Goal: Task Accomplishment & Management: Manage account settings

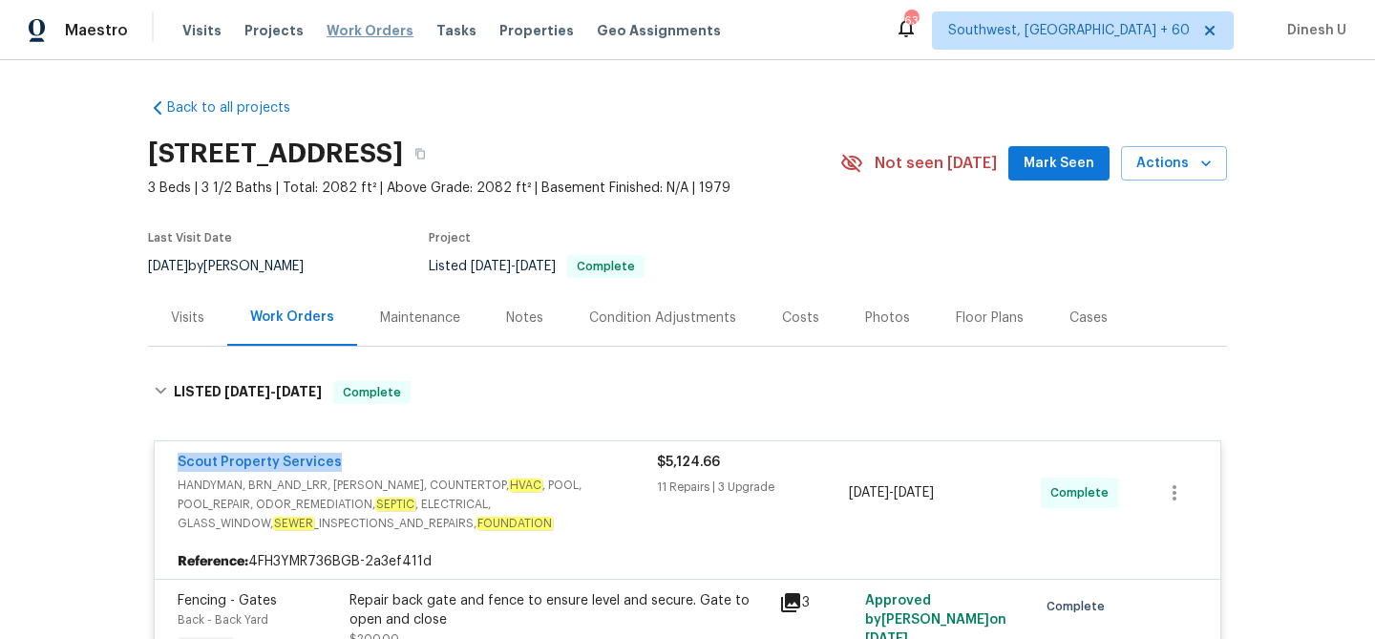
click at [359, 35] on span "Work Orders" at bounding box center [370, 30] width 87 height 19
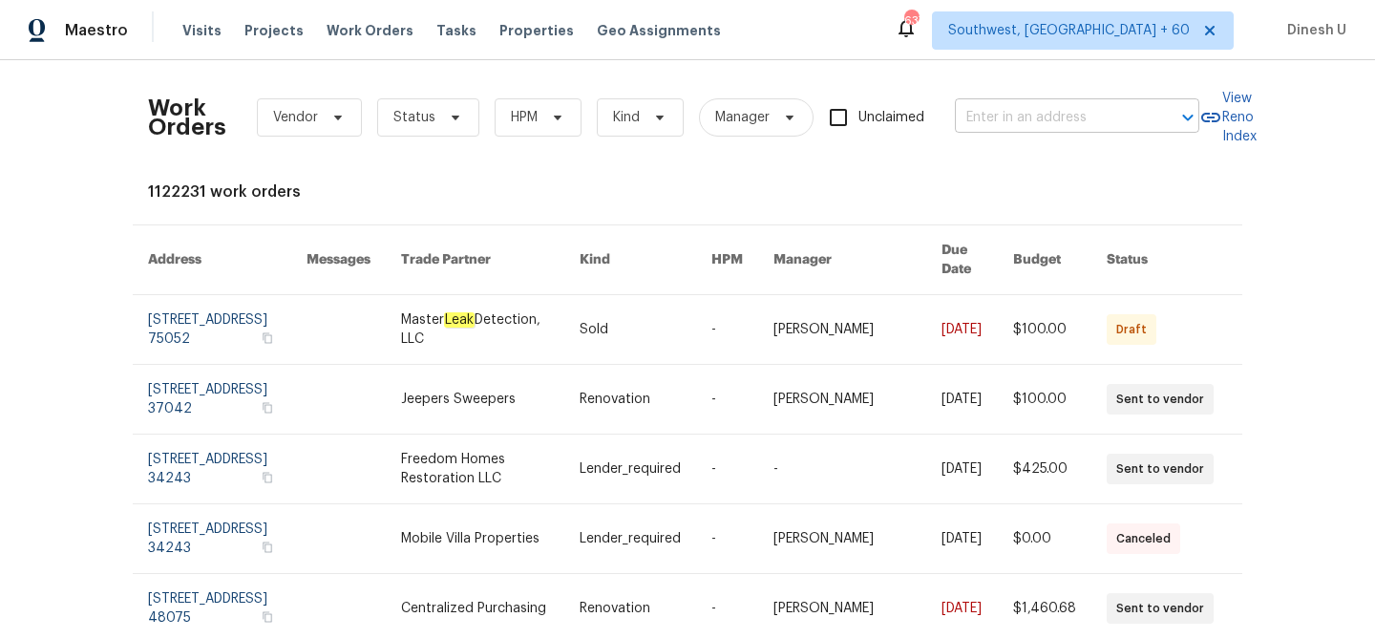
click at [1003, 123] on input "text" at bounding box center [1050, 118] width 191 height 30
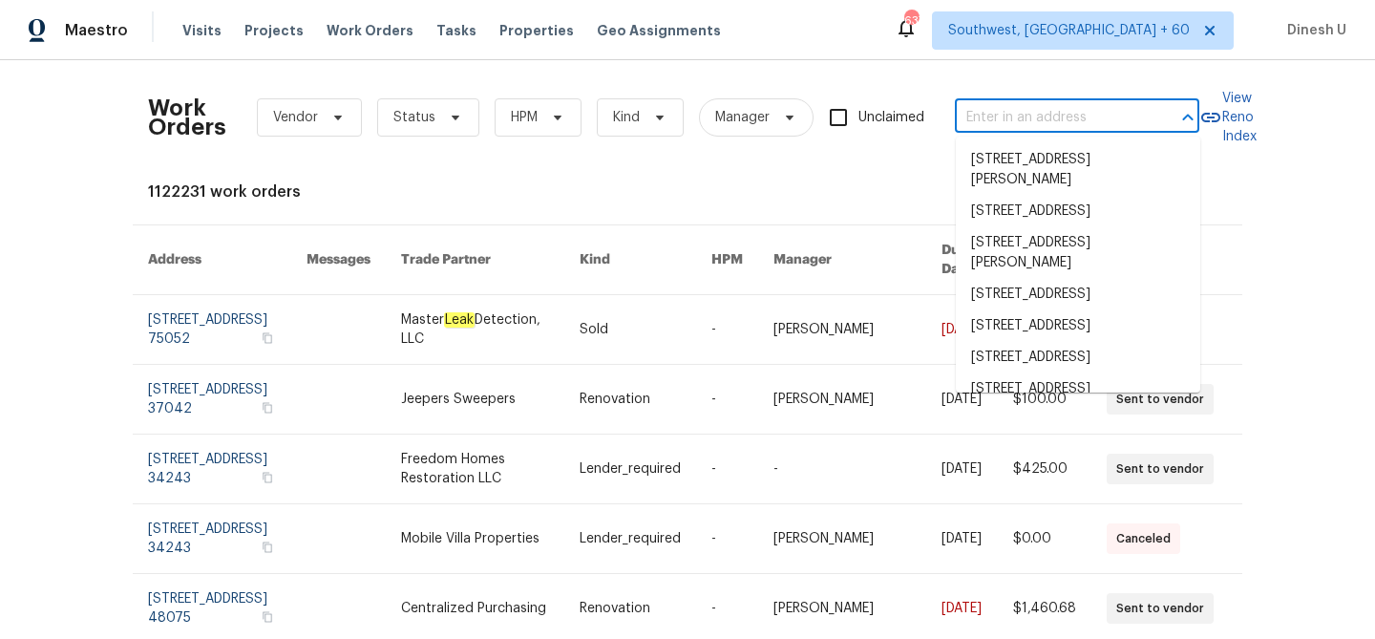
paste input "2222 Princess Snow Cir, Katy, TX 77493"
type input "2222 Princess Snow Cir, Katy, TX 77493"
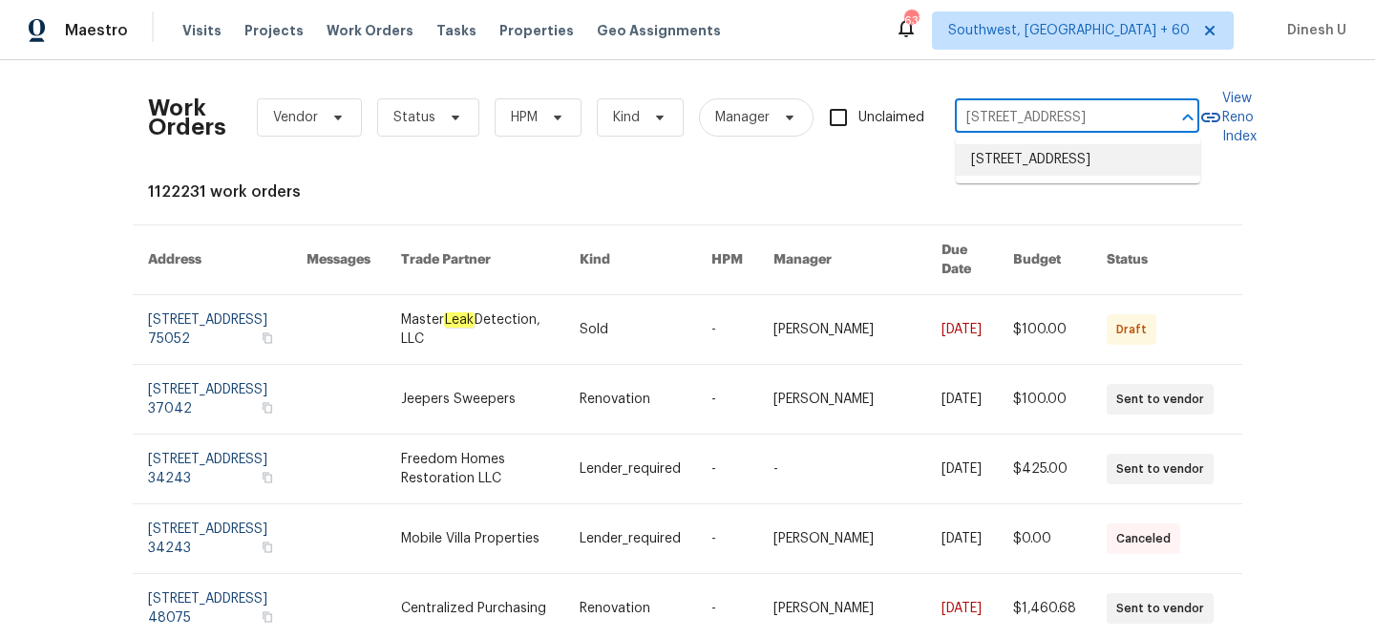
click at [993, 159] on li "2222 Princess Snow Cir, Katy, TX 77493" at bounding box center [1078, 160] width 244 height 32
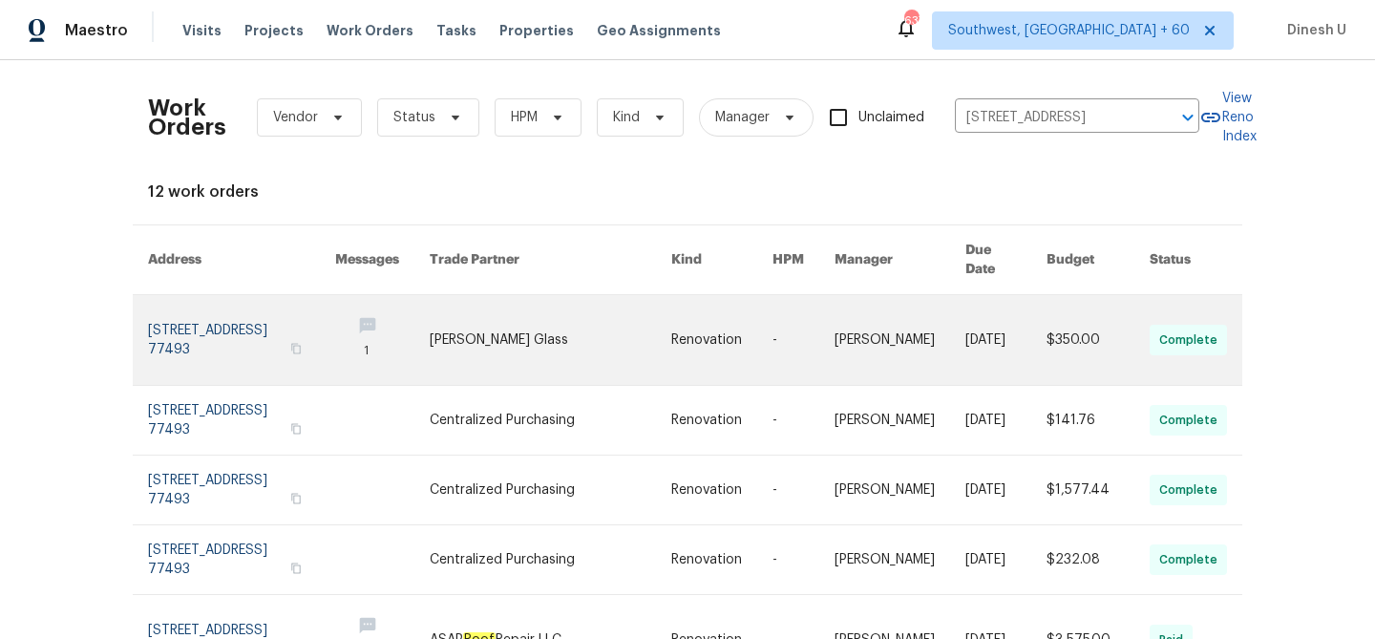
click at [256, 320] on link at bounding box center [241, 340] width 187 height 90
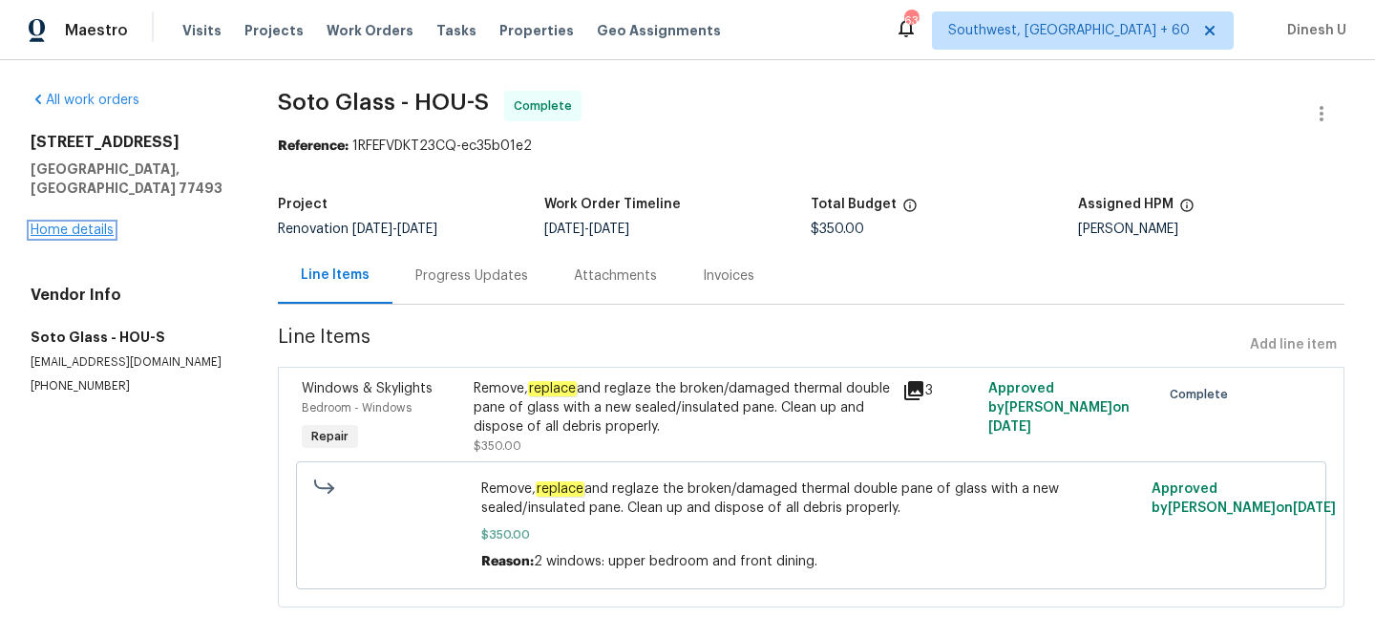
click at [55, 223] on link "Home details" at bounding box center [72, 229] width 83 height 13
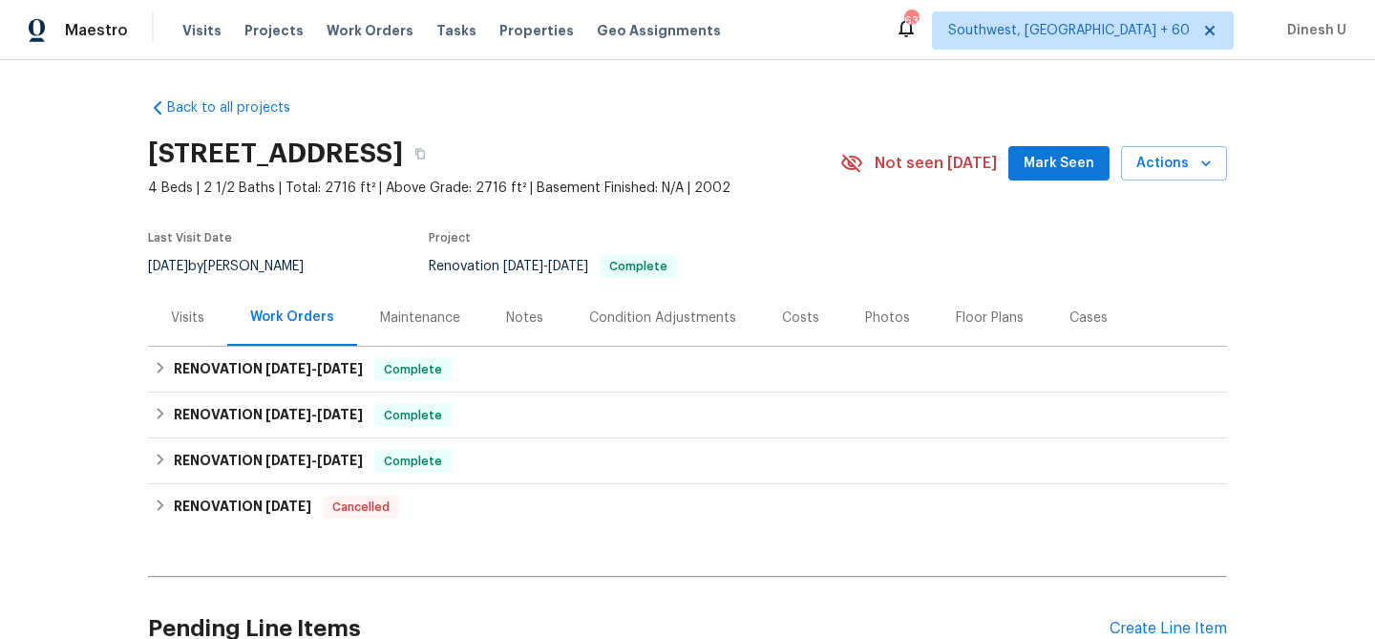
scroll to position [15, 0]
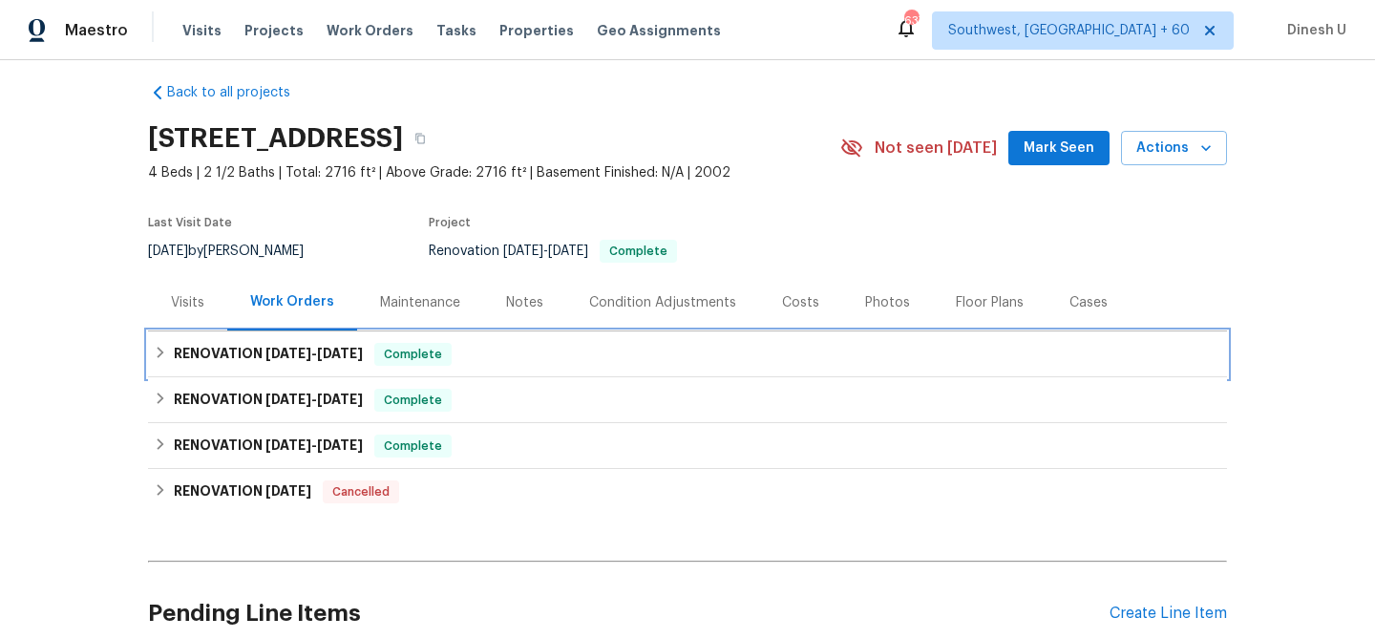
click at [304, 340] on div "RENOVATION 8/28/25 - 9/17/25 Complete" at bounding box center [687, 354] width 1079 height 46
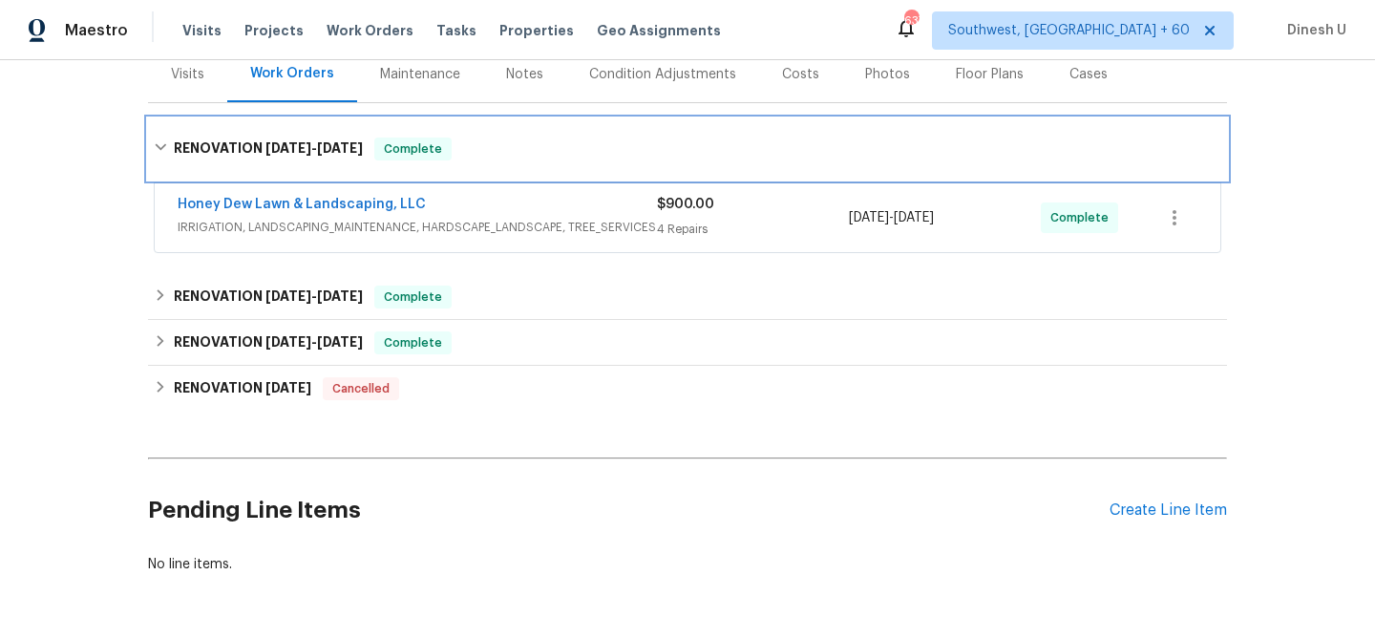
scroll to position [256, 0]
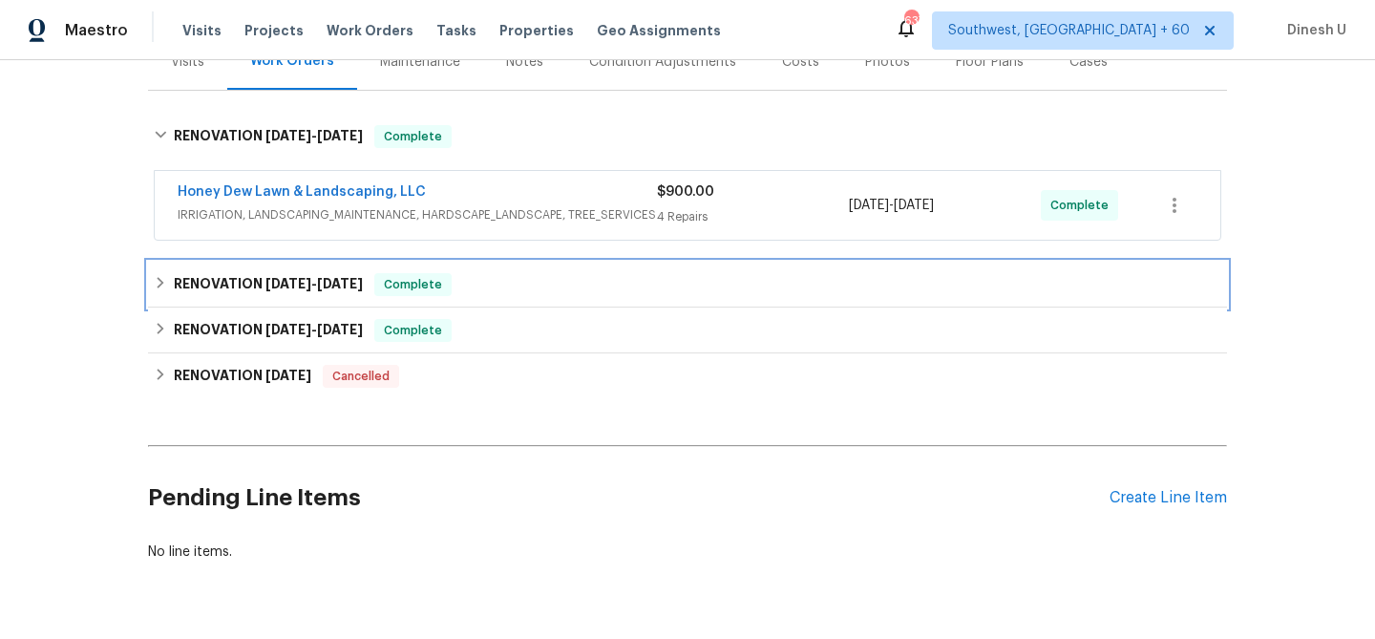
click at [305, 277] on span "8/28/25" at bounding box center [288, 283] width 46 height 13
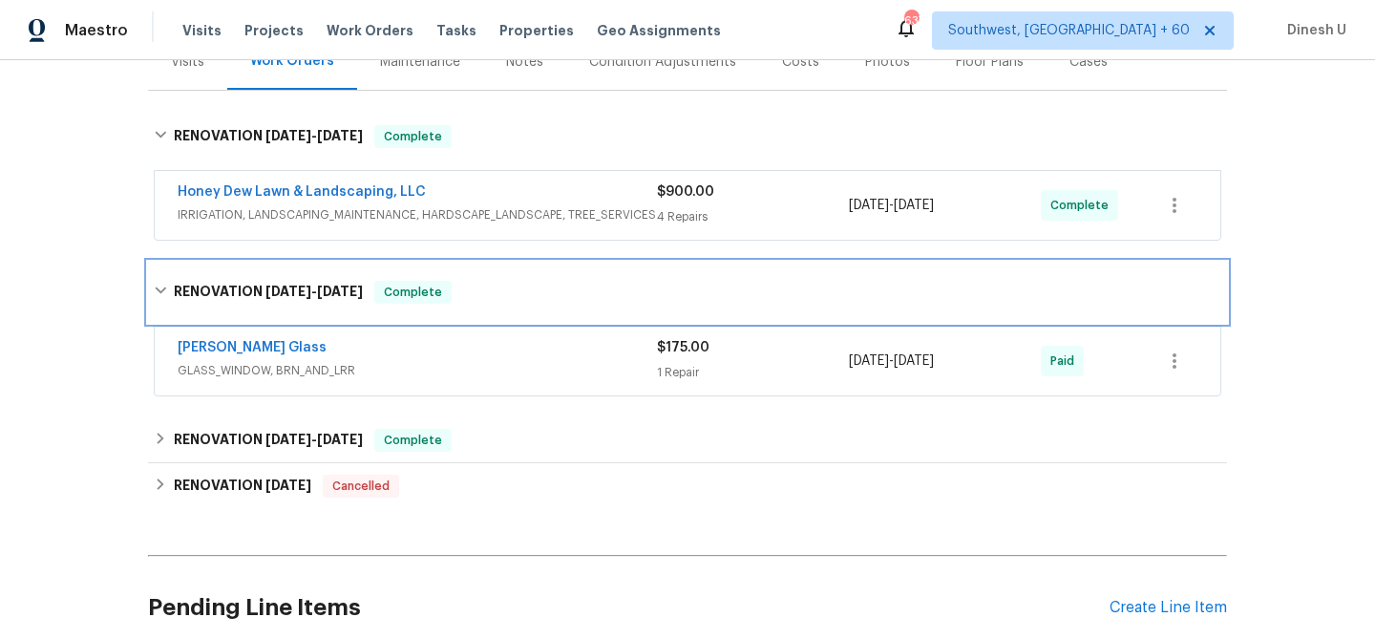
scroll to position [417, 0]
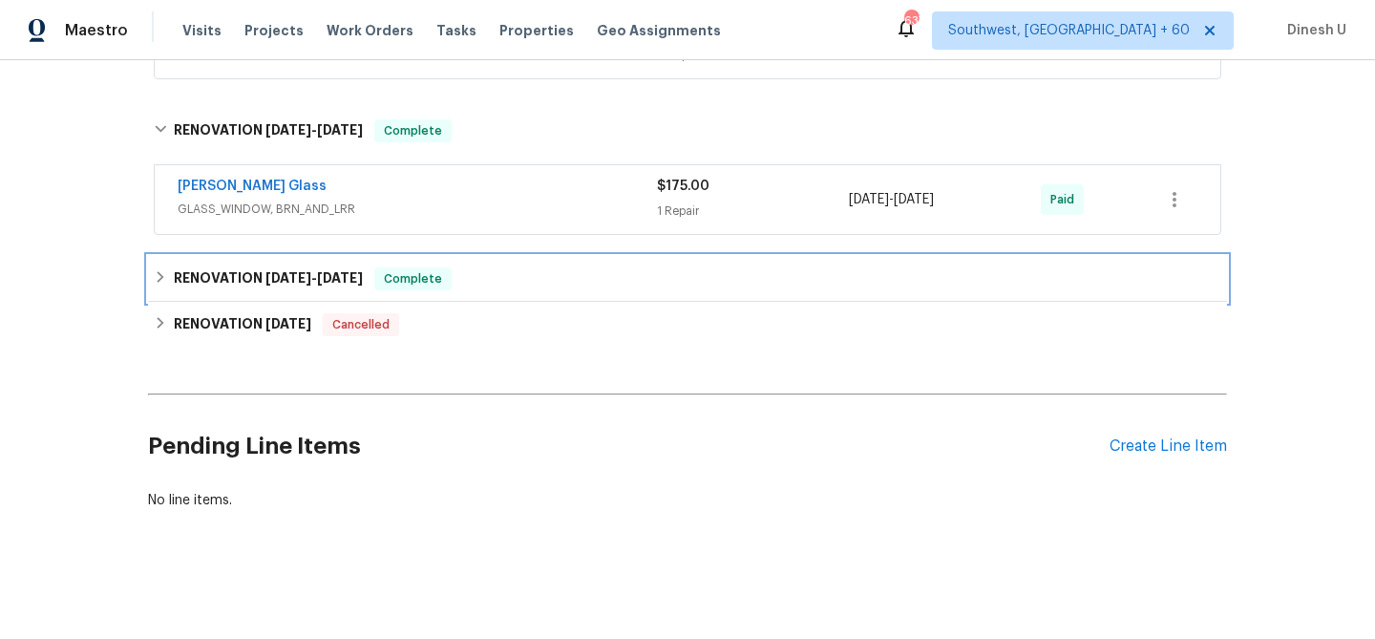
click at [338, 278] on span "9/22/25" at bounding box center [340, 277] width 46 height 13
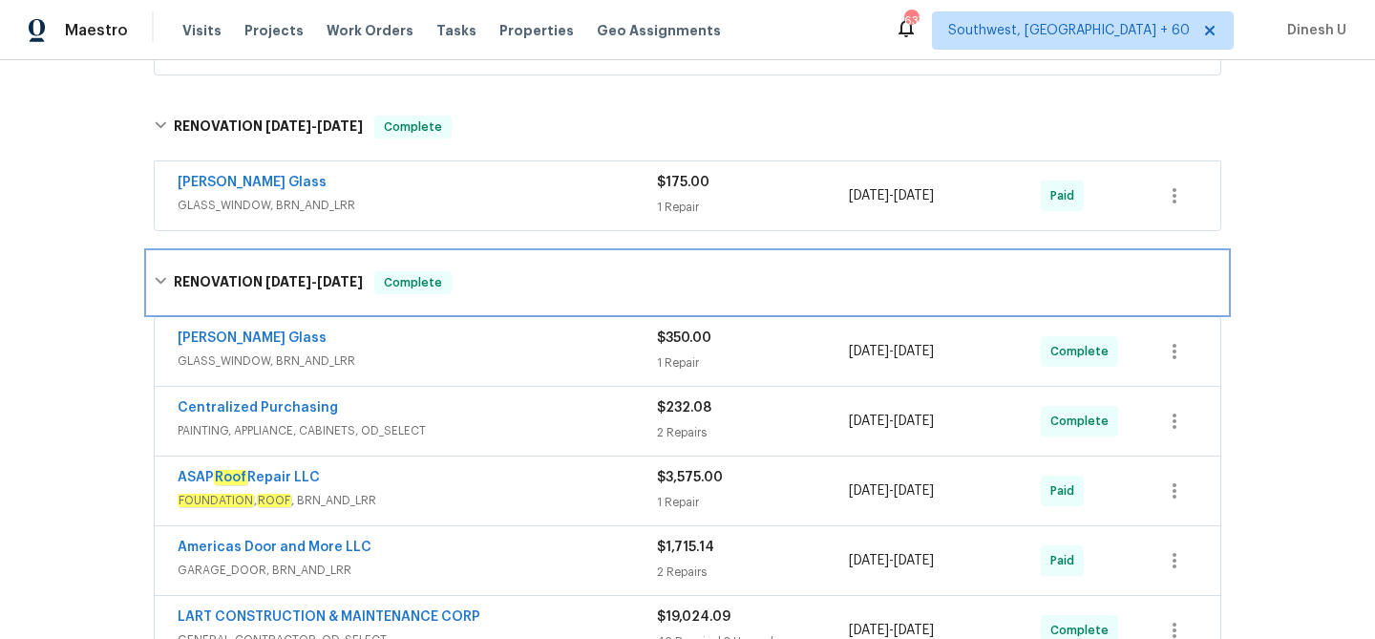
scroll to position [0, 0]
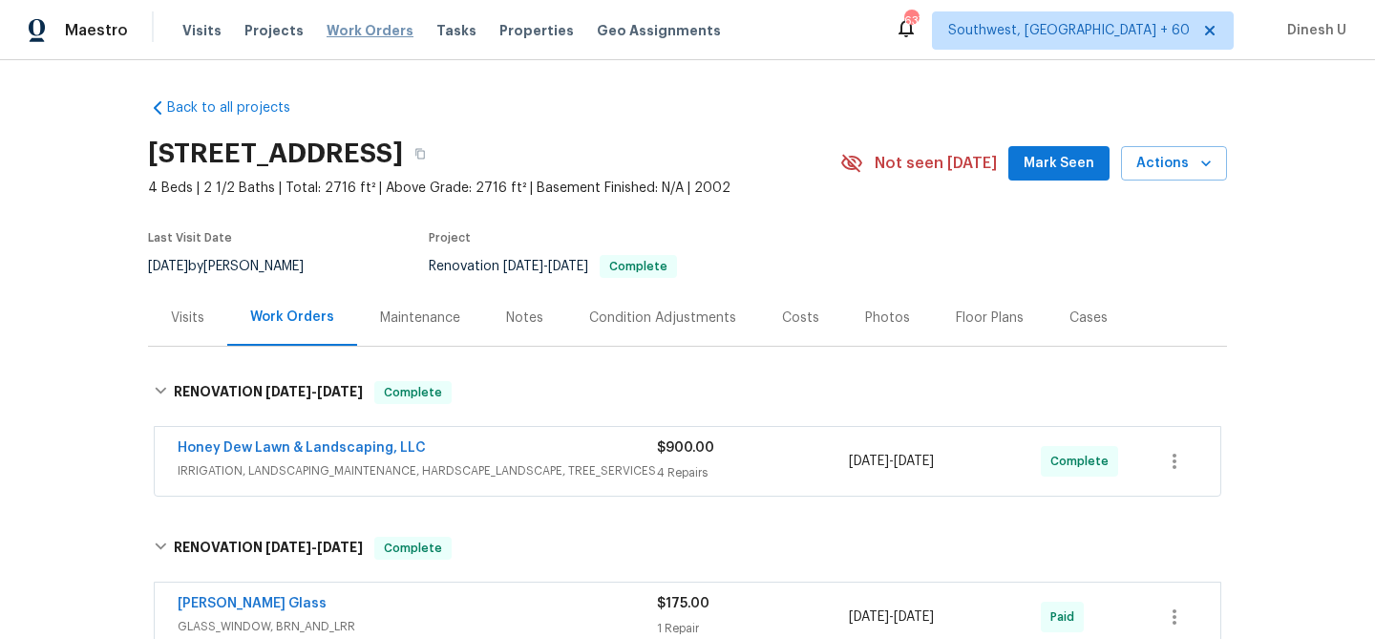
click at [334, 32] on span "Work Orders" at bounding box center [370, 30] width 87 height 19
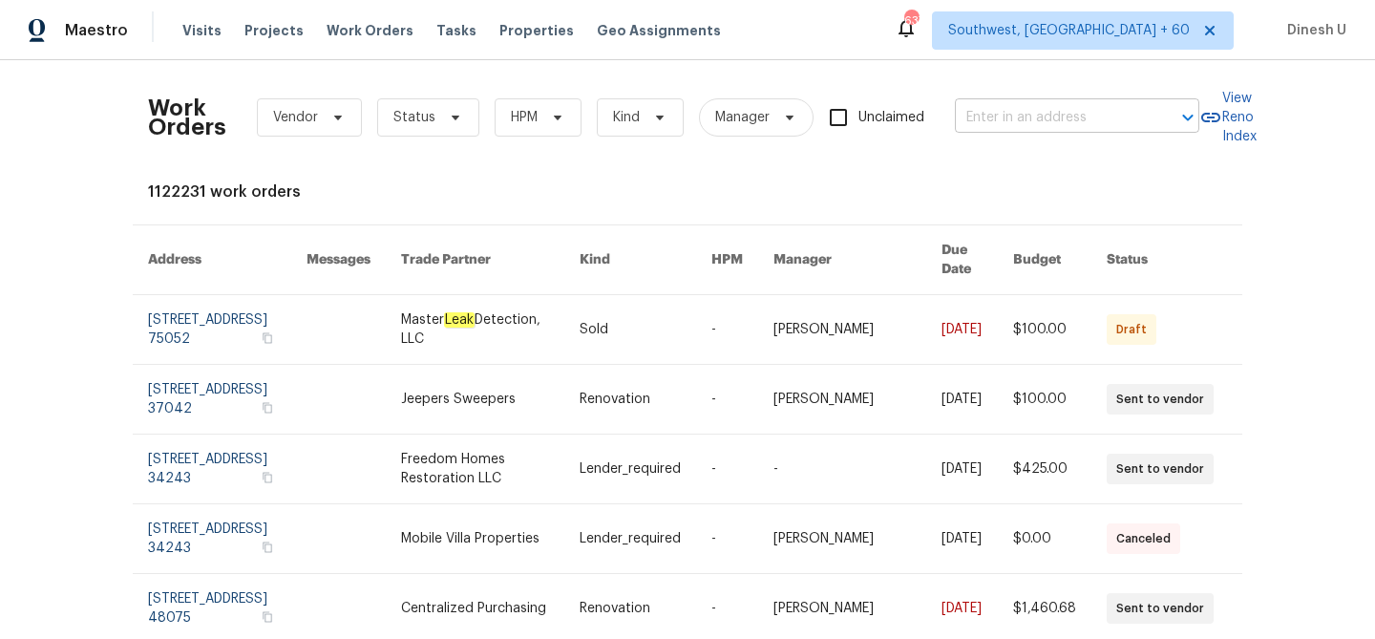
click at [1038, 119] on input "text" at bounding box center [1050, 118] width 191 height 30
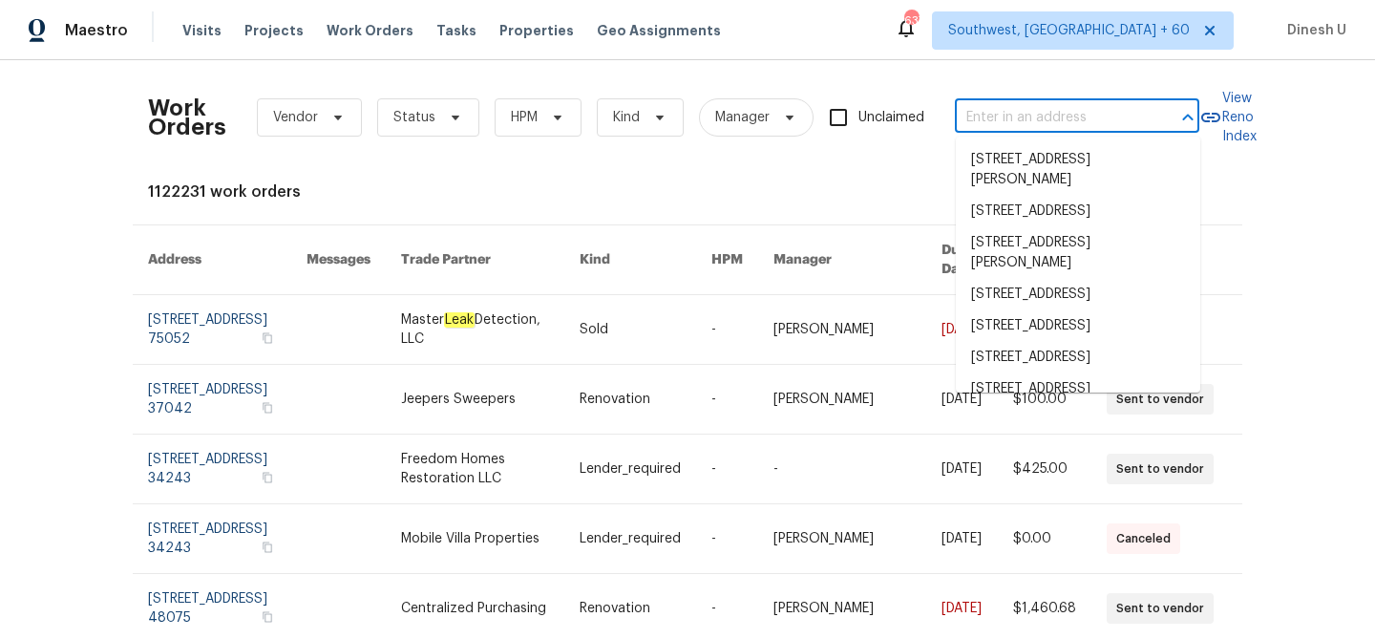
paste input "904 Memory Ln, McKinney, TX 75072"
type input "904 Memory Ln, McKinney, TX 75072"
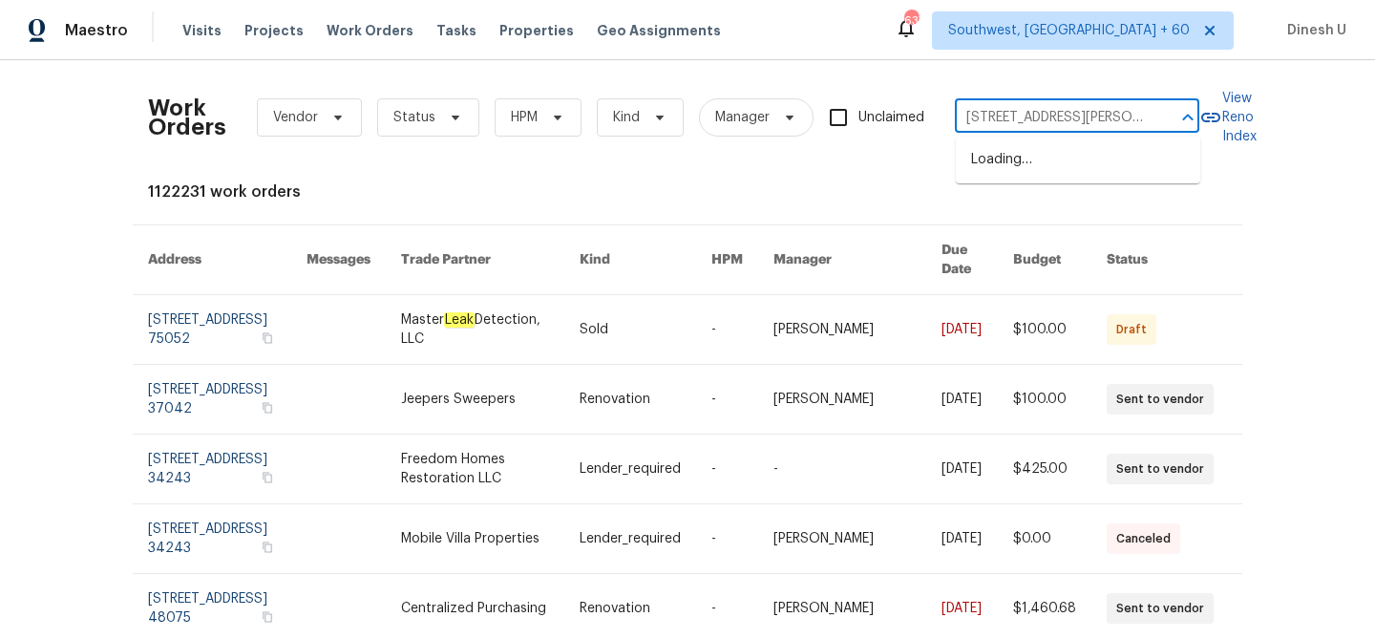
scroll to position [0, 52]
click at [1003, 162] on li "904 Memory Ln, McKinney, TX 75072" at bounding box center [1078, 170] width 244 height 52
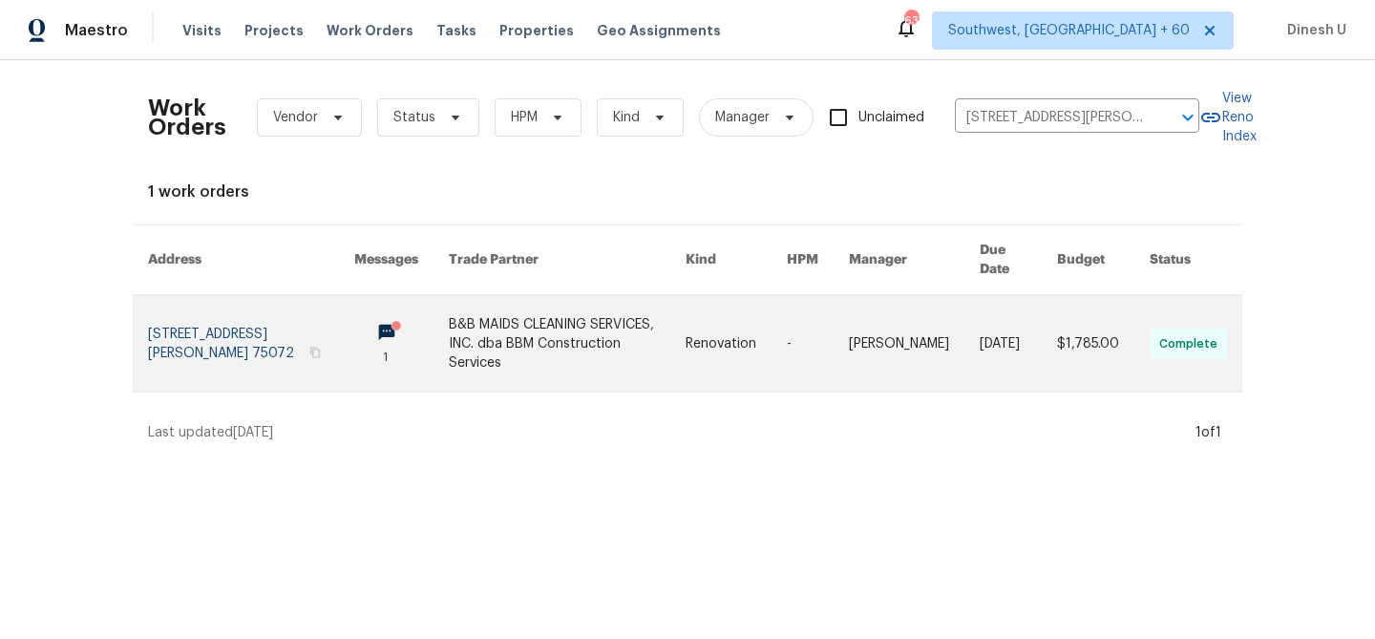
click at [228, 328] on link at bounding box center [251, 343] width 206 height 96
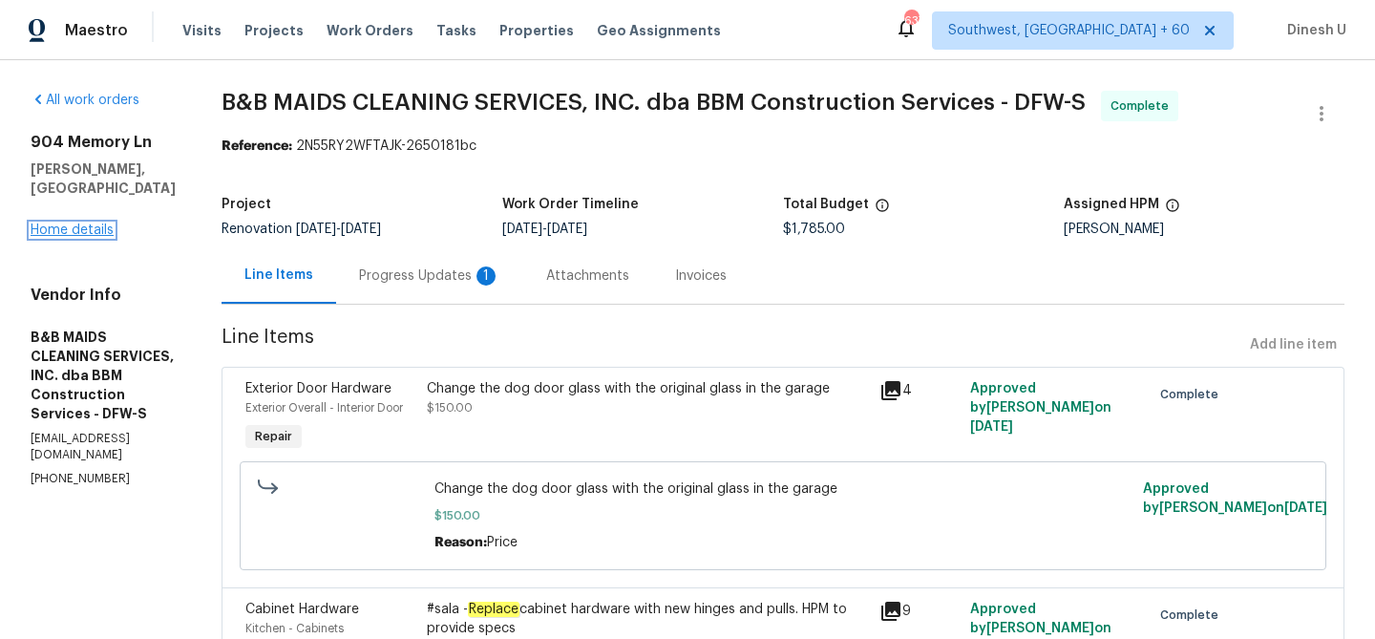
click at [59, 223] on link "Home details" at bounding box center [72, 229] width 83 height 13
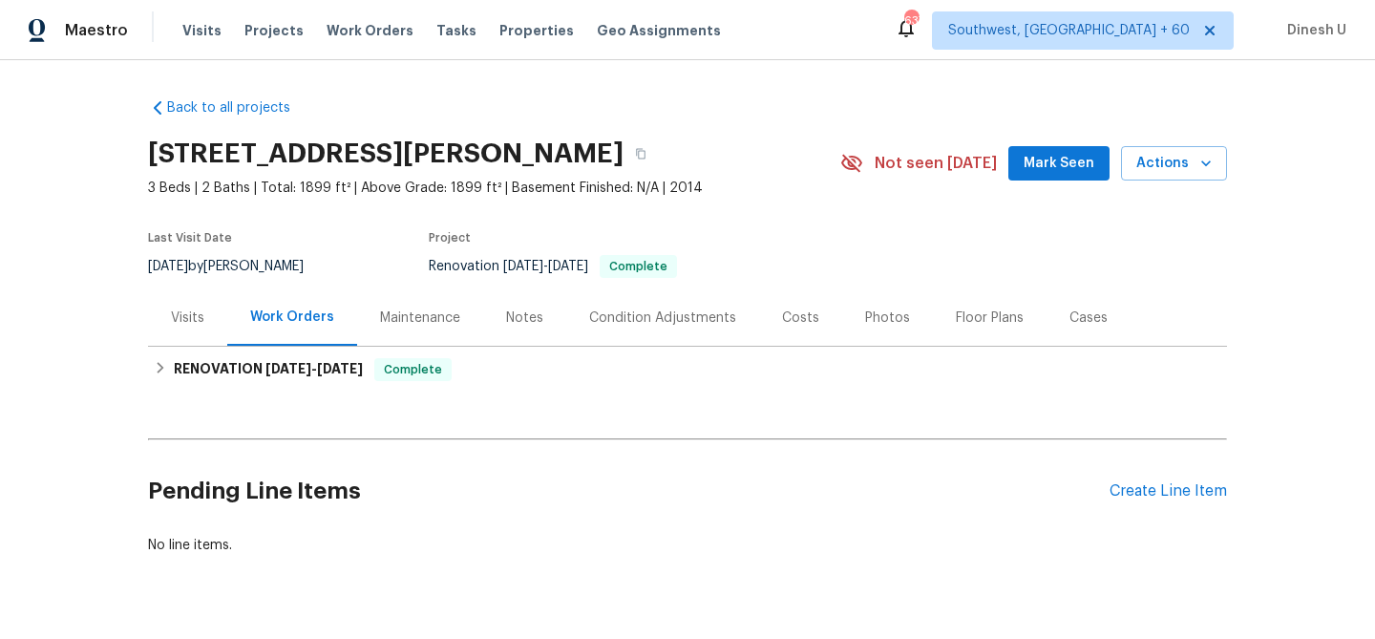
scroll to position [46, 0]
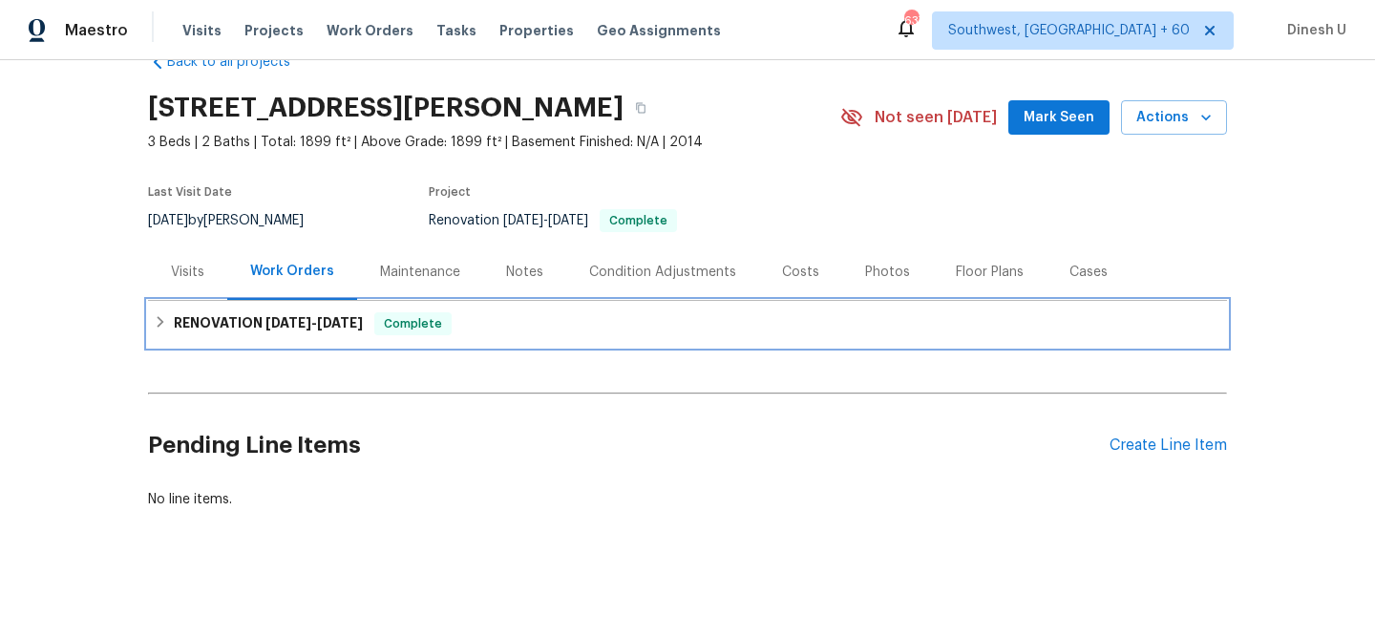
click at [327, 325] on span "9/25/25" at bounding box center [340, 322] width 46 height 13
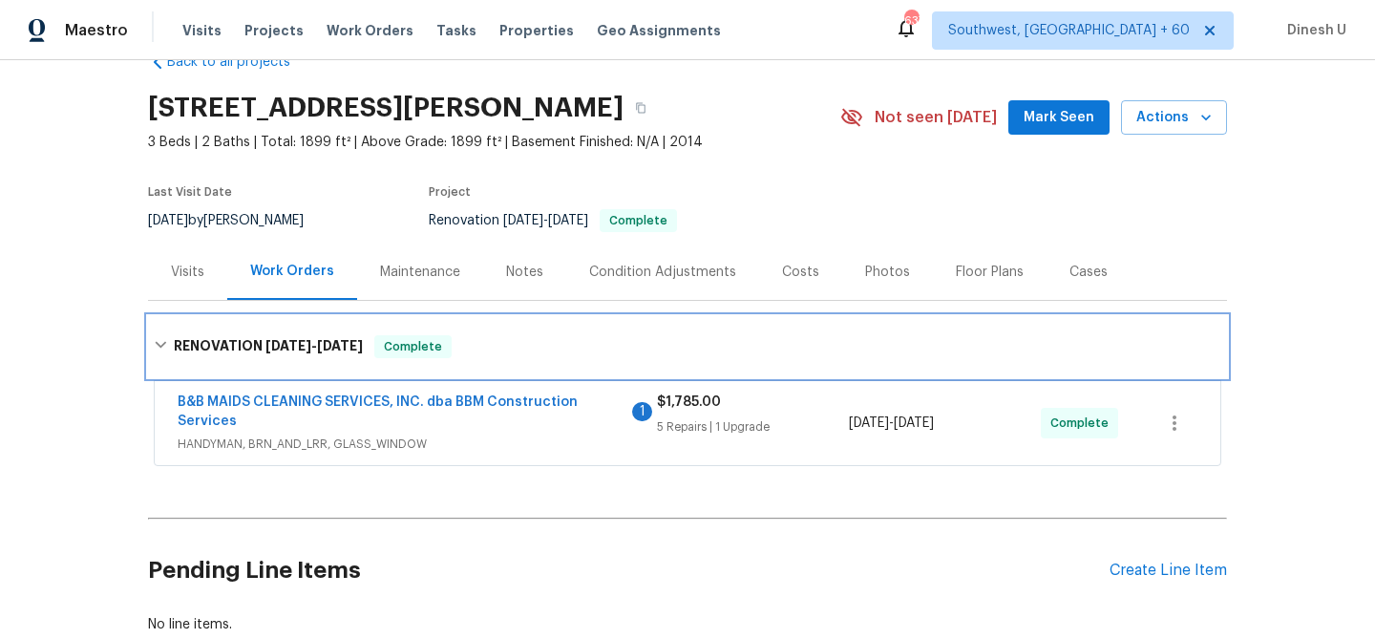
scroll to position [171, 0]
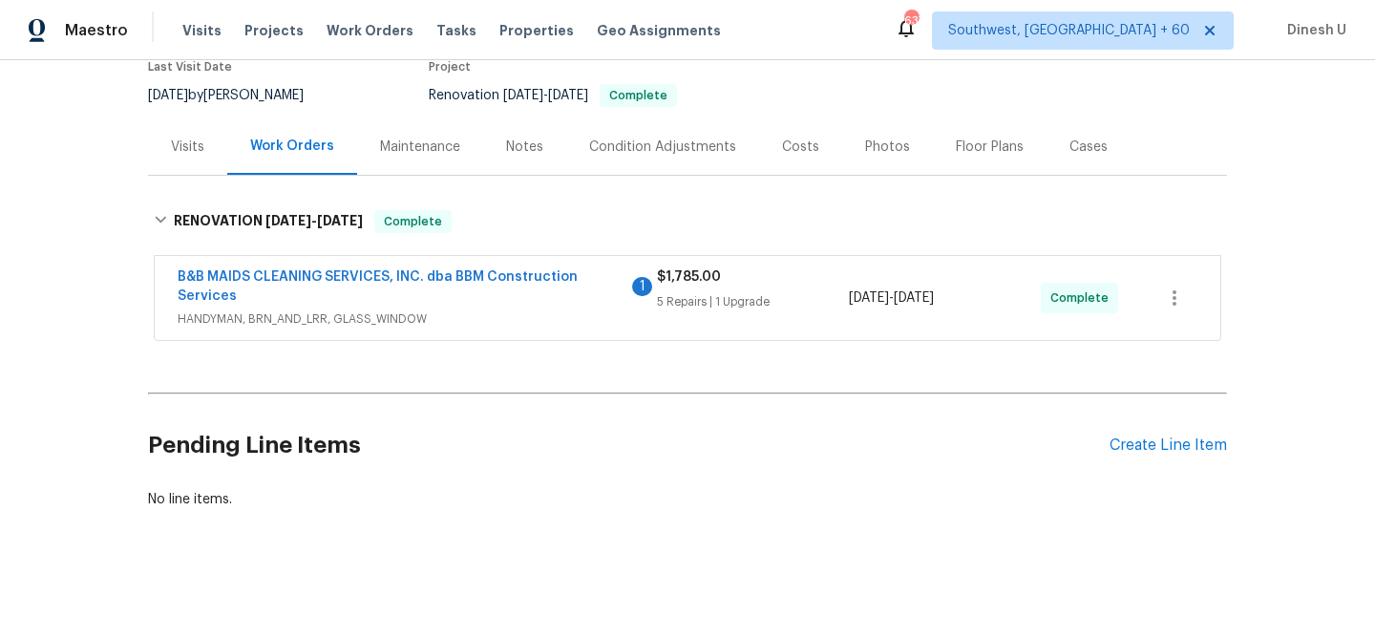
click at [687, 305] on div "5 Repairs | 1 Upgrade" at bounding box center [753, 301] width 192 height 19
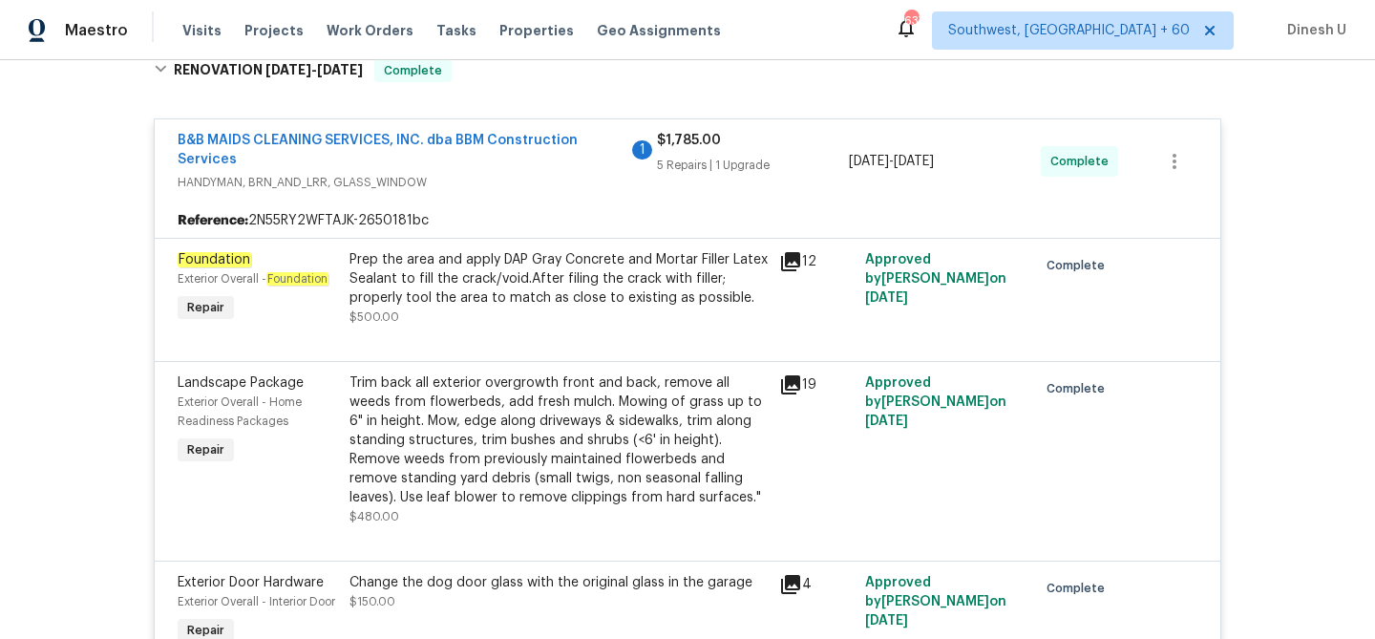
scroll to position [335, 0]
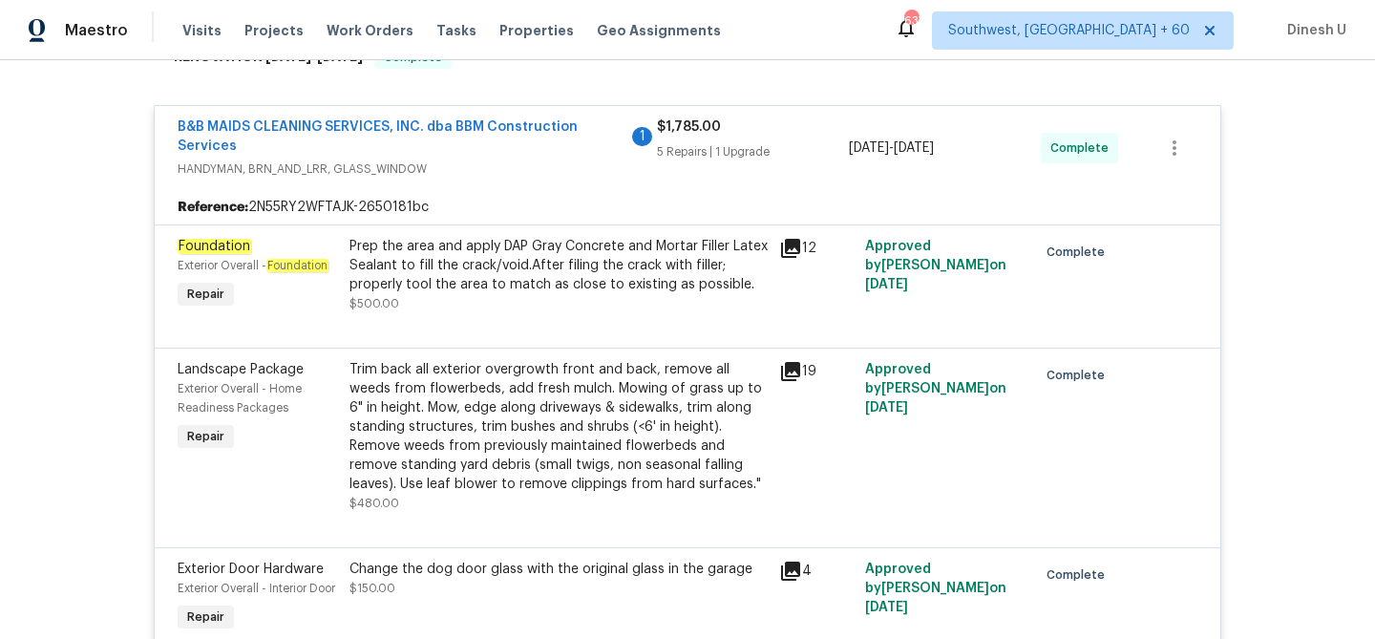
click at [790, 244] on icon at bounding box center [790, 248] width 19 height 19
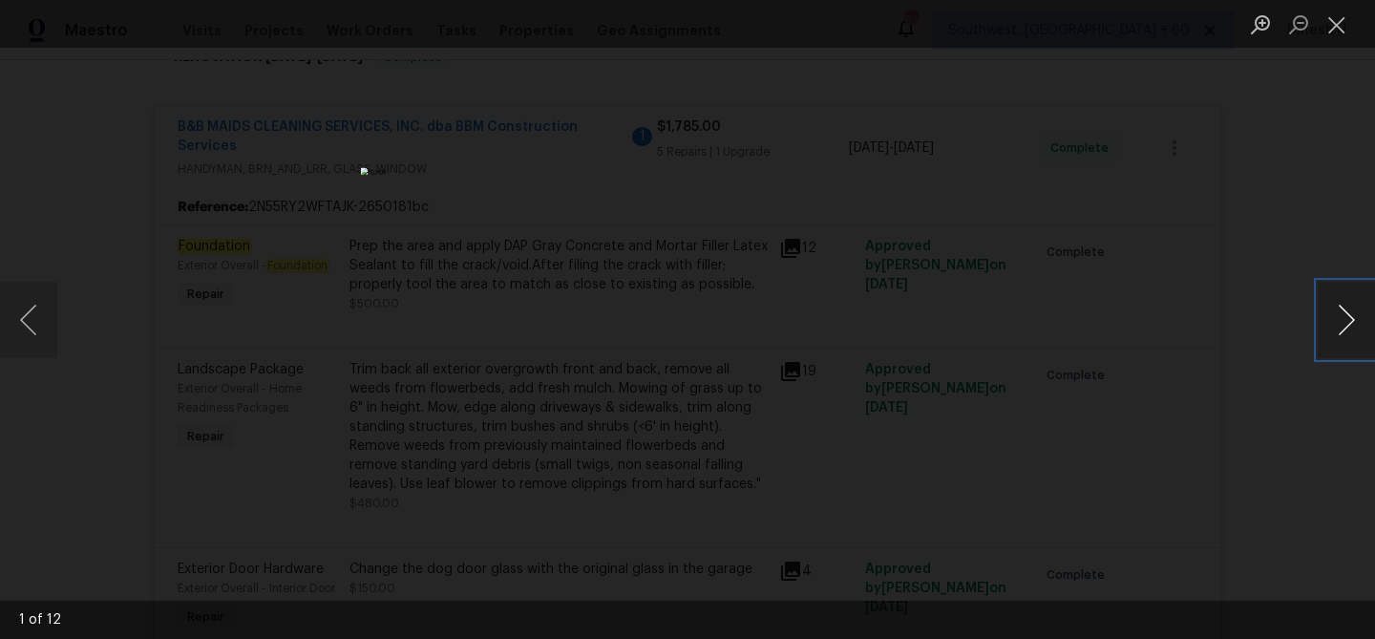
click at [1345, 322] on button "Next image" at bounding box center [1346, 320] width 57 height 76
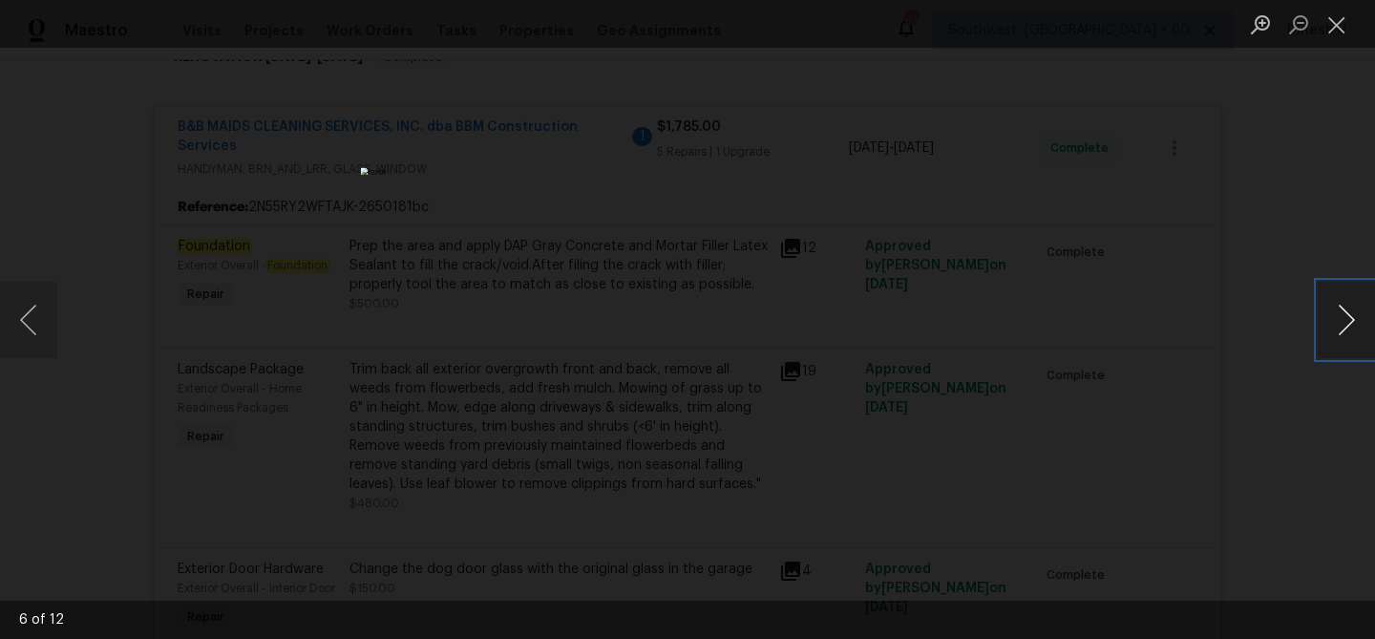
click at [1345, 322] on button "Next image" at bounding box center [1346, 320] width 57 height 76
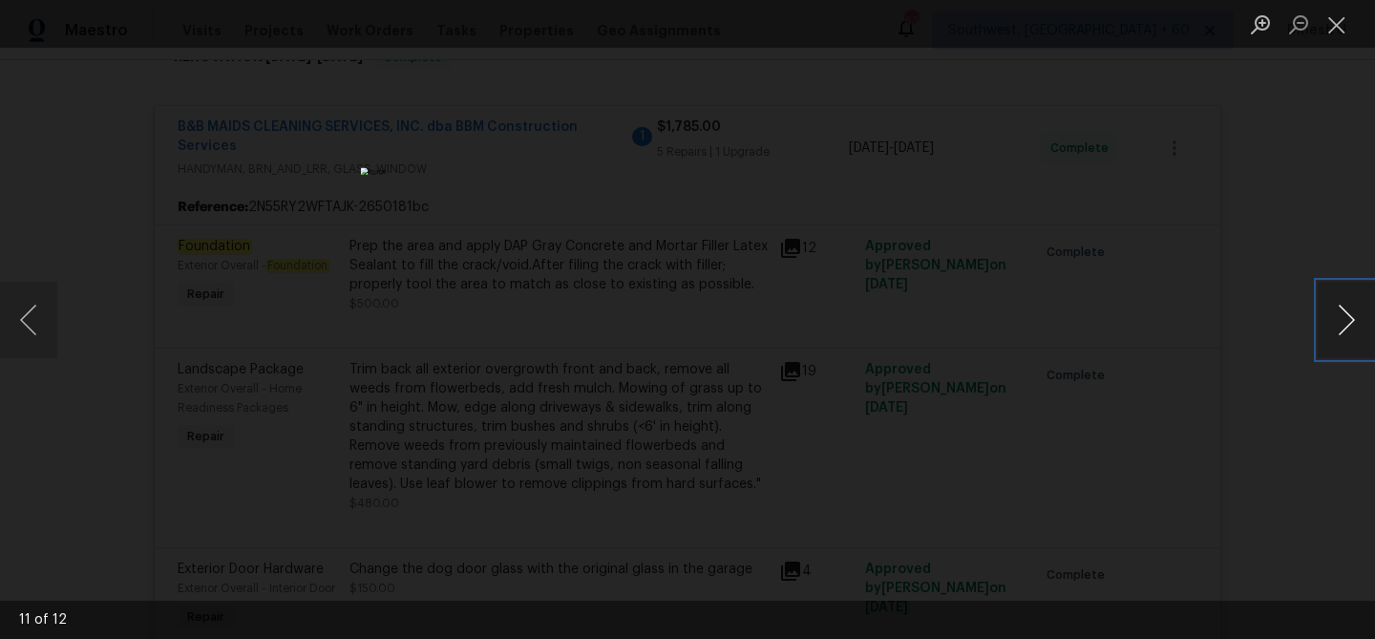
click at [1345, 322] on button "Next image" at bounding box center [1346, 320] width 57 height 76
click at [1337, 18] on button "Close lightbox" at bounding box center [1337, 24] width 38 height 33
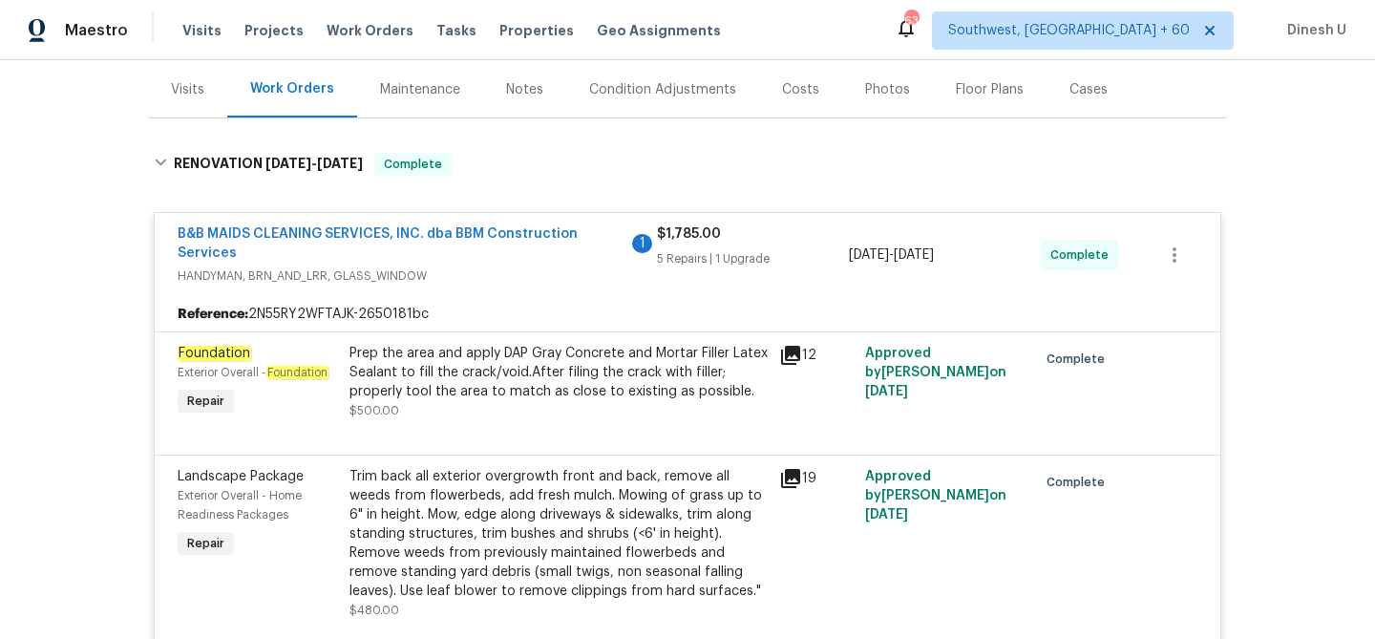
scroll to position [349, 0]
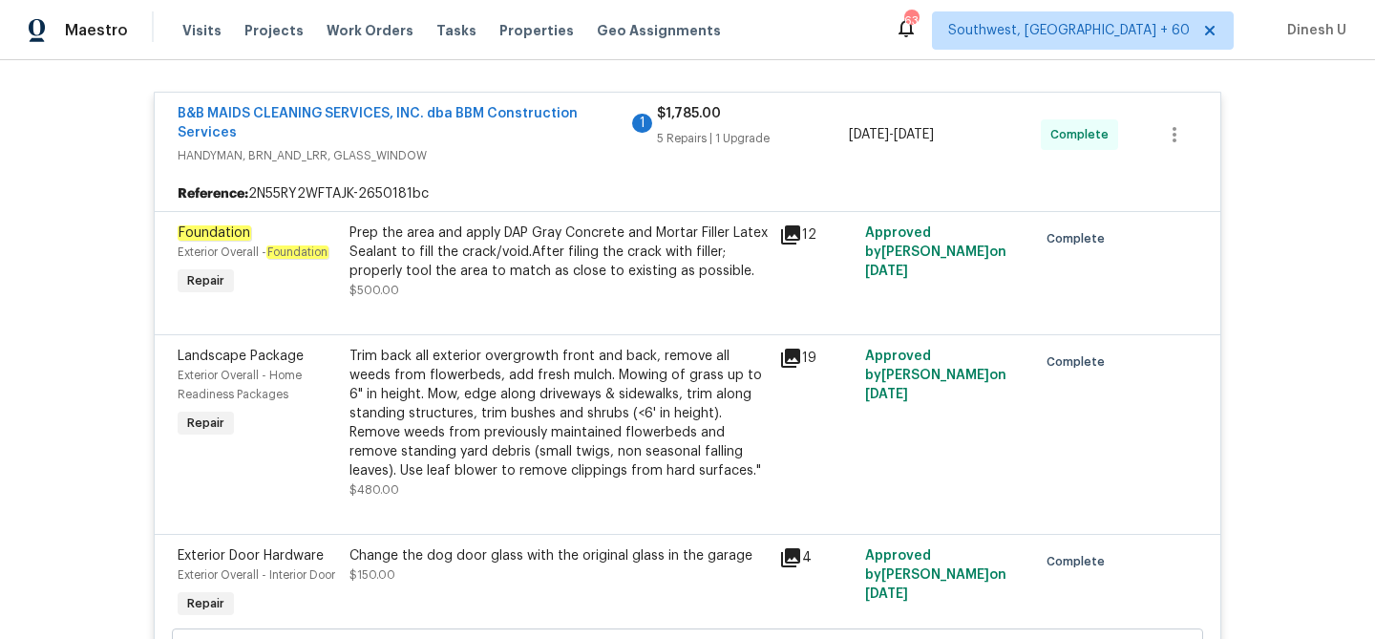
click at [788, 237] on icon at bounding box center [790, 234] width 23 height 23
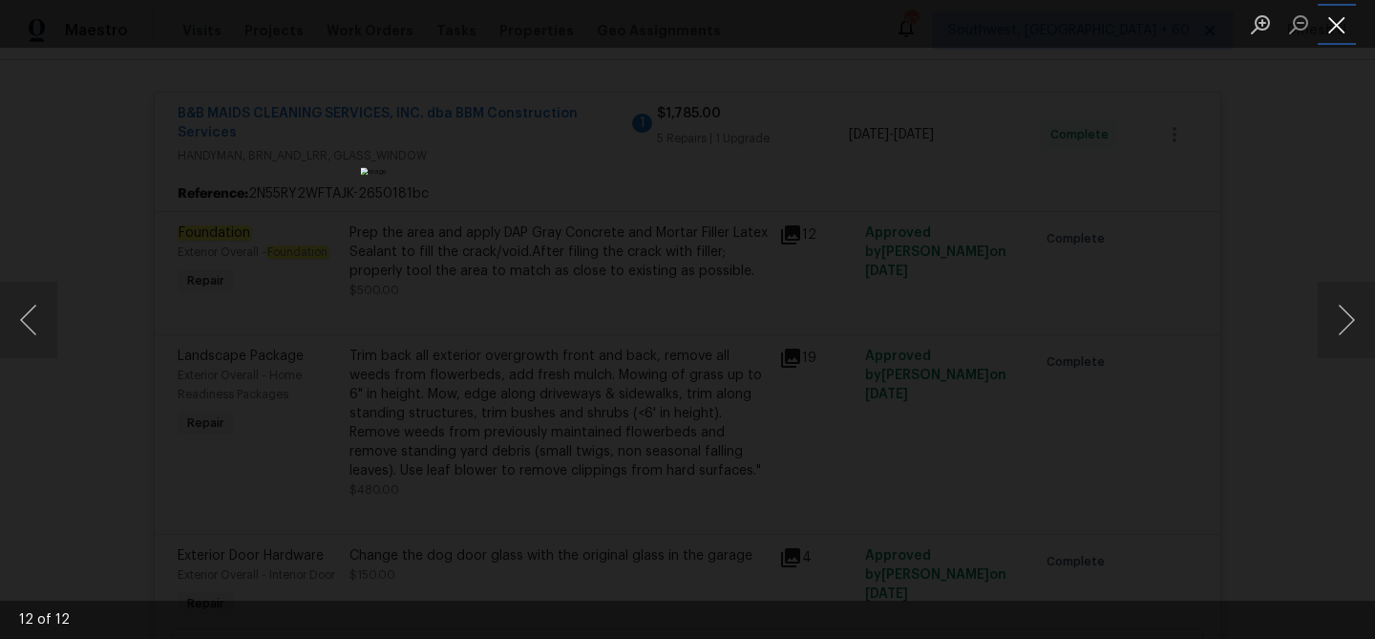
click at [1338, 20] on button "Close lightbox" at bounding box center [1337, 24] width 38 height 33
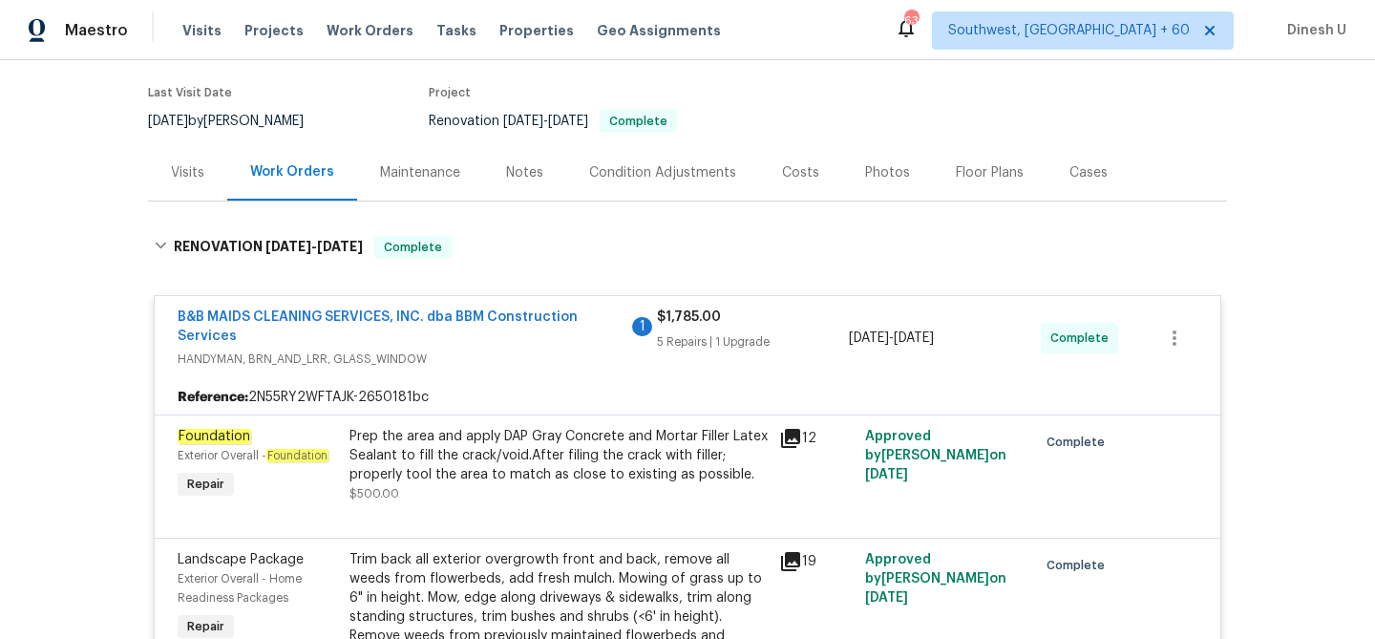
scroll to position [73, 0]
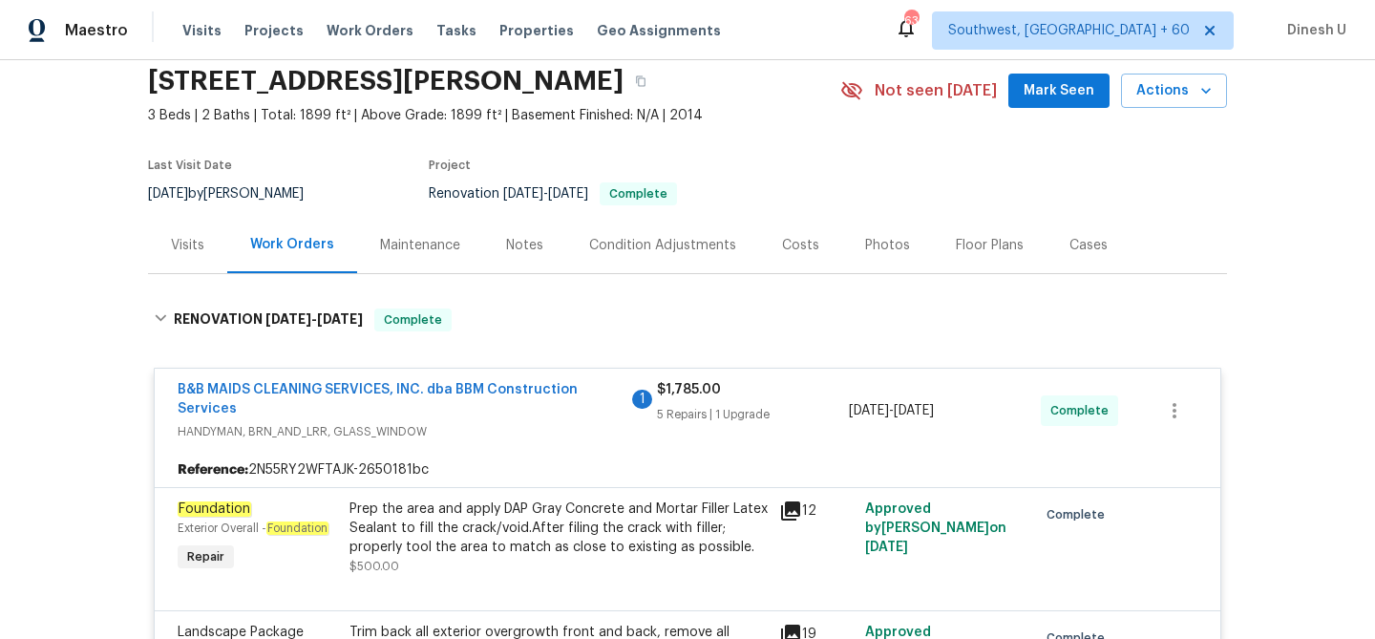
click at [180, 239] on div "Visits" at bounding box center [187, 245] width 33 height 19
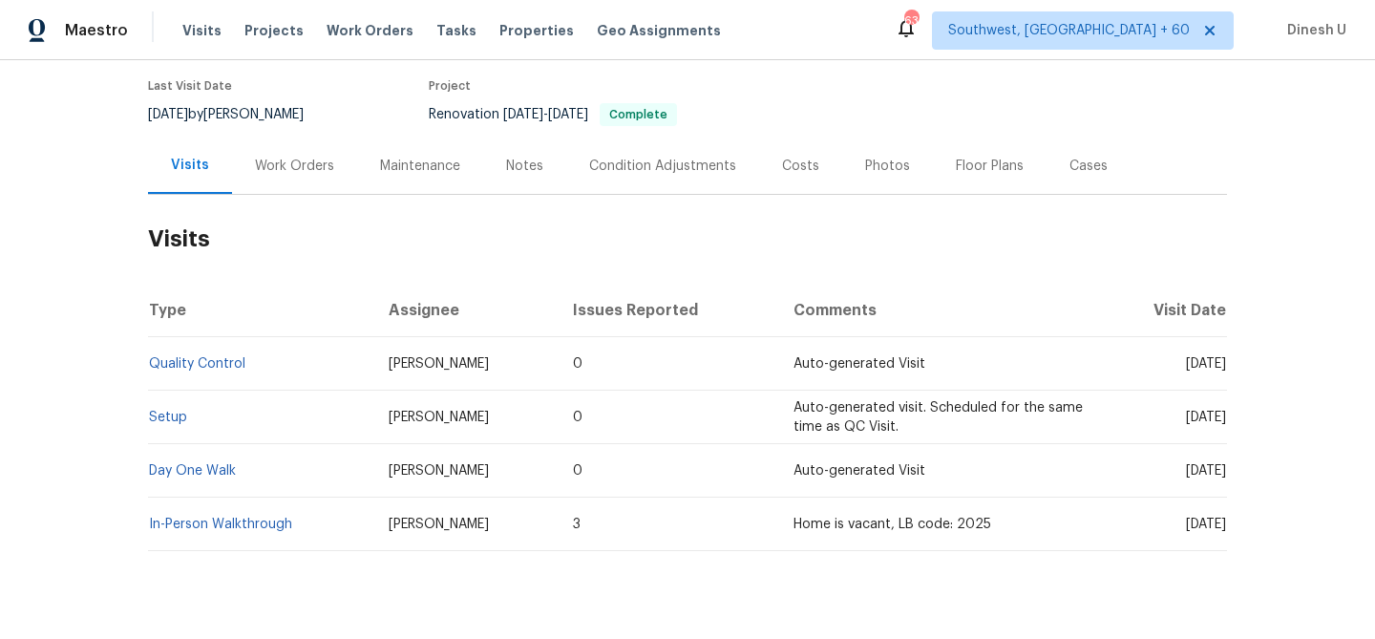
scroll to position [194, 0]
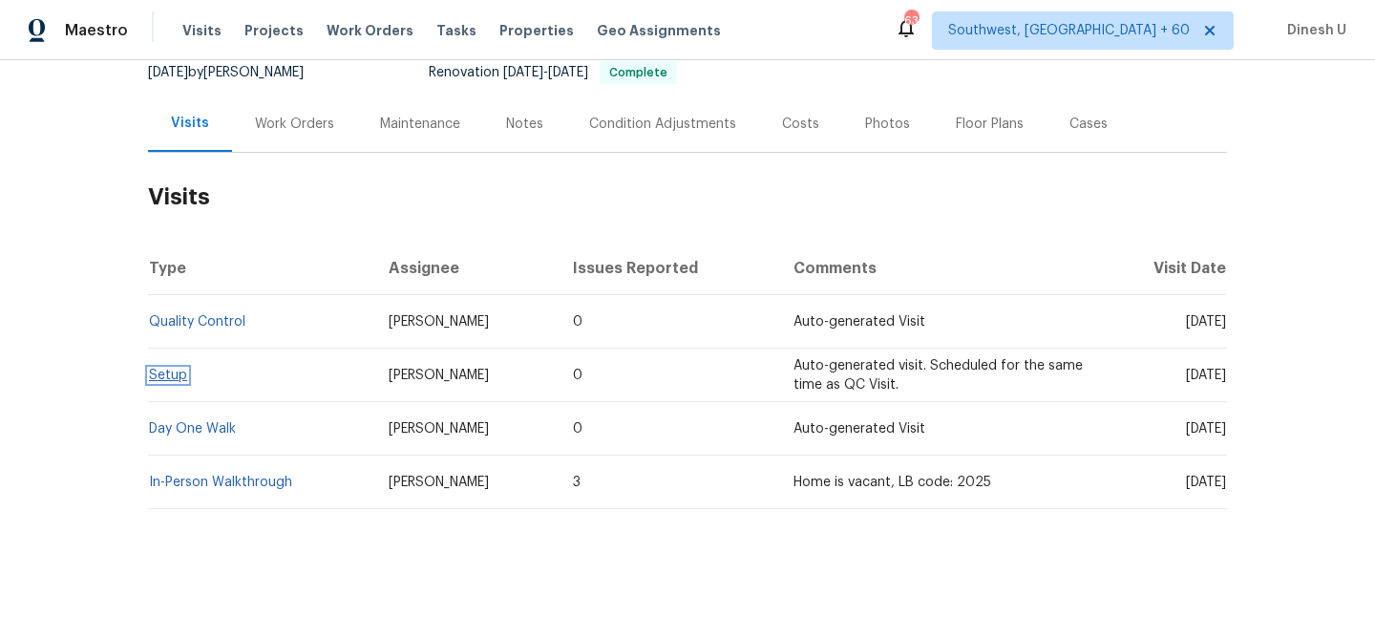
click at [158, 376] on link "Setup" at bounding box center [168, 375] width 38 height 13
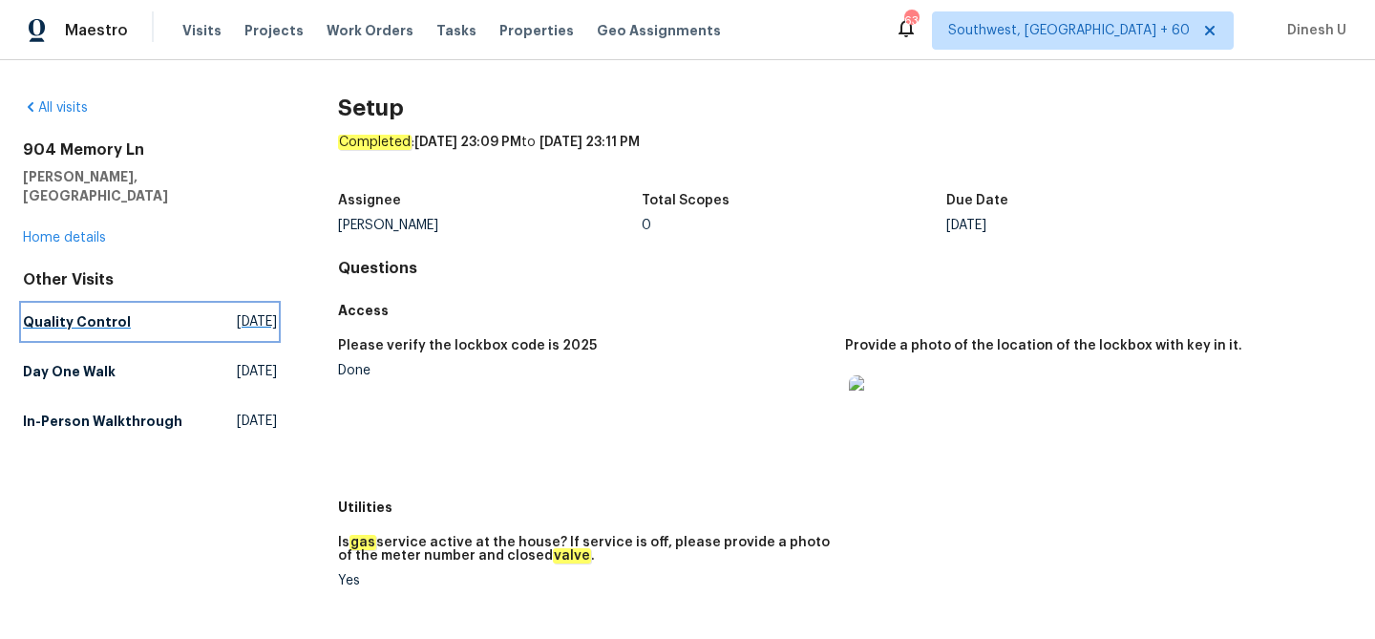
click at [237, 312] on span "Fri, Sep 26 2025" at bounding box center [257, 321] width 40 height 19
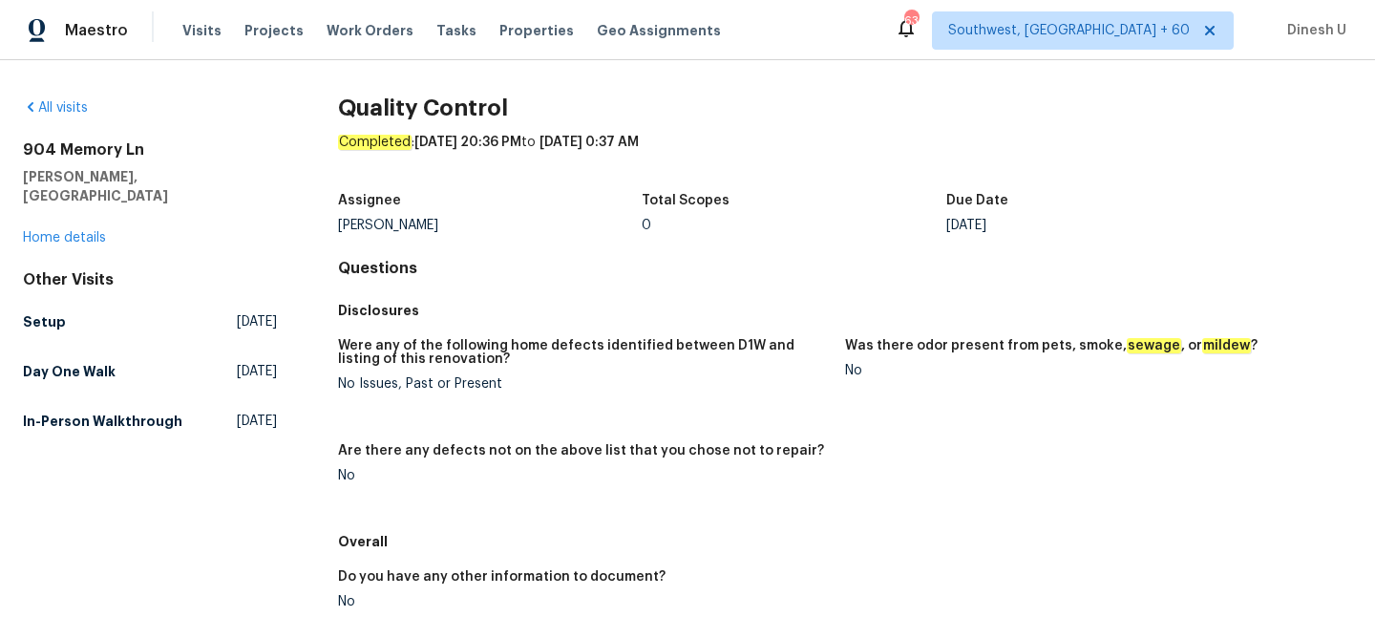
scroll to position [222, 0]
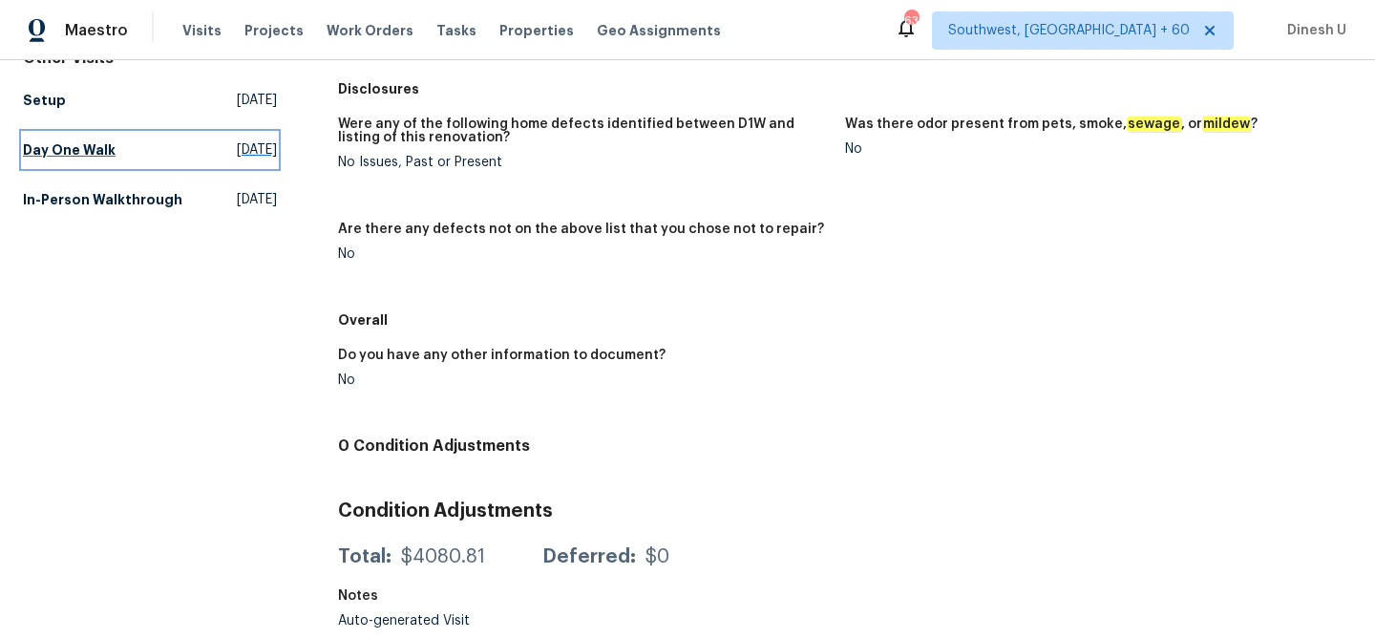
click at [237, 140] on span "[DATE]" at bounding box center [257, 149] width 40 height 19
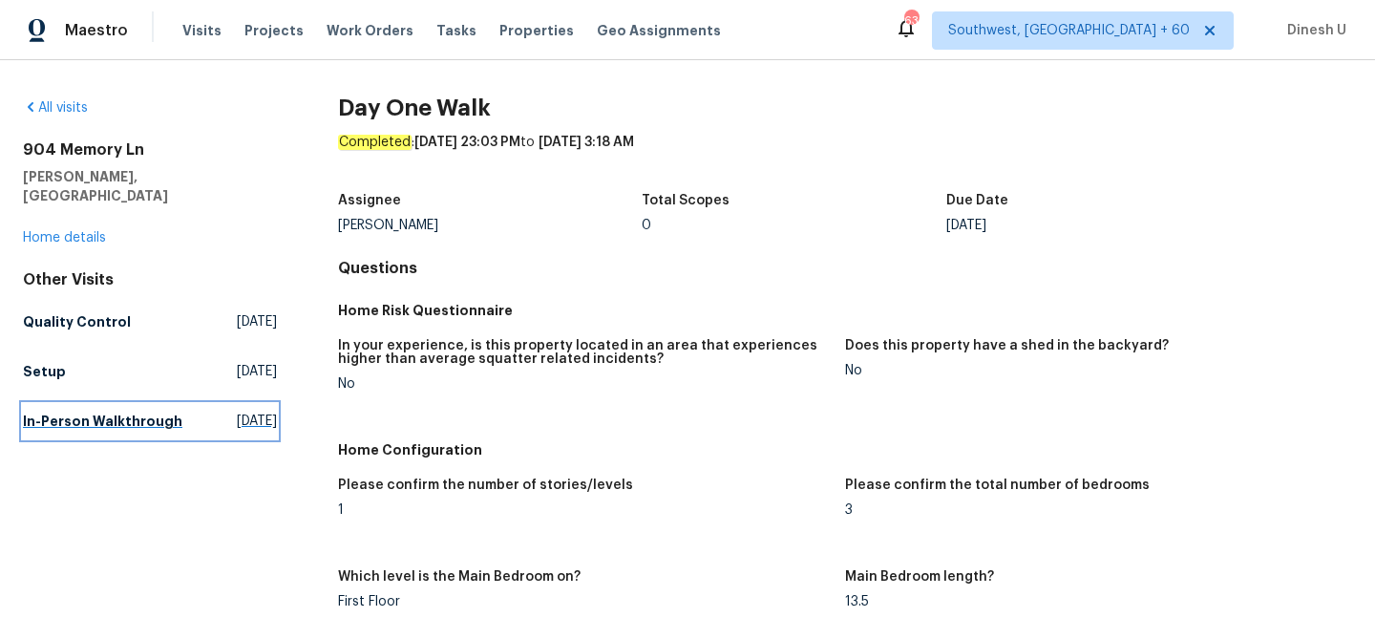
click at [170, 404] on link "In-Person Walkthrough Wed, Aug 20 2025" at bounding box center [150, 421] width 254 height 34
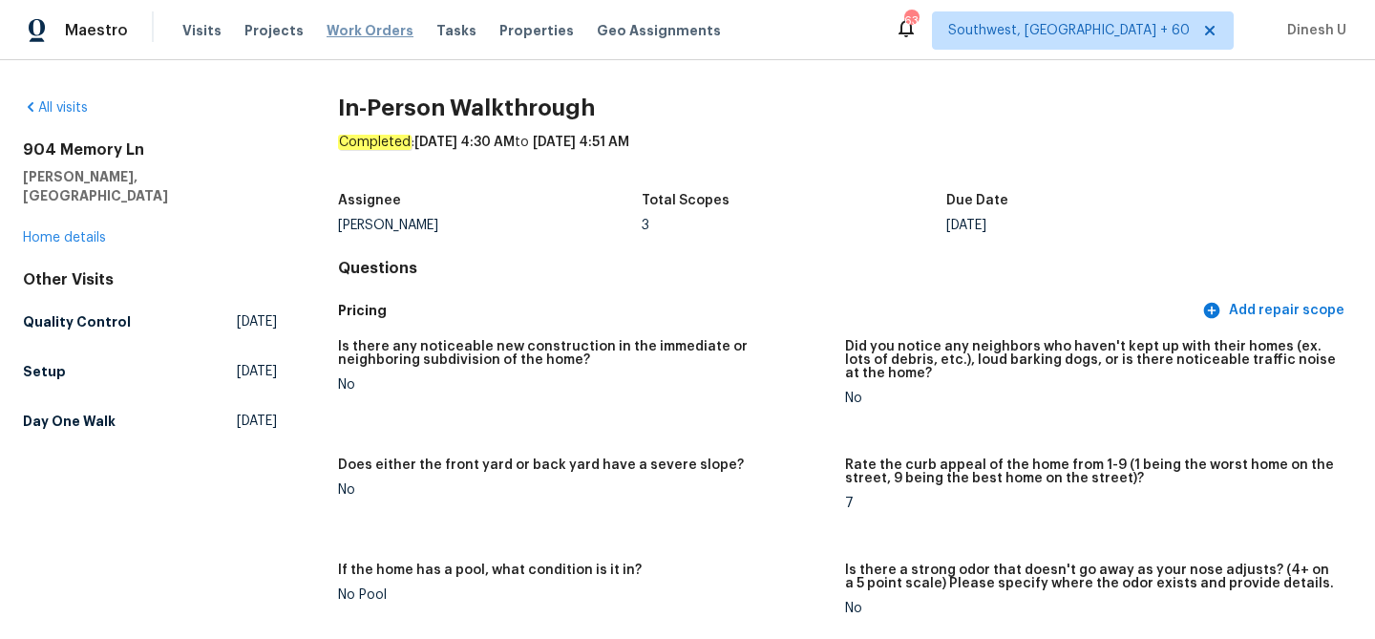
click at [354, 27] on span "Work Orders" at bounding box center [370, 30] width 87 height 19
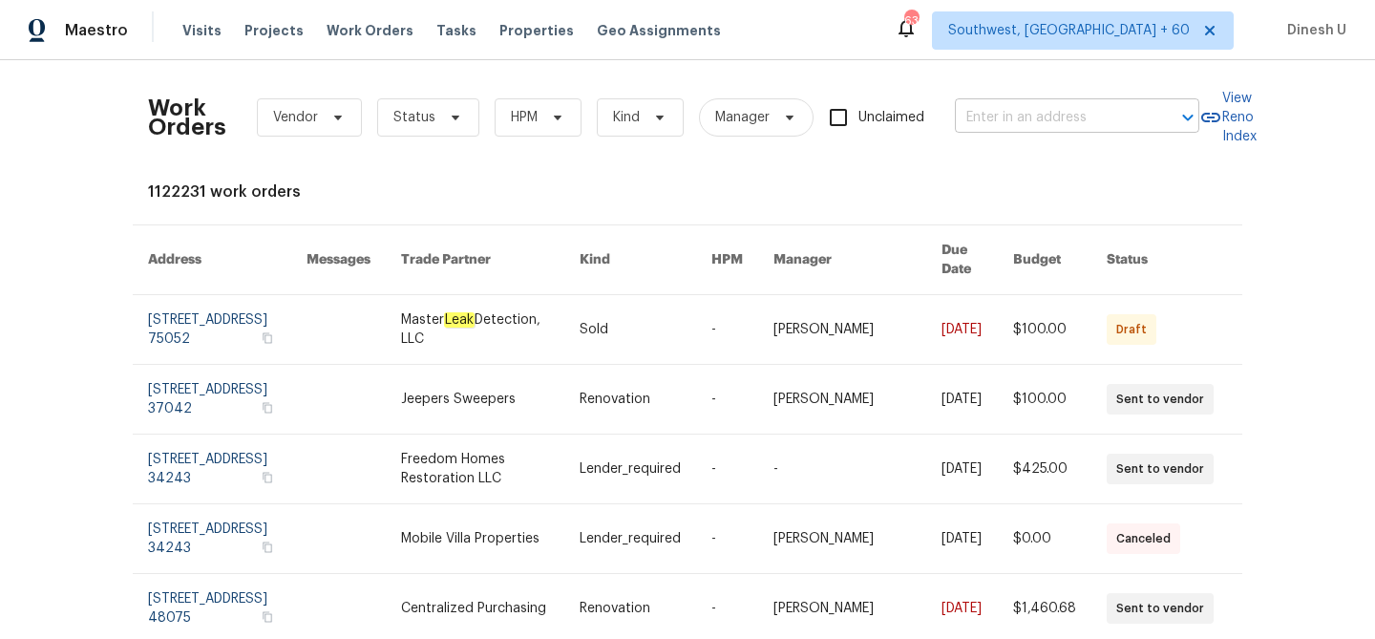
click at [1056, 120] on input "text" at bounding box center [1050, 118] width 191 height 30
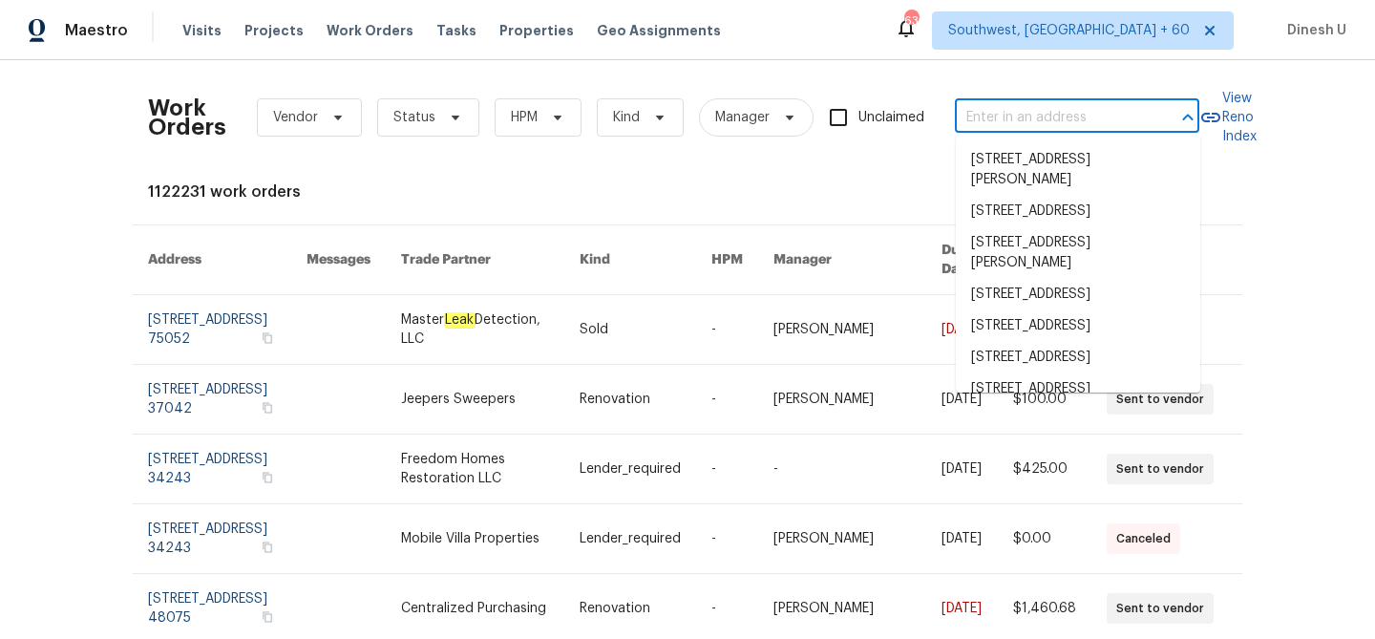
paste input "[STREET_ADDRESS][PERSON_NAME]"
type input "[STREET_ADDRESS][PERSON_NAME]"
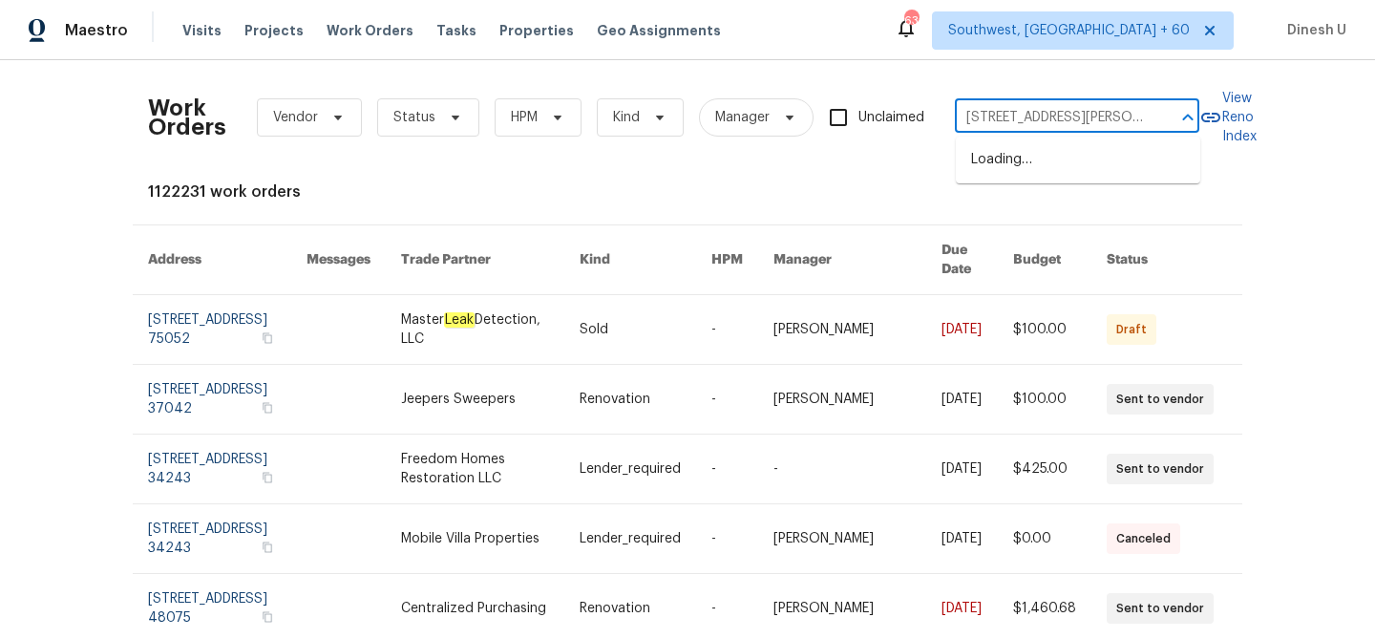
scroll to position [0, 80]
click at [997, 167] on li "[STREET_ADDRESS][PERSON_NAME]" at bounding box center [1078, 170] width 244 height 52
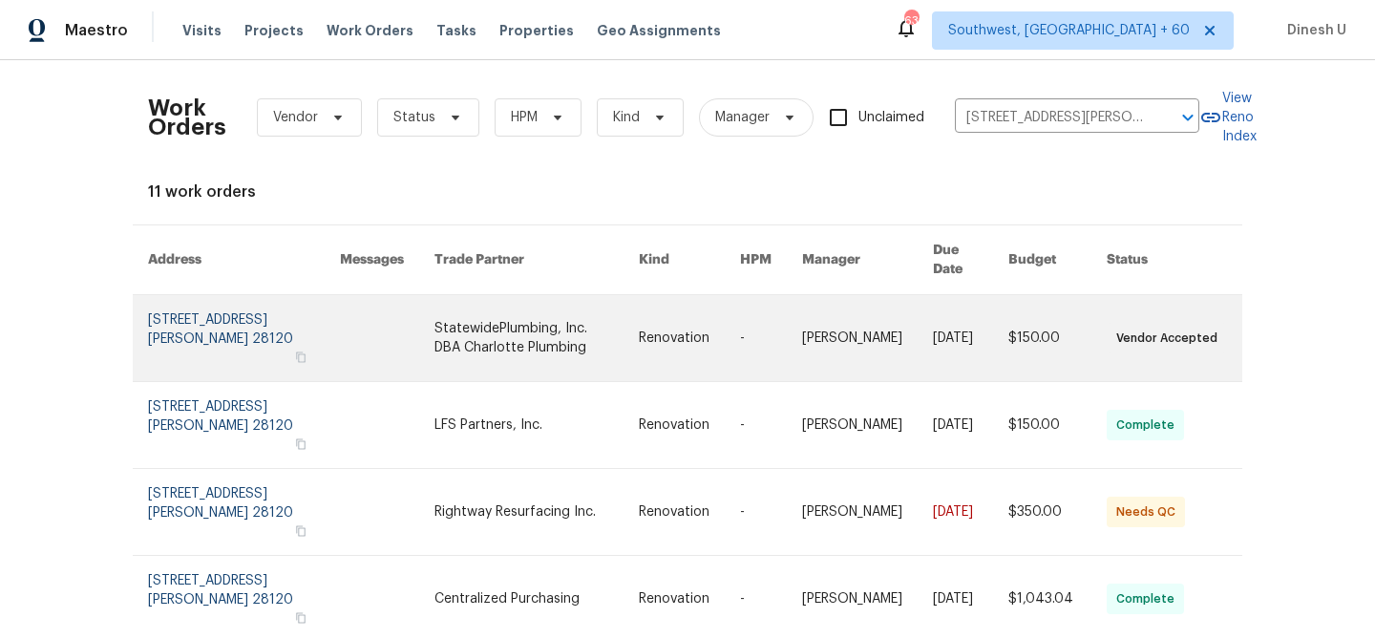
click at [223, 317] on link at bounding box center [244, 338] width 192 height 86
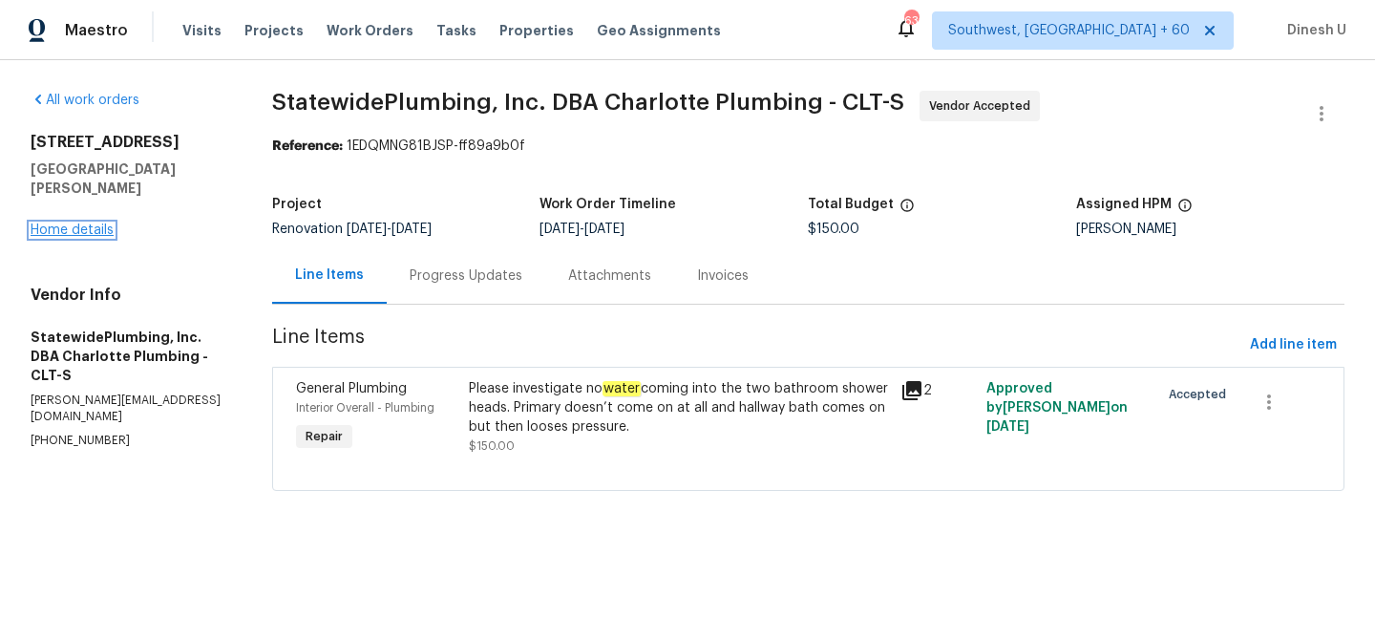
click at [54, 223] on link "Home details" at bounding box center [72, 229] width 83 height 13
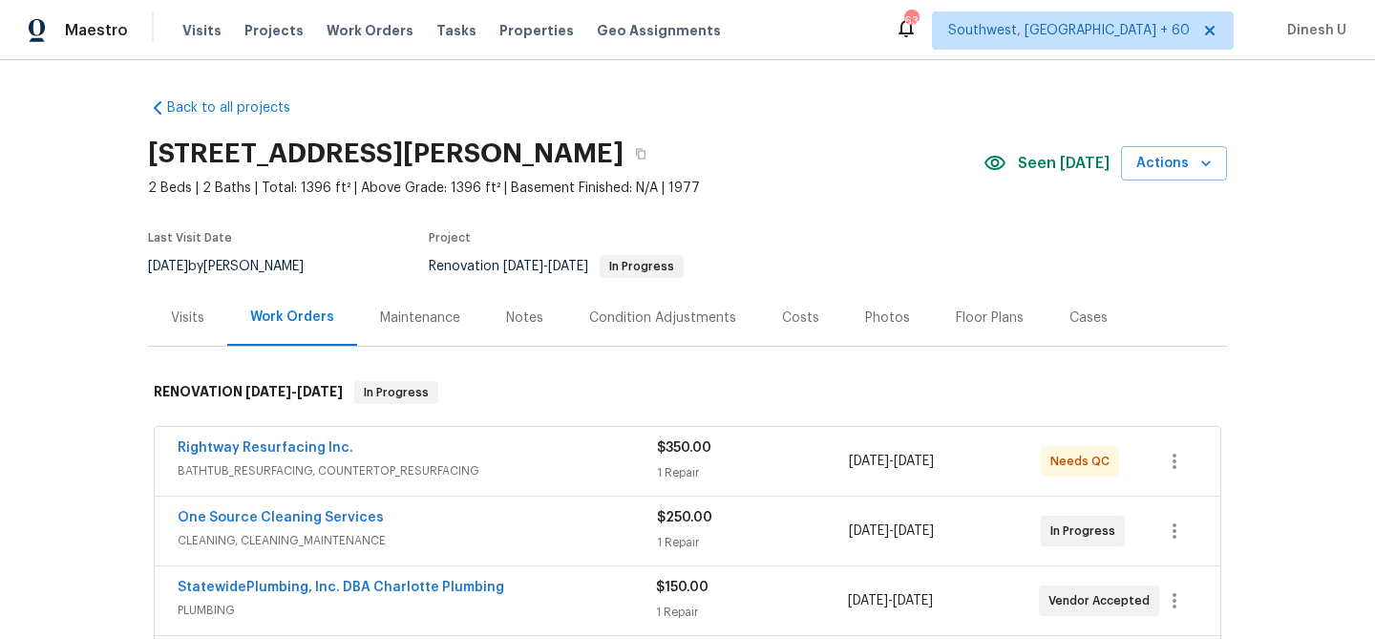
click at [348, 153] on h2 "[STREET_ADDRESS][PERSON_NAME]" at bounding box center [386, 153] width 476 height 19
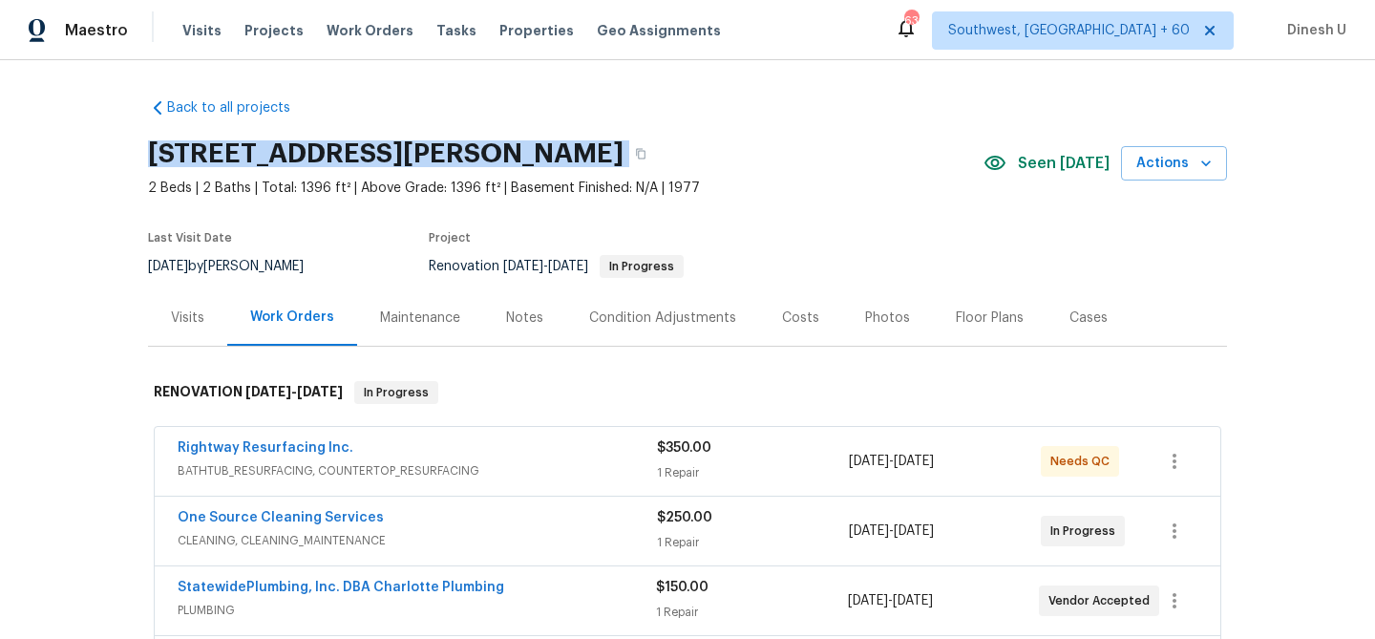
copy div "[STREET_ADDRESS][PERSON_NAME]"
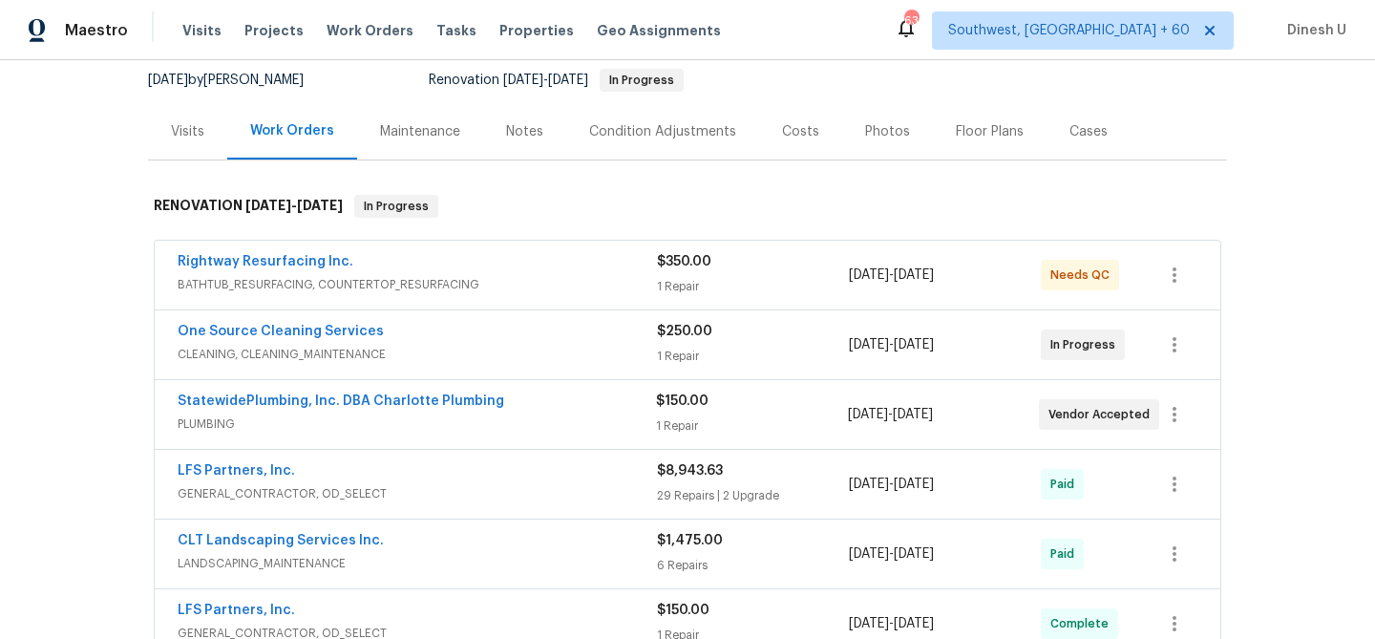
scroll to position [218, 0]
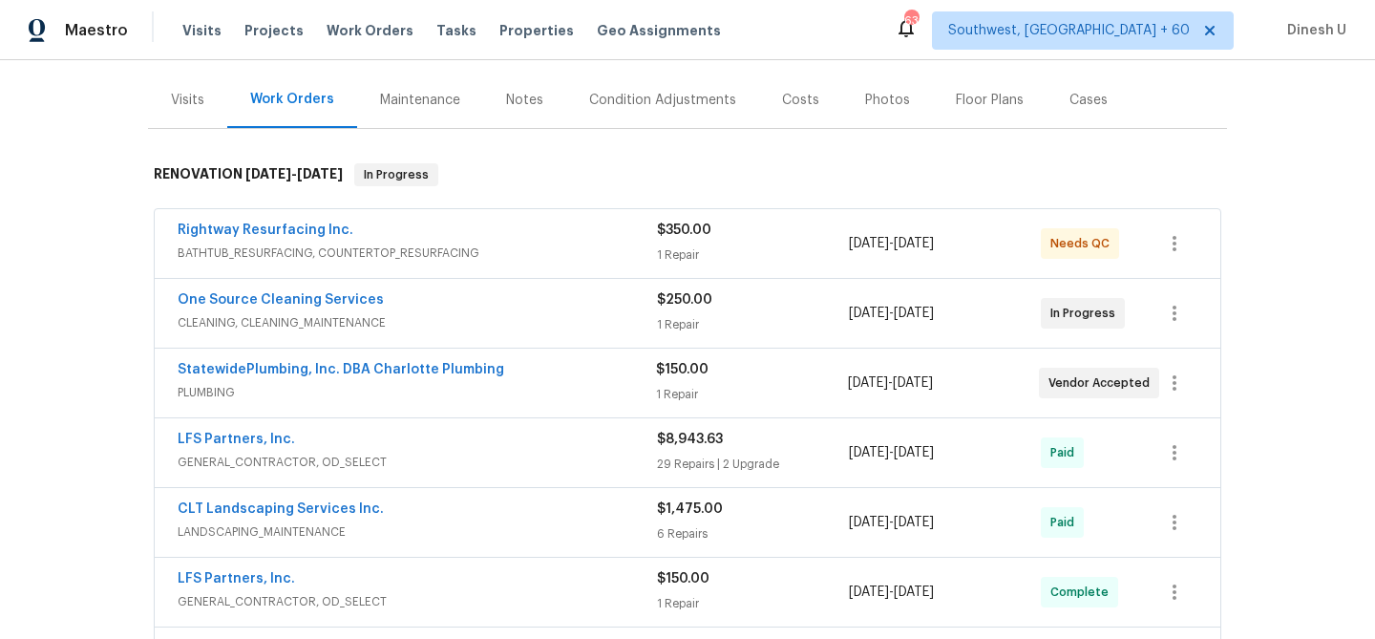
click at [671, 246] on div "1 Repair" at bounding box center [753, 254] width 192 height 19
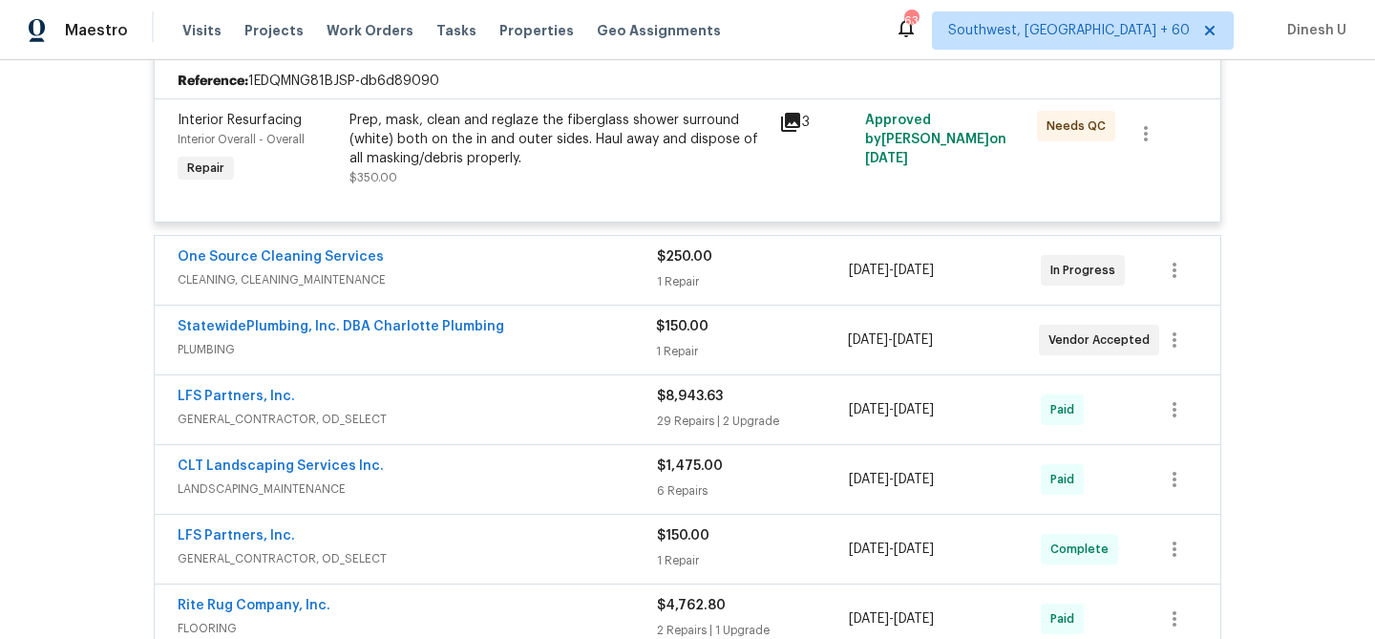
scroll to position [486, 0]
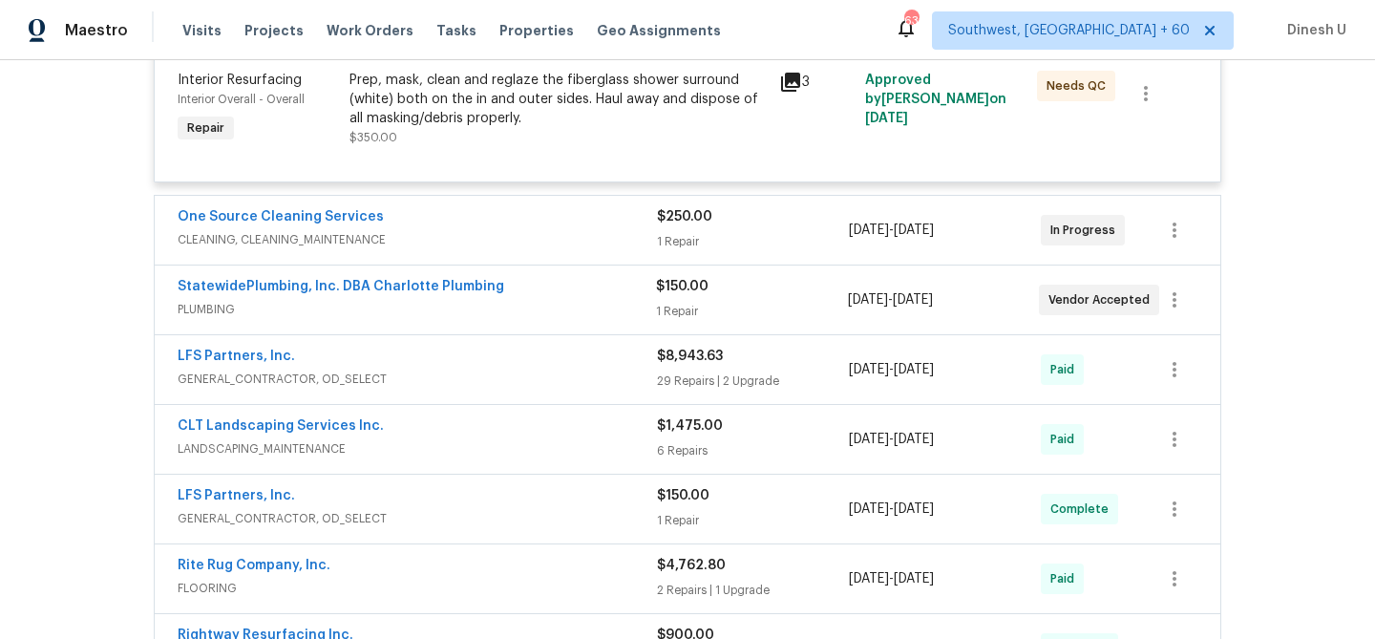
click at [664, 238] on div "1 Repair" at bounding box center [753, 241] width 192 height 19
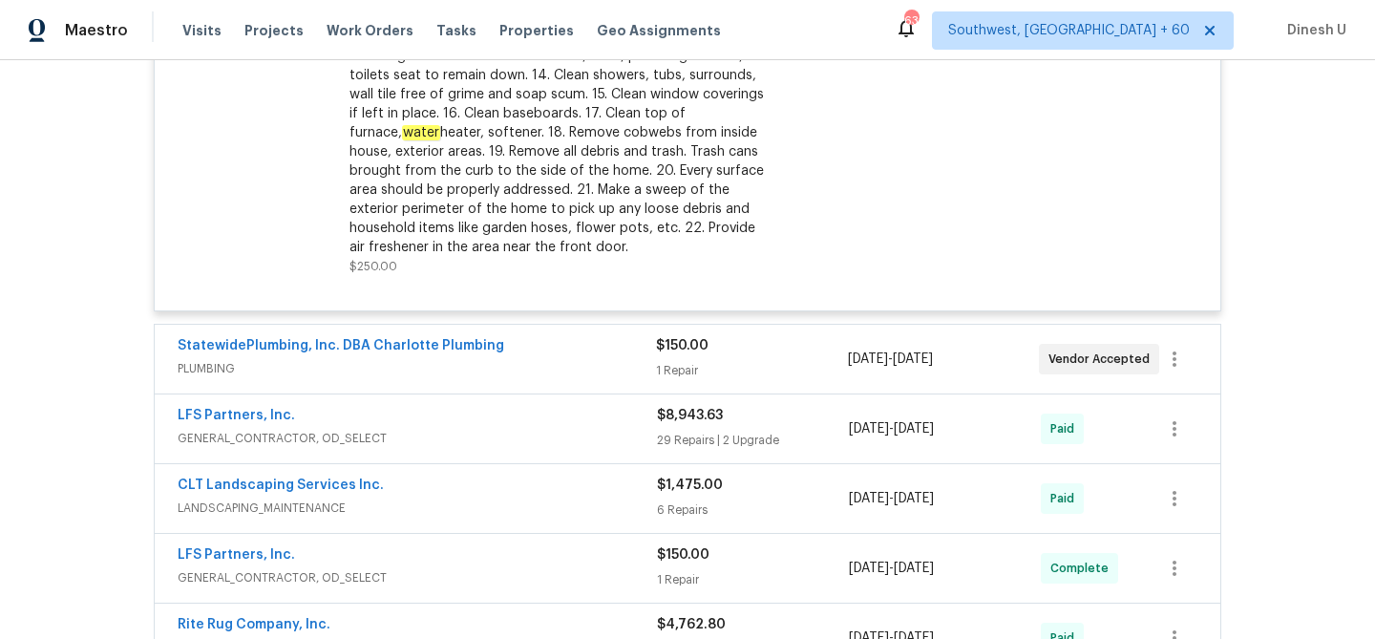
scroll to position [948, 0]
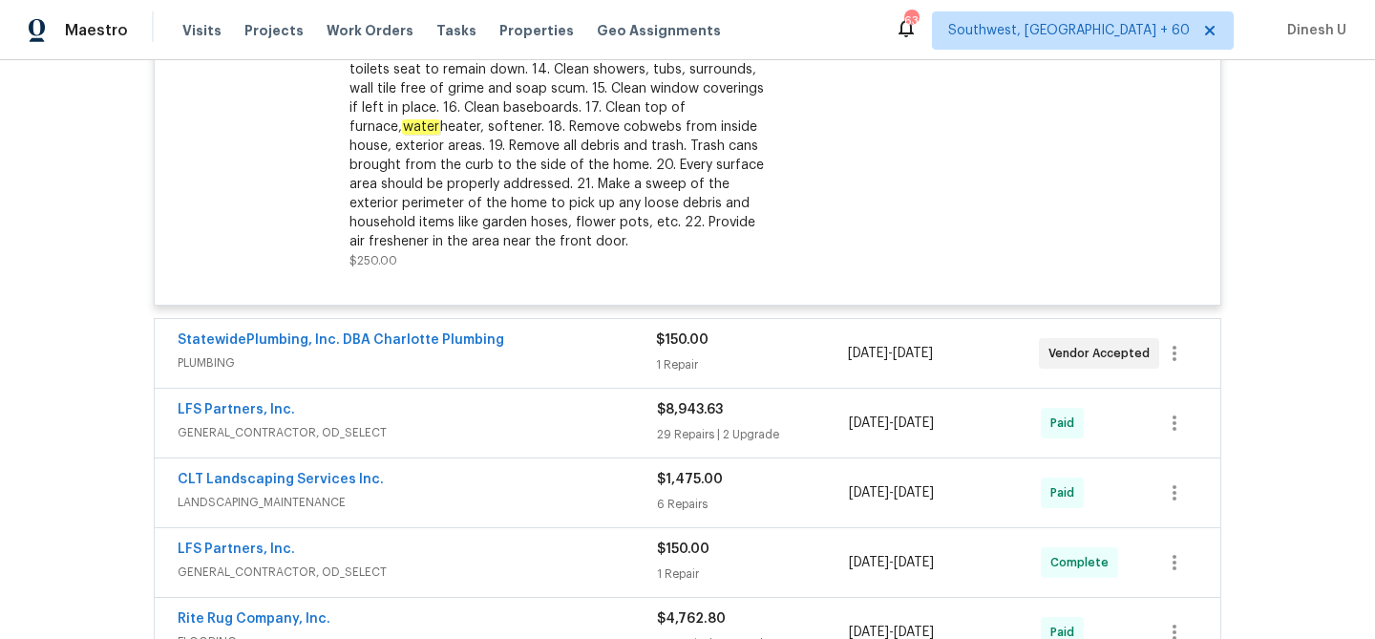
click at [674, 365] on div "1 Repair" at bounding box center [751, 364] width 191 height 19
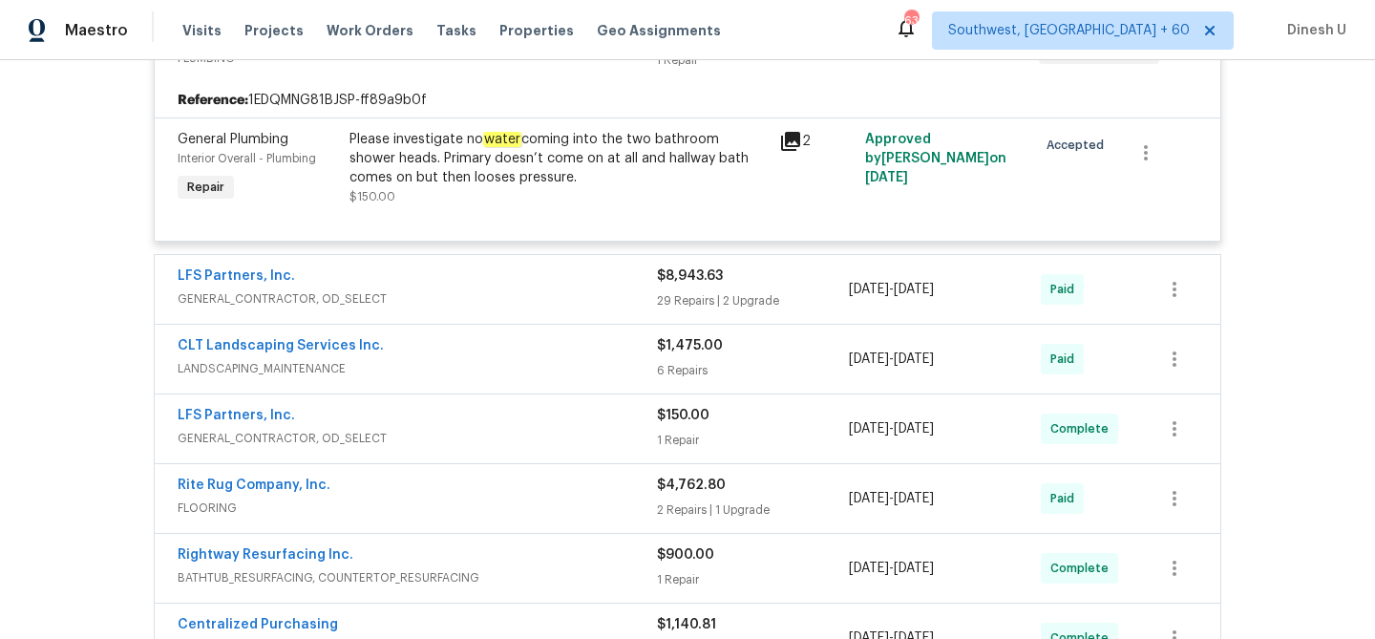
scroll to position [1258, 0]
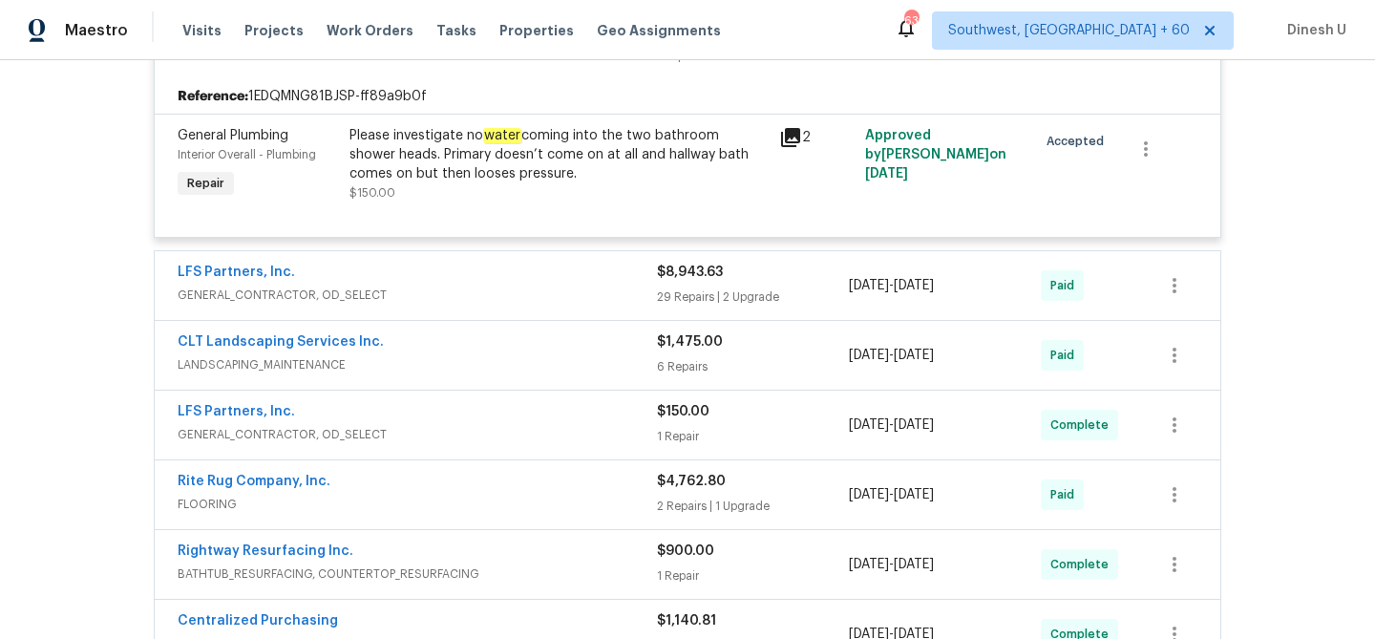
click at [683, 294] on div "29 Repairs | 2 Upgrade" at bounding box center [753, 296] width 192 height 19
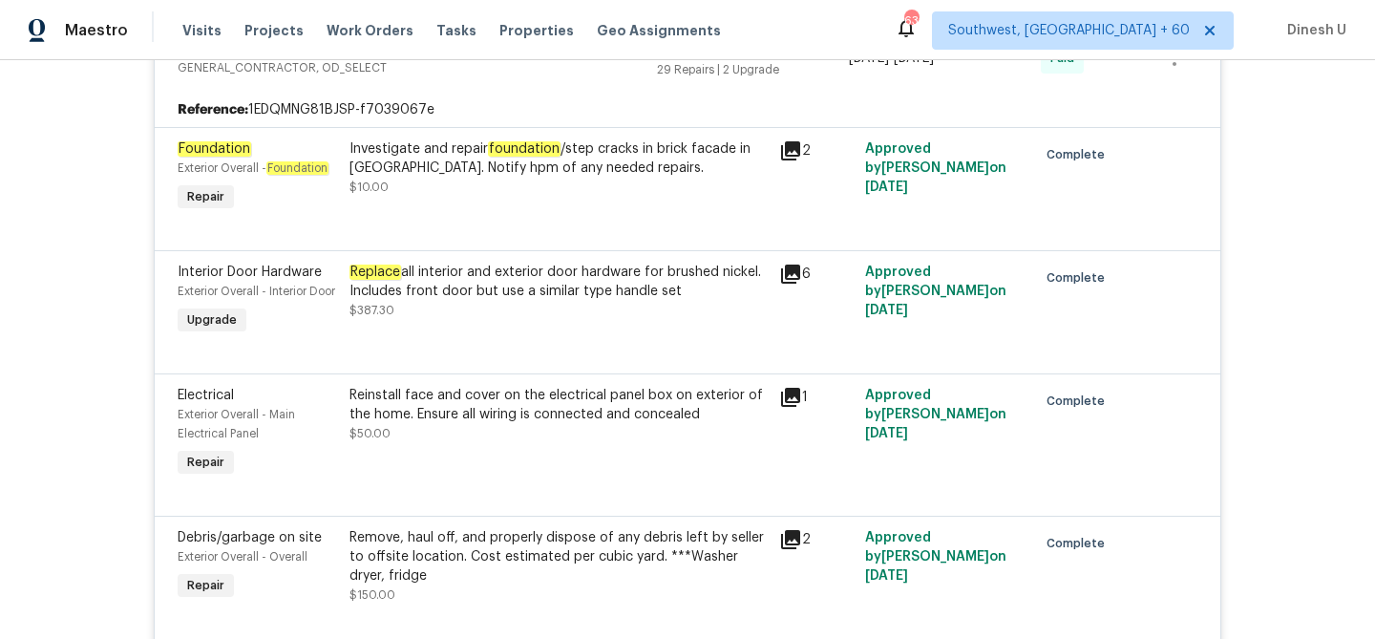
scroll to position [1488, 0]
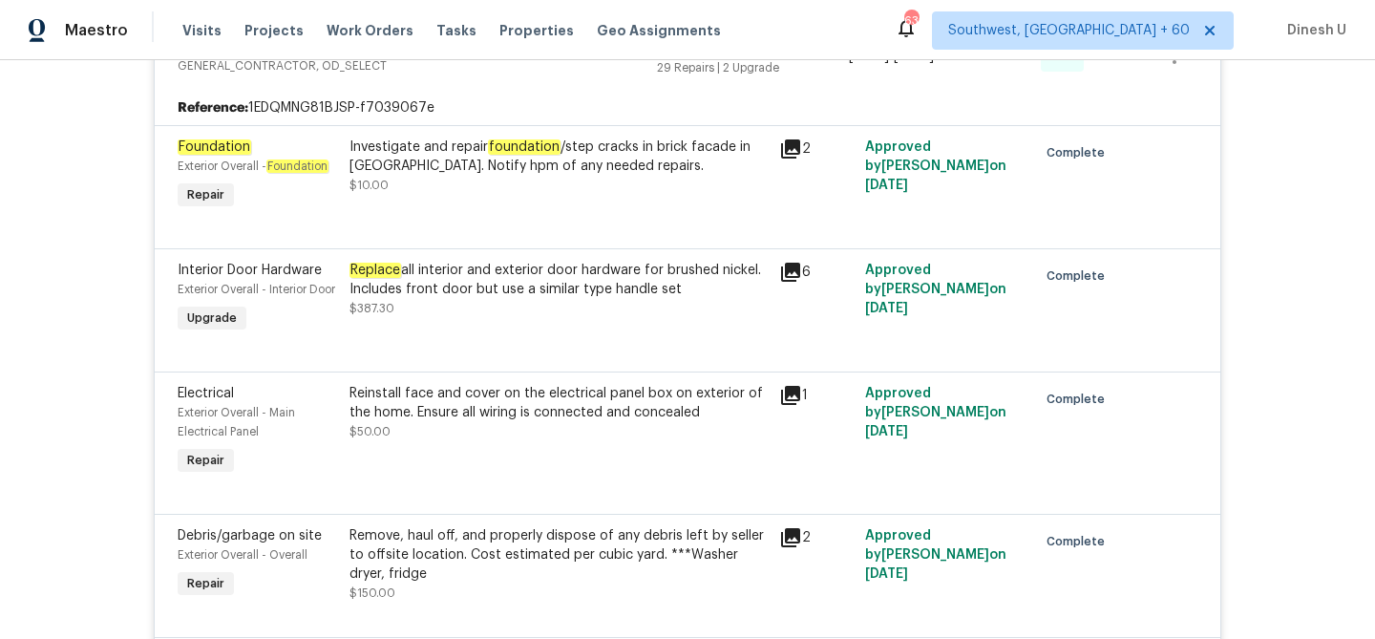
click at [788, 145] on icon at bounding box center [790, 148] width 19 height 19
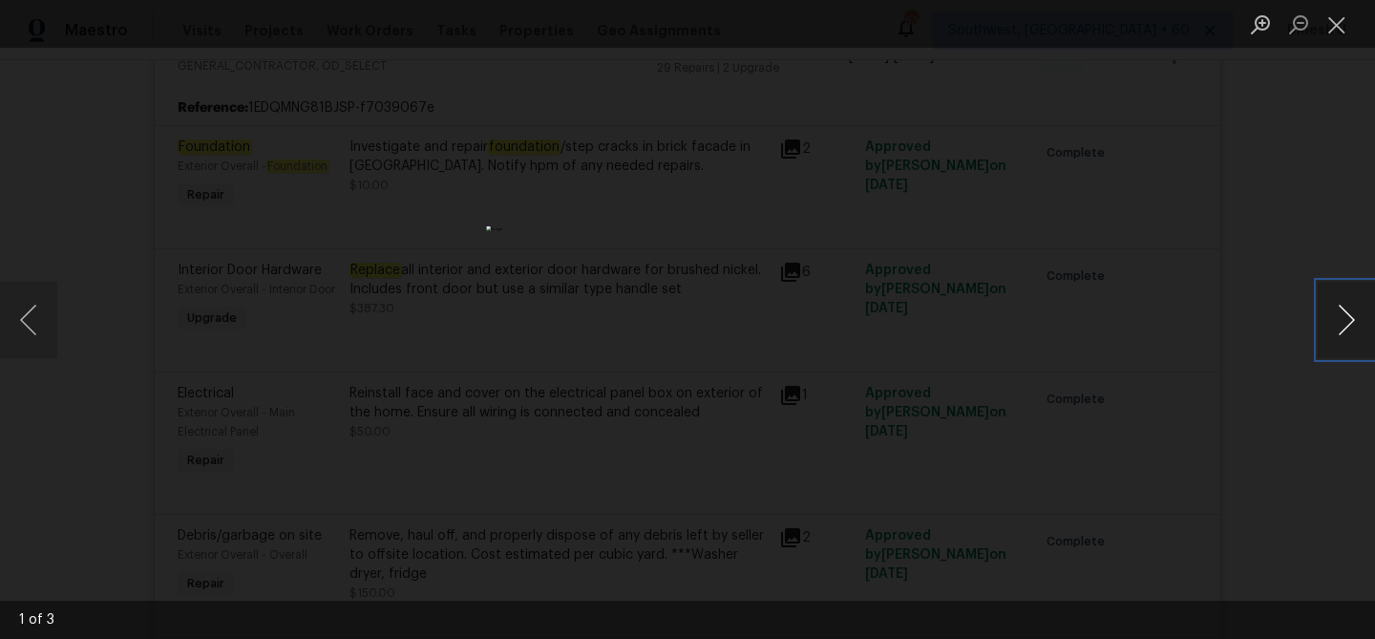
click at [1350, 321] on button "Next image" at bounding box center [1346, 320] width 57 height 76
click at [1337, 25] on button "Close lightbox" at bounding box center [1337, 24] width 38 height 33
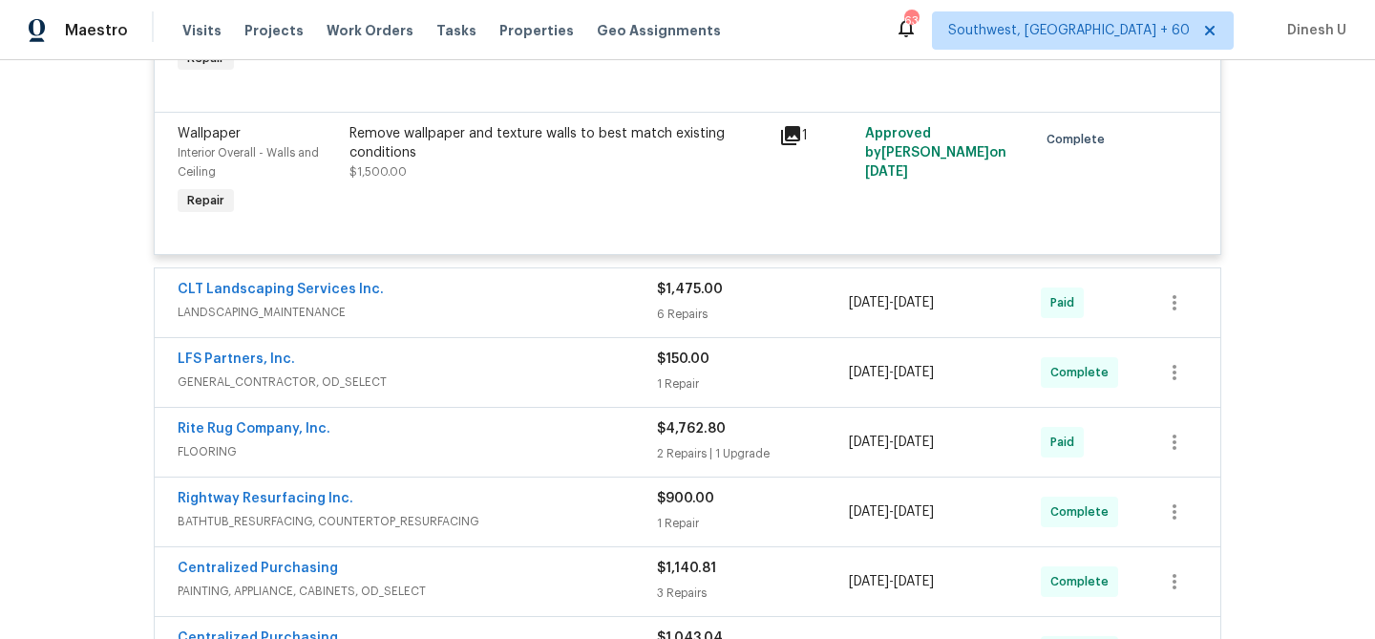
scroll to position [5973, 0]
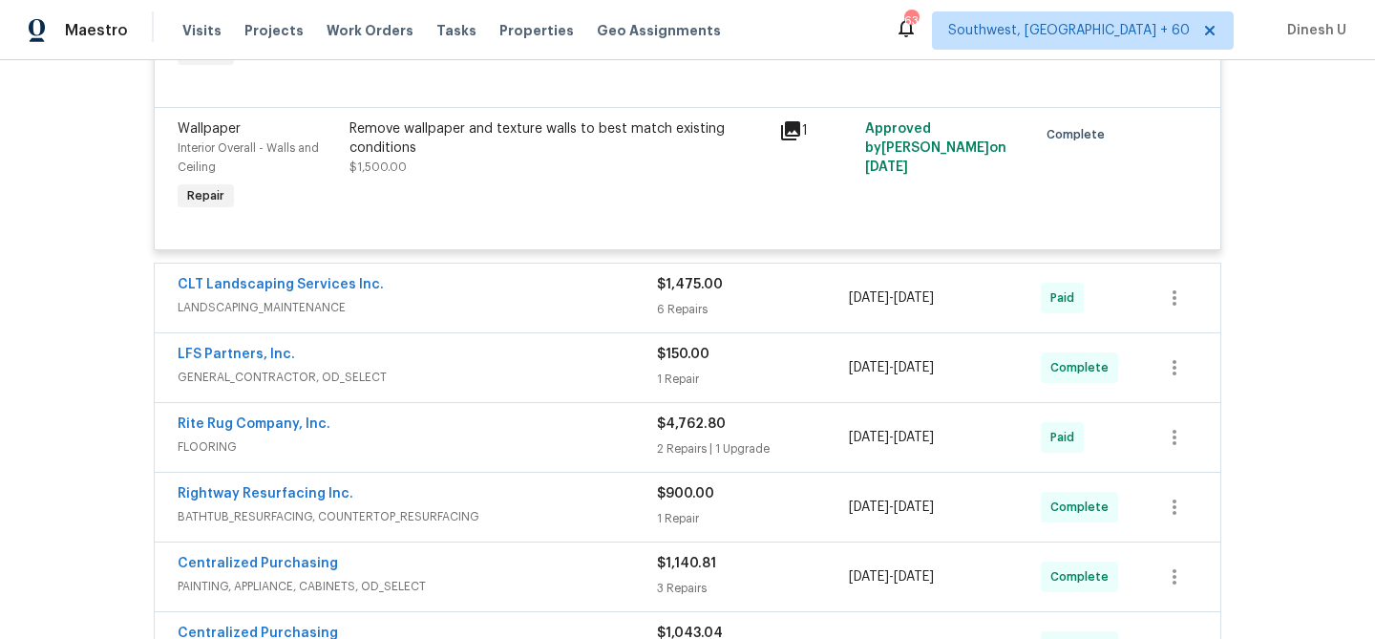
click at [708, 319] on div "6 Repairs" at bounding box center [753, 309] width 192 height 19
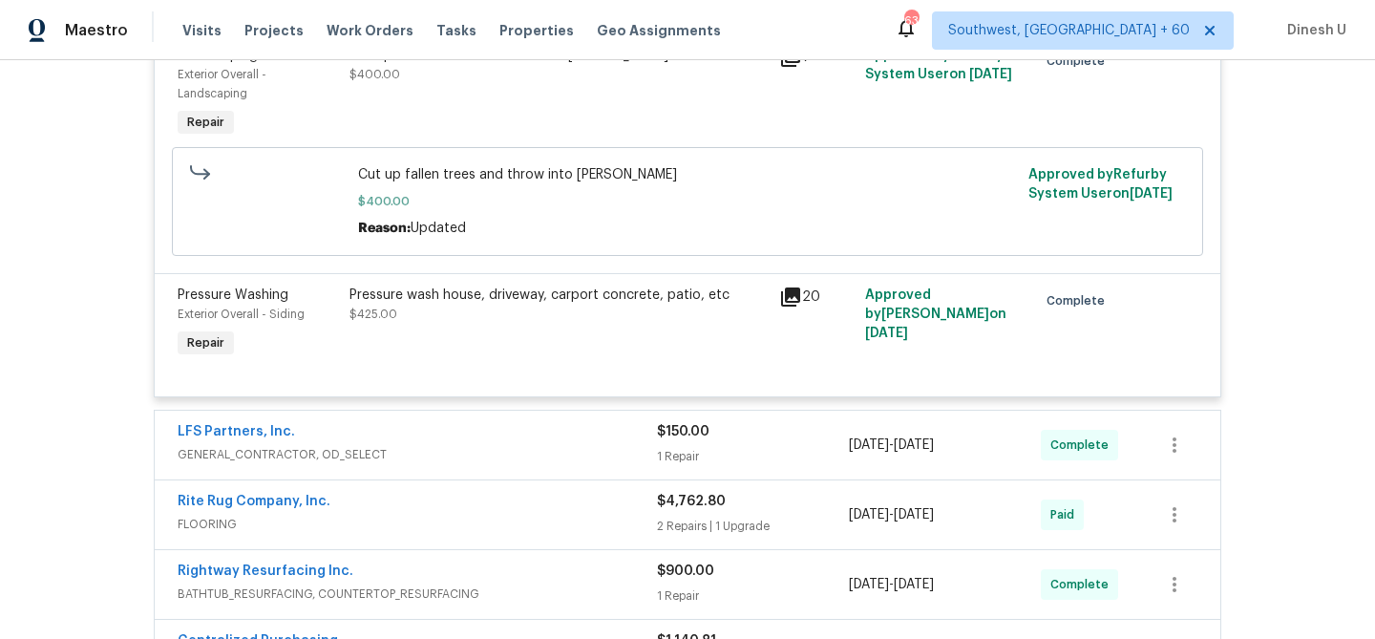
scroll to position [6952, 0]
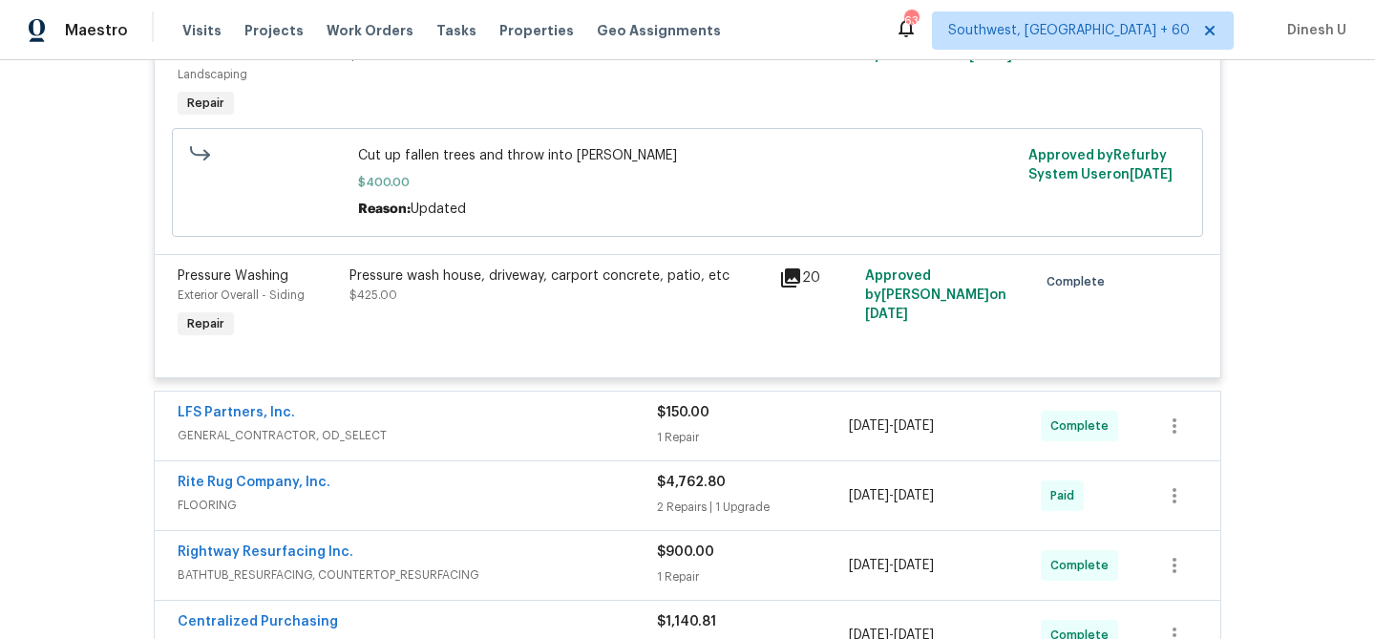
click at [653, 445] on span "GENERAL_CONTRACTOR, OD_SELECT" at bounding box center [417, 435] width 479 height 19
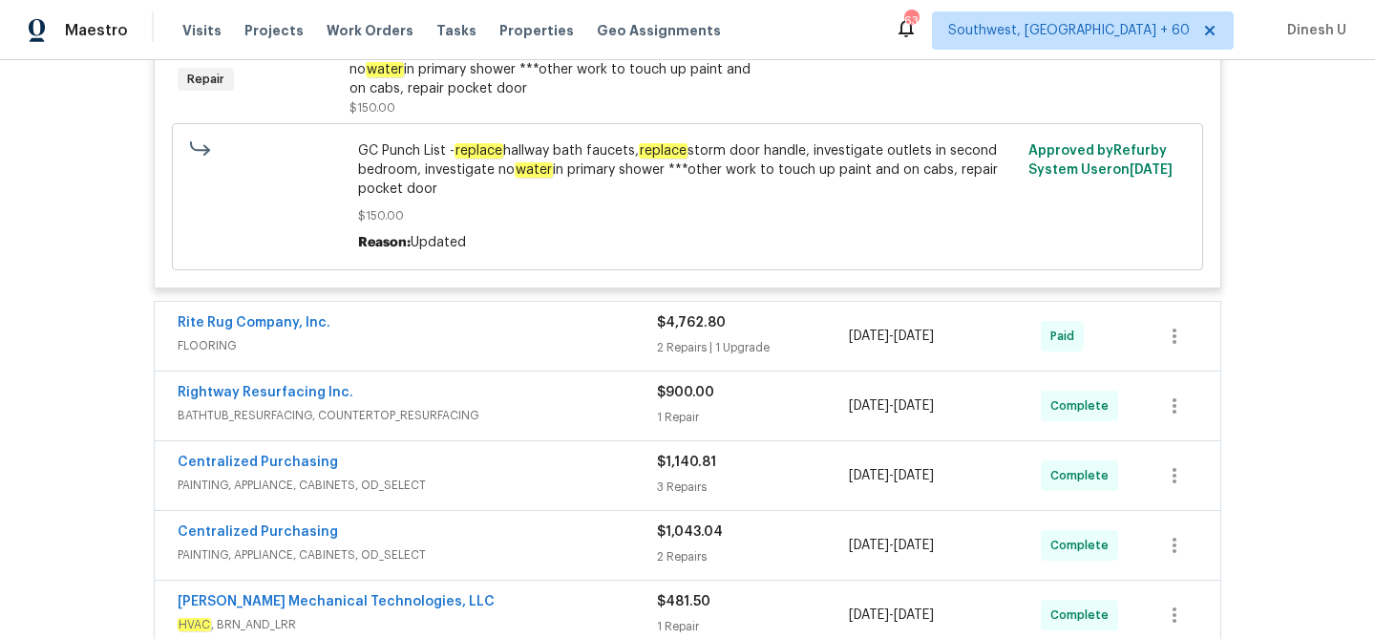
scroll to position [7444, 0]
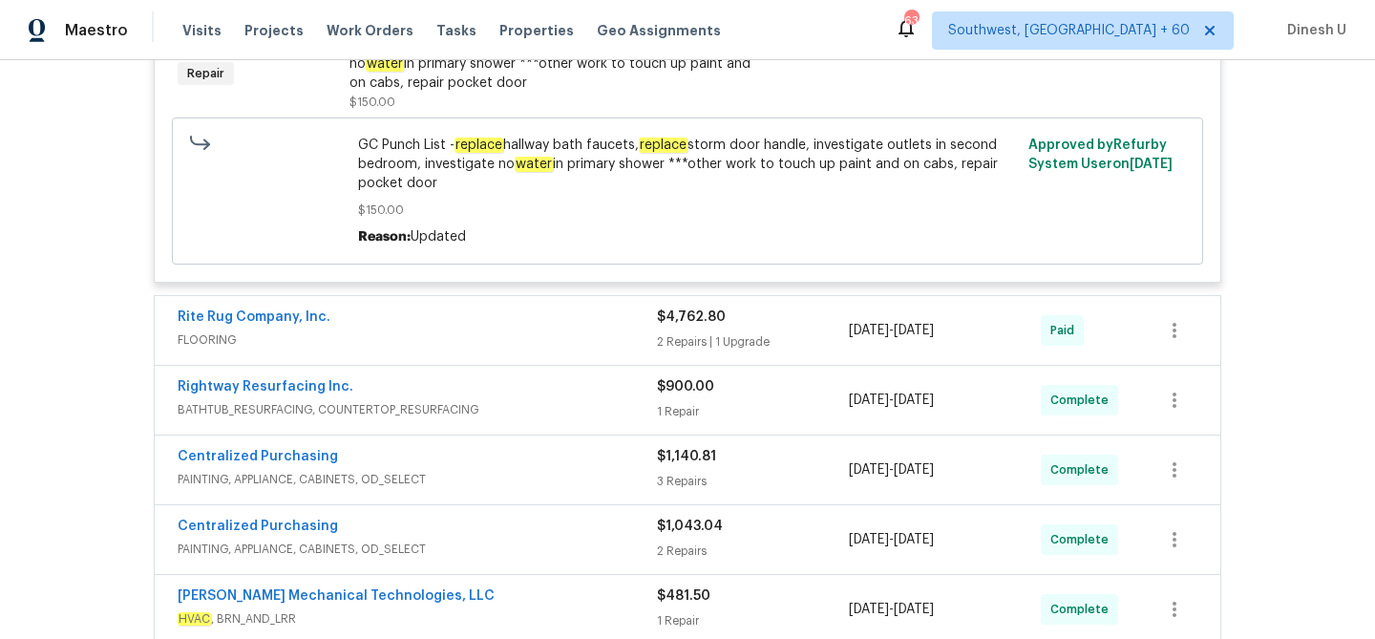
click at [720, 351] on div "2 Repairs | 1 Upgrade" at bounding box center [753, 341] width 192 height 19
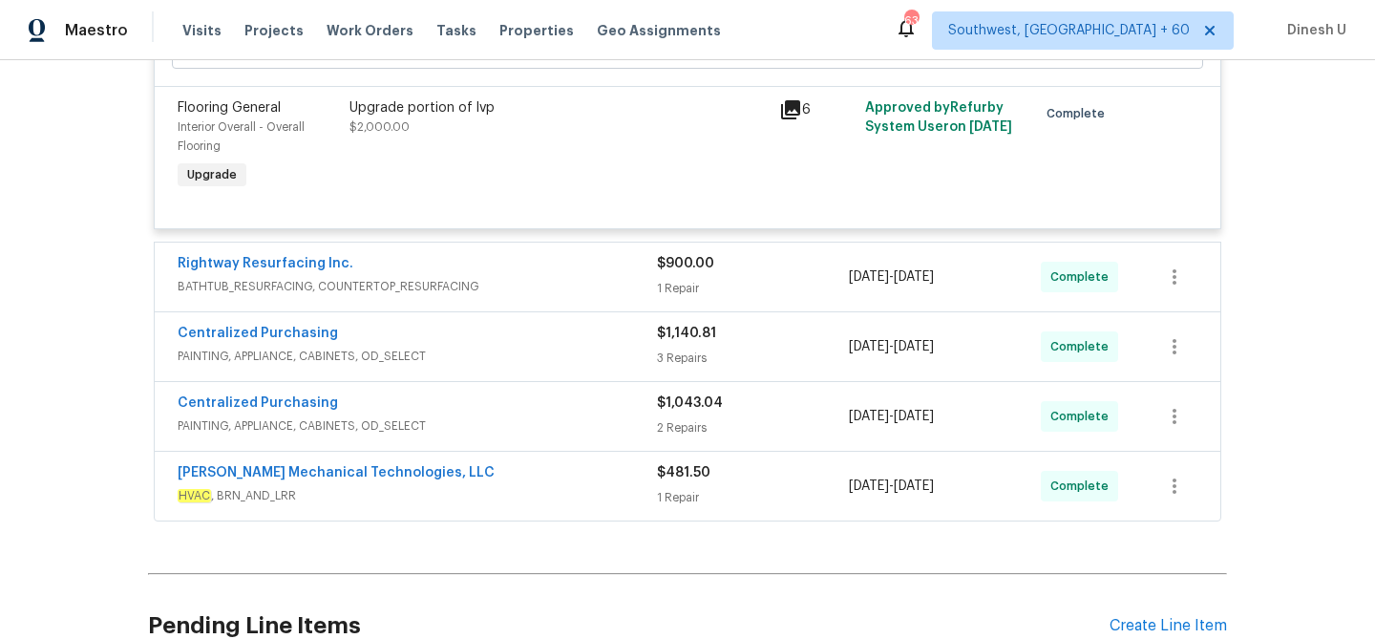
scroll to position [8430, 0]
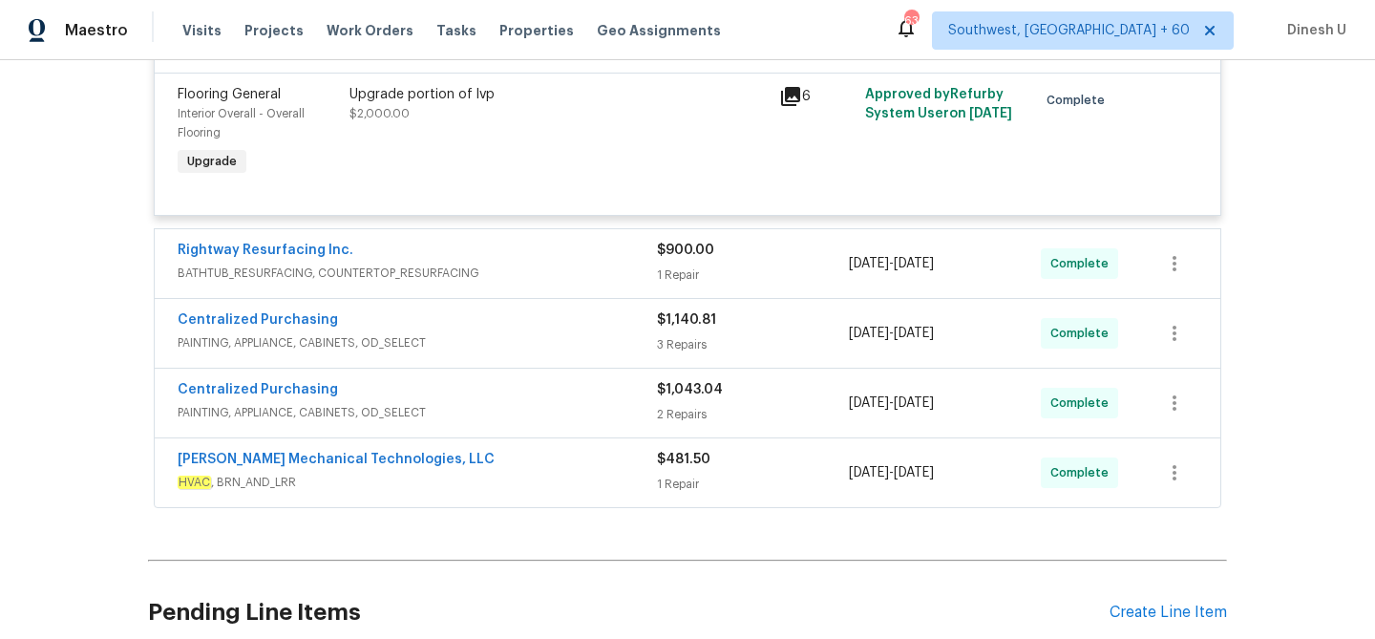
click at [688, 285] on div "1 Repair" at bounding box center [753, 274] width 192 height 19
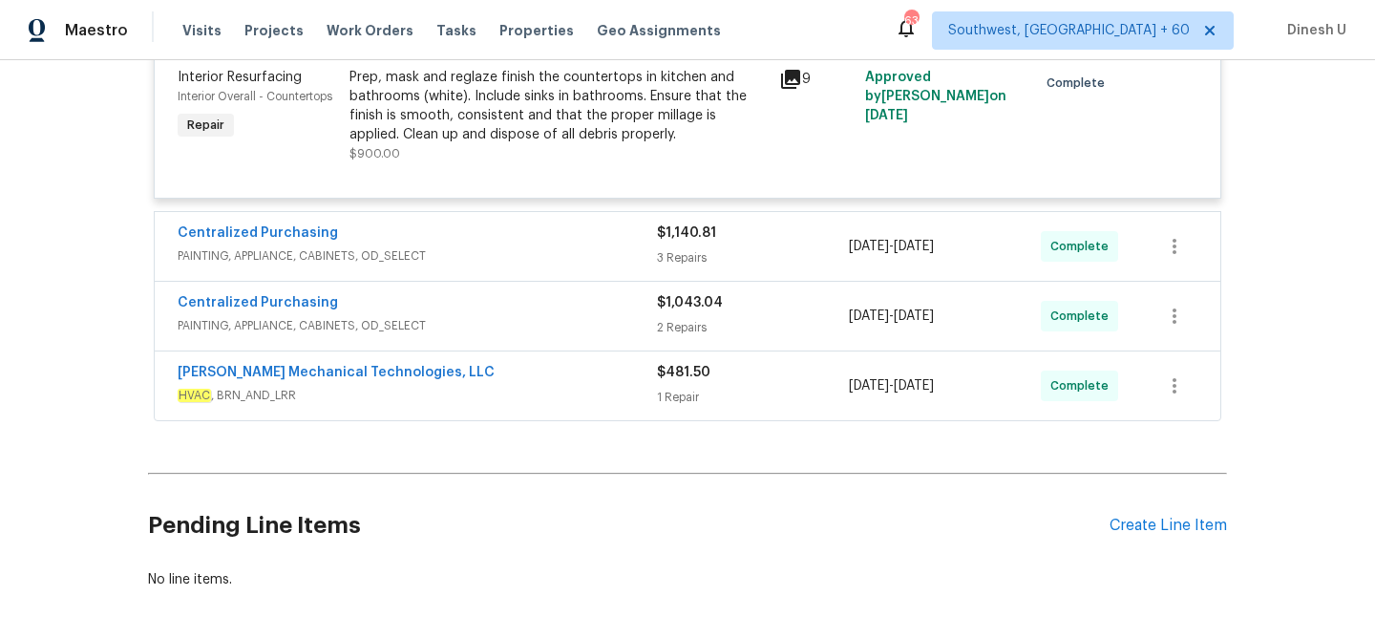
scroll to position [8726, 0]
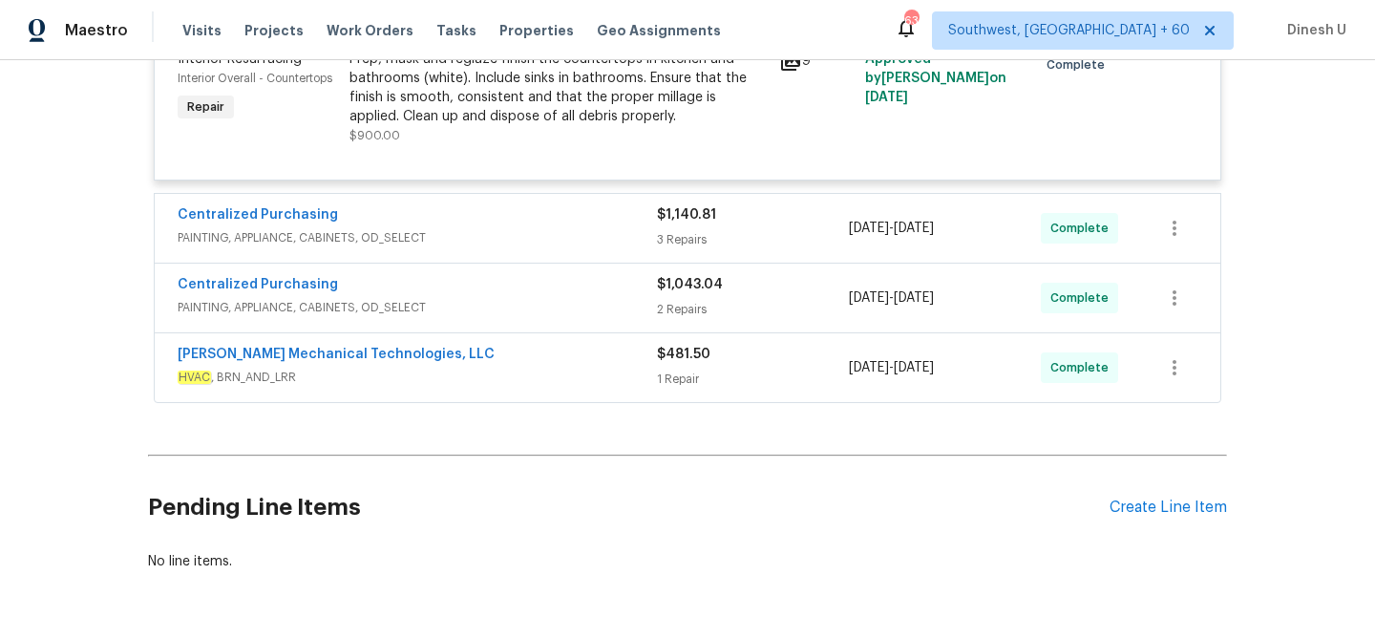
click at [669, 249] on div "3 Repairs" at bounding box center [753, 239] width 192 height 19
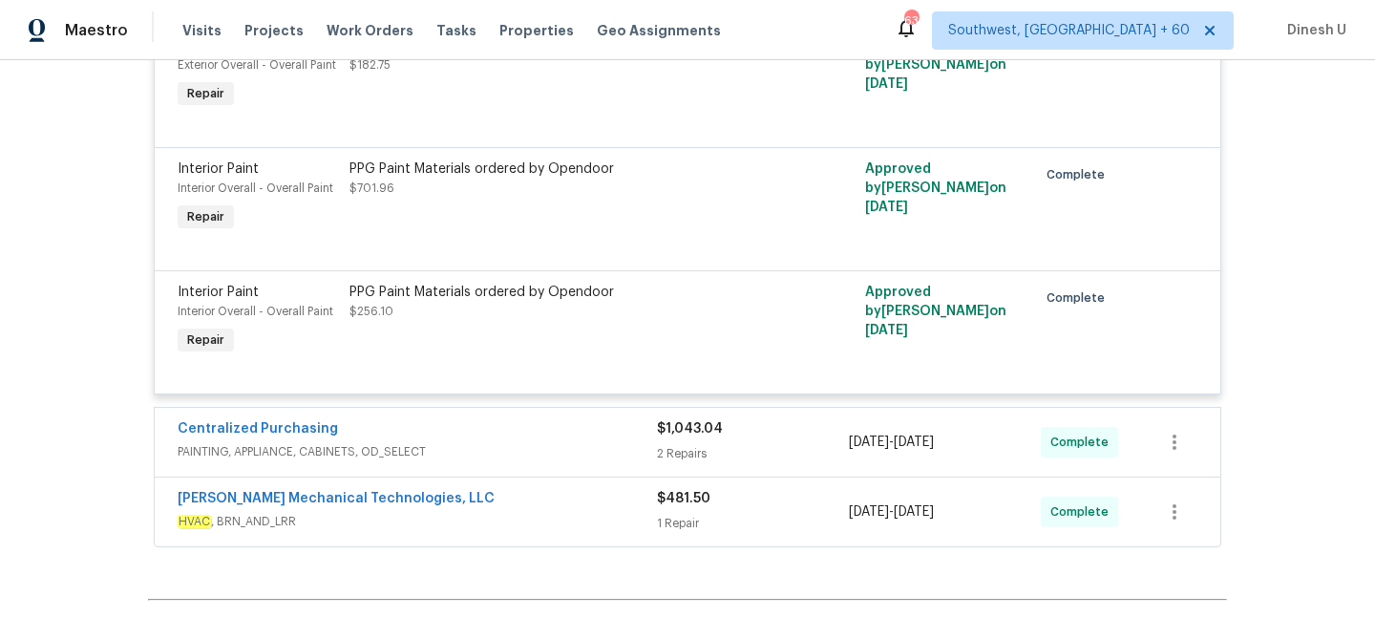
scroll to position [9203, 0]
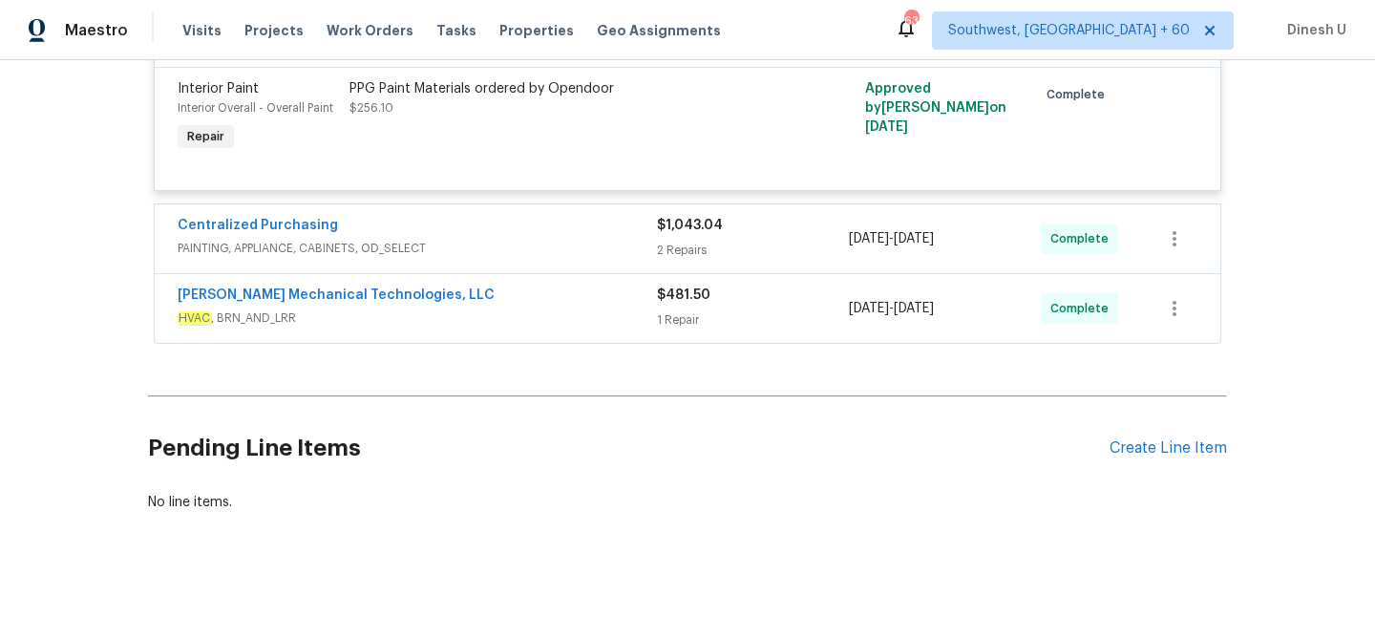
click at [664, 260] on div "2 Repairs" at bounding box center [753, 250] width 192 height 19
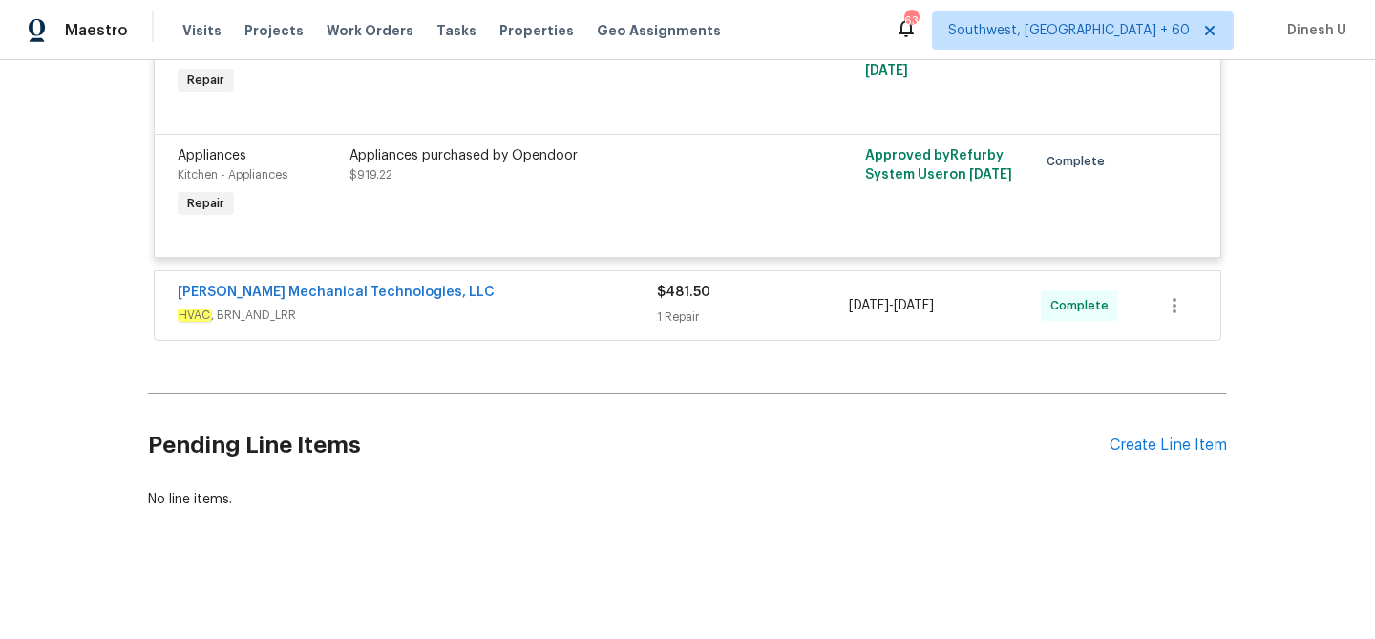
scroll to position [9533, 0]
click at [702, 314] on div "1 Repair" at bounding box center [753, 316] width 192 height 19
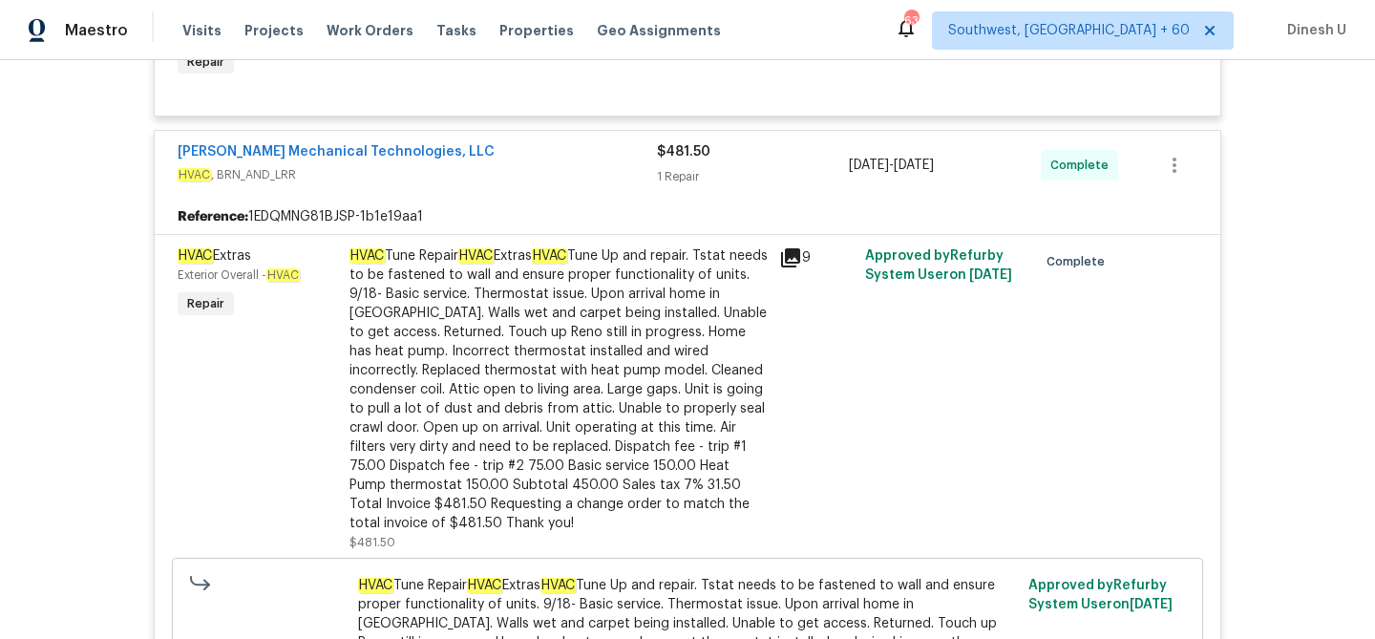
scroll to position [9553, 0]
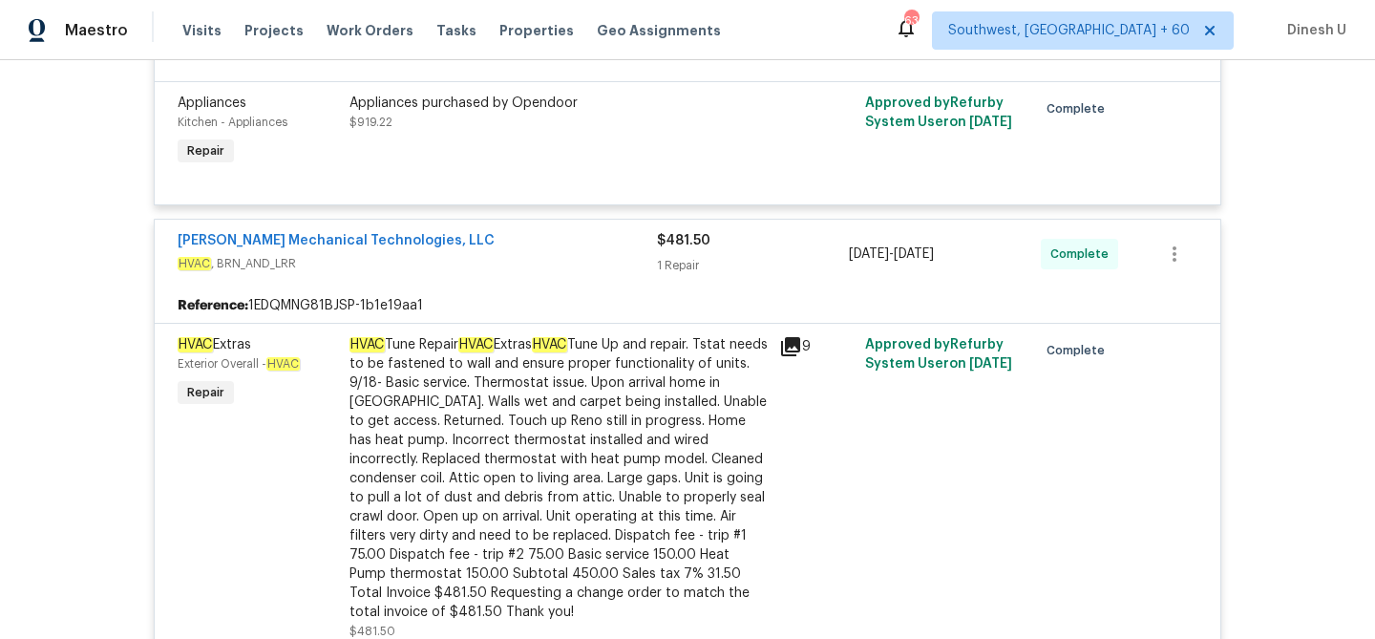
click at [785, 356] on icon at bounding box center [790, 346] width 19 height 19
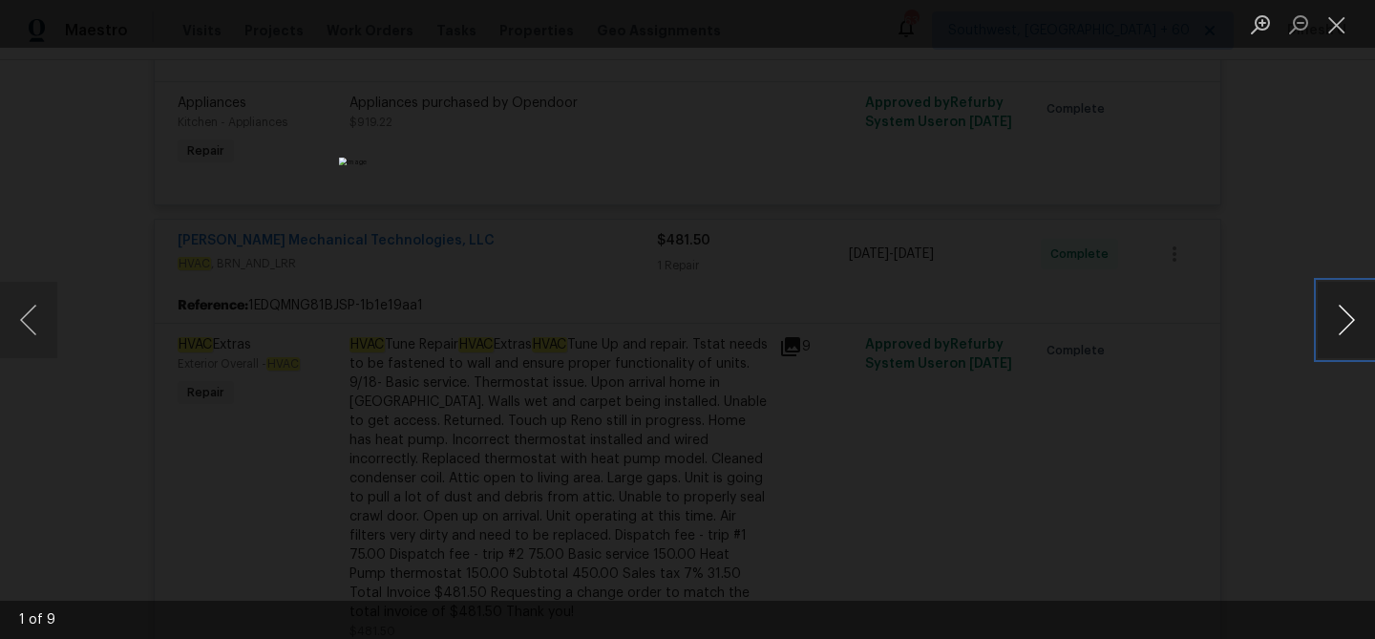
click at [1355, 322] on button "Next image" at bounding box center [1346, 320] width 57 height 76
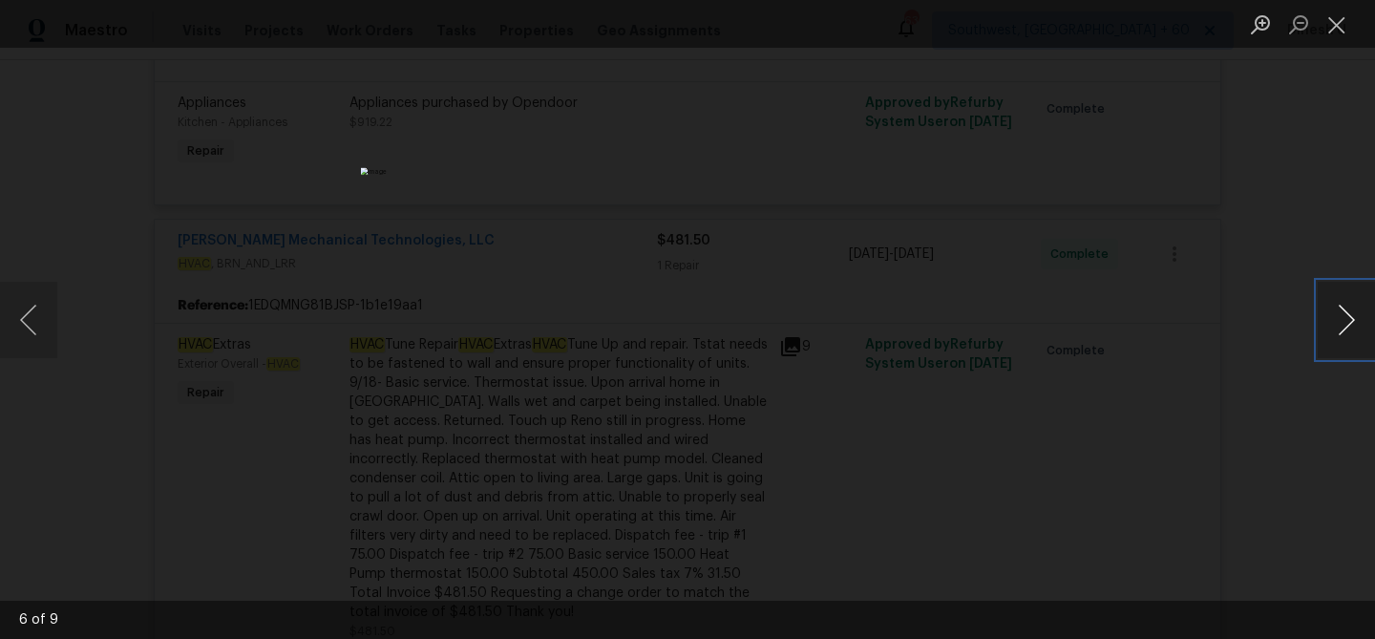
click at [1355, 322] on button "Next image" at bounding box center [1346, 320] width 57 height 76
click at [1333, 24] on button "Close lightbox" at bounding box center [1337, 24] width 38 height 33
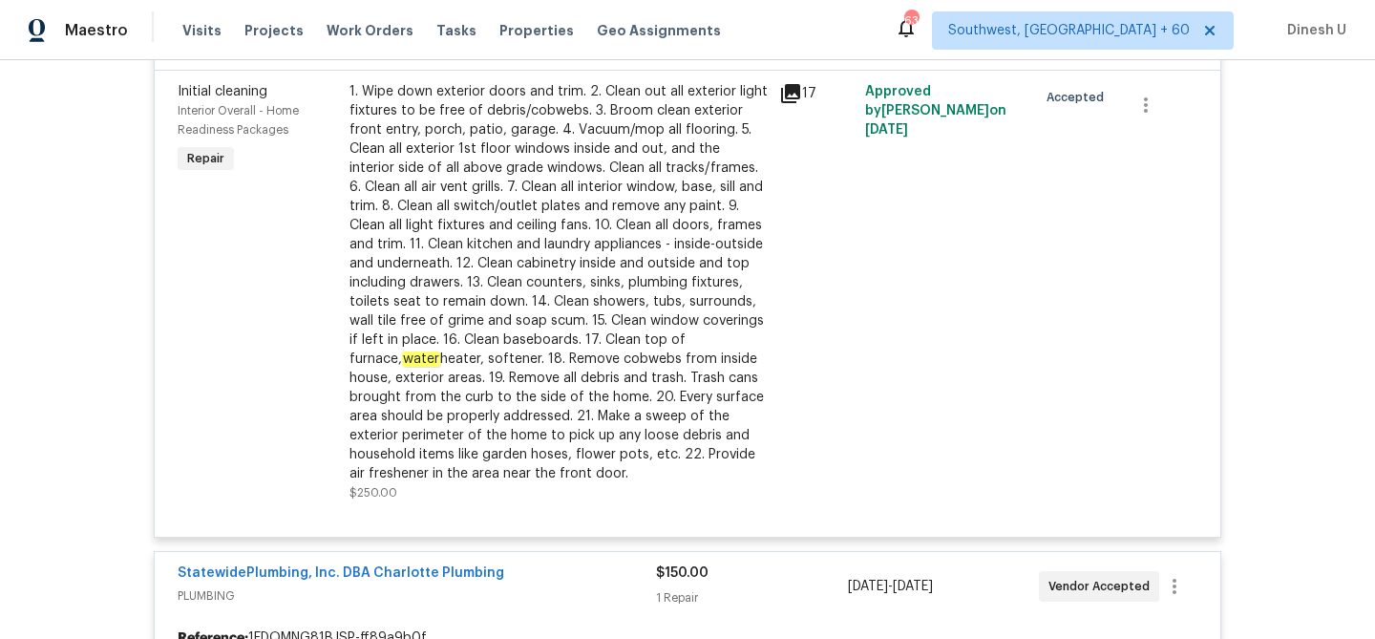
scroll to position [0, 0]
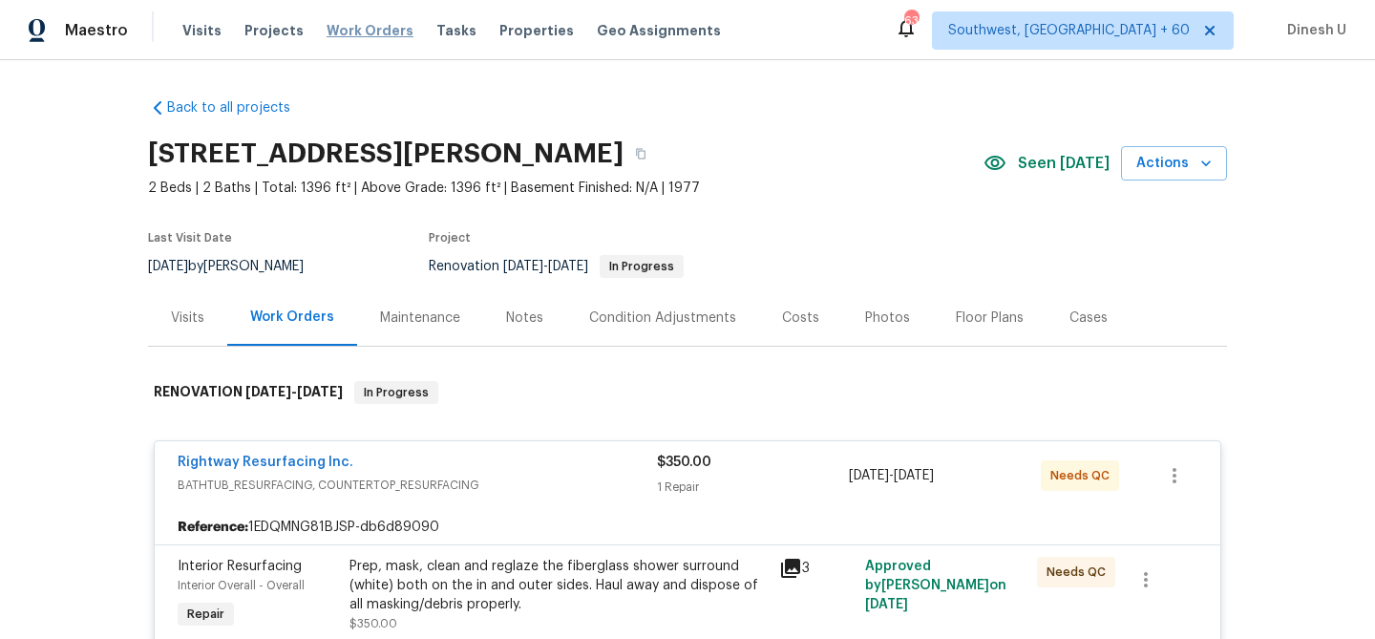
click at [358, 30] on span "Work Orders" at bounding box center [370, 30] width 87 height 19
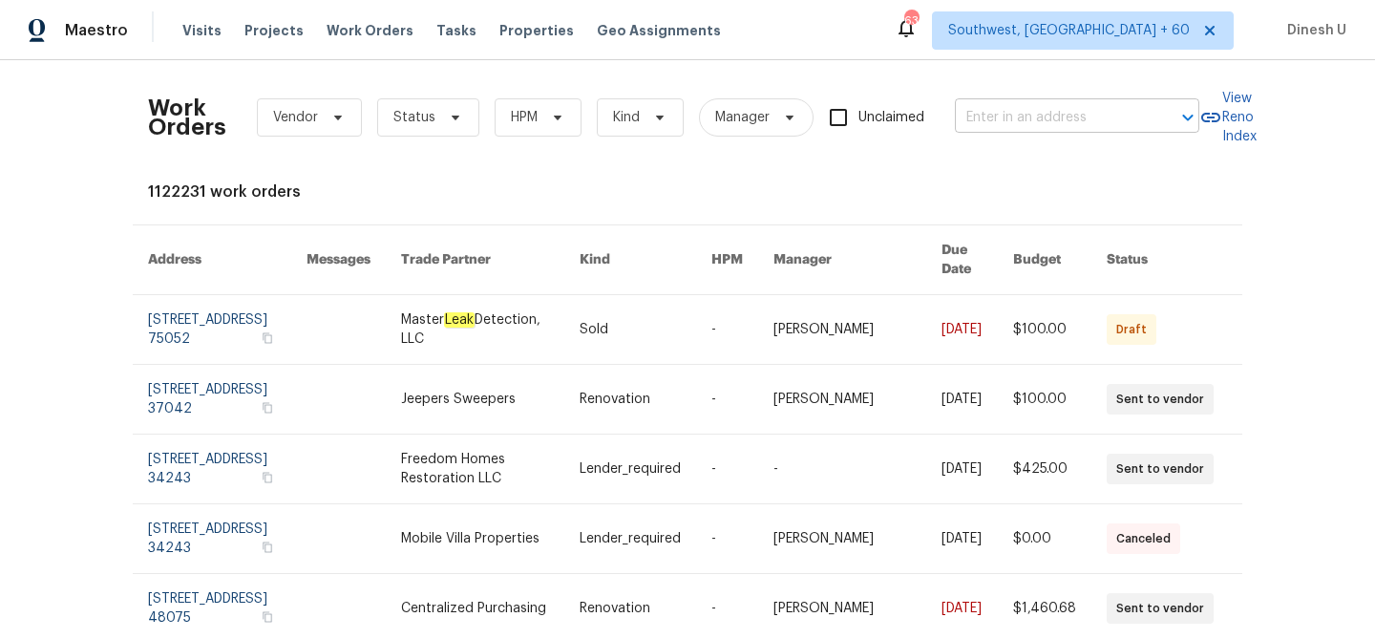
click at [1023, 110] on input "text" at bounding box center [1050, 118] width 191 height 30
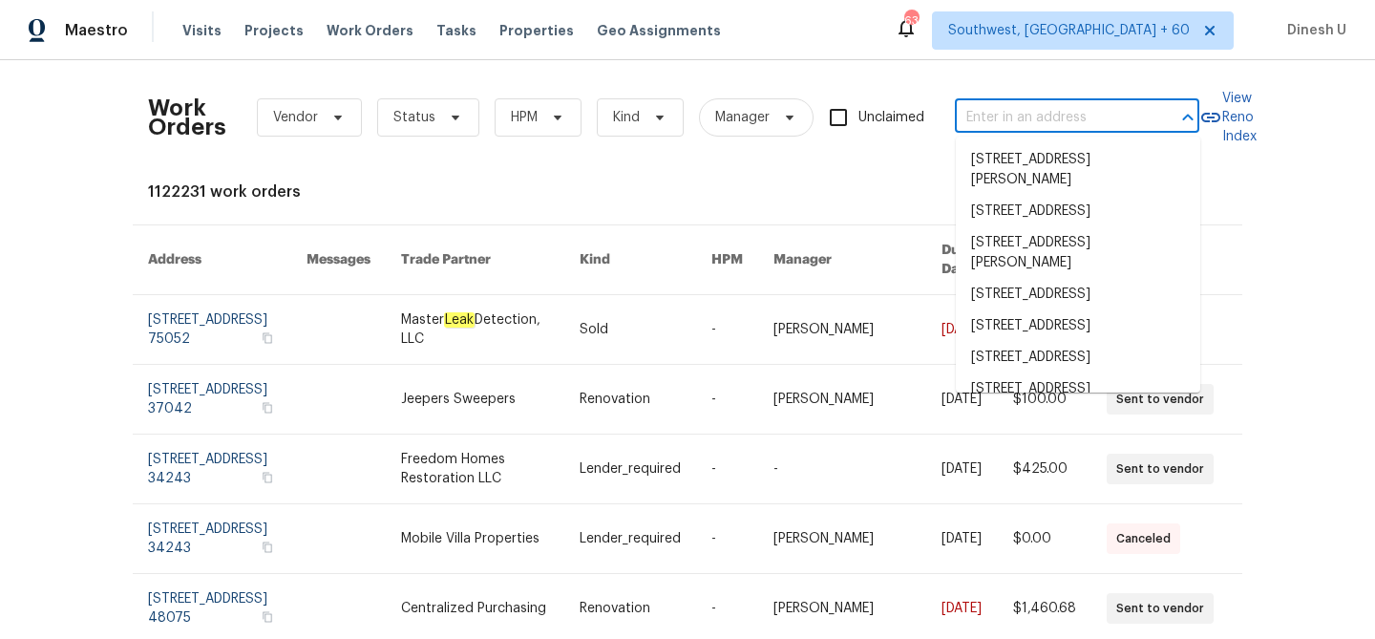
paste input "2048 Appaloosa Way Conyers, GA 30012"
type input "2048 Appaloosa Way Conyers, GA 30012"
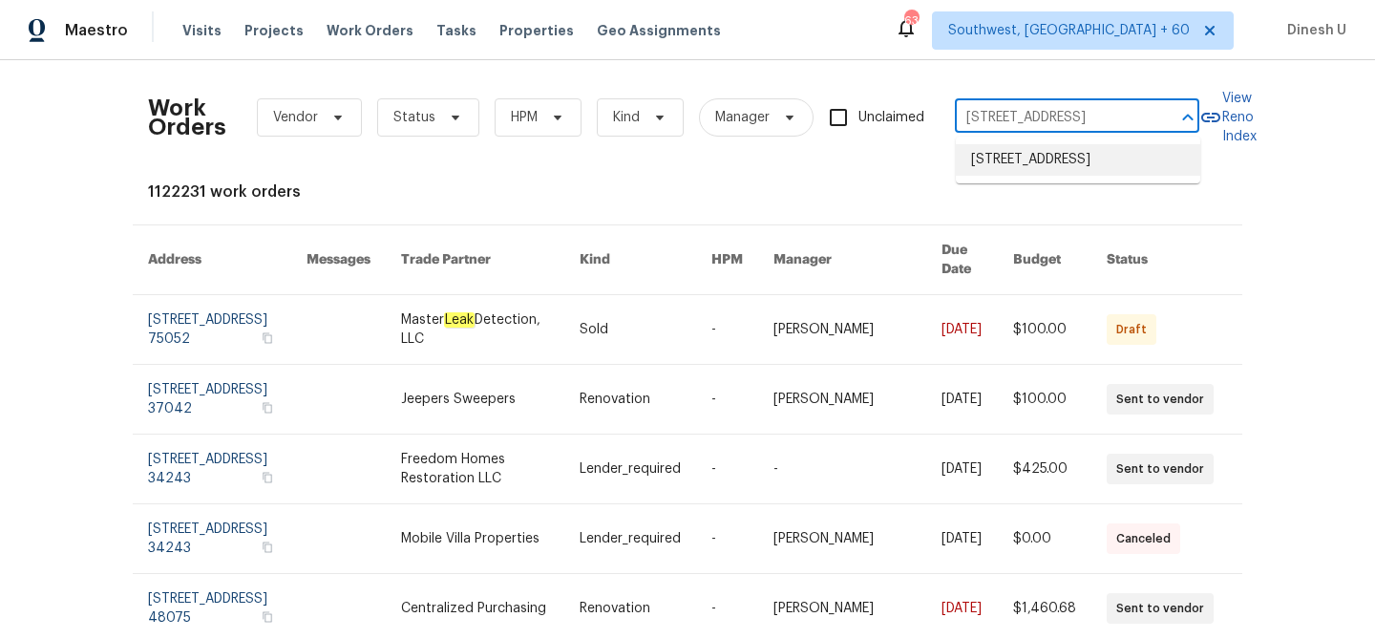
click at [1006, 151] on li "2048 Appaloosa Way, Conyers, GA 30012" at bounding box center [1078, 160] width 244 height 32
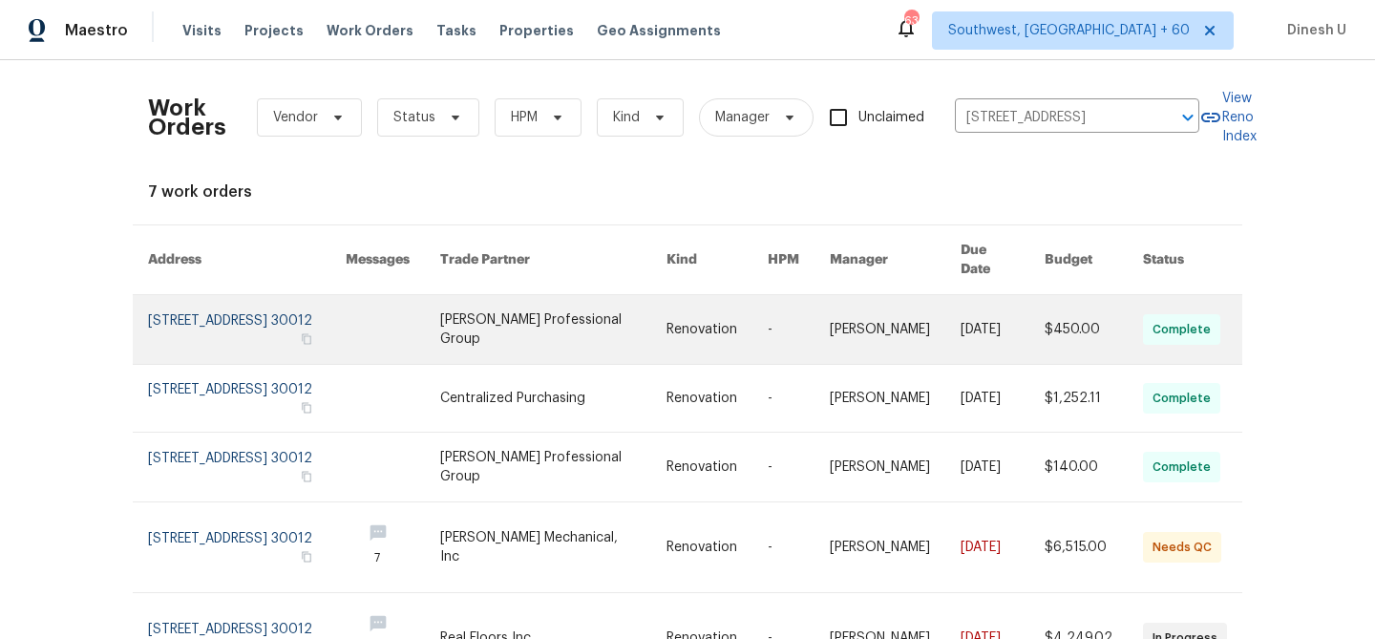
click at [202, 295] on link at bounding box center [247, 329] width 198 height 69
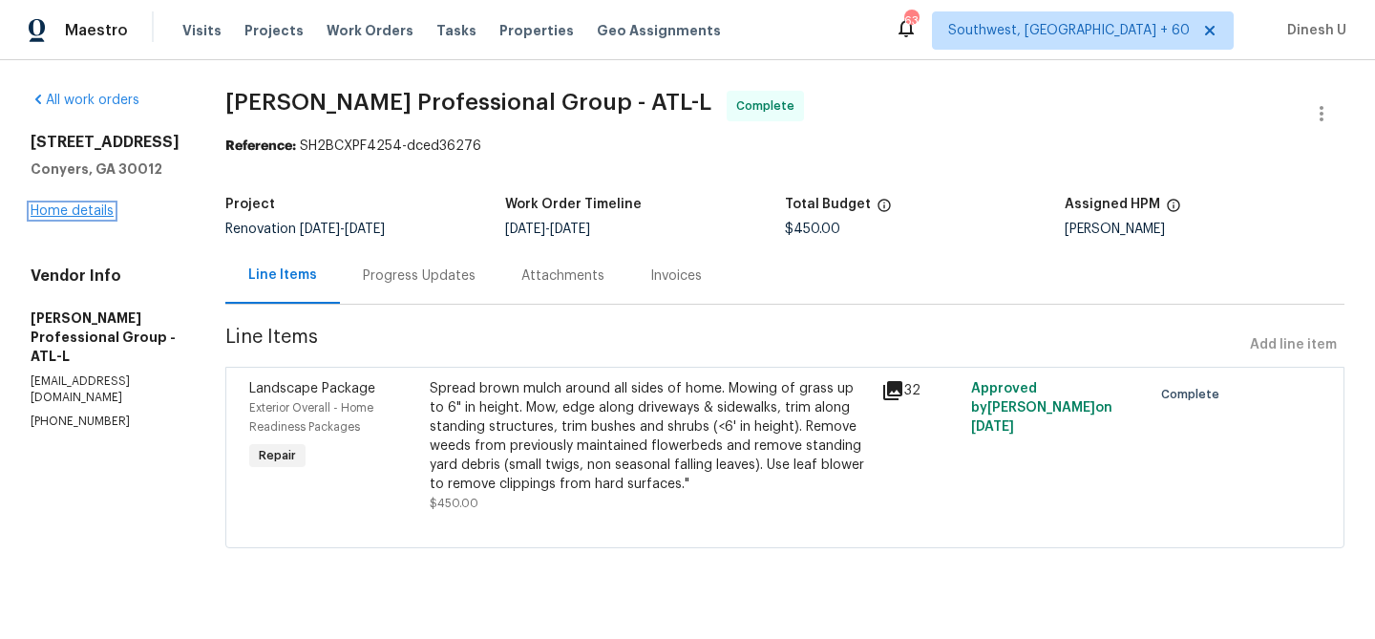
click at [74, 209] on link "Home details" at bounding box center [72, 210] width 83 height 13
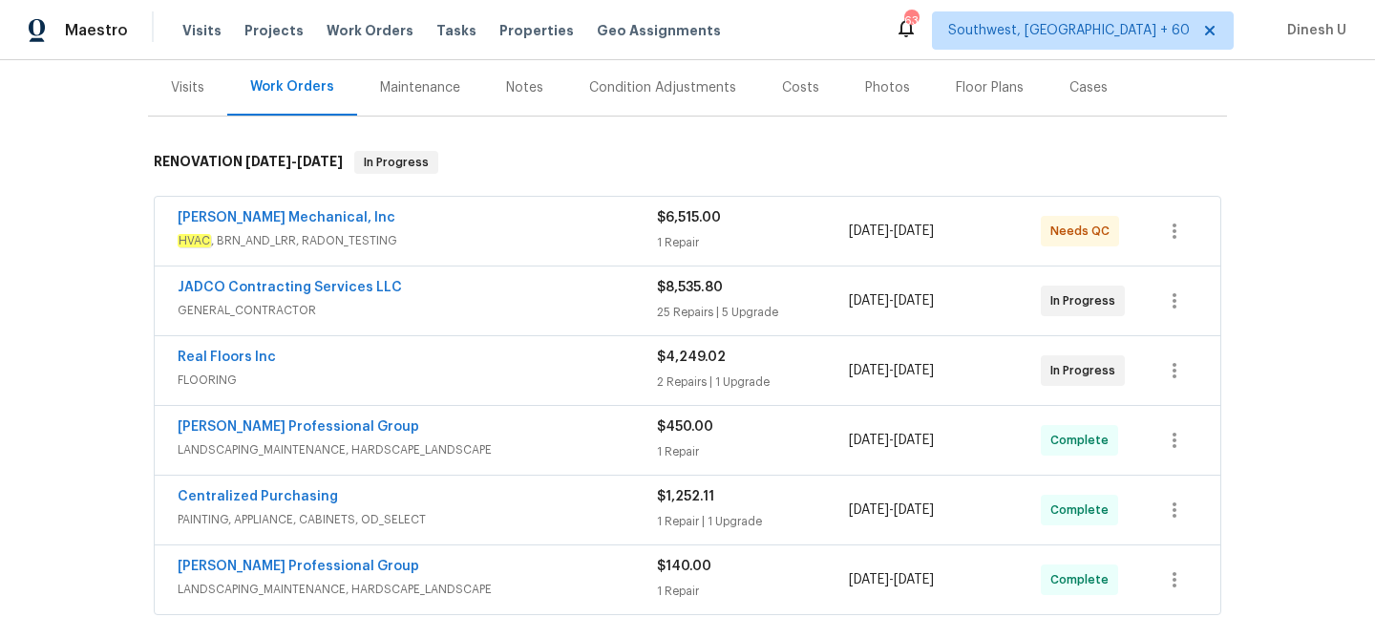
scroll to position [264, 0]
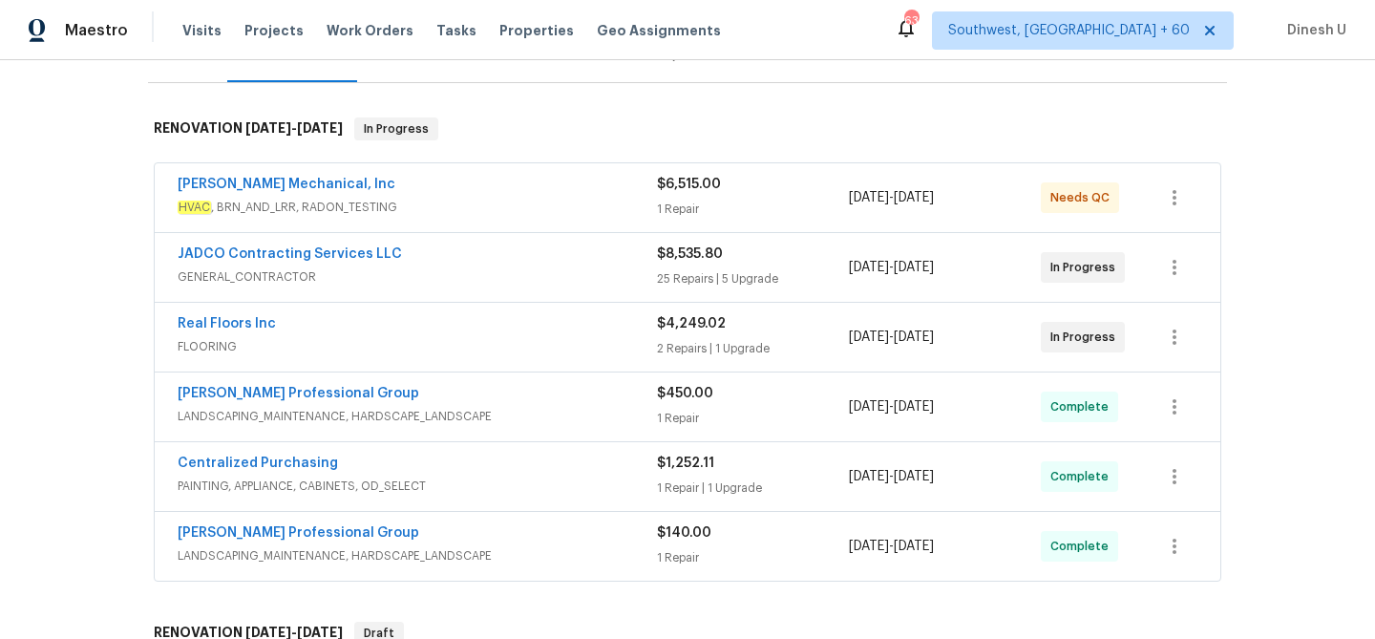
click at [650, 193] on div "JH Martin Mechanical, Inc" at bounding box center [417, 186] width 479 height 23
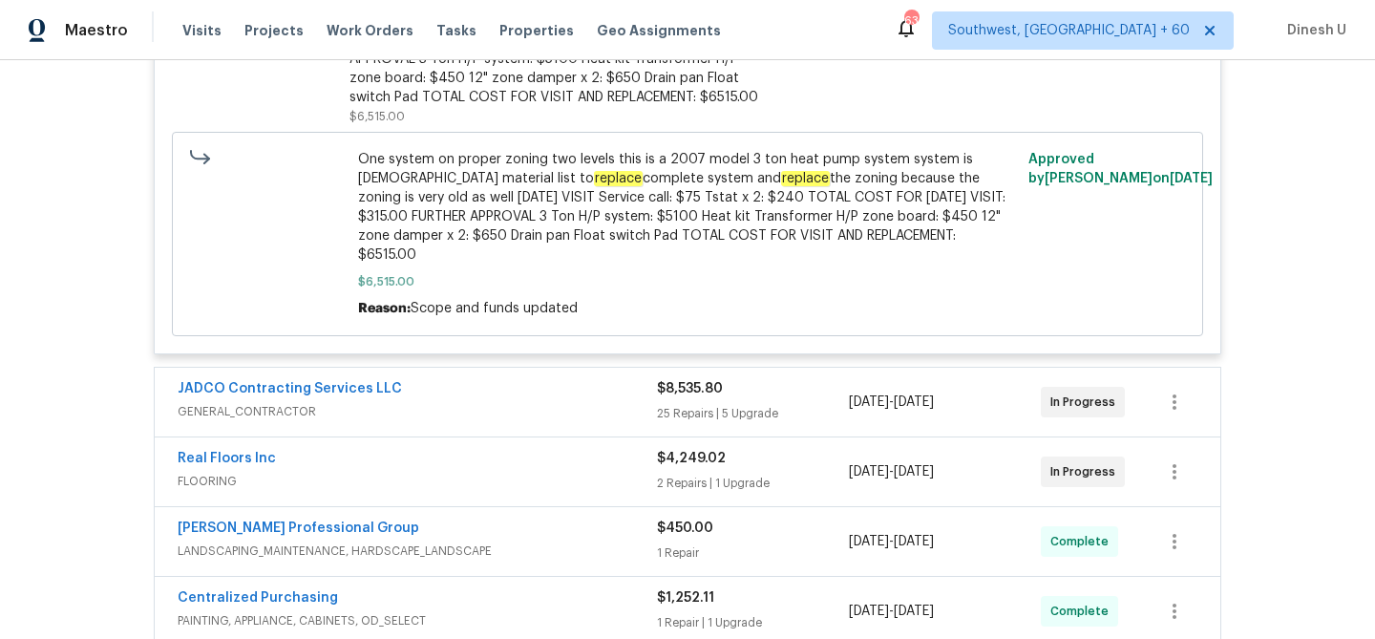
scroll to position [684, 0]
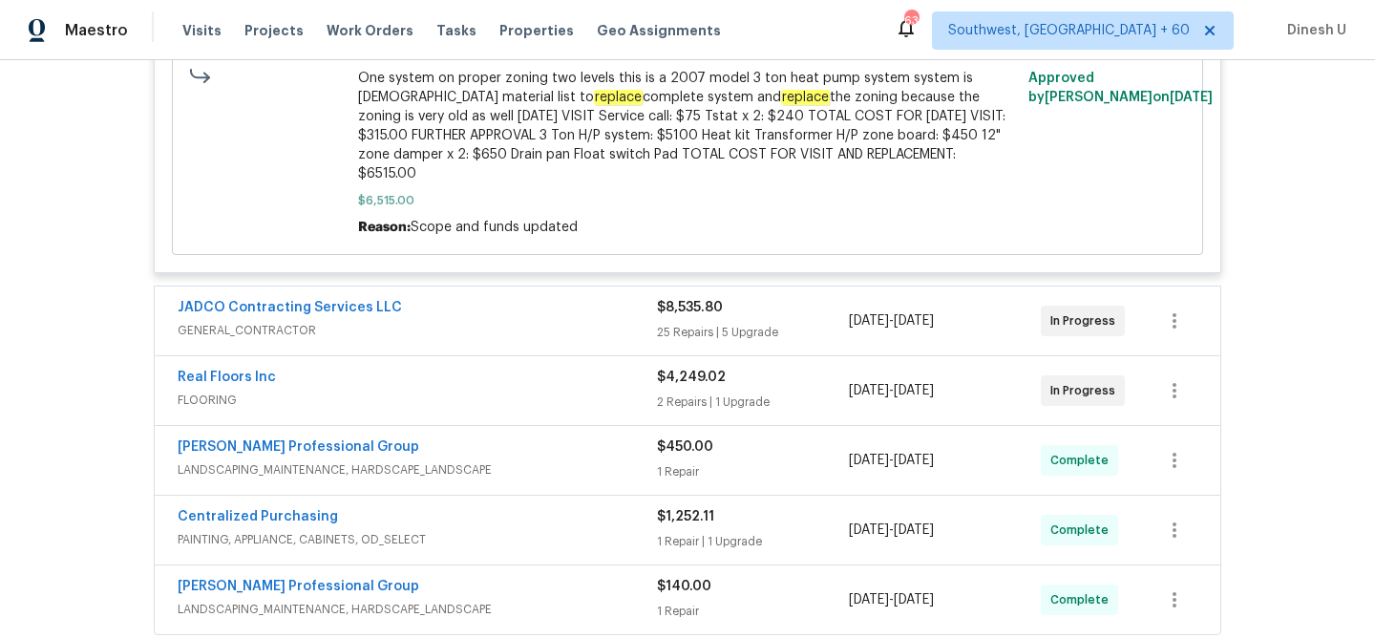
click at [658, 303] on div "$8,535.80 25 Repairs | 5 Upgrade" at bounding box center [753, 321] width 192 height 46
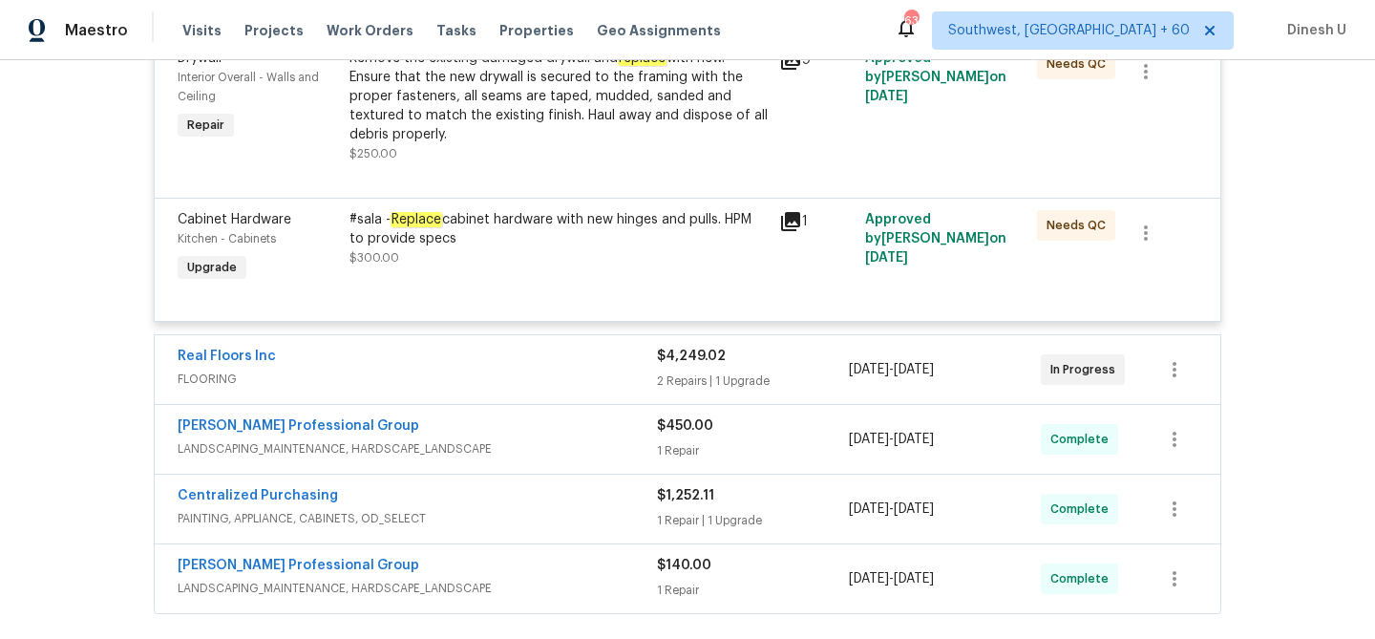
scroll to position [6342, 0]
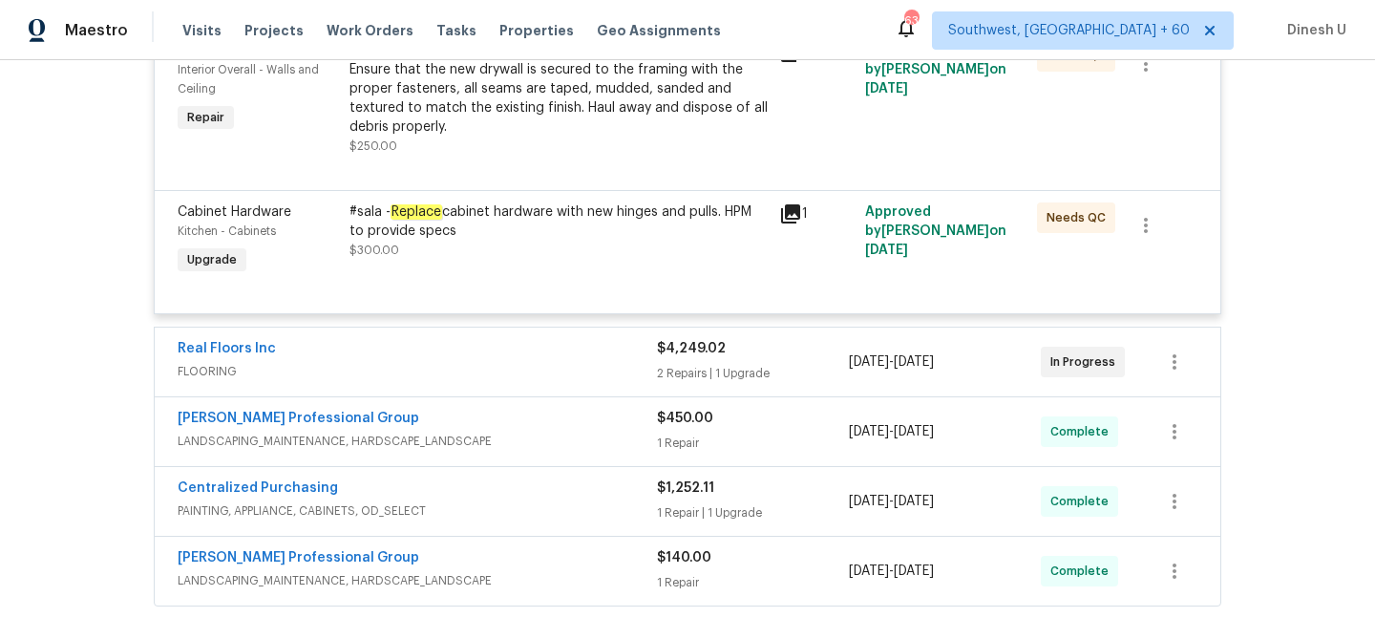
click at [711, 339] on div "$4,249.02 2 Repairs | 1 Upgrade" at bounding box center [753, 362] width 192 height 46
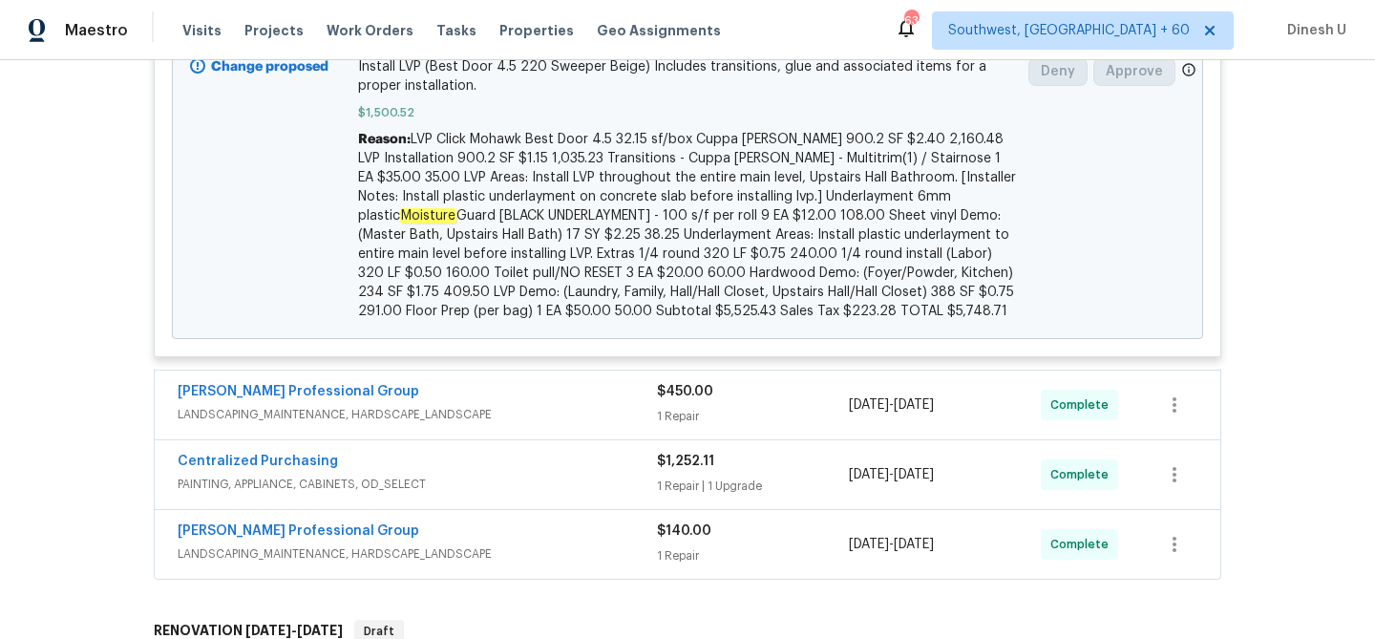
scroll to position [7898, 0]
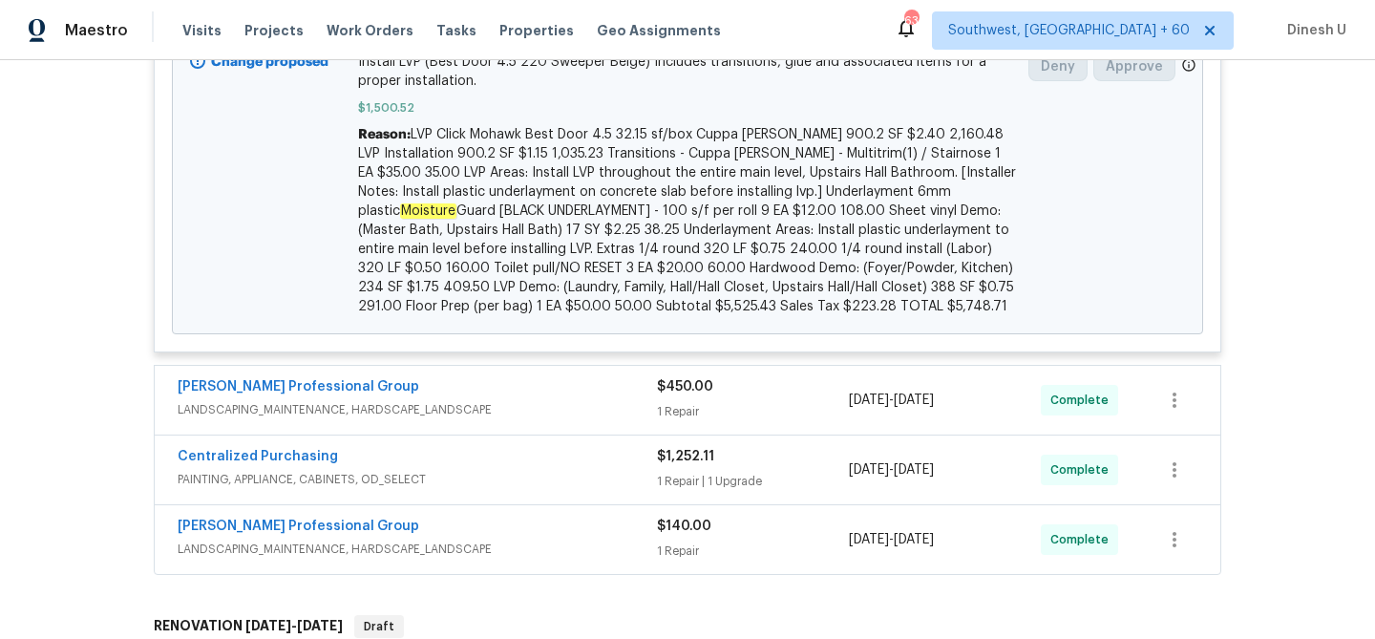
click at [697, 402] on div "1 Repair" at bounding box center [753, 411] width 192 height 19
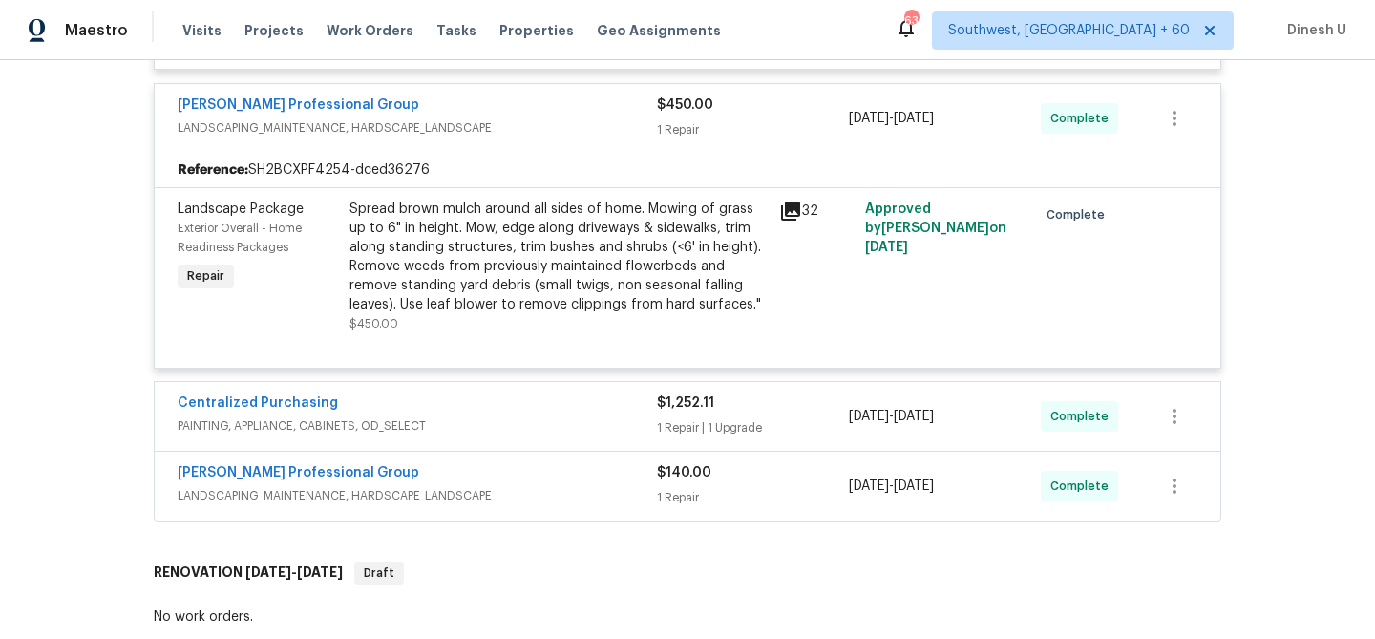
scroll to position [8190, 0]
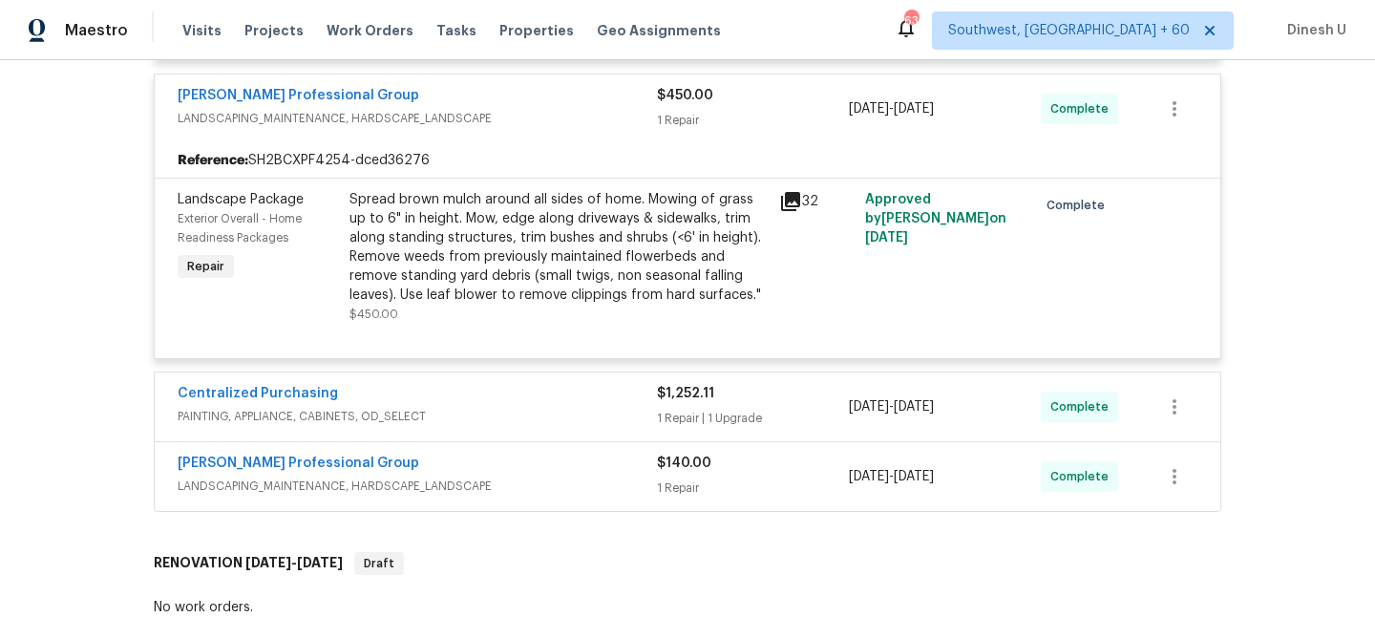
click at [672, 384] on div "$1,252.11 1 Repair | 1 Upgrade" at bounding box center [753, 407] width 192 height 46
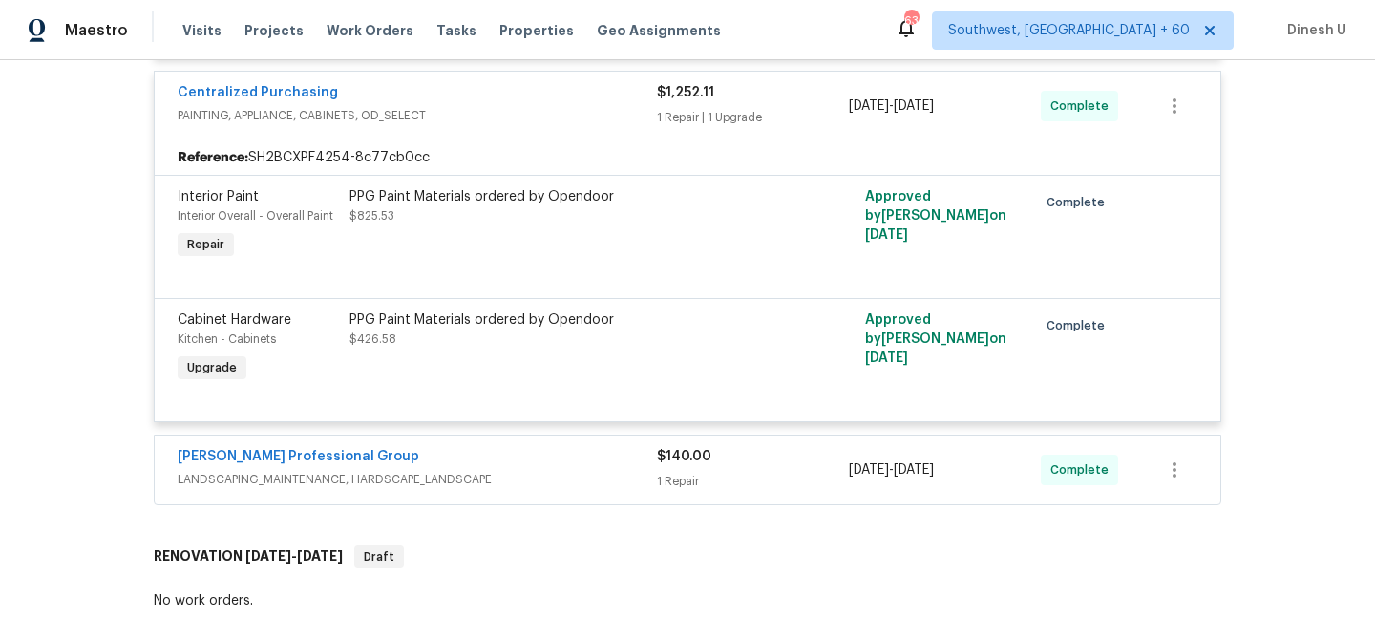
scroll to position [8589, 0]
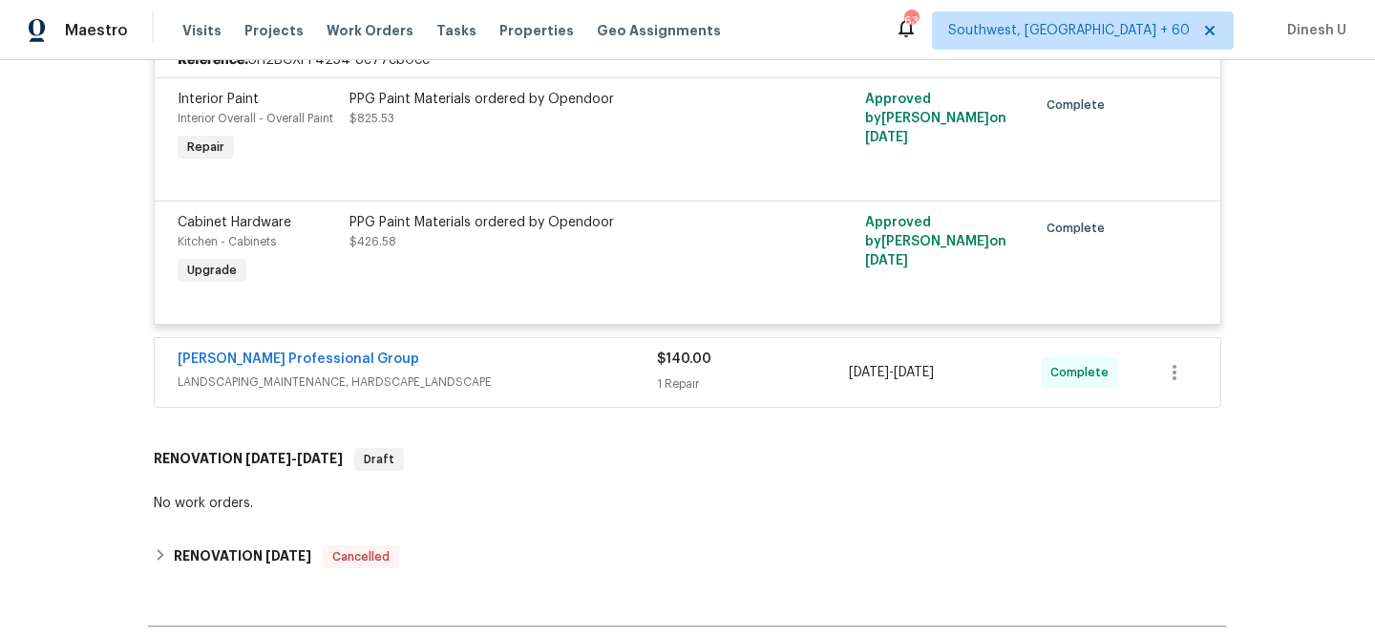
click at [669, 374] on div "1 Repair" at bounding box center [753, 383] width 192 height 19
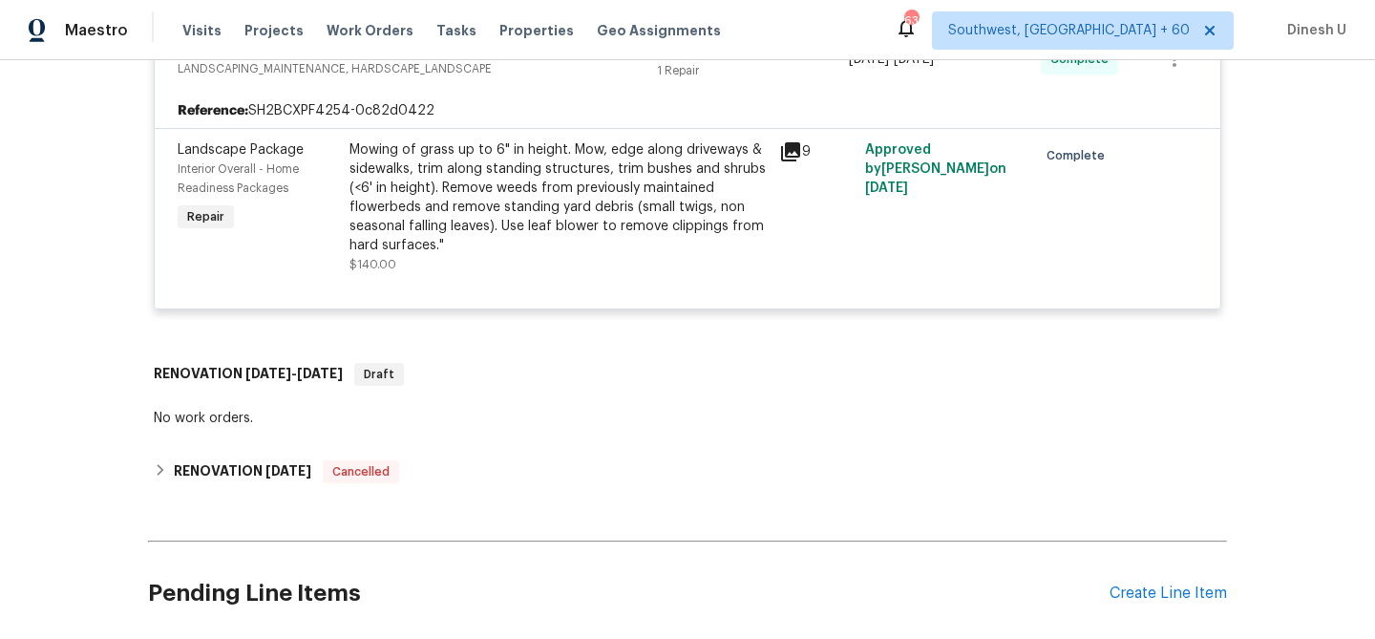
scroll to position [8941, 0]
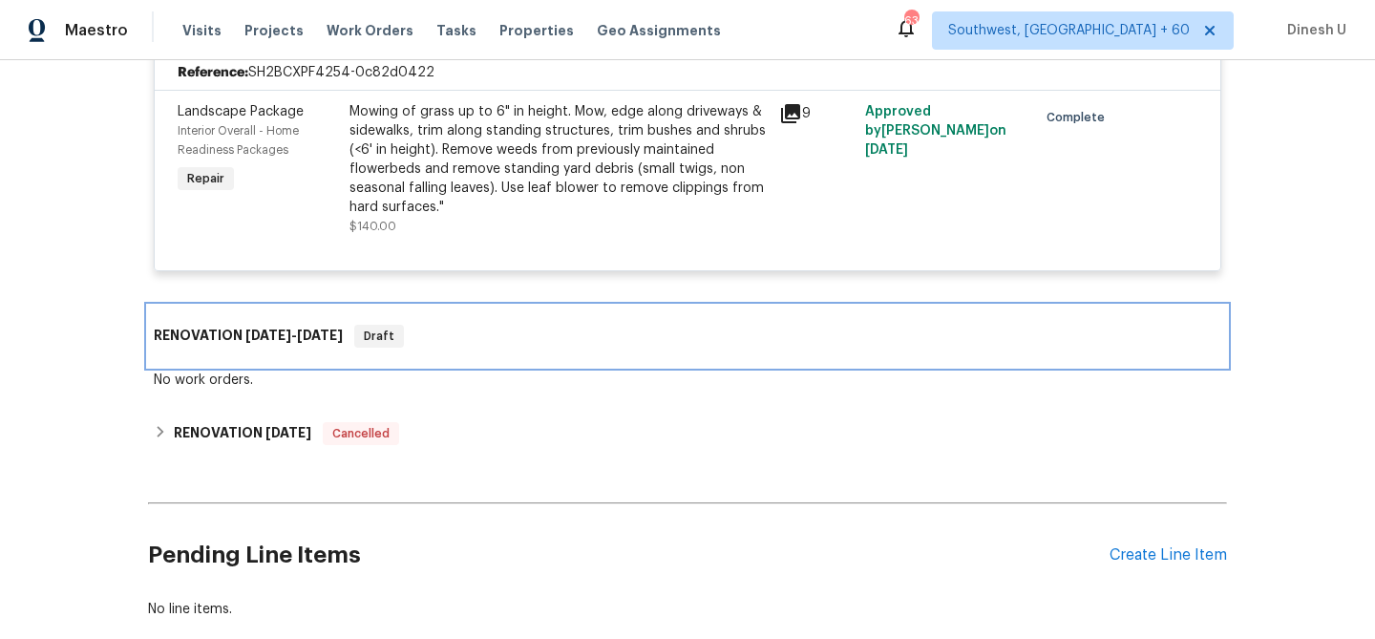
click at [285, 306] on div "RENOVATION 9/18/25 - 9/25/25 Draft" at bounding box center [687, 336] width 1079 height 61
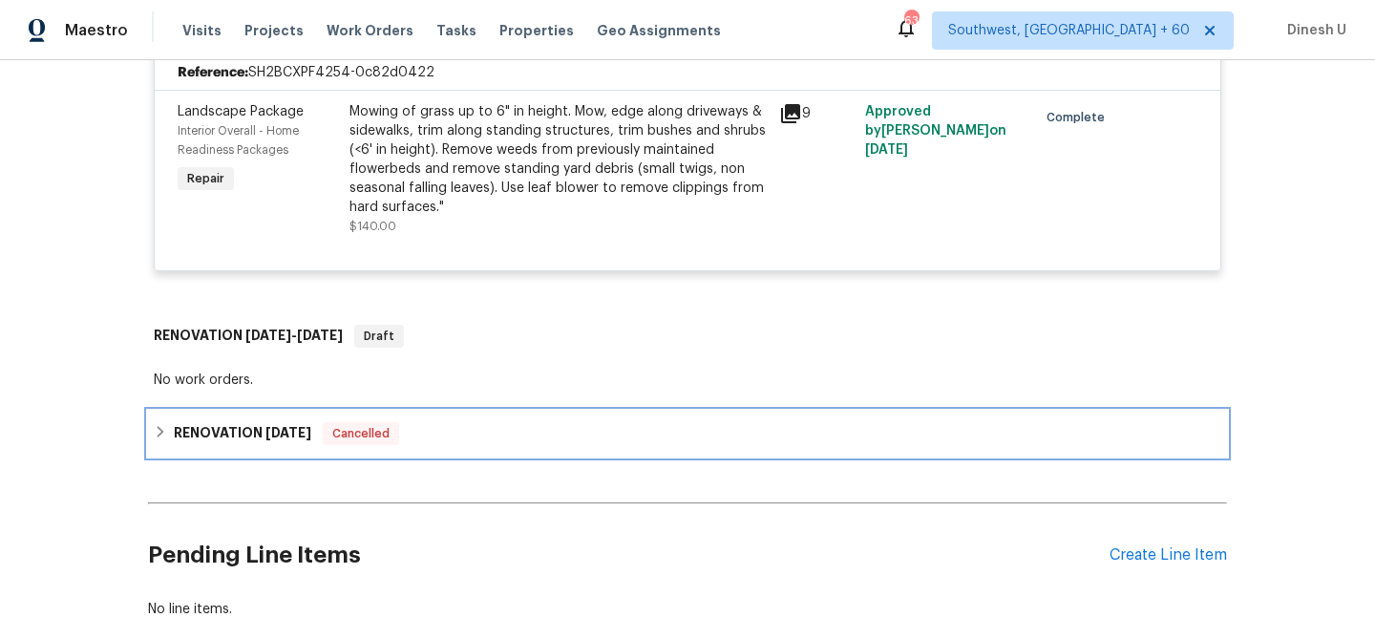
click at [299, 426] on span "5/1/25" at bounding box center [288, 432] width 46 height 13
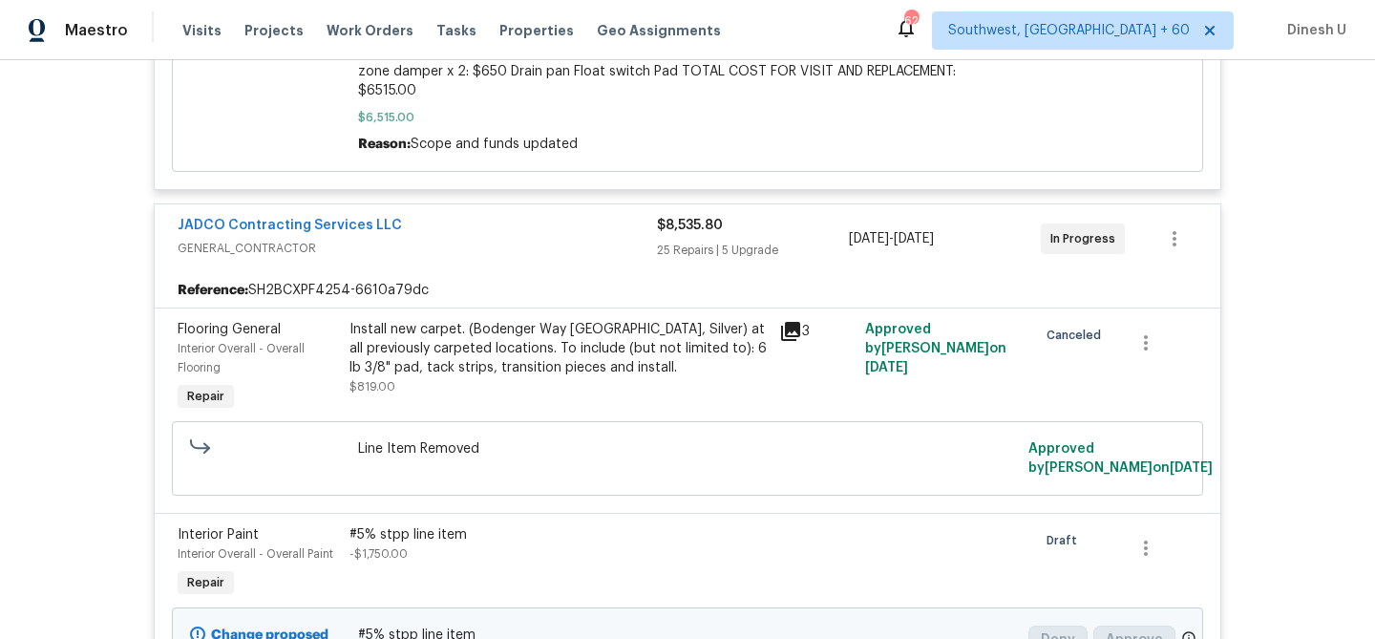
scroll to position [0, 0]
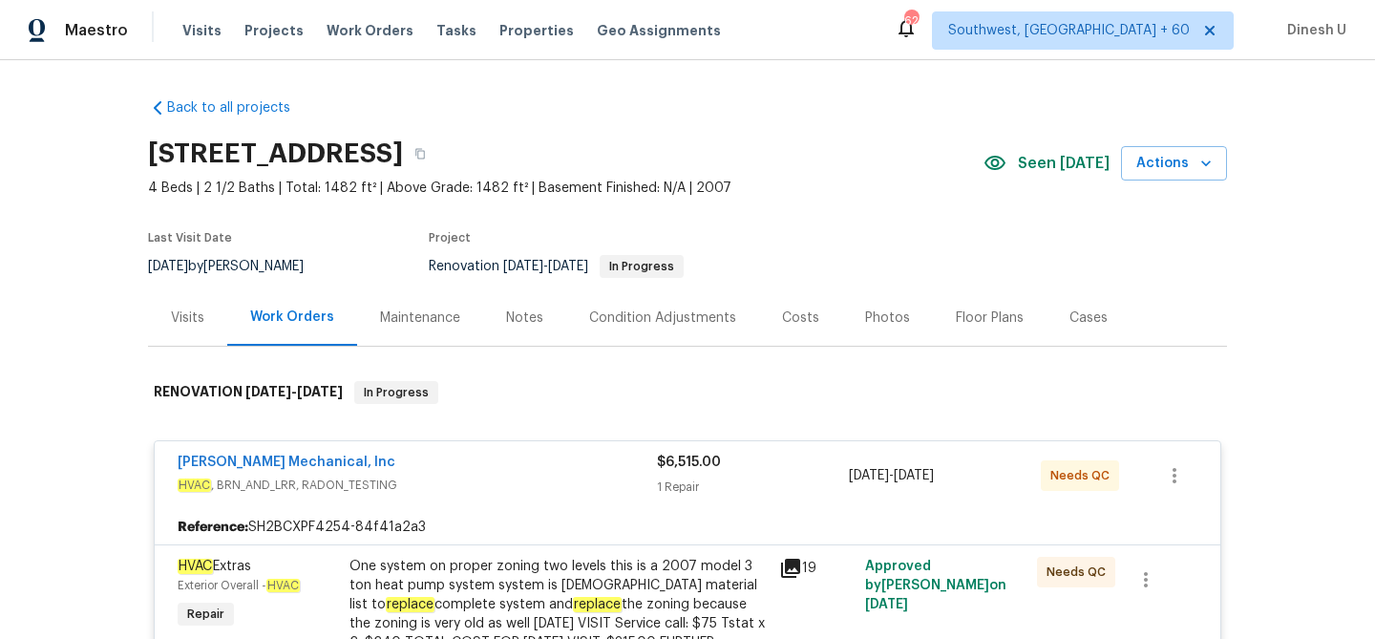
click at [175, 307] on div "Visits" at bounding box center [187, 317] width 79 height 56
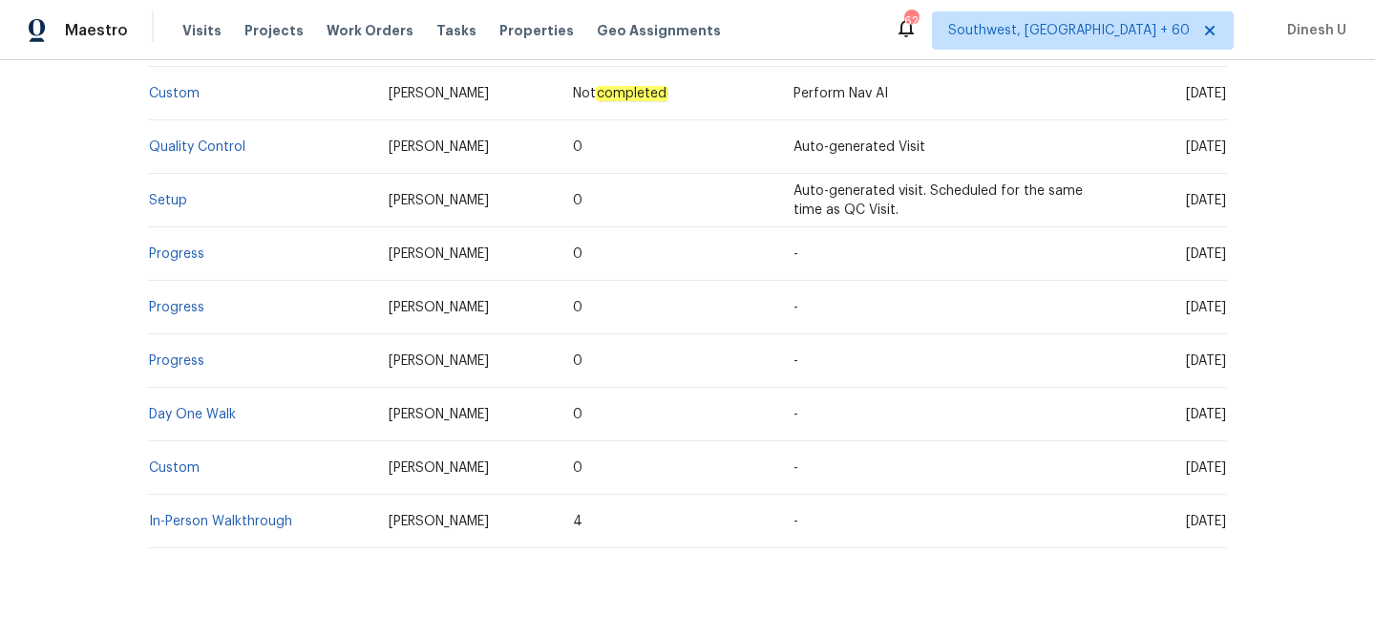
scroll to position [429, 0]
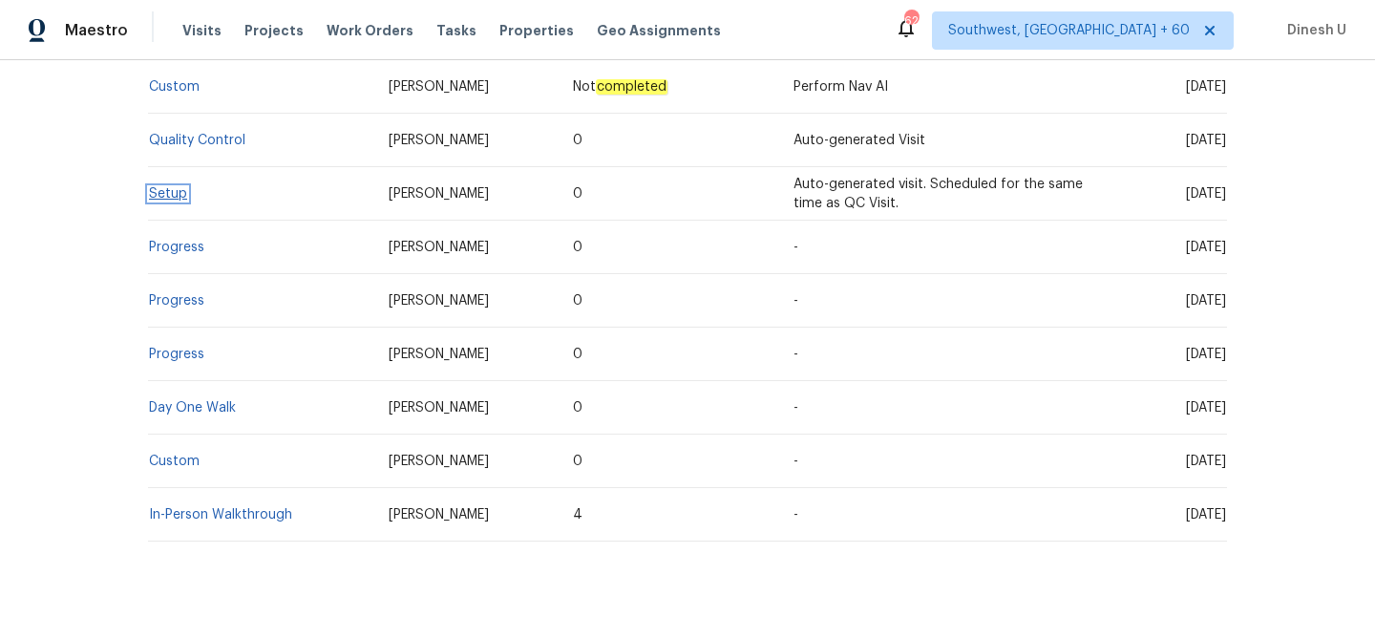
click at [179, 187] on link "Setup" at bounding box center [168, 193] width 38 height 13
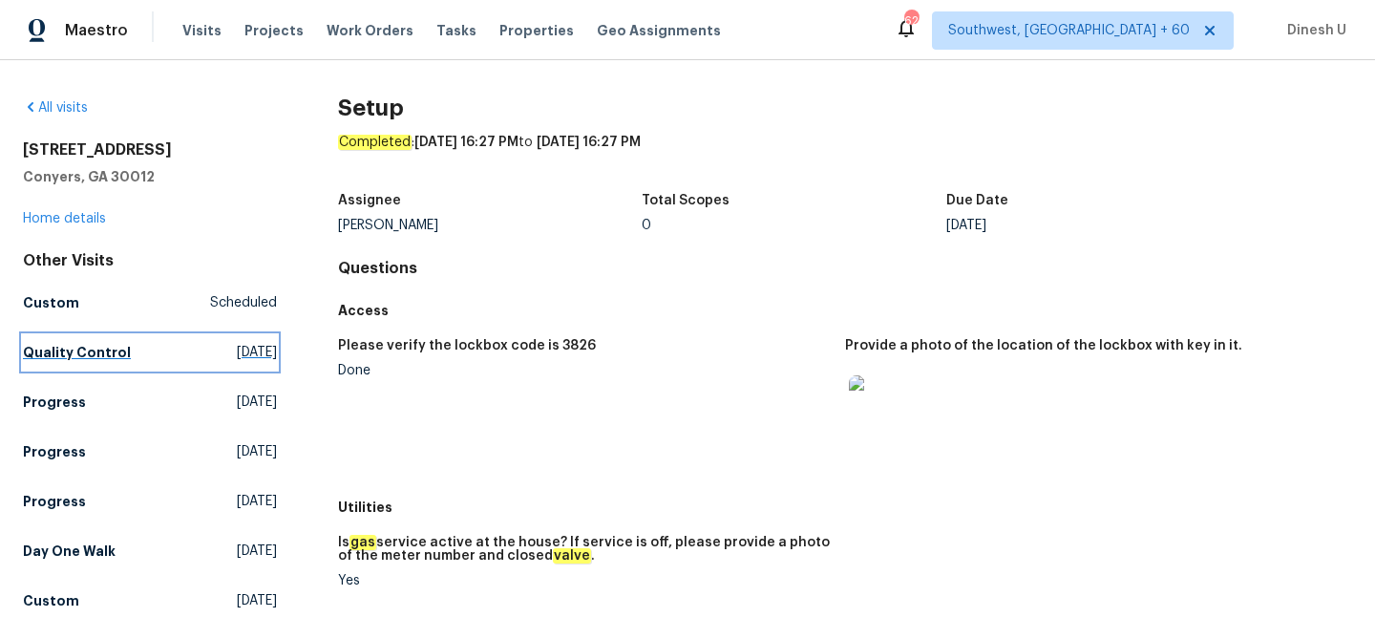
click at [237, 351] on span "Fri, Sep 26 2025" at bounding box center [257, 352] width 40 height 19
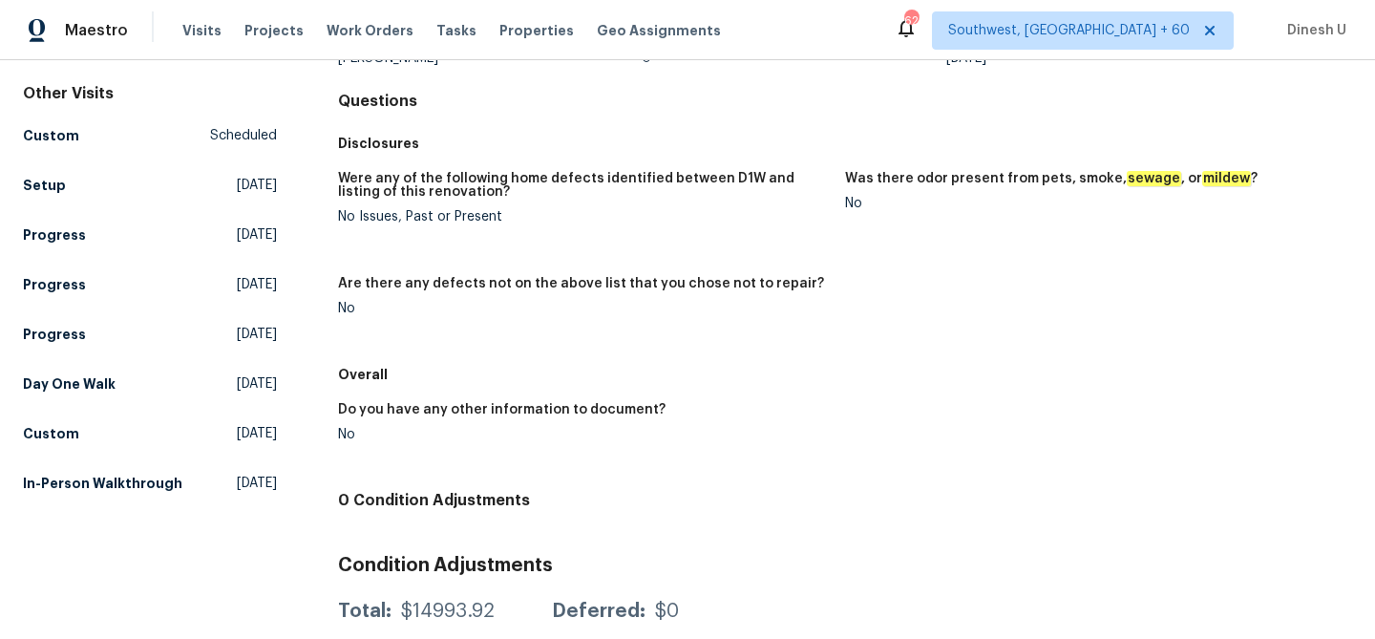
scroll to position [222, 0]
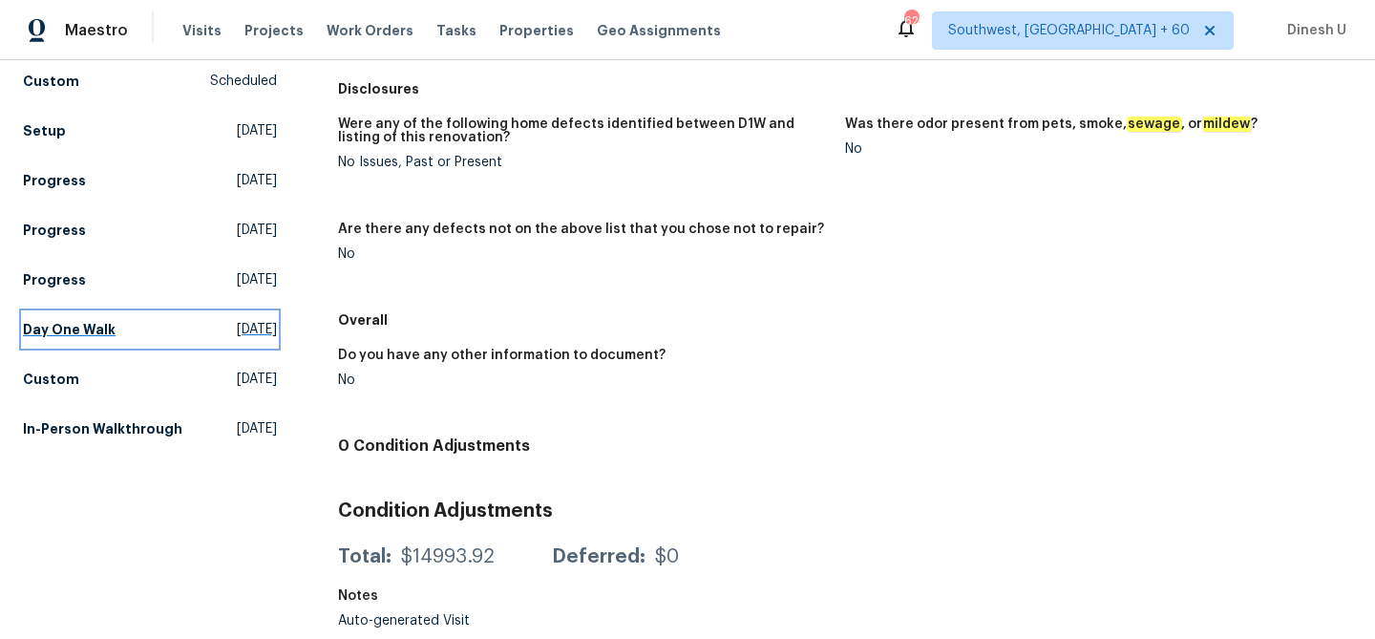
click at [237, 327] on span "[DATE]" at bounding box center [257, 329] width 40 height 19
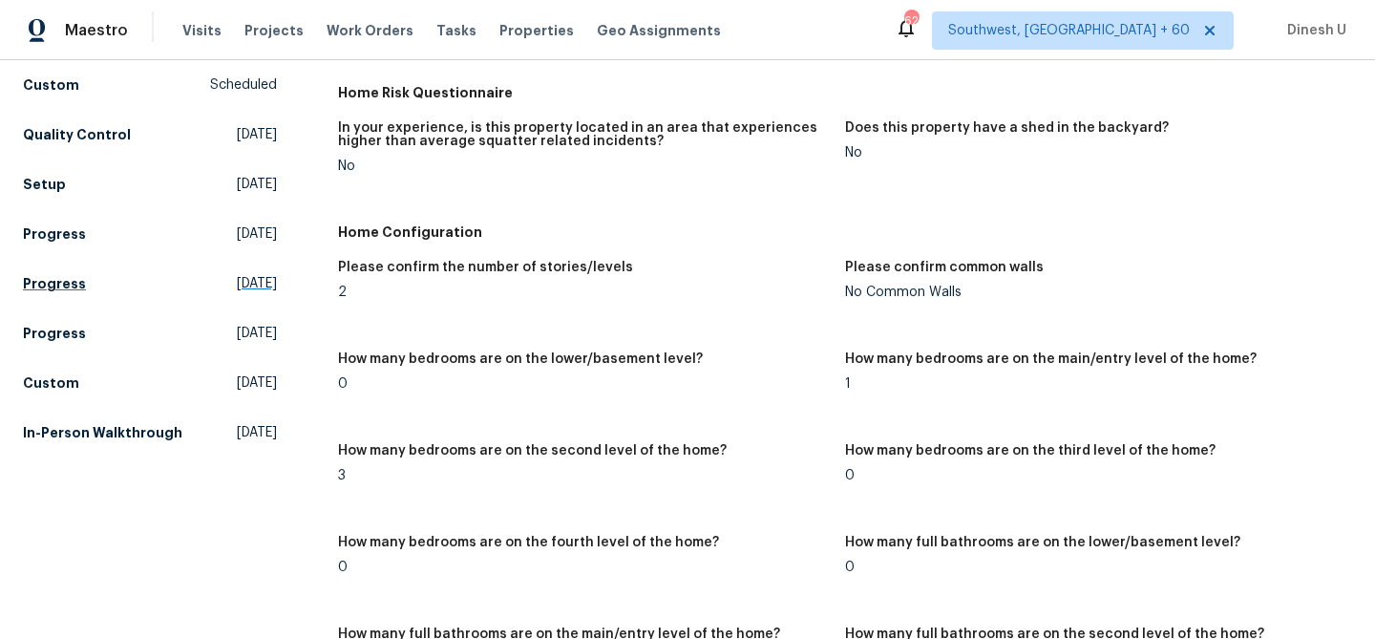
scroll to position [232, 0]
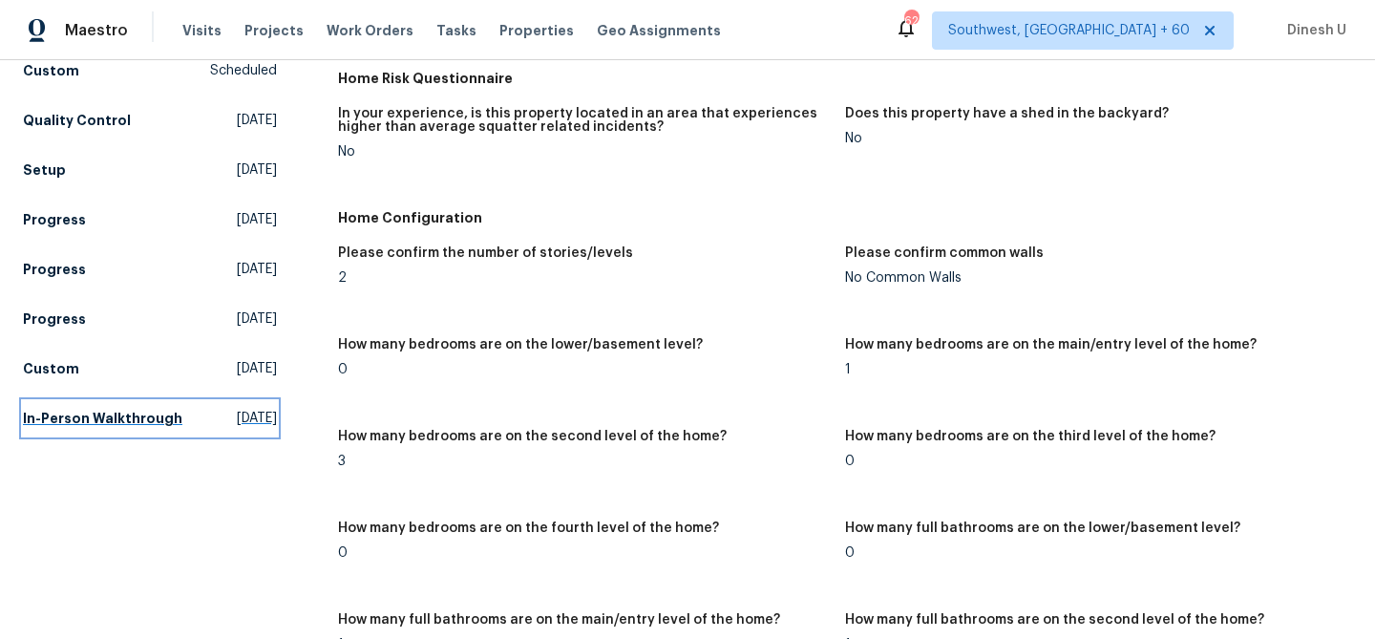
click at [237, 428] on span "Sat, Feb 08 2025" at bounding box center [257, 418] width 40 height 19
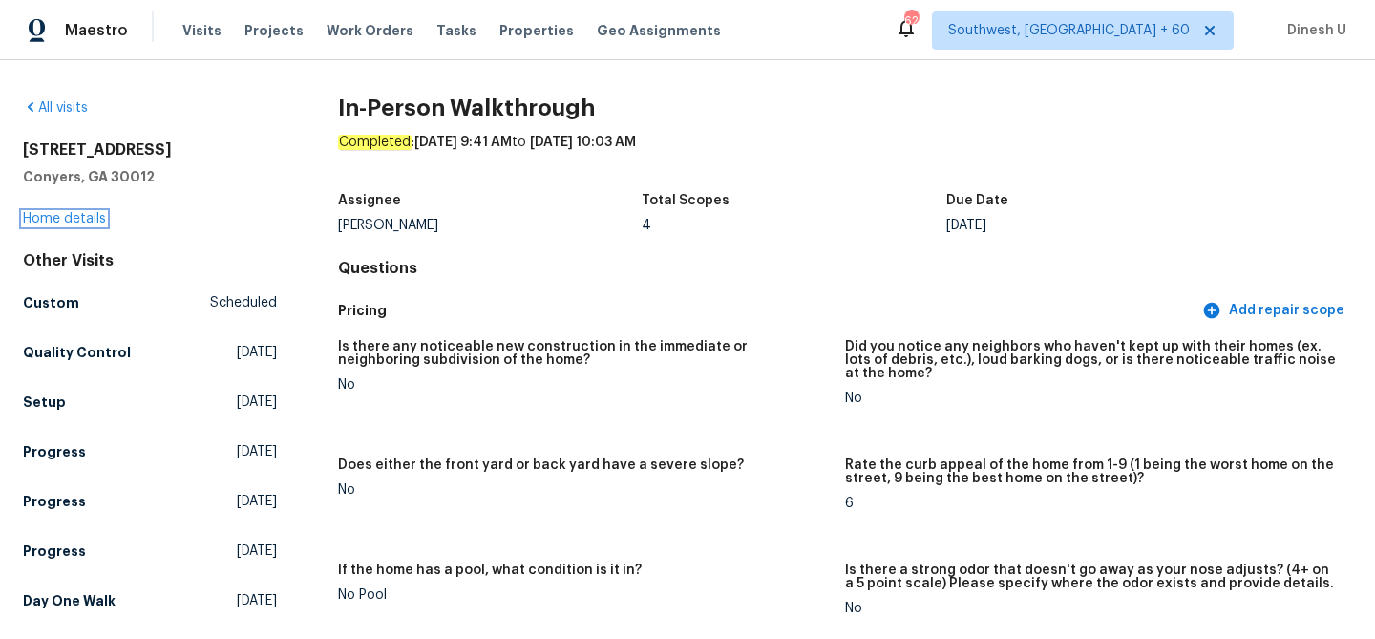
click at [85, 214] on link "Home details" at bounding box center [64, 218] width 83 height 13
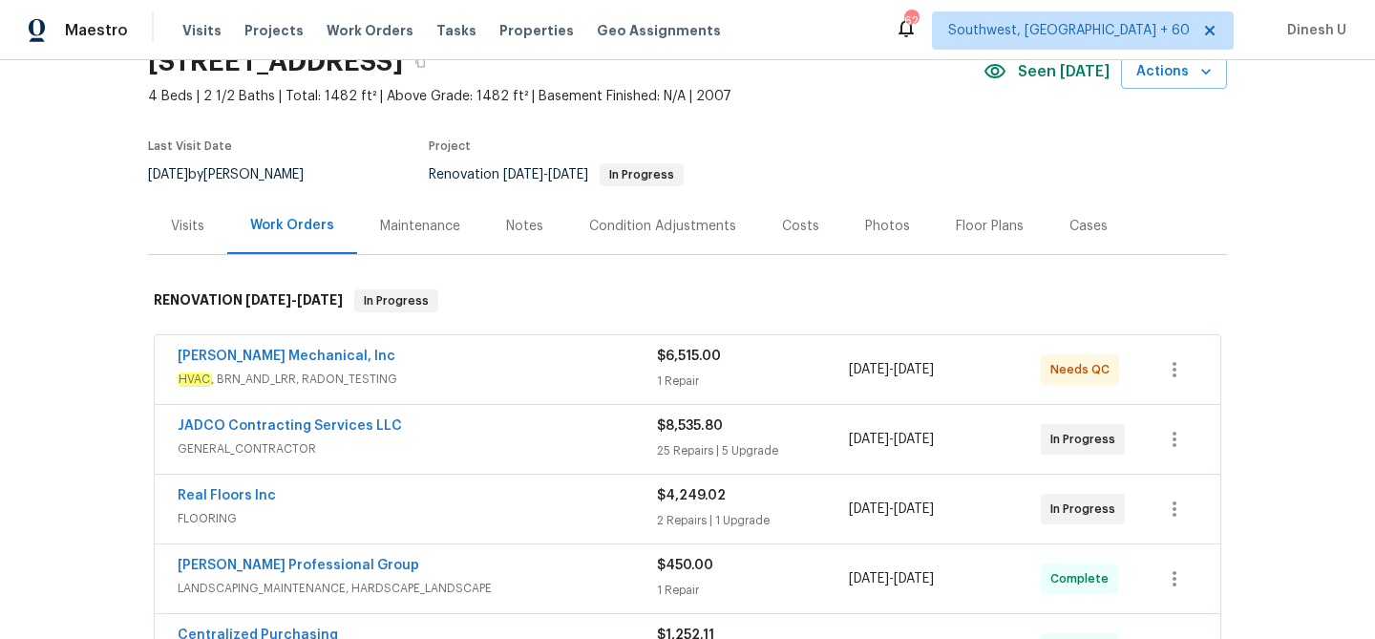
scroll to position [196, 0]
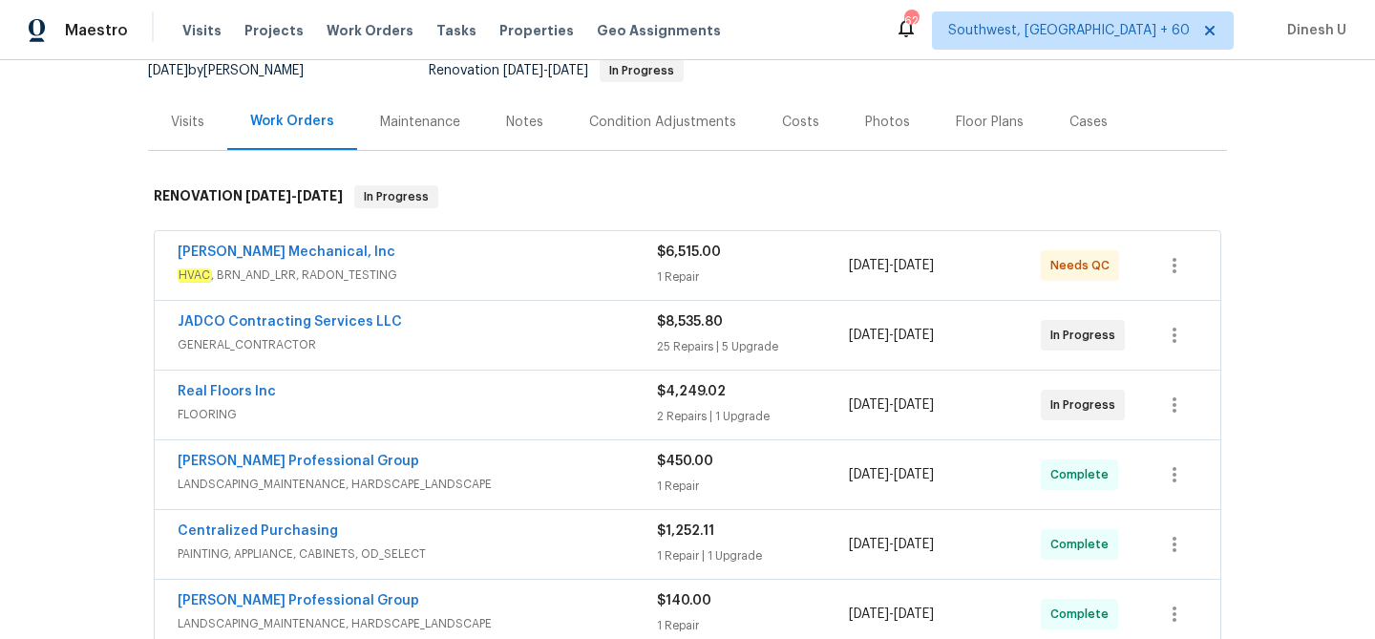
click at [665, 278] on div "1 Repair" at bounding box center [753, 276] width 192 height 19
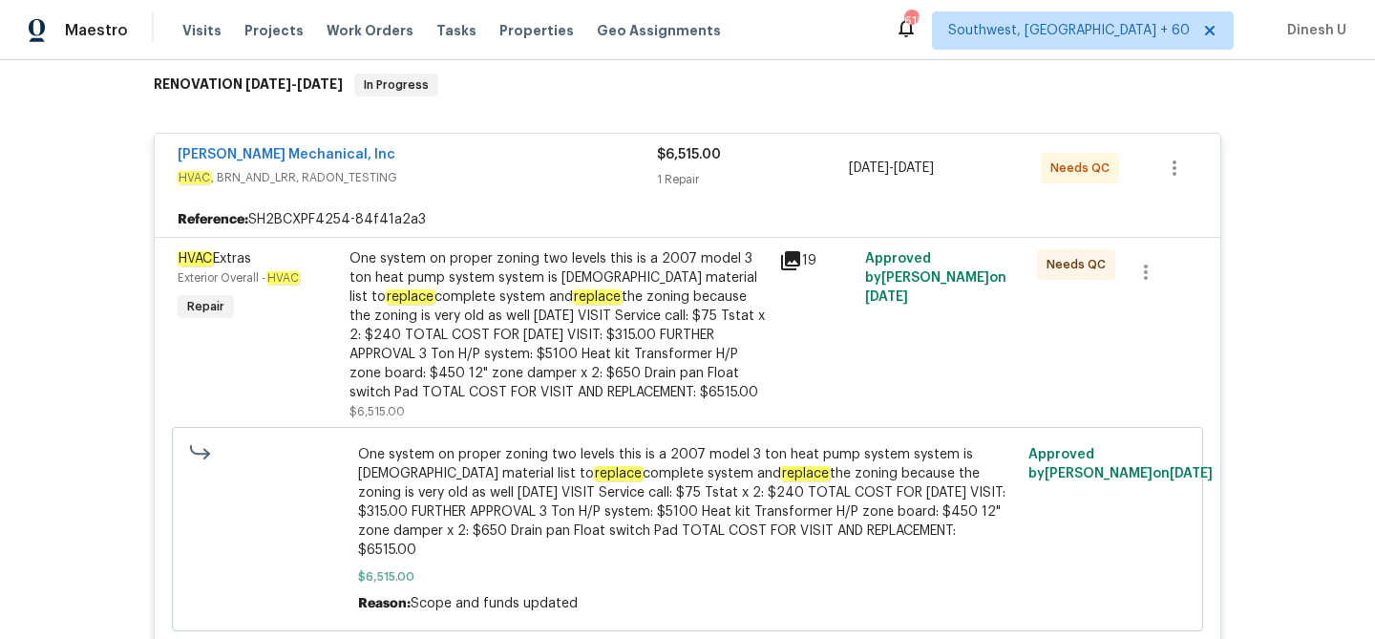
scroll to position [0, 0]
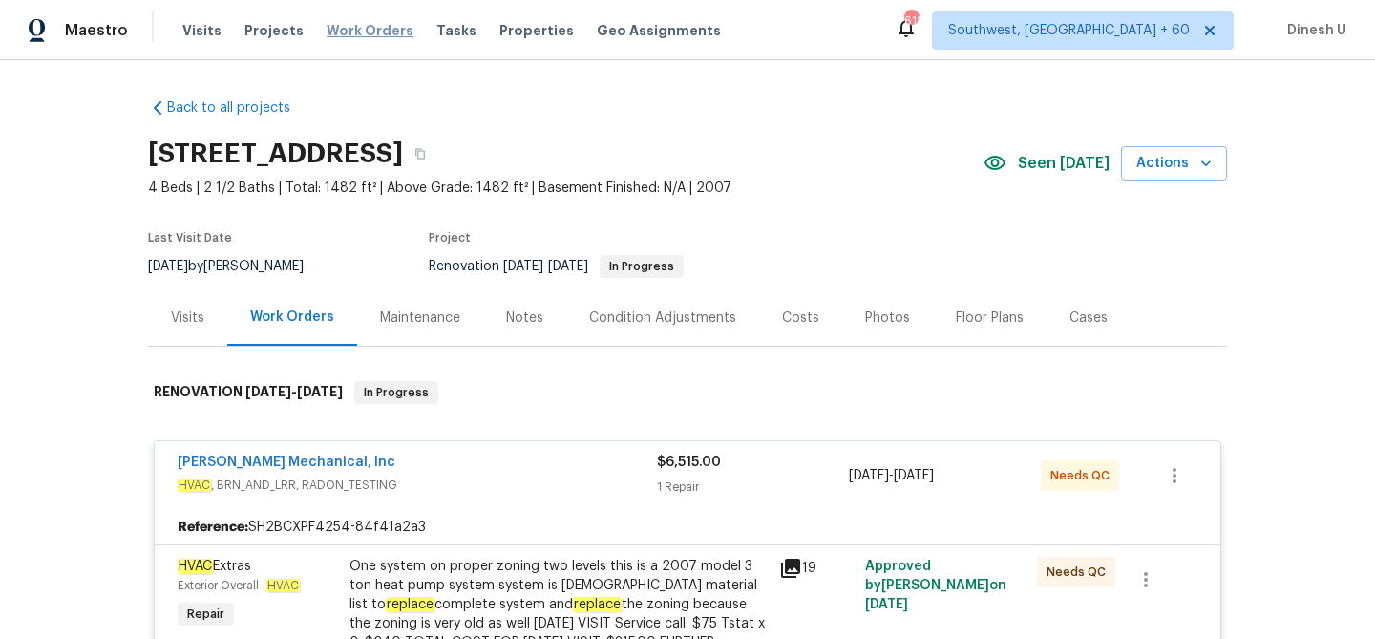
click at [342, 37] on span "Work Orders" at bounding box center [370, 30] width 87 height 19
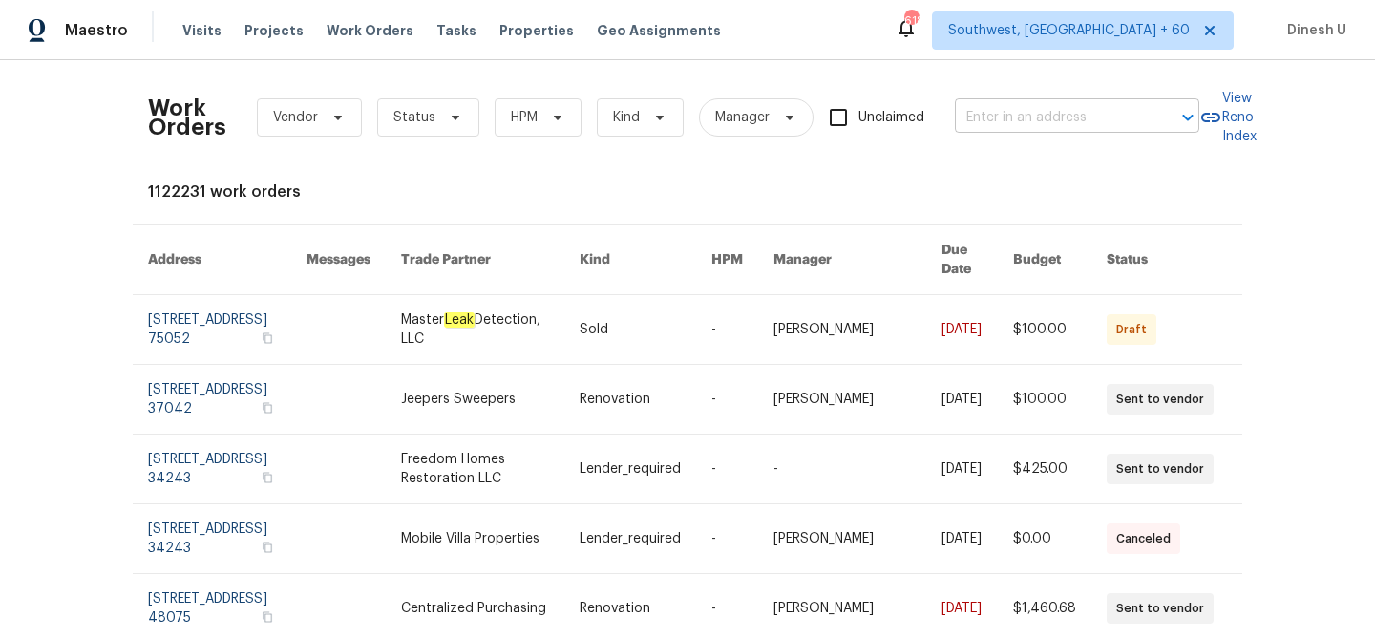
click at [991, 121] on input "text" at bounding box center [1050, 118] width 191 height 30
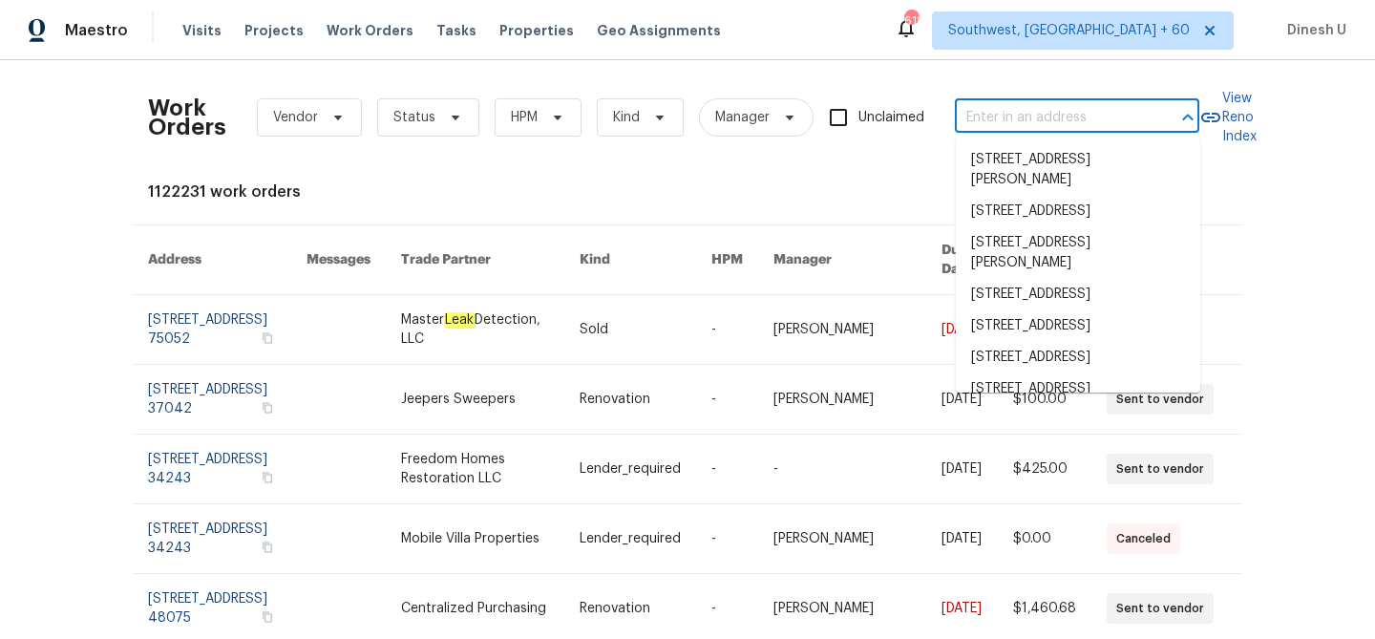
paste input "420 Lone Heron Way, Winter Garden, FL 34787"
type input "420 Lone Heron Way, Winter Garden, FL 34787"
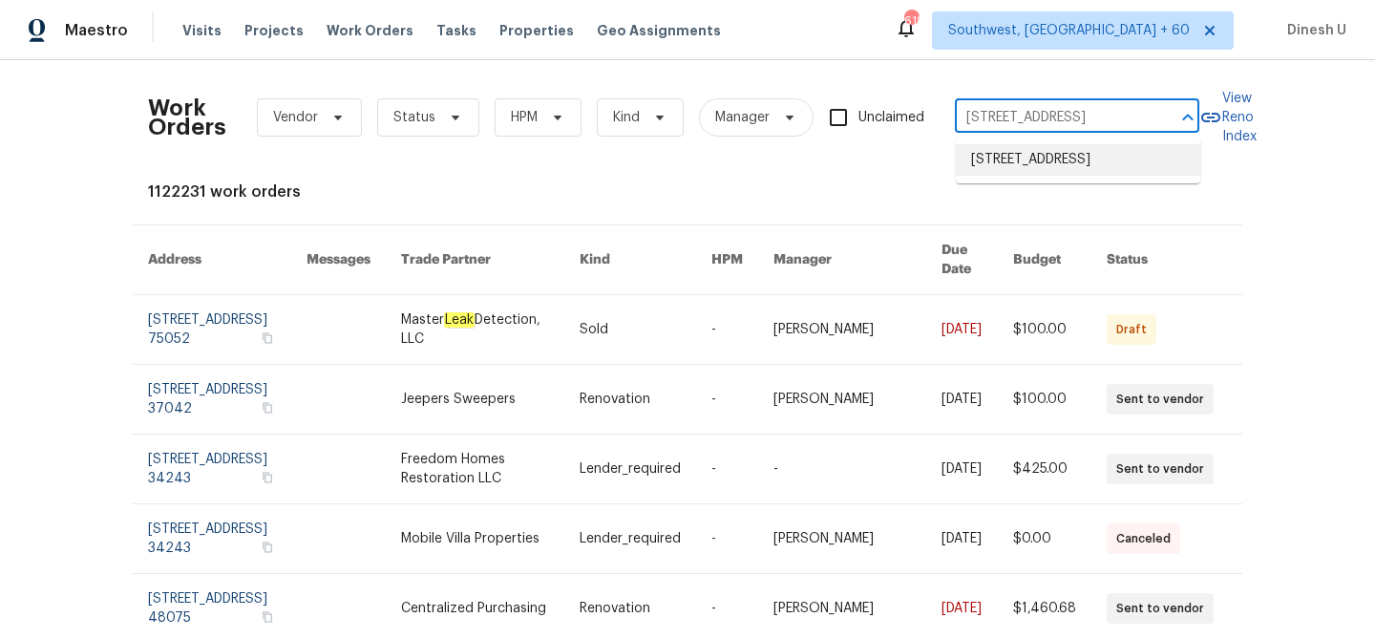
click at [973, 172] on li "420 Lone Heron Way, Winter Garden, FL 34787" at bounding box center [1078, 160] width 244 height 32
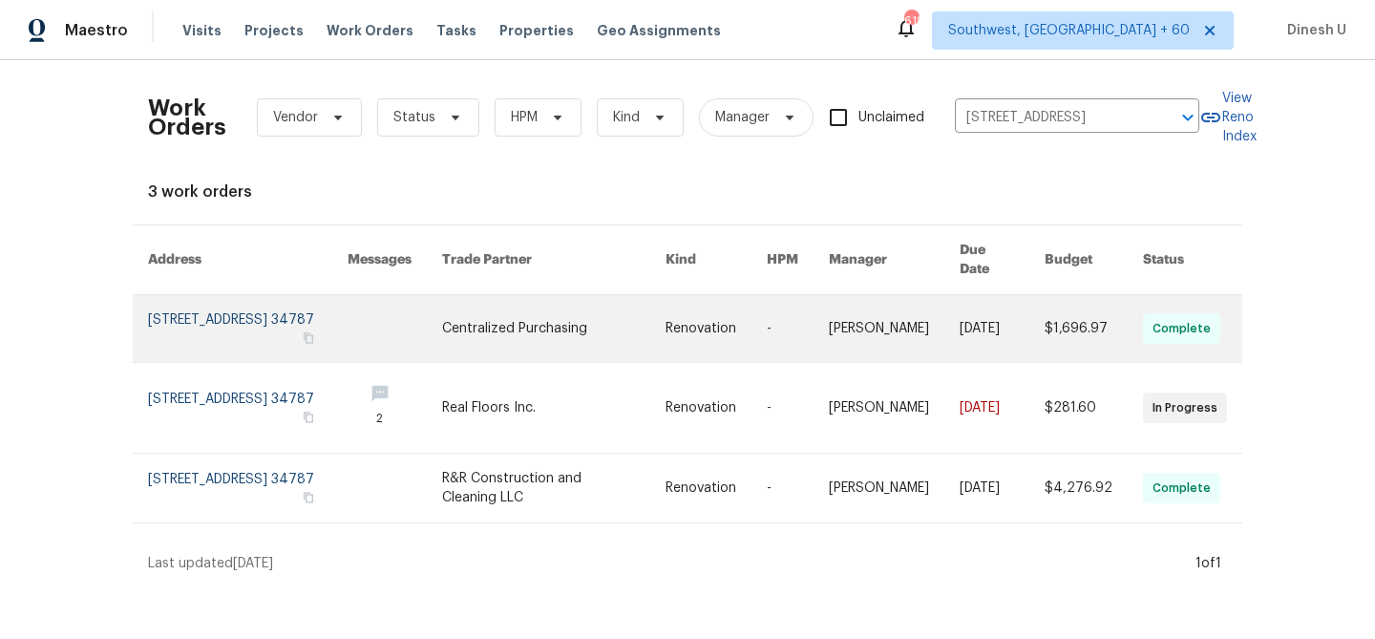
click at [237, 295] on link at bounding box center [248, 328] width 200 height 67
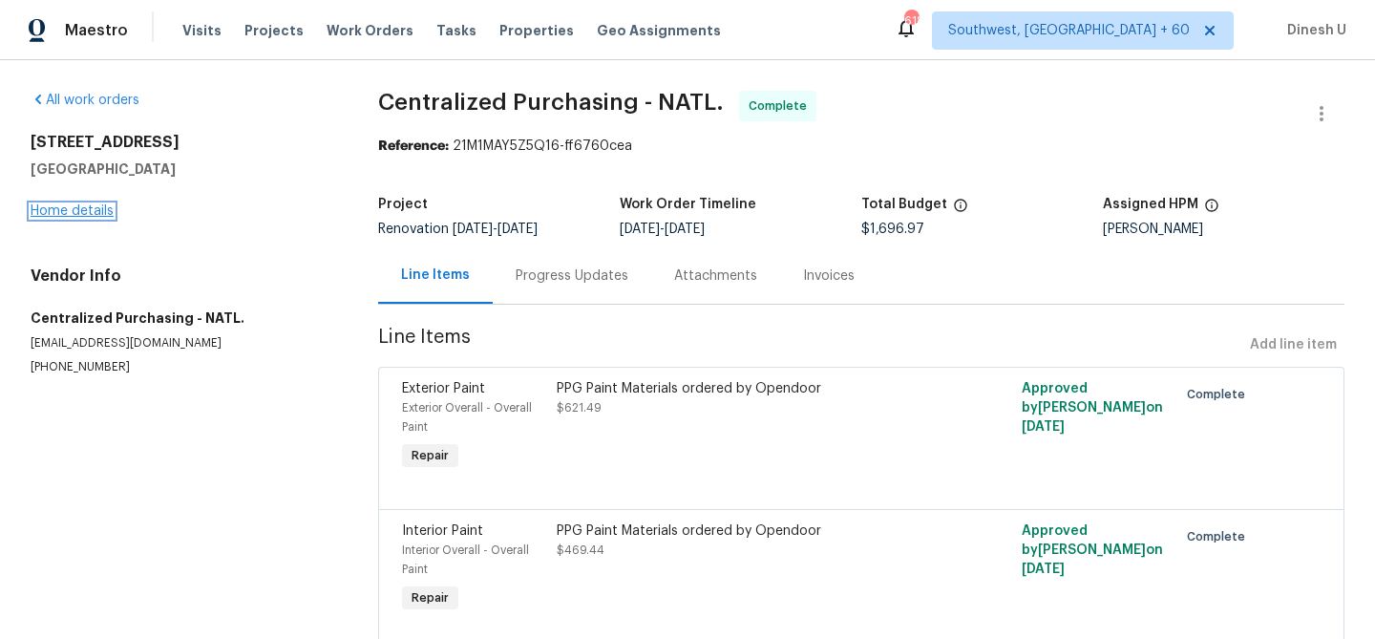
click at [84, 211] on link "Home details" at bounding box center [72, 210] width 83 height 13
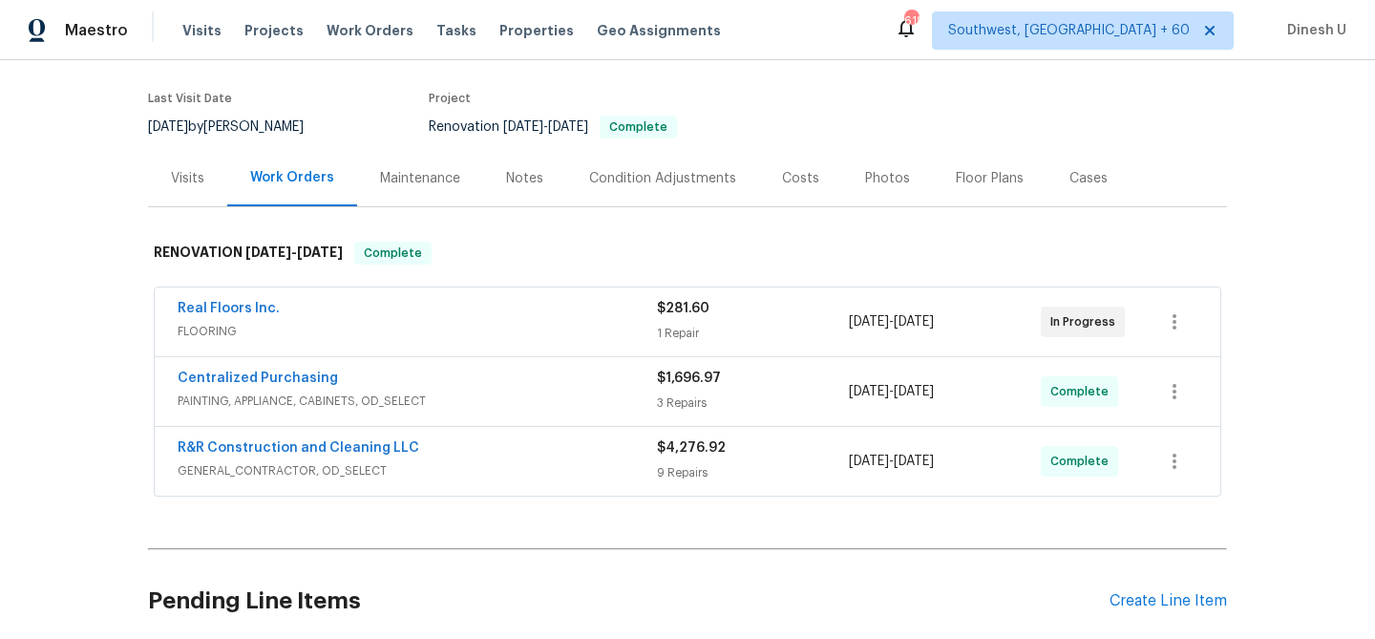
scroll to position [143, 0]
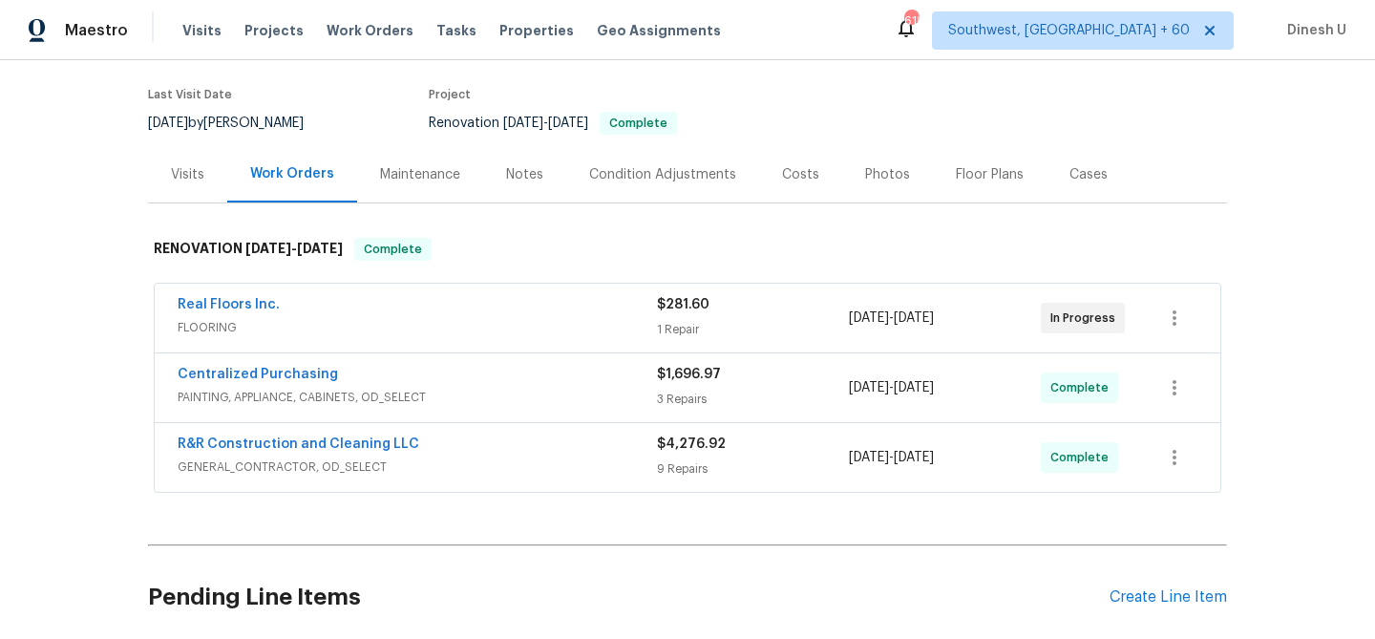
click at [683, 326] on div "1 Repair" at bounding box center [753, 329] width 192 height 19
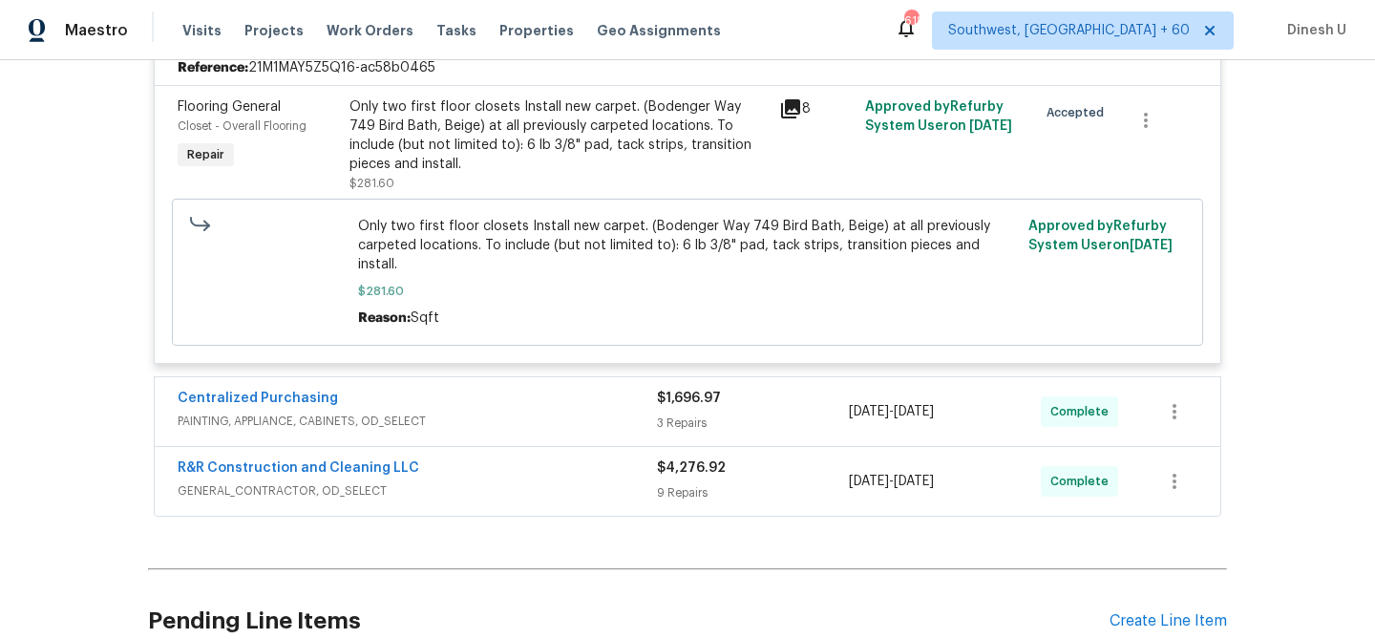
scroll to position [500, 0]
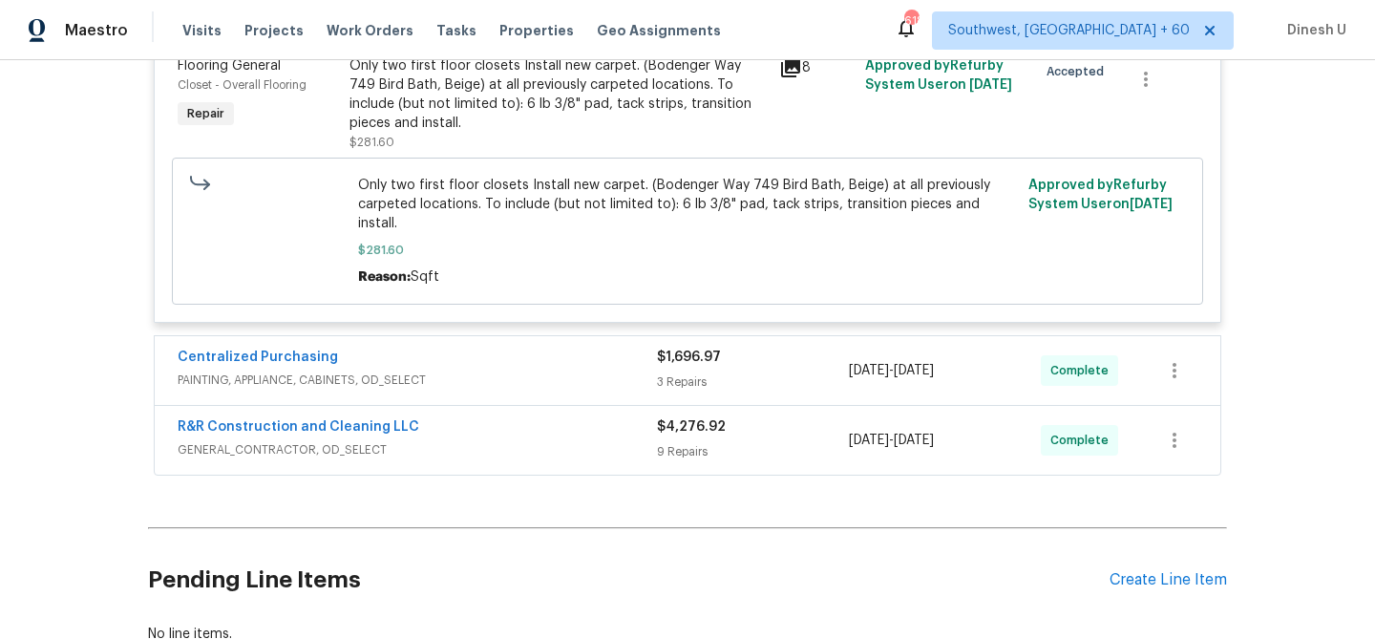
click at [666, 350] on span "$1,696.97" at bounding box center [689, 356] width 64 height 13
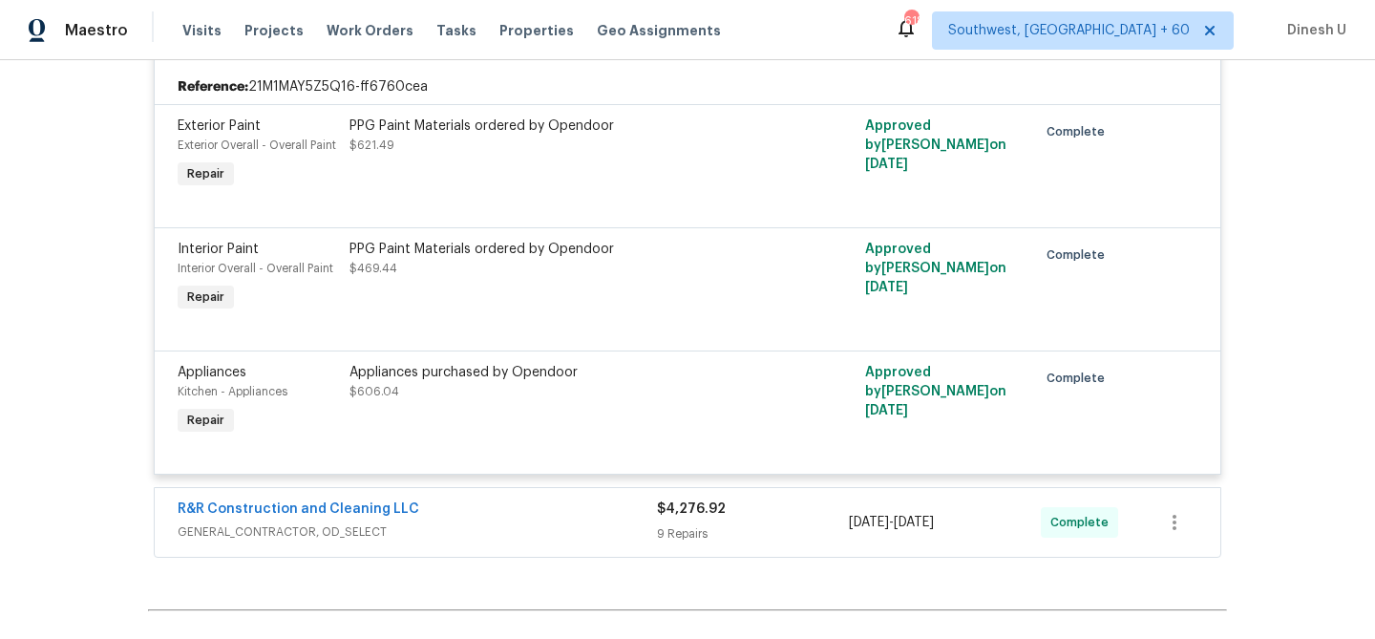
scroll to position [891, 0]
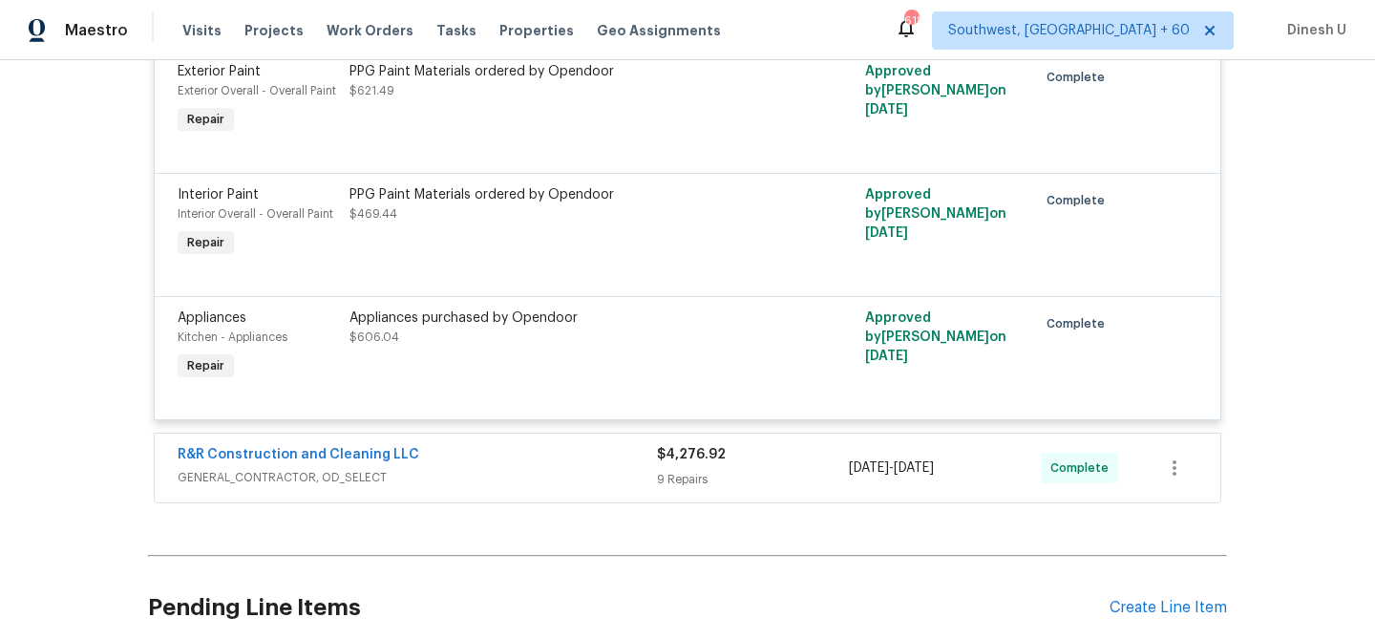
click at [683, 470] on div "9 Repairs" at bounding box center [753, 479] width 192 height 19
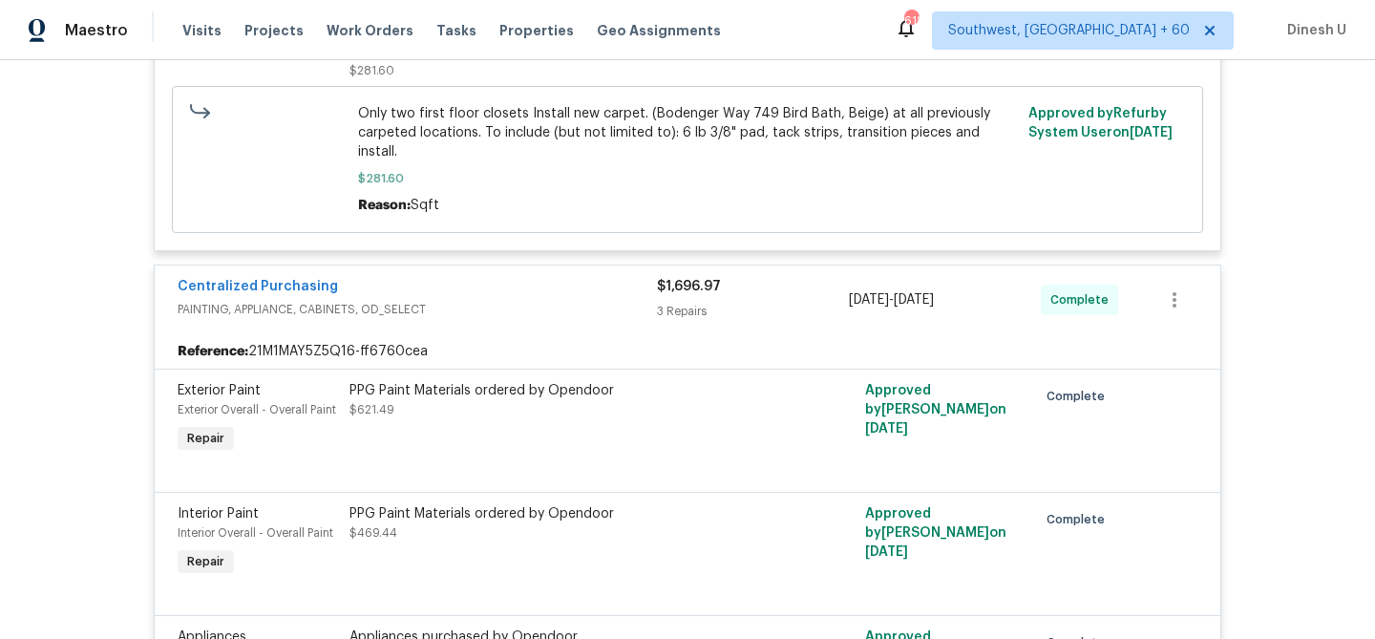
scroll to position [0, 0]
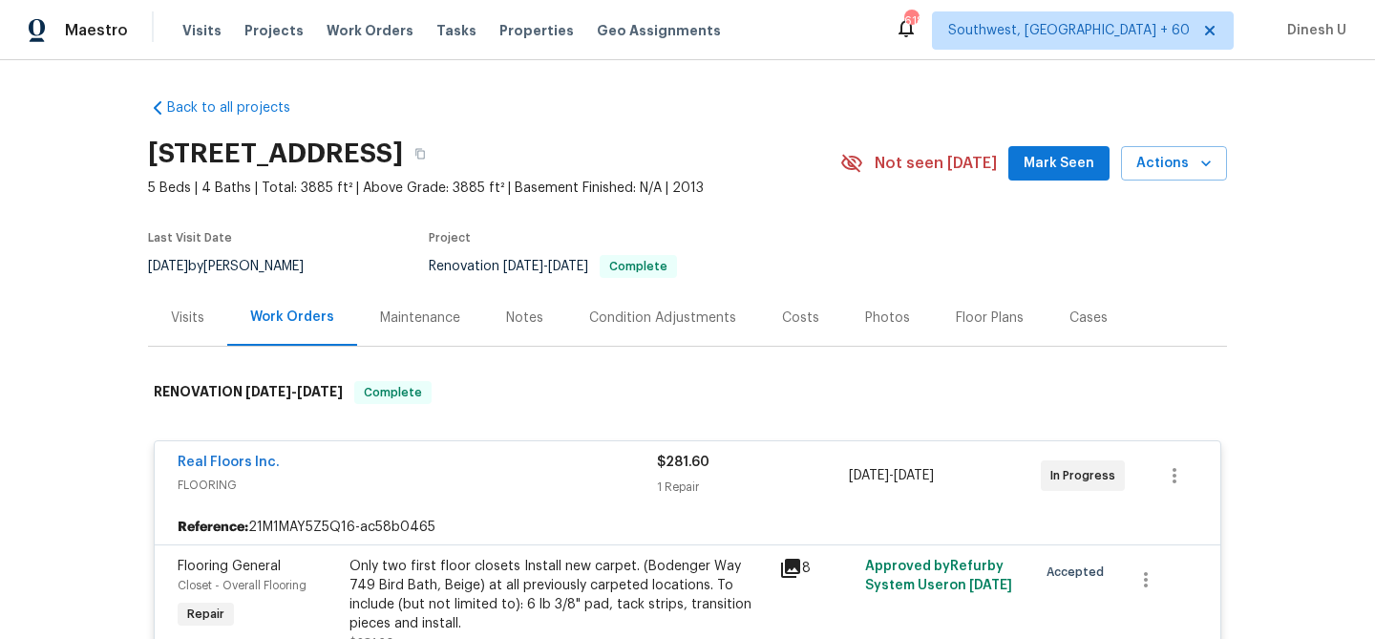
click at [185, 328] on div "Visits" at bounding box center [187, 317] width 79 height 56
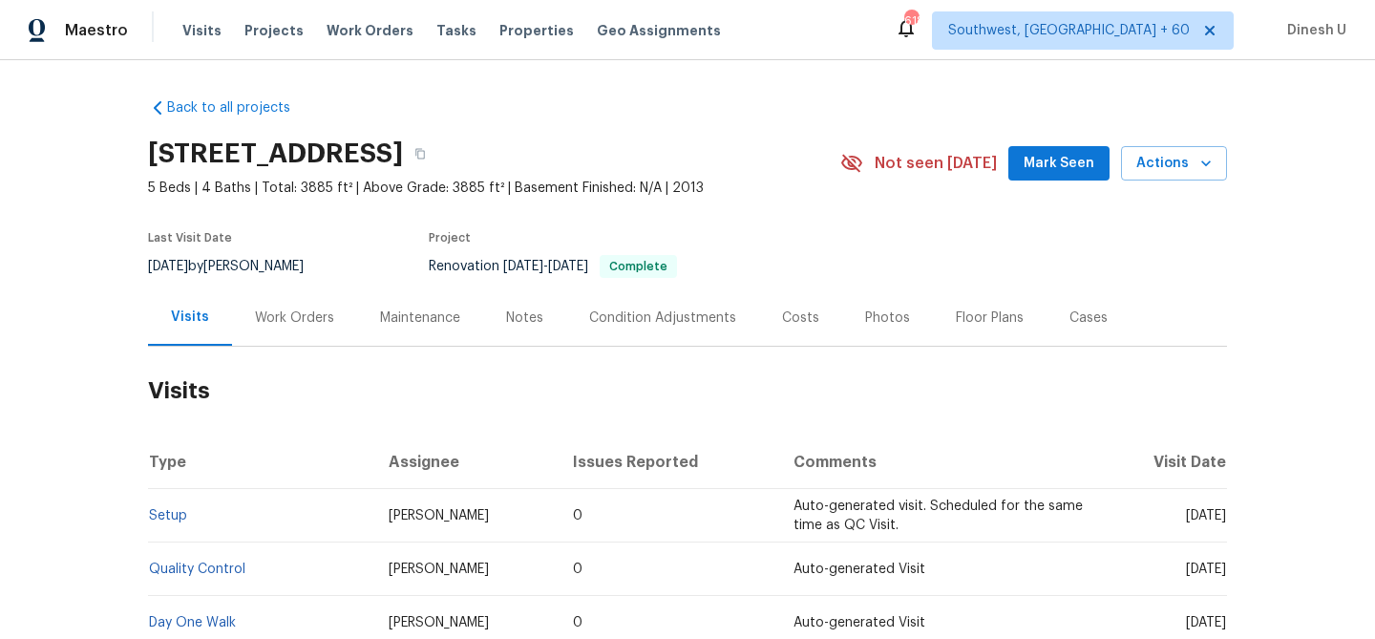
click at [286, 147] on h2 "420 Lone Heron Way, Winter Garden, FL 34787" at bounding box center [275, 153] width 255 height 19
copy div "420 Lone Heron Way, Winter Garden, FL 34787"
click at [206, 309] on div "Visits" at bounding box center [190, 317] width 84 height 56
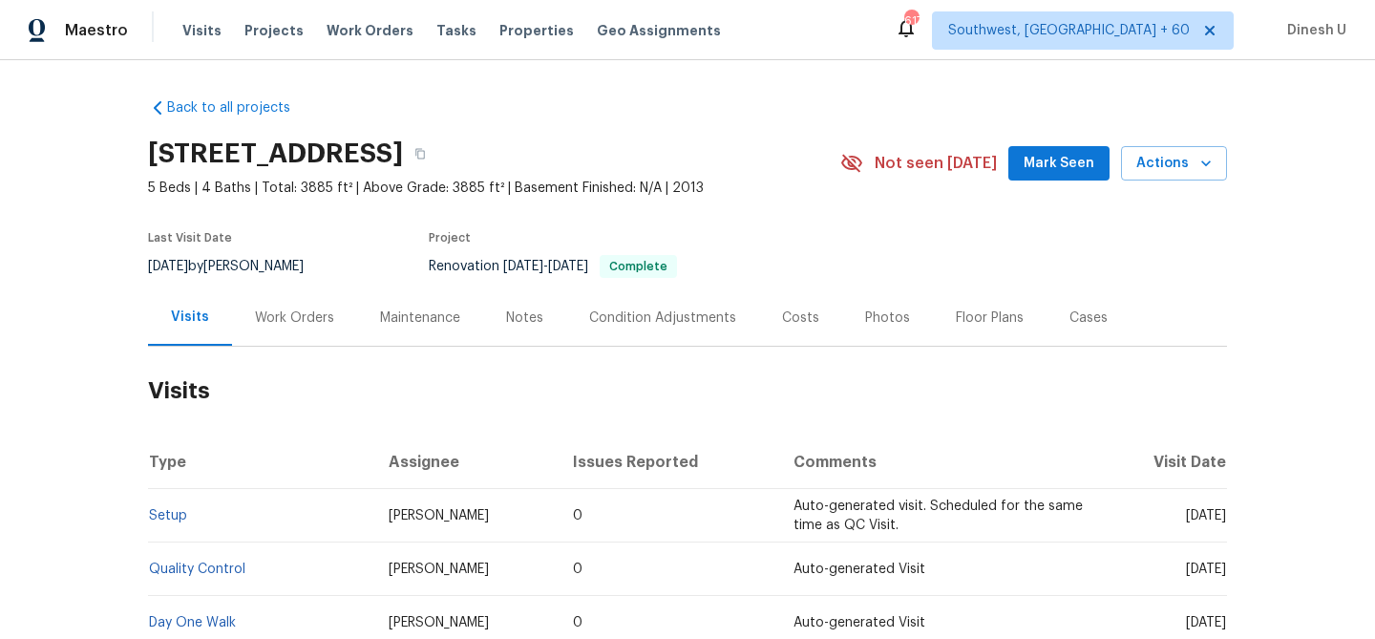
click at [195, 310] on div "Visits" at bounding box center [190, 316] width 38 height 19
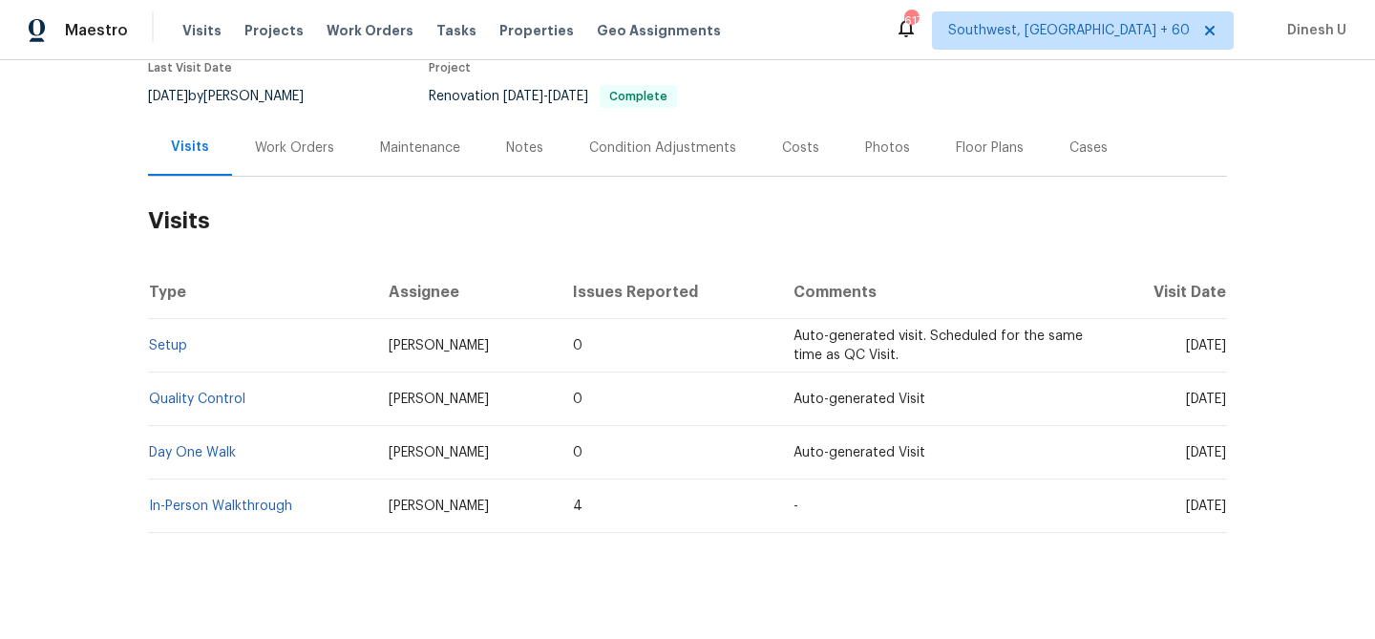
scroll to position [194, 0]
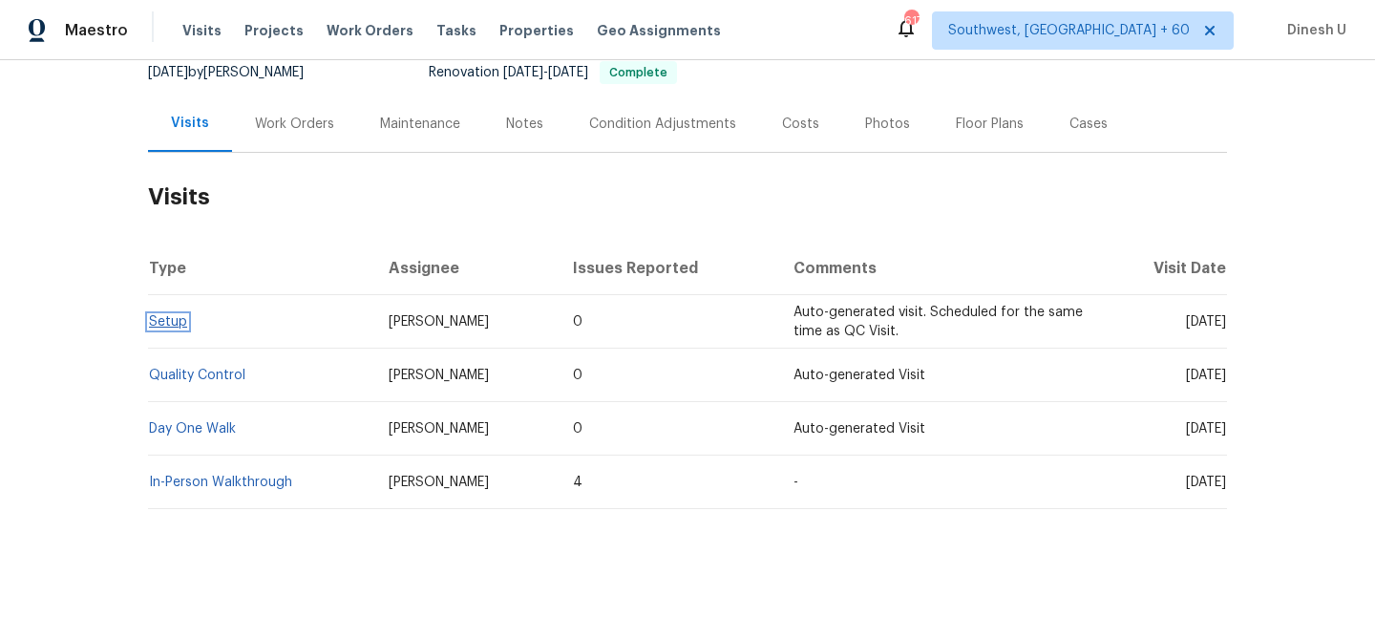
click at [160, 323] on link "Setup" at bounding box center [168, 321] width 38 height 13
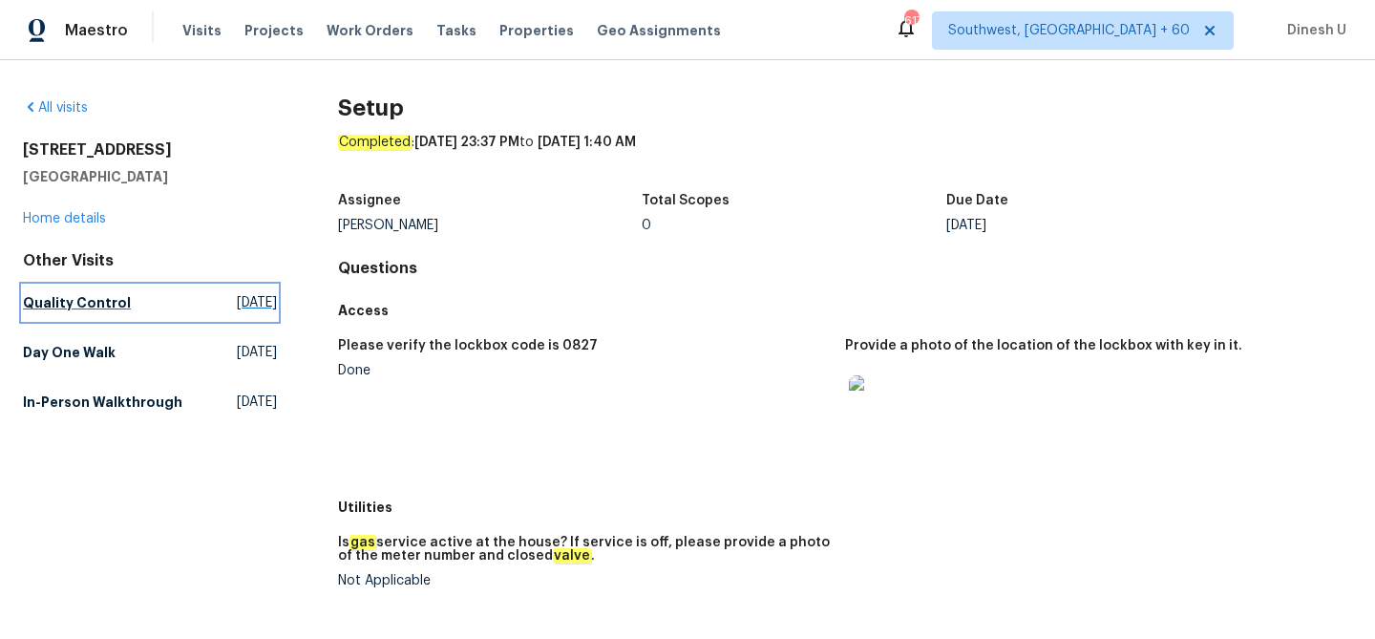
click at [237, 301] on span "[DATE]" at bounding box center [257, 302] width 40 height 19
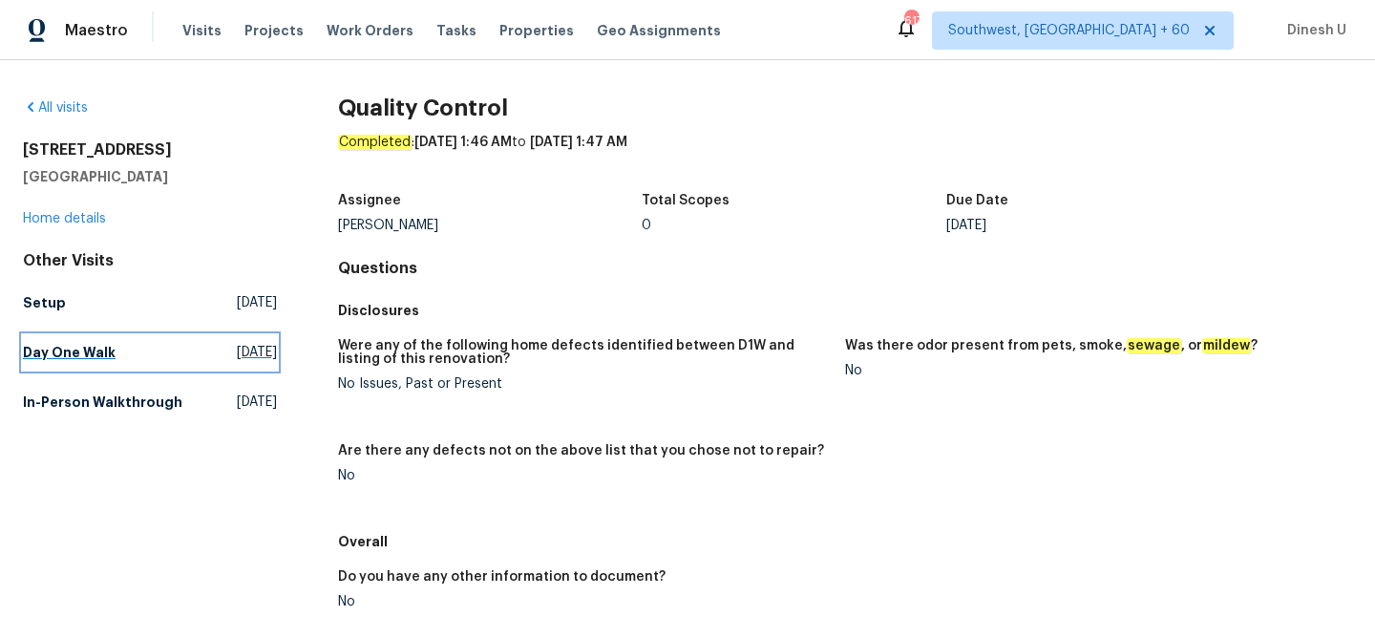
click at [199, 340] on link "Day One Walk Thu, Sep 18 2025" at bounding box center [150, 352] width 254 height 34
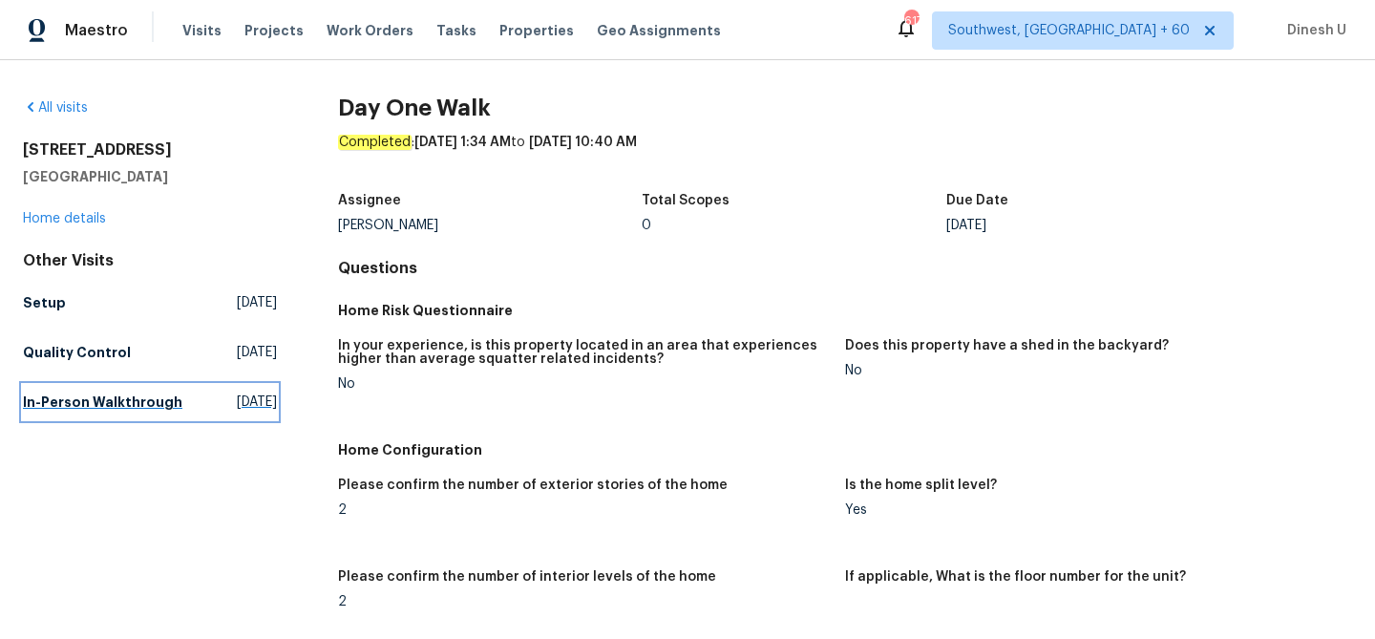
click at [237, 404] on span "Wed, Jul 09 2025" at bounding box center [257, 401] width 40 height 19
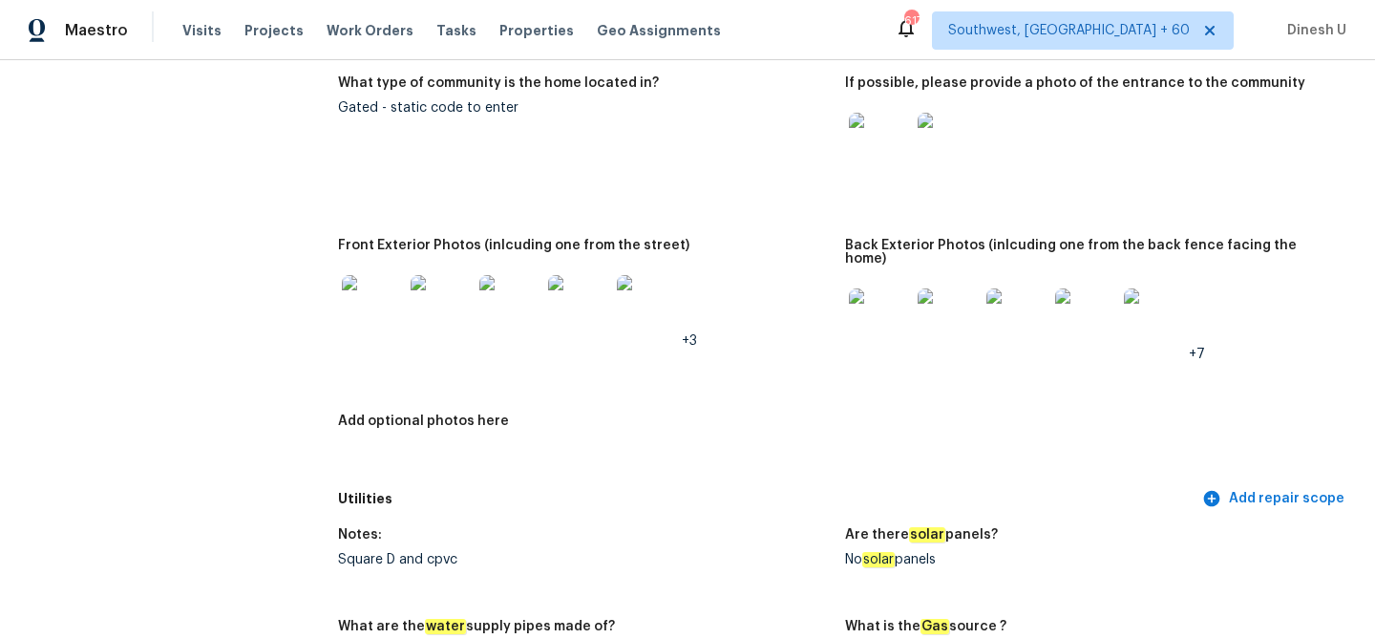
scroll to position [859, 0]
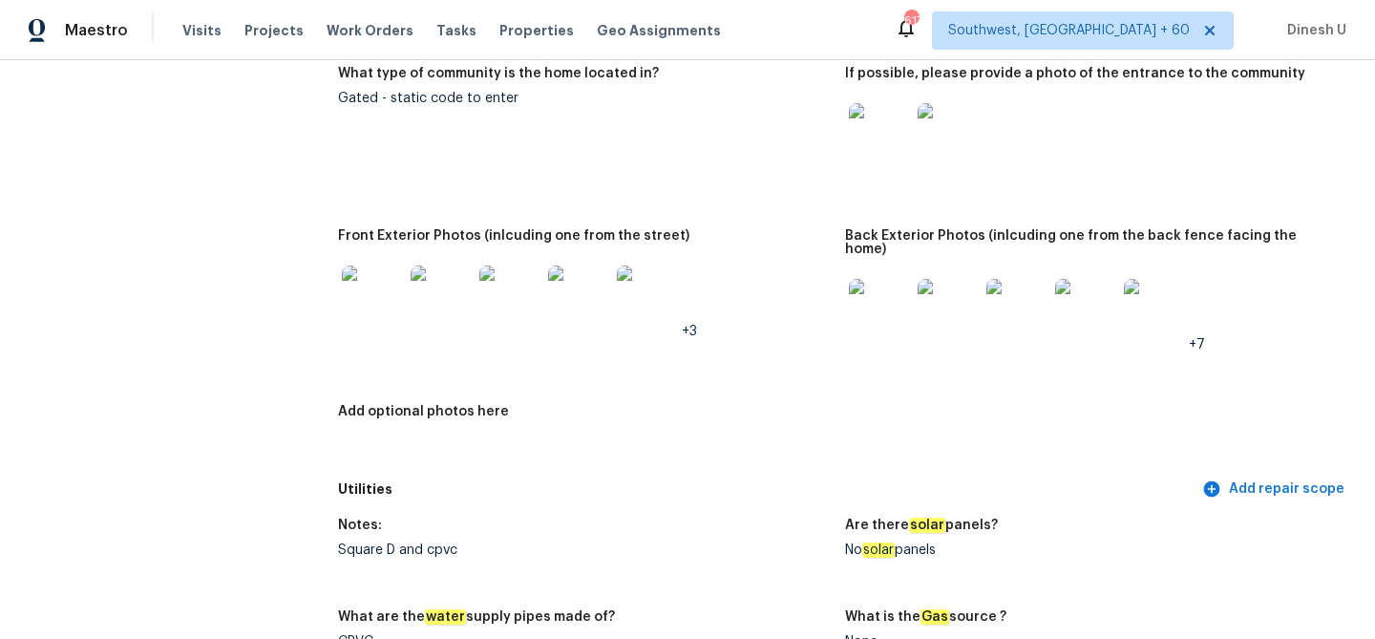
click at [858, 298] on img at bounding box center [879, 309] width 61 height 61
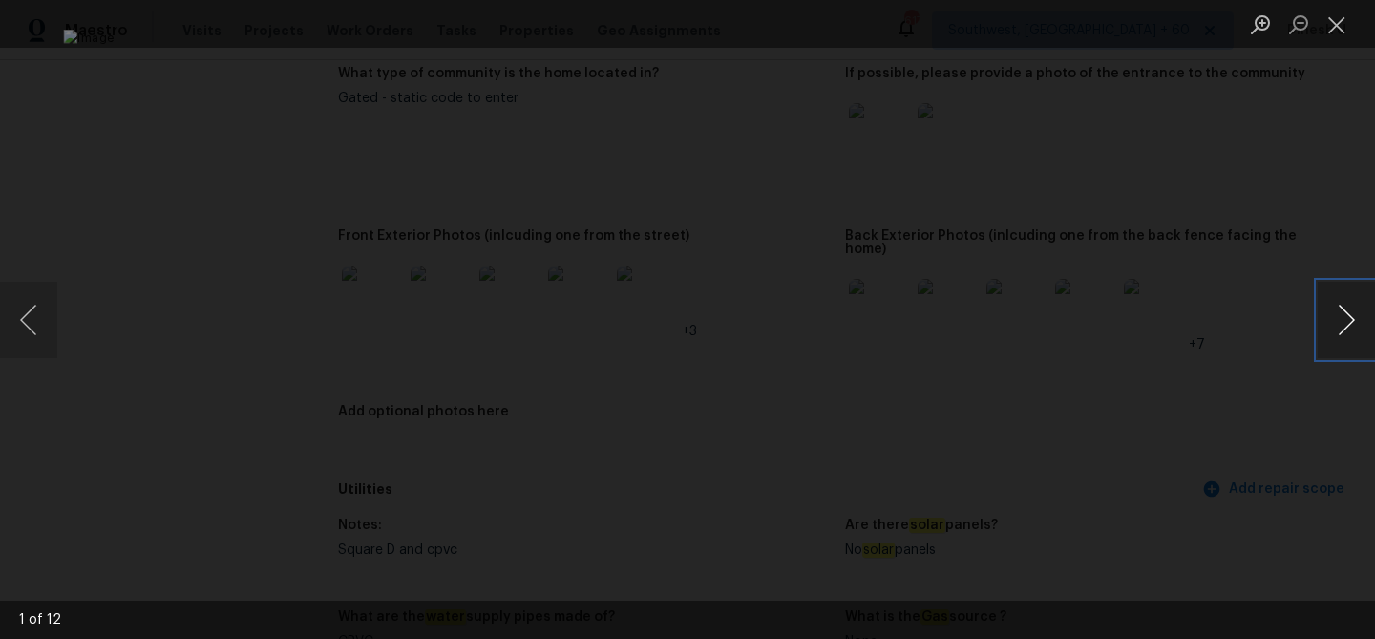
click at [1342, 318] on button "Next image" at bounding box center [1346, 320] width 57 height 76
click at [1322, 18] on button "Close lightbox" at bounding box center [1337, 24] width 38 height 33
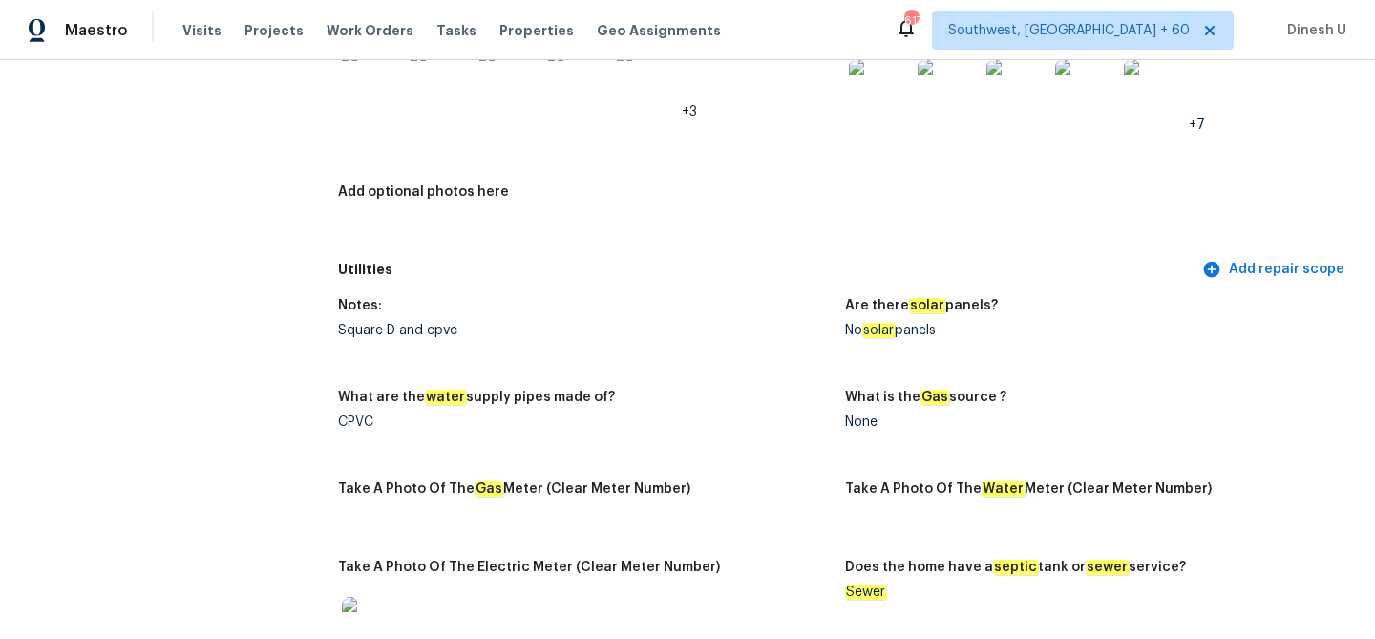
scroll to position [0, 0]
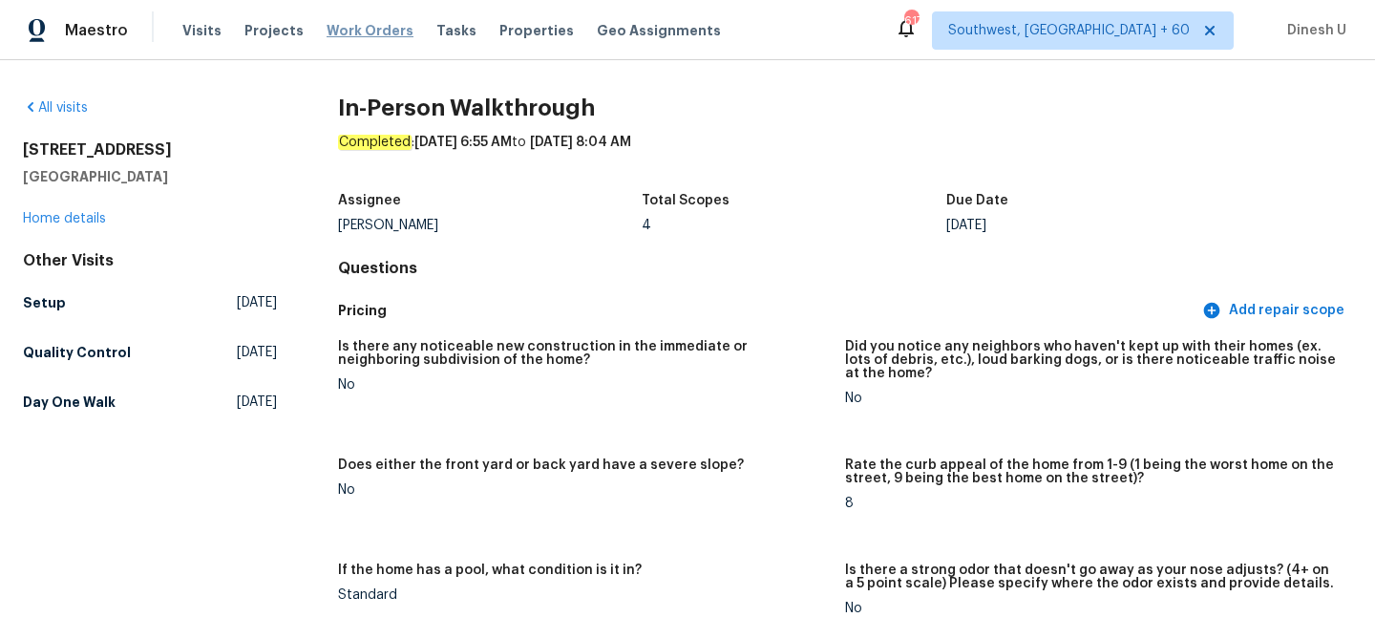
click at [370, 30] on span "Work Orders" at bounding box center [370, 30] width 87 height 19
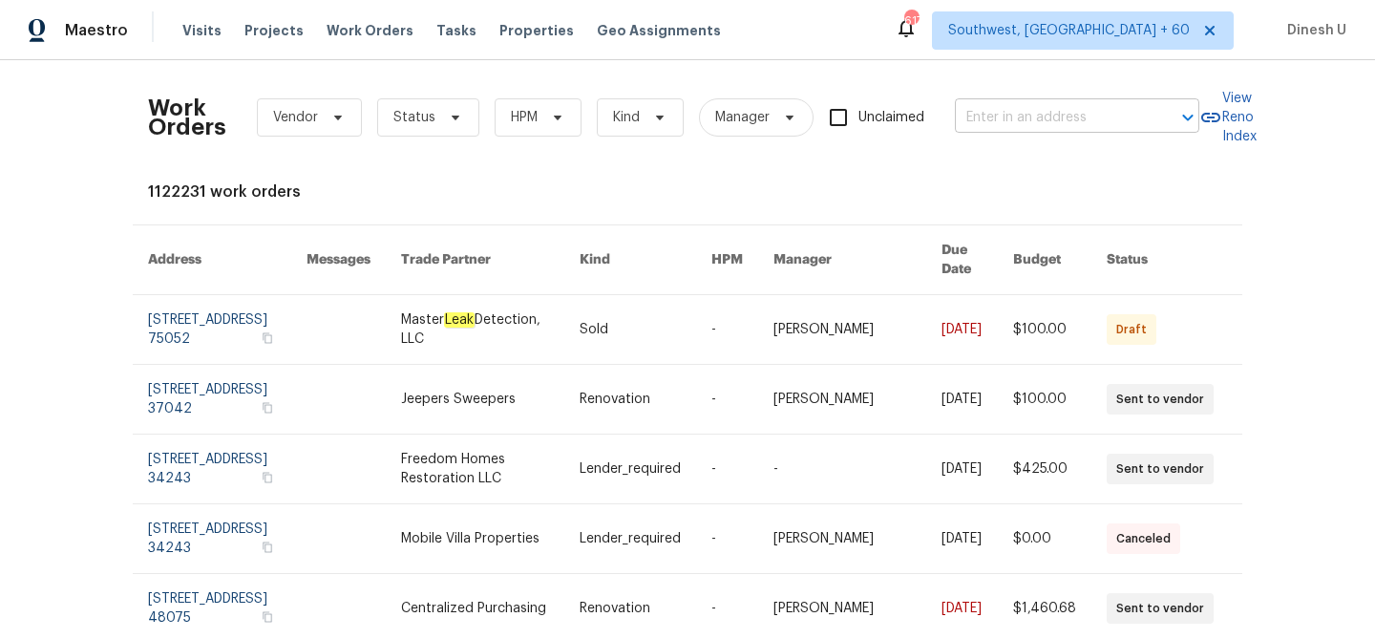
click at [1007, 116] on input "text" at bounding box center [1050, 118] width 191 height 30
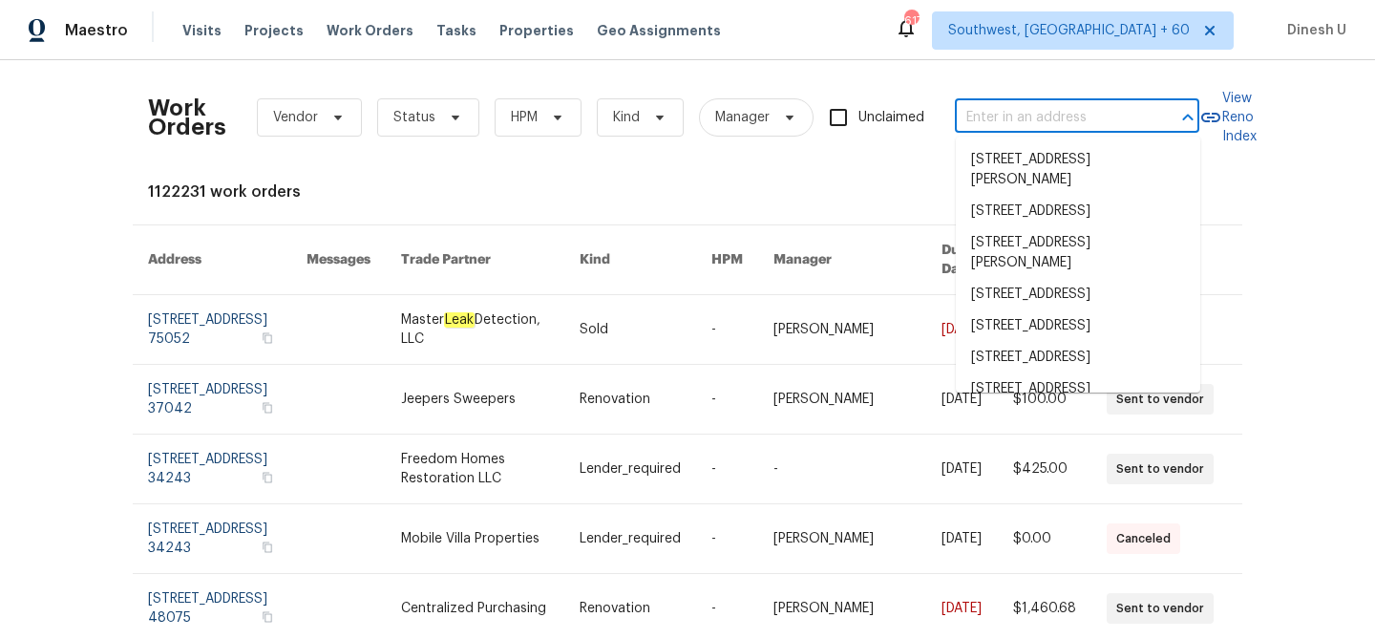
paste input "516 Wentworth Dr Graham, NC 27253"
type input "516 Wentworth Dr Graham, NC 27253"
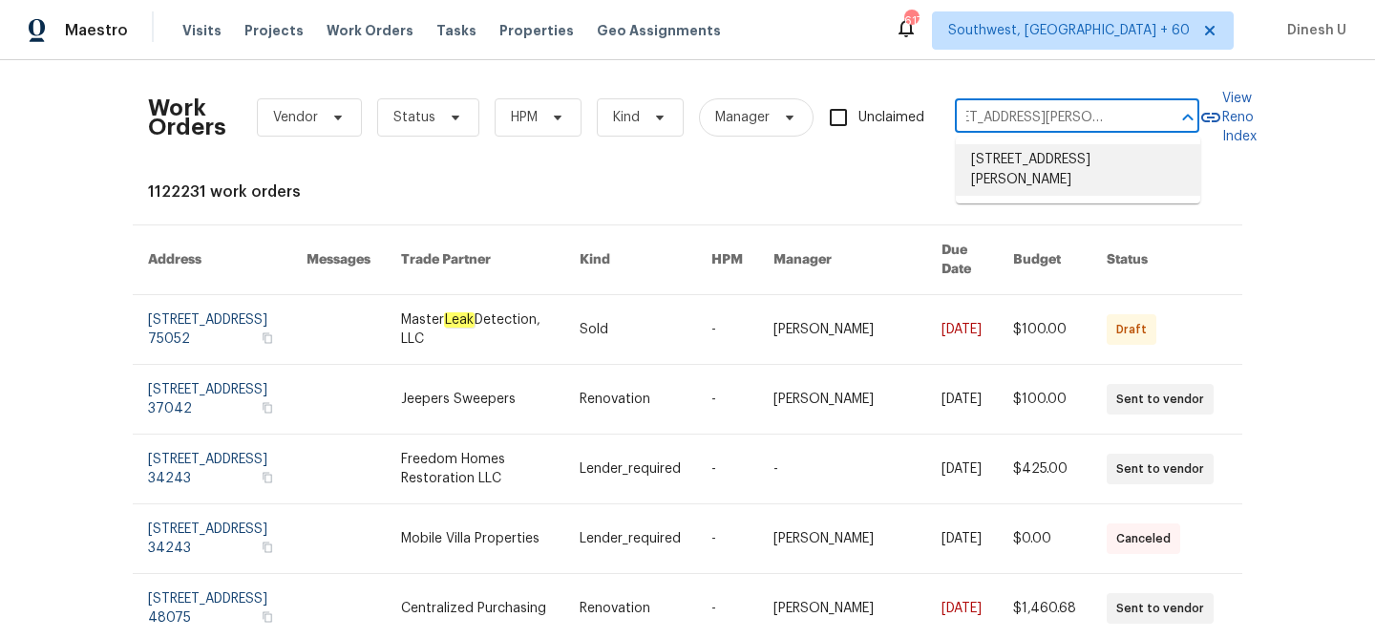
click at [986, 159] on li "516 Wentworth Dr, Graham, NC 27253" at bounding box center [1078, 170] width 244 height 52
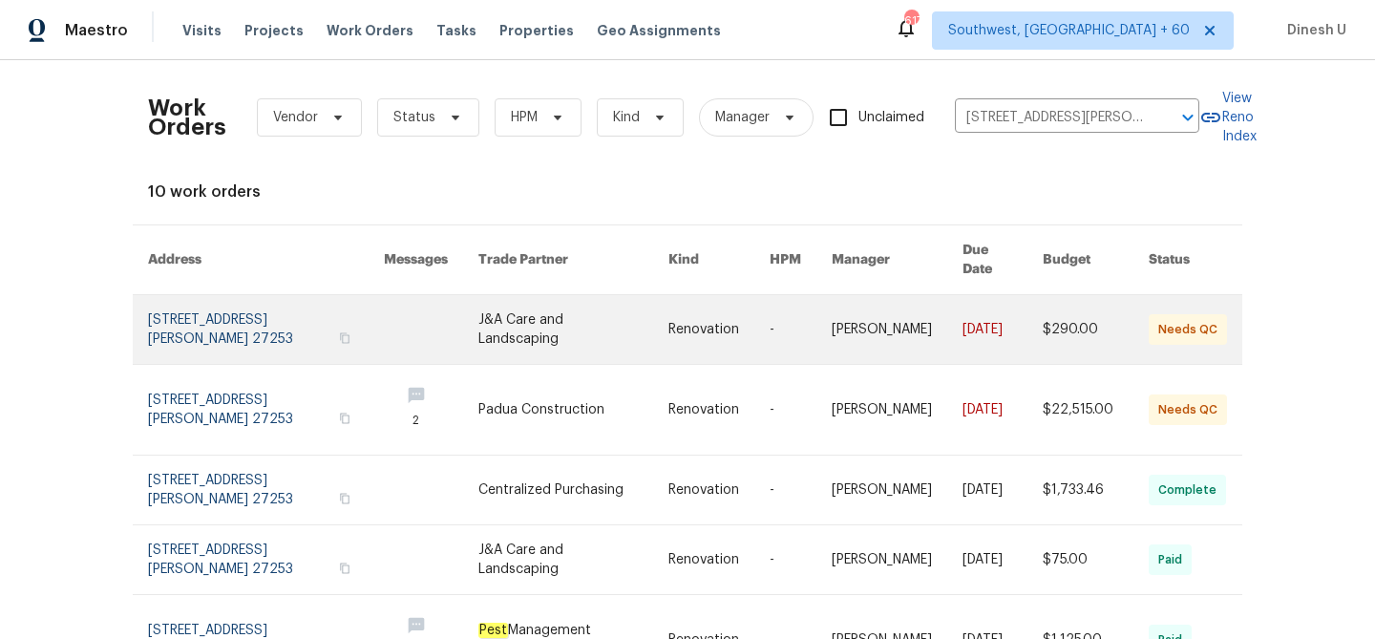
click at [316, 297] on link at bounding box center [266, 329] width 236 height 69
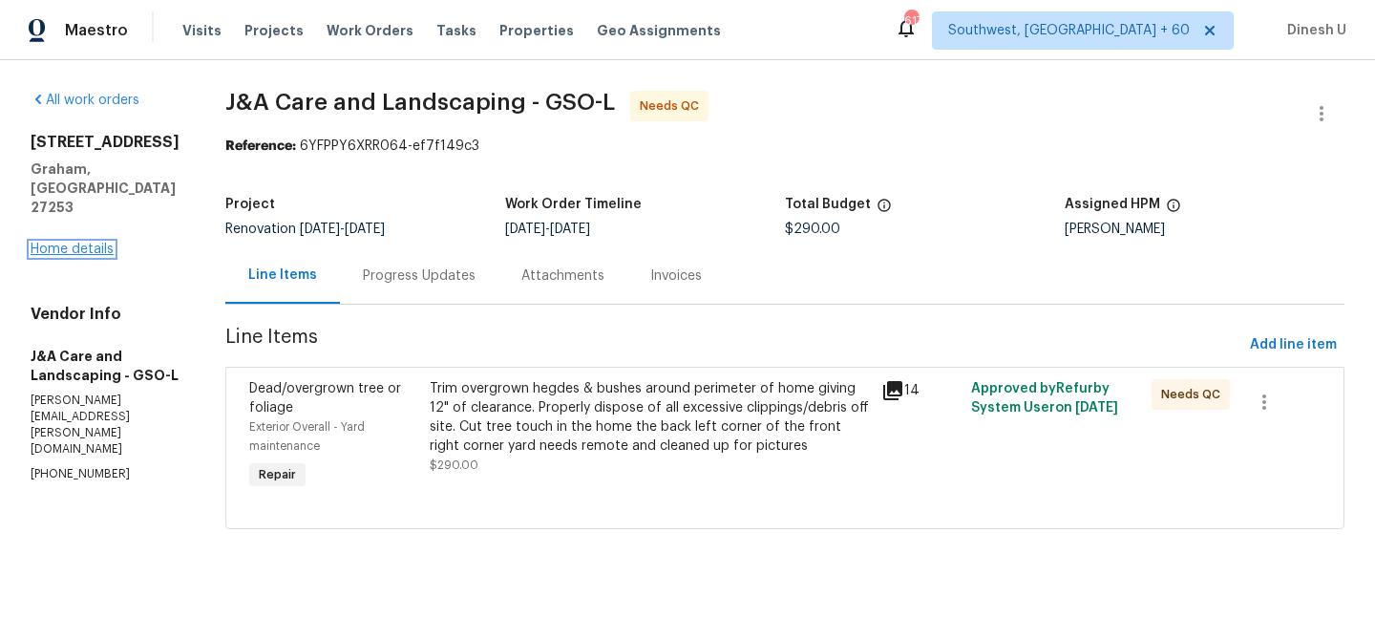
click at [65, 243] on link "Home details" at bounding box center [72, 249] width 83 height 13
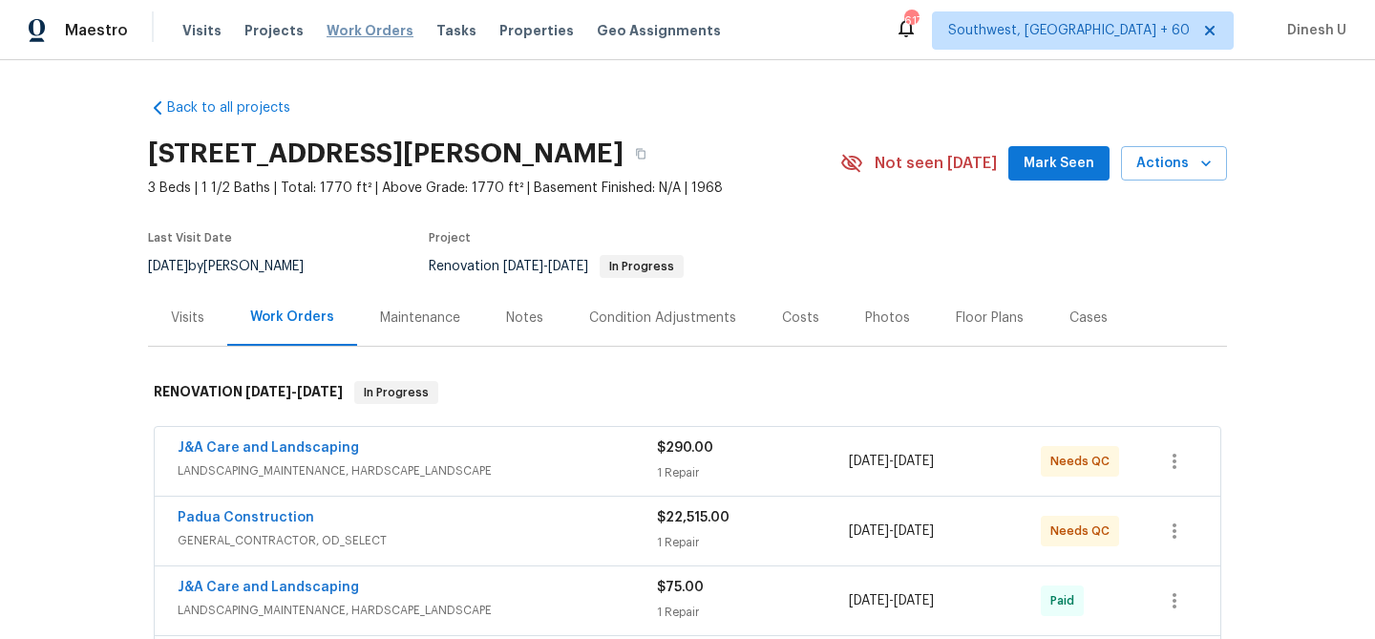
click at [335, 32] on span "Work Orders" at bounding box center [370, 30] width 87 height 19
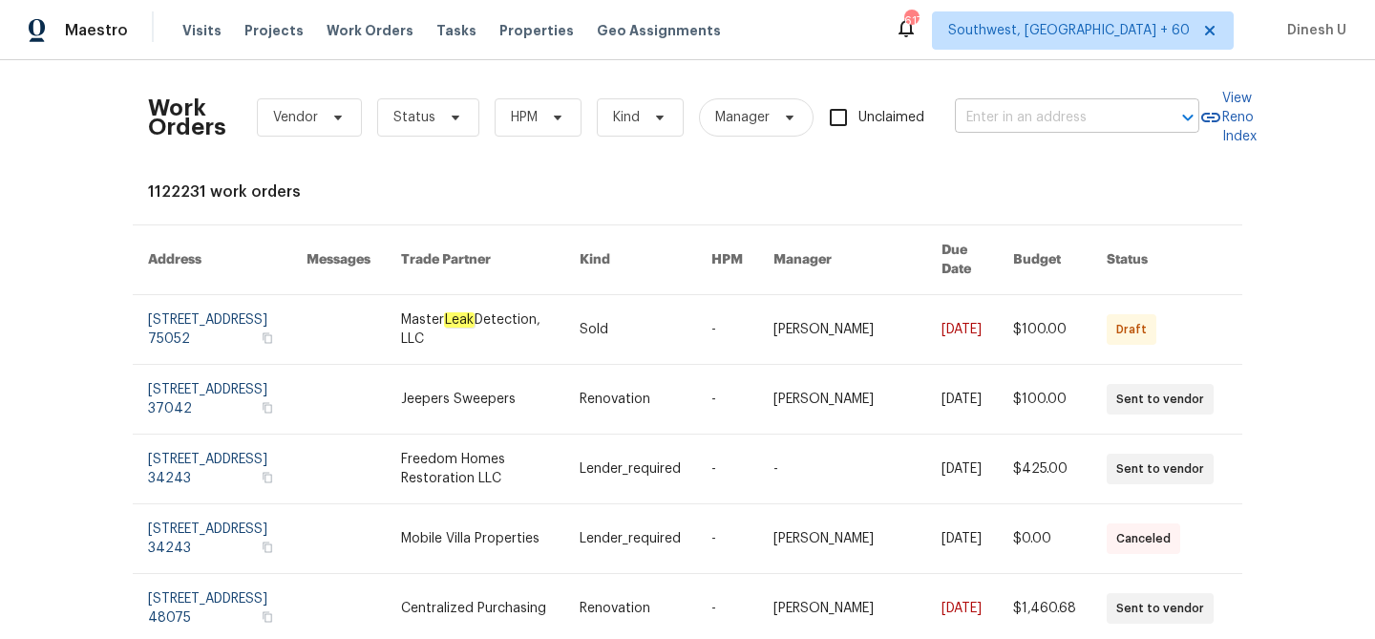
click at [1034, 116] on input "text" at bounding box center [1050, 118] width 191 height 30
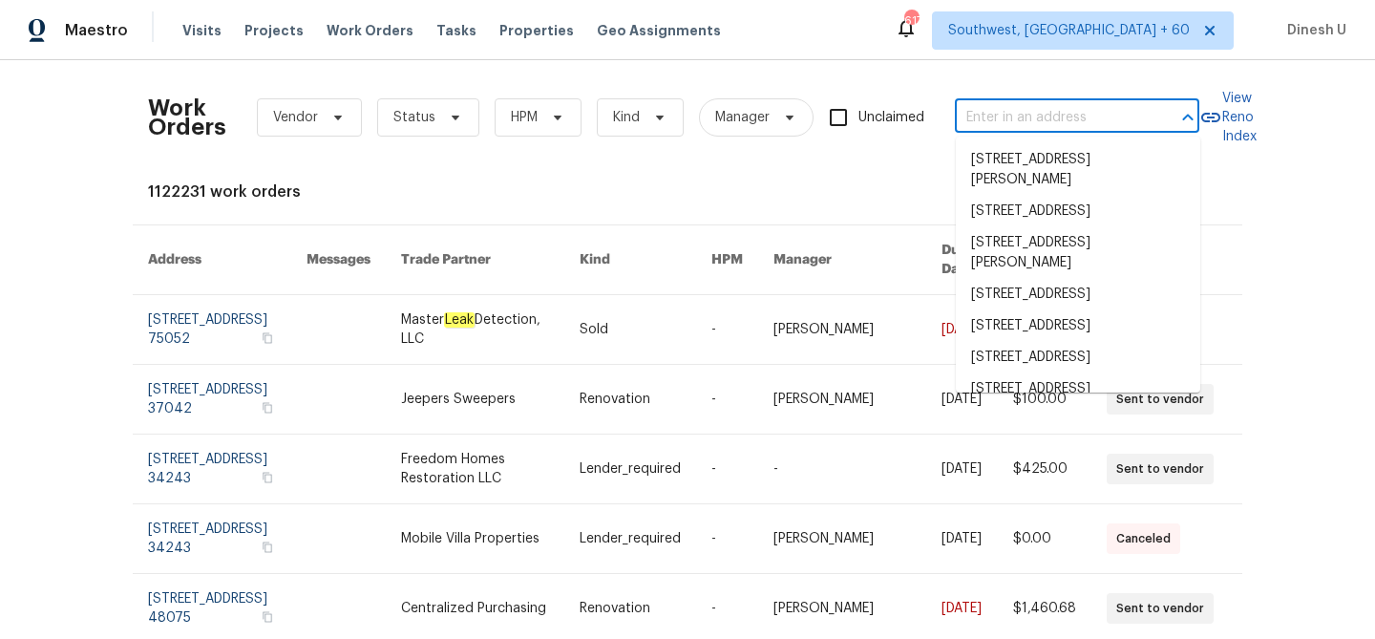
paste input "901 Waterspout Way Gastonia, NC 28054"
type input "901 Waterspout Way Gastonia, NC 28054"
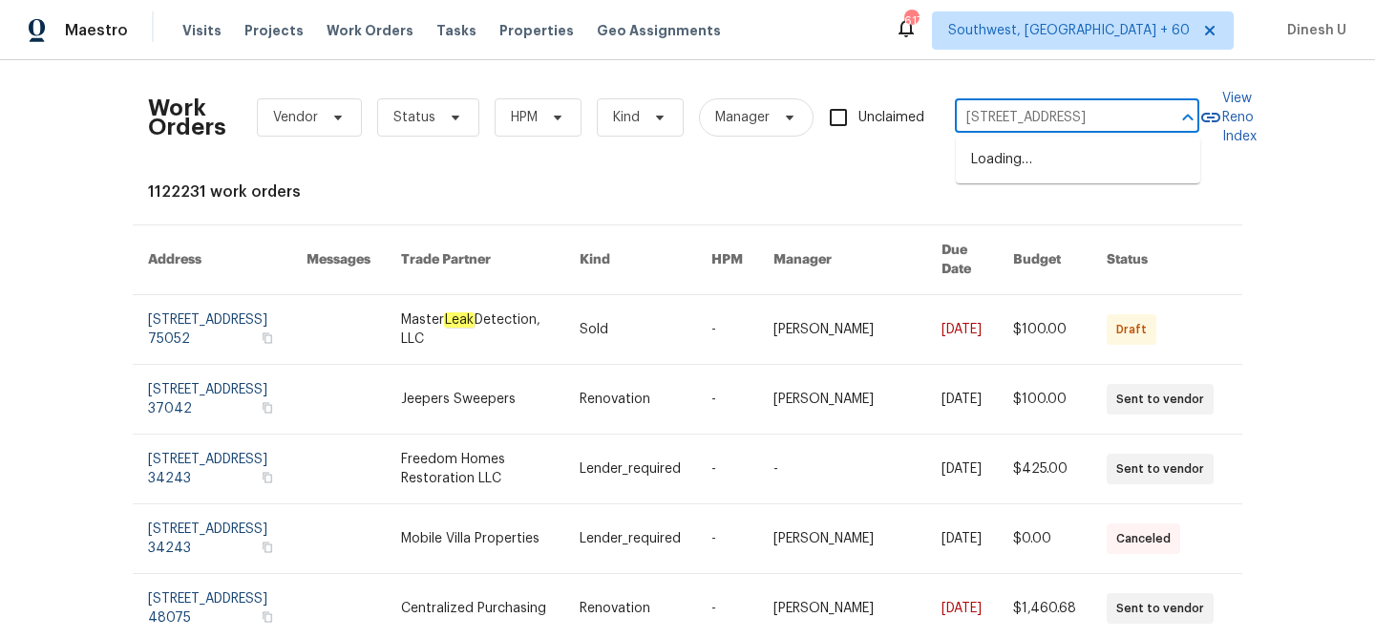
scroll to position [0, 77]
click at [1009, 167] on li "901 Waterspout Way, Gastonia, NC 28054" at bounding box center [1078, 160] width 244 height 32
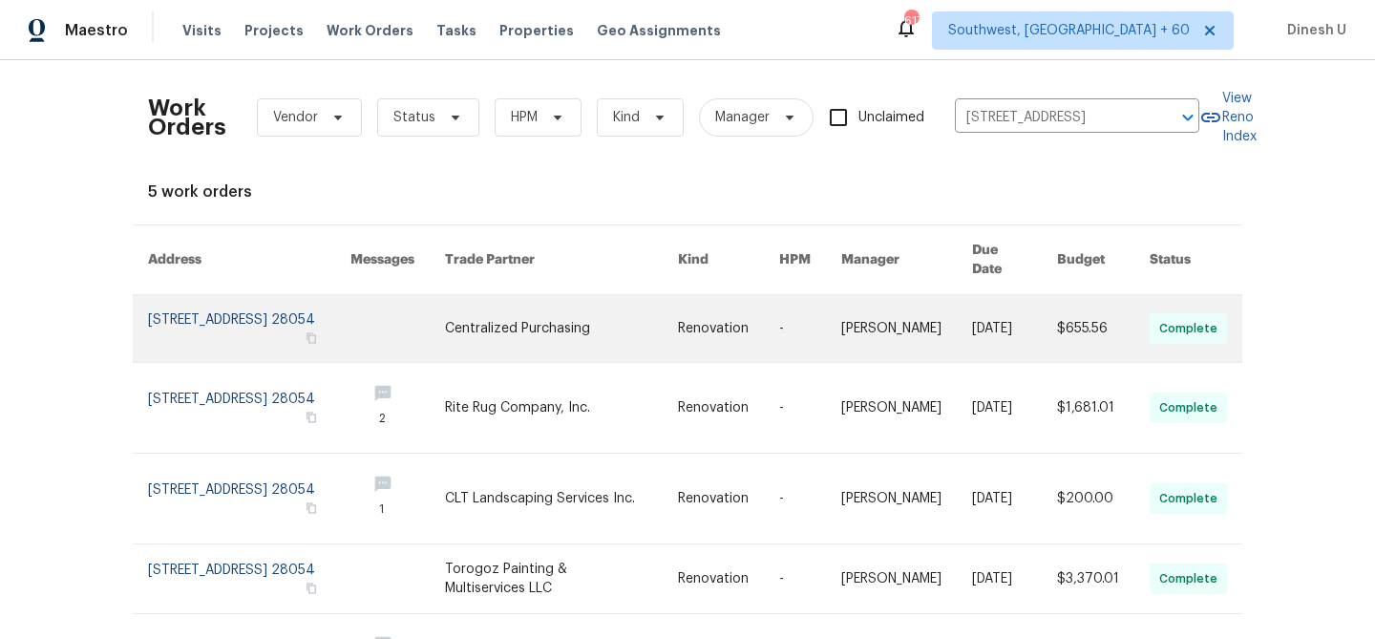
click at [201, 303] on link at bounding box center [249, 328] width 202 height 67
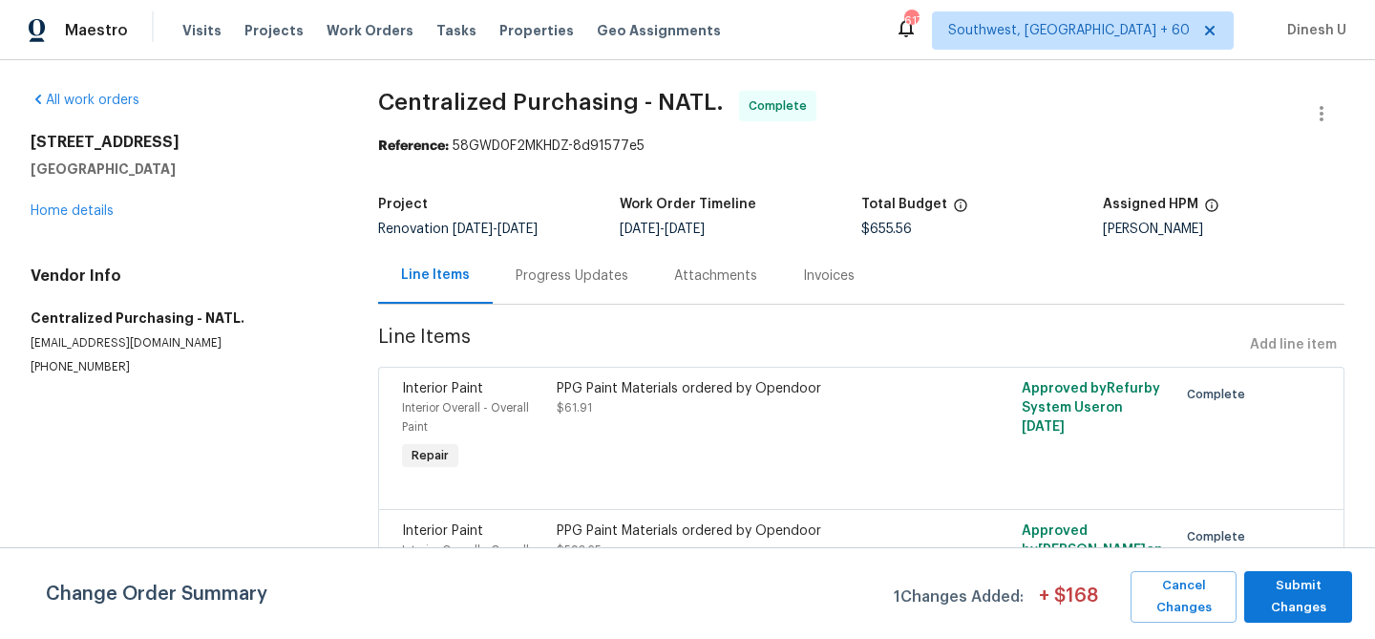
scroll to position [69, 0]
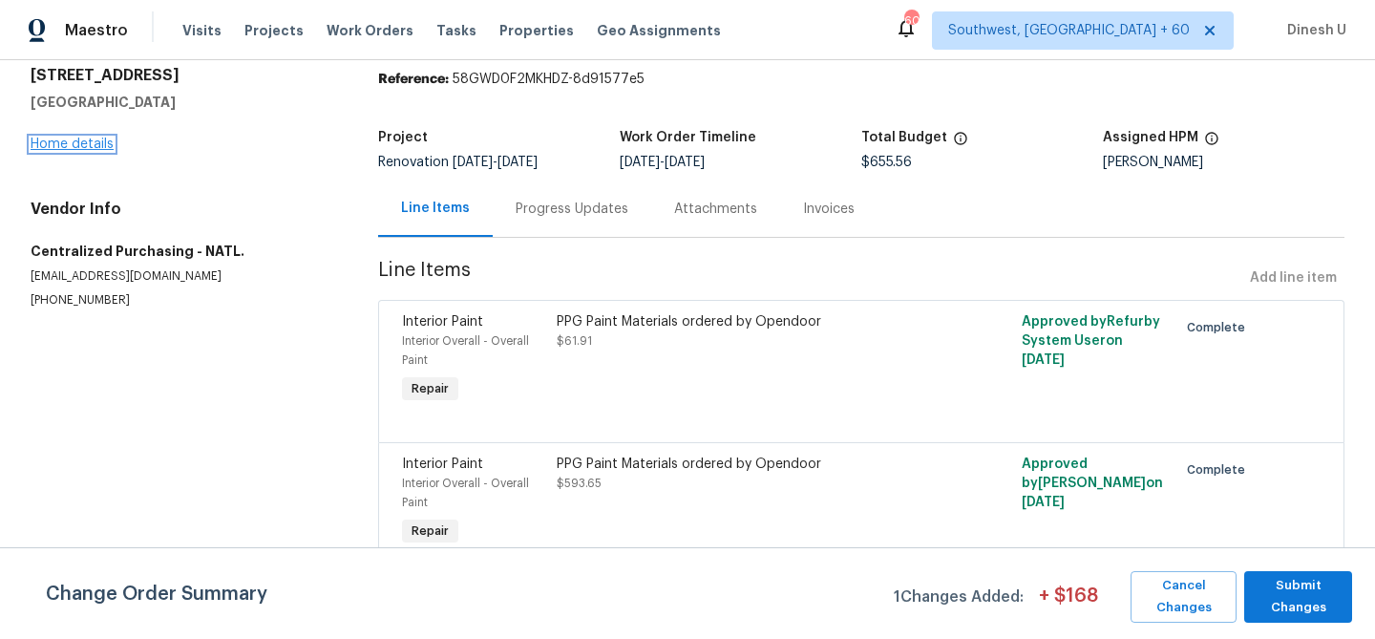
click at [61, 146] on link "Home details" at bounding box center [72, 144] width 83 height 13
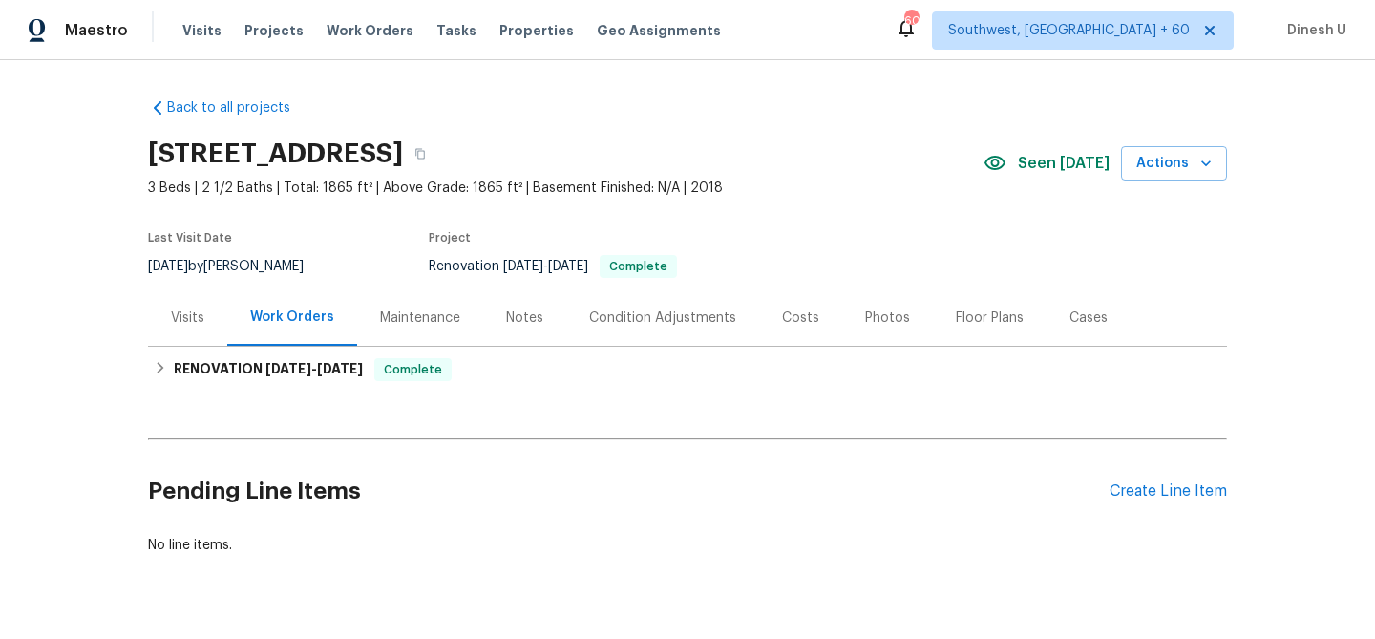
scroll to position [46, 0]
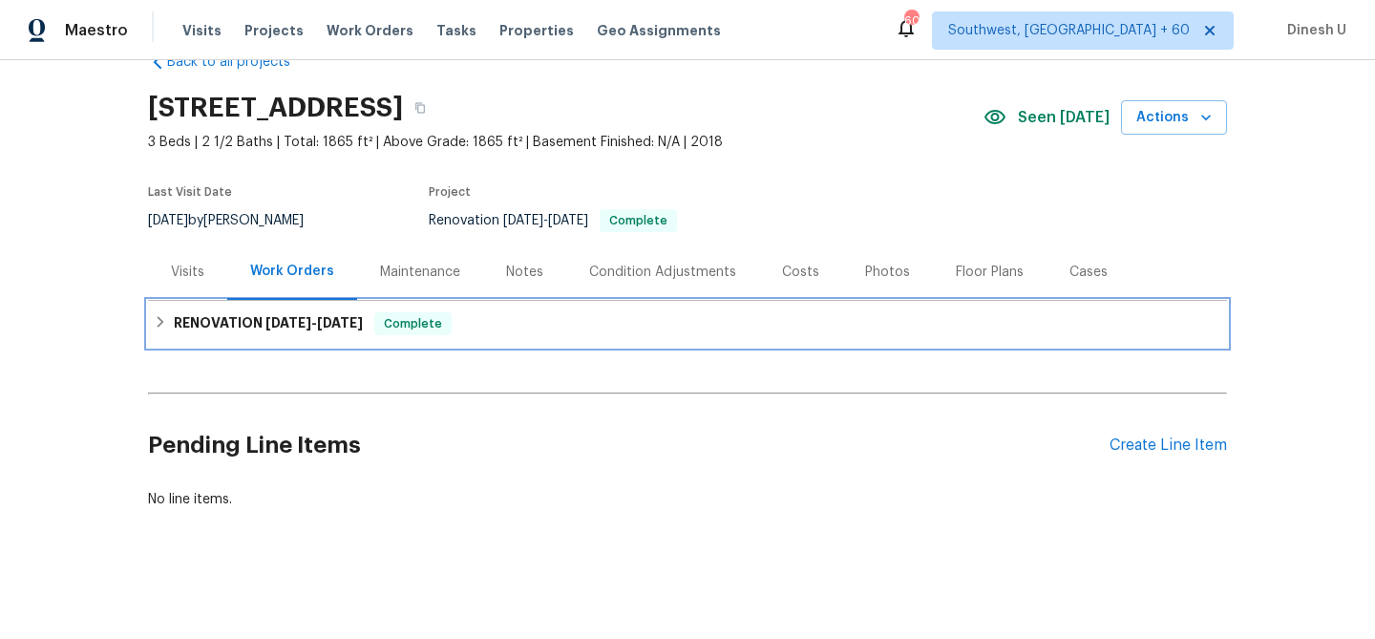
click at [338, 340] on div "RENOVATION 9/18/25 - 9/25/25 Complete" at bounding box center [687, 324] width 1079 height 46
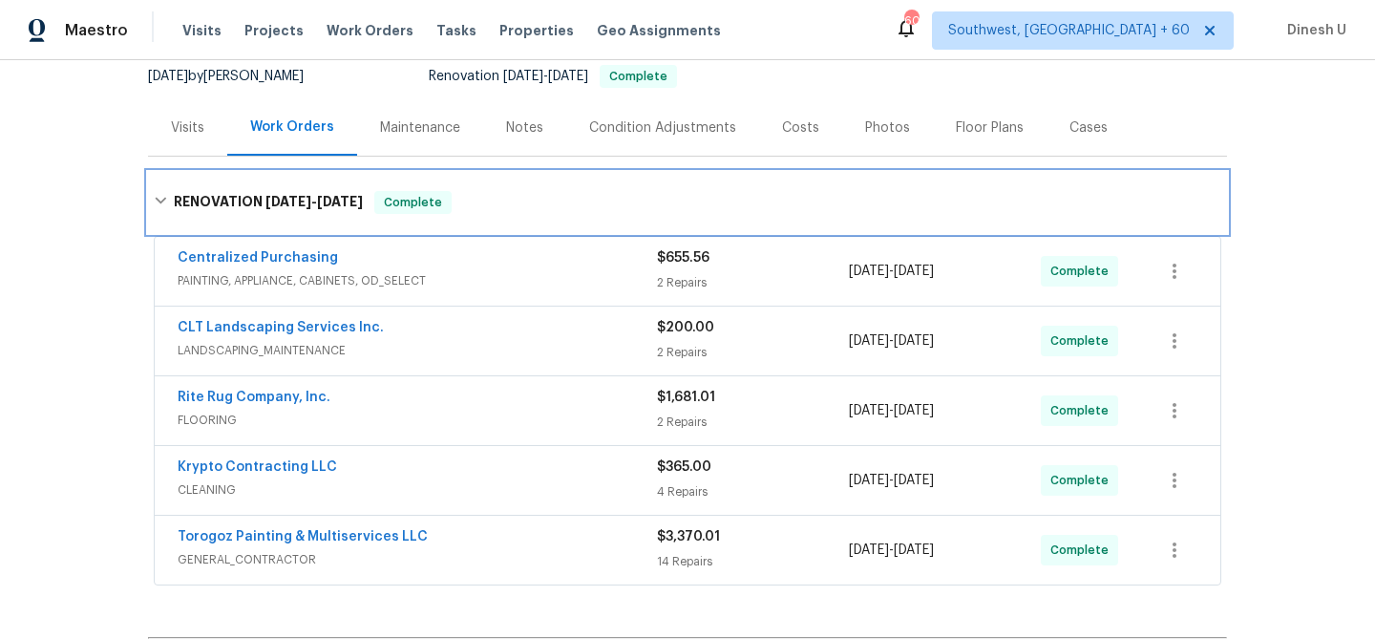
scroll to position [198, 0]
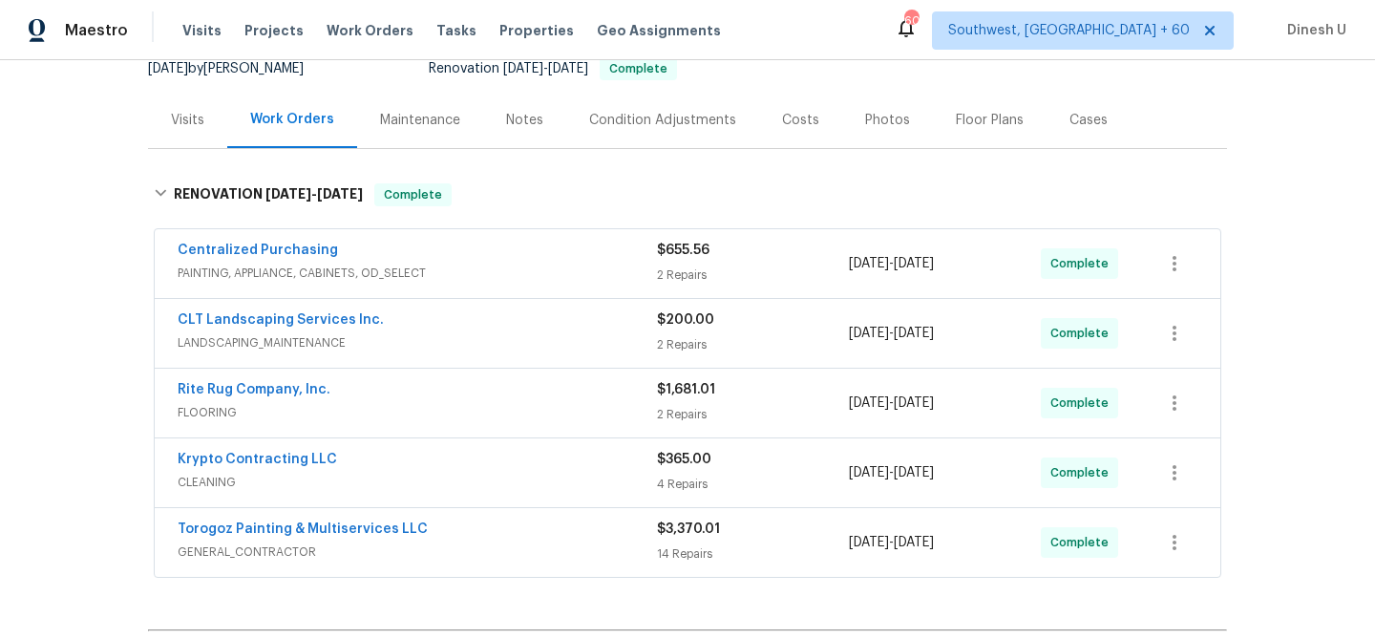
click at [687, 273] on div "2 Repairs" at bounding box center [753, 274] width 192 height 19
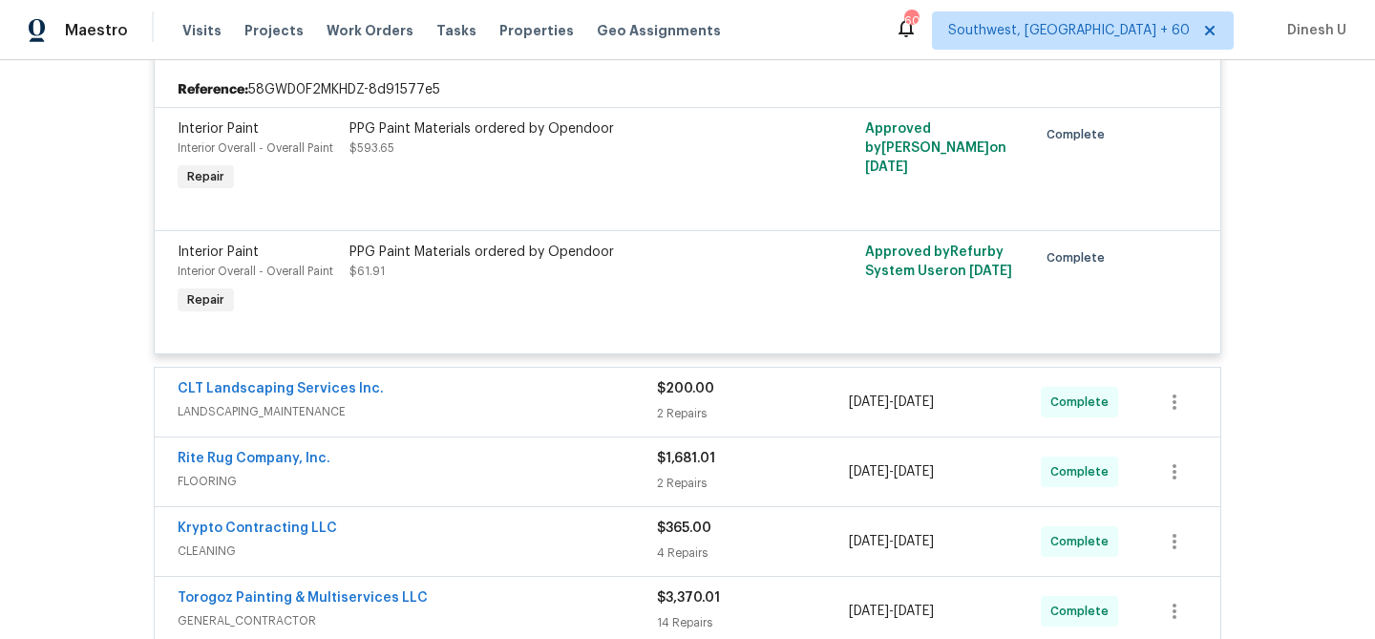
scroll to position [473, 0]
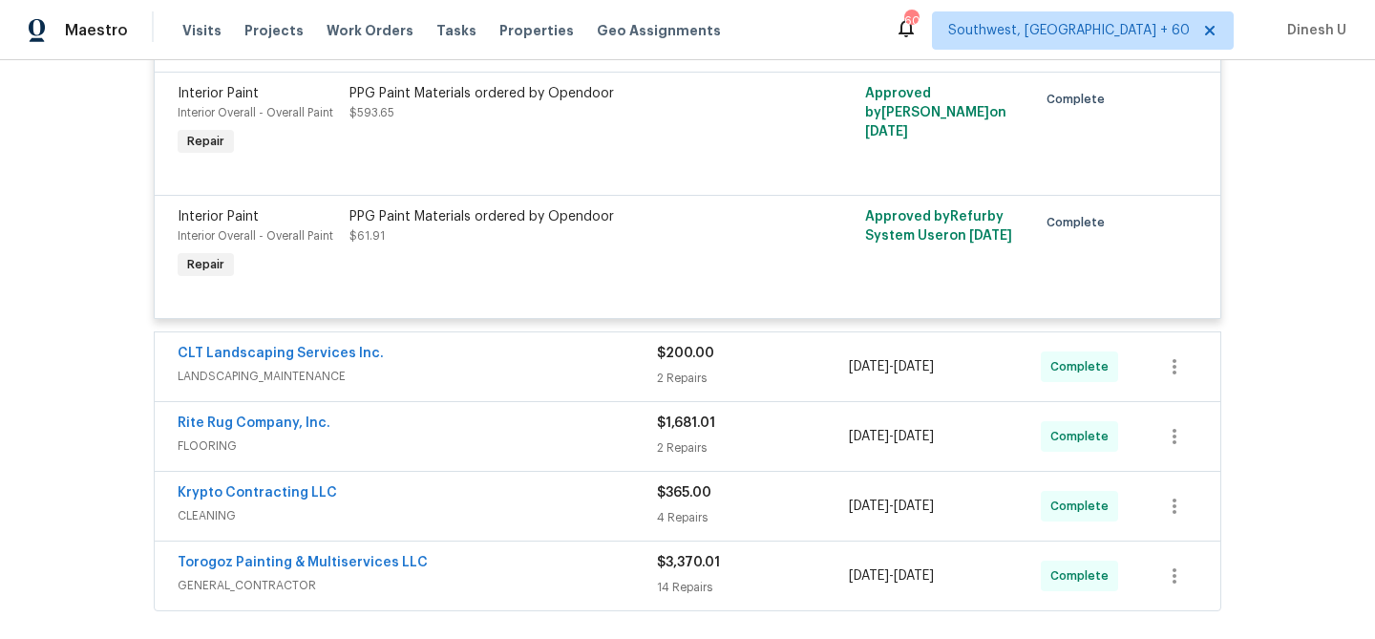
click at [694, 389] on div "$200.00 2 Repairs" at bounding box center [753, 367] width 192 height 46
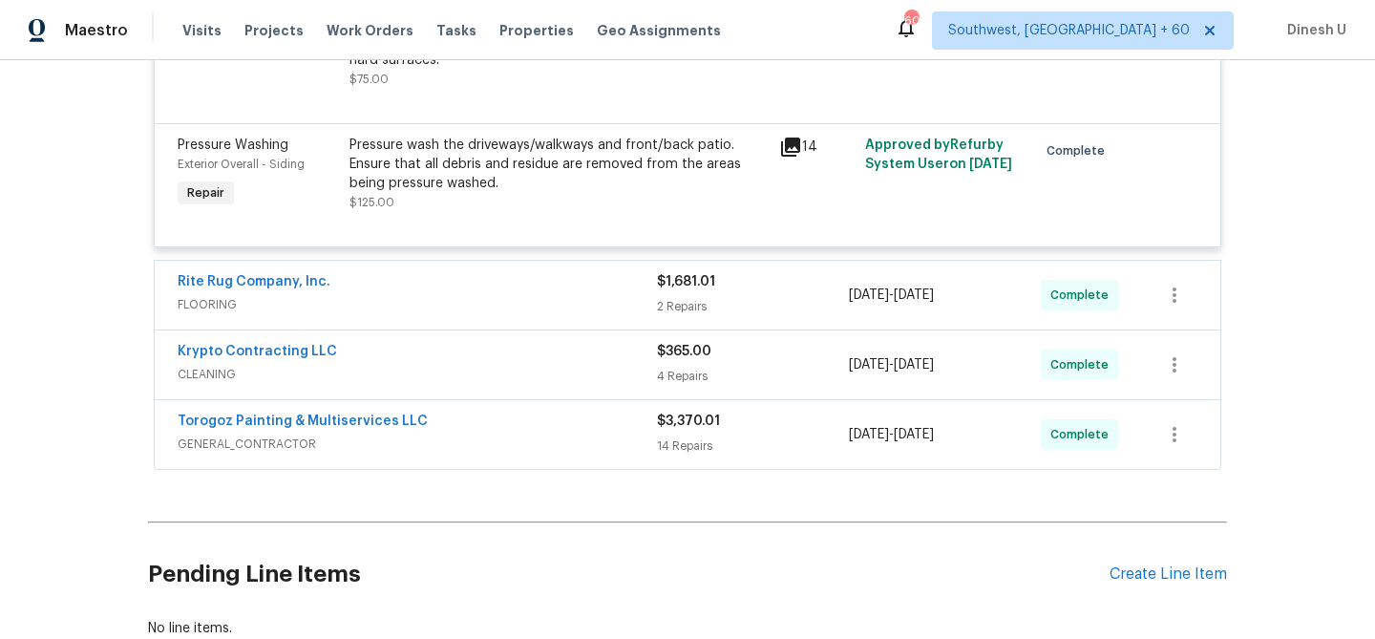
scroll to position [982, 0]
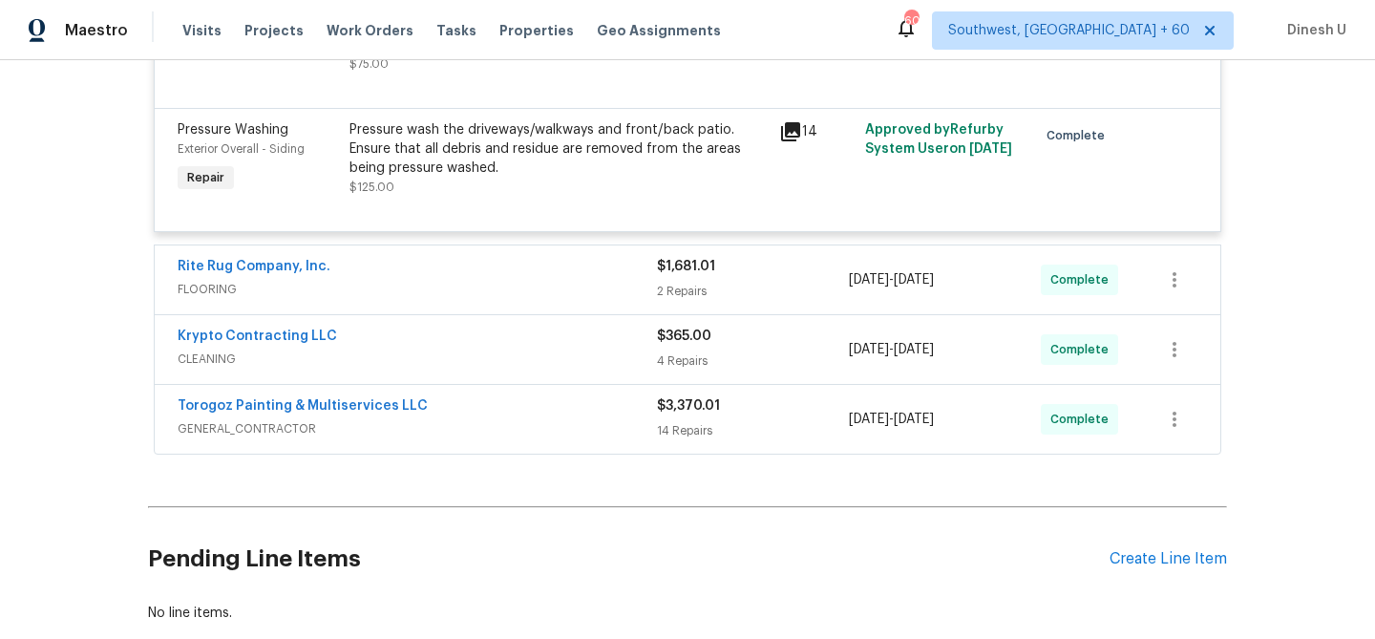
click at [672, 287] on div "2 Repairs" at bounding box center [753, 291] width 192 height 19
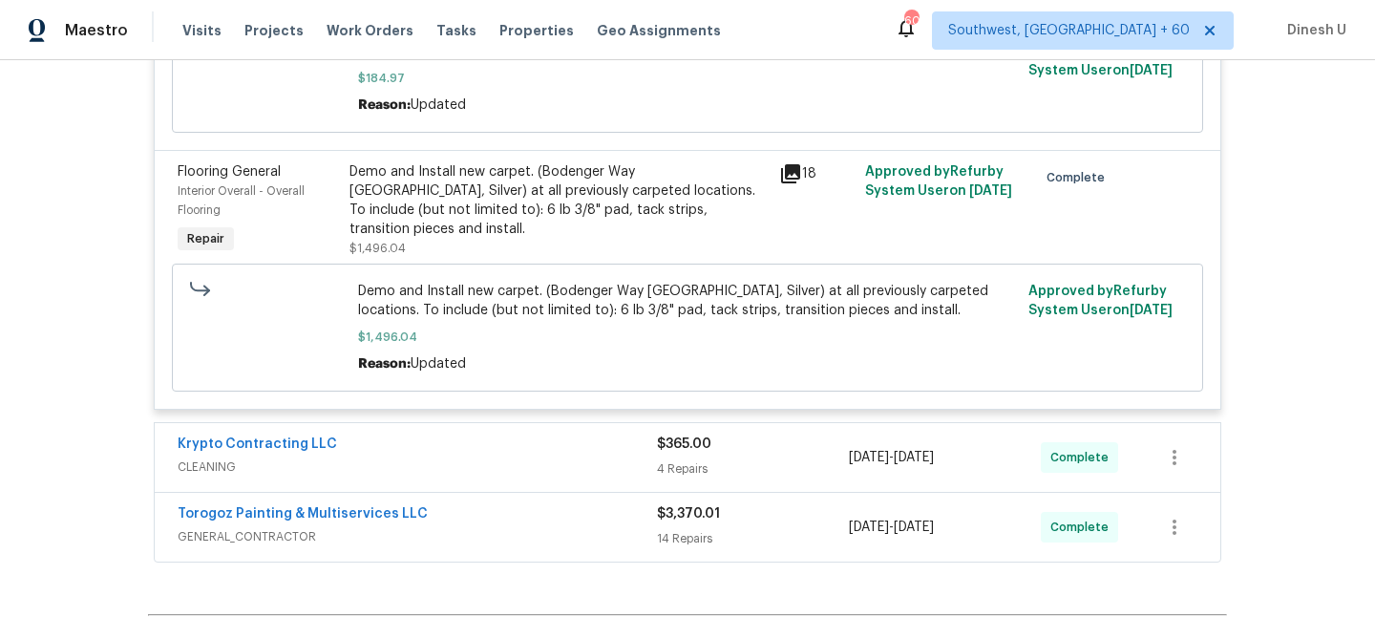
scroll to position [1534, 0]
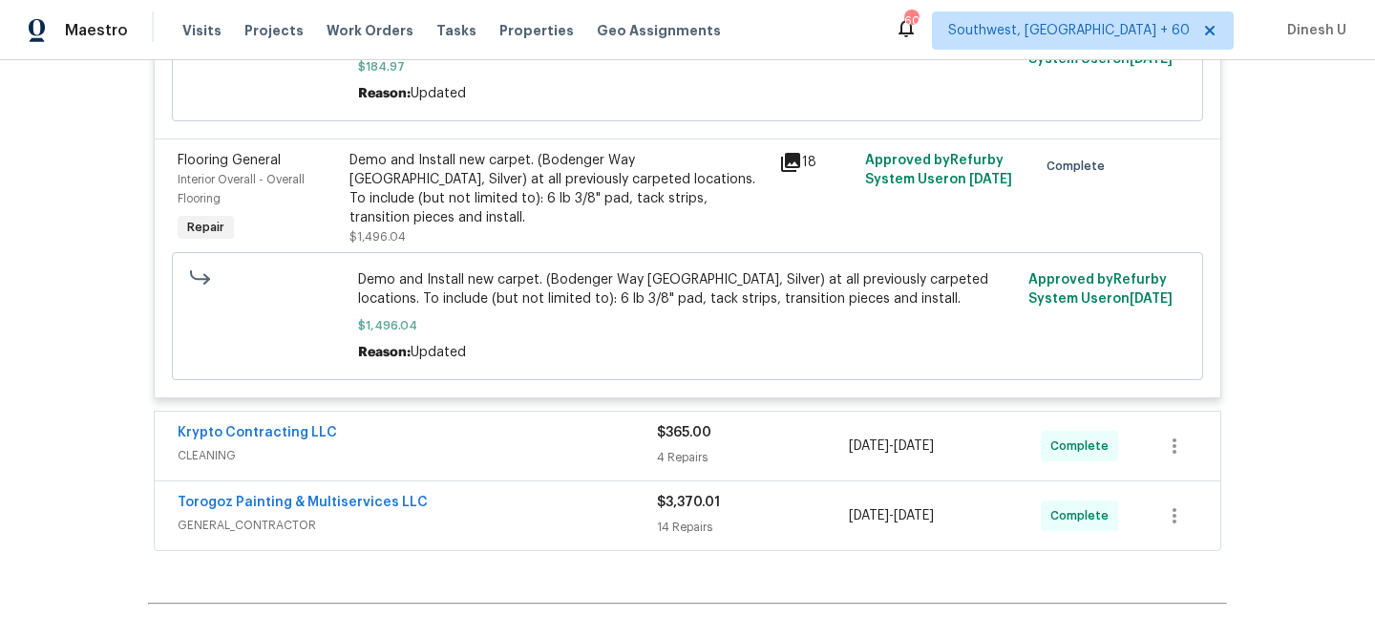
click at [691, 456] on div "4 Repairs" at bounding box center [753, 457] width 192 height 19
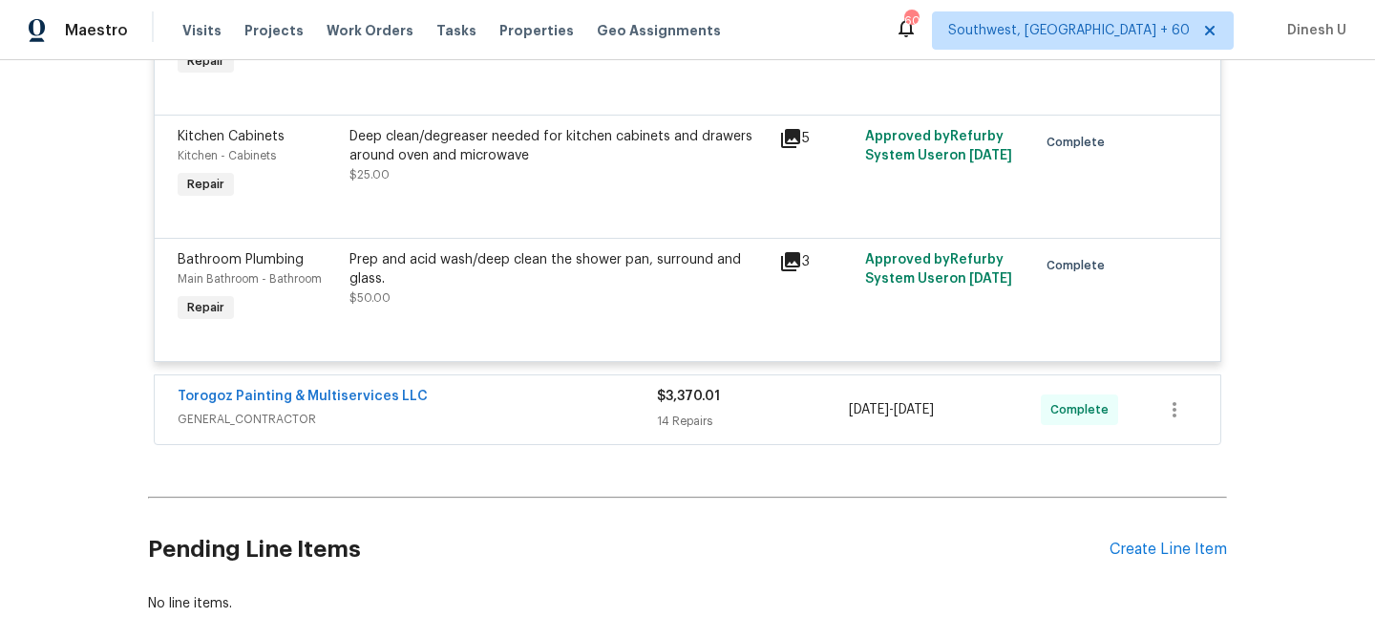
scroll to position [2567, 0]
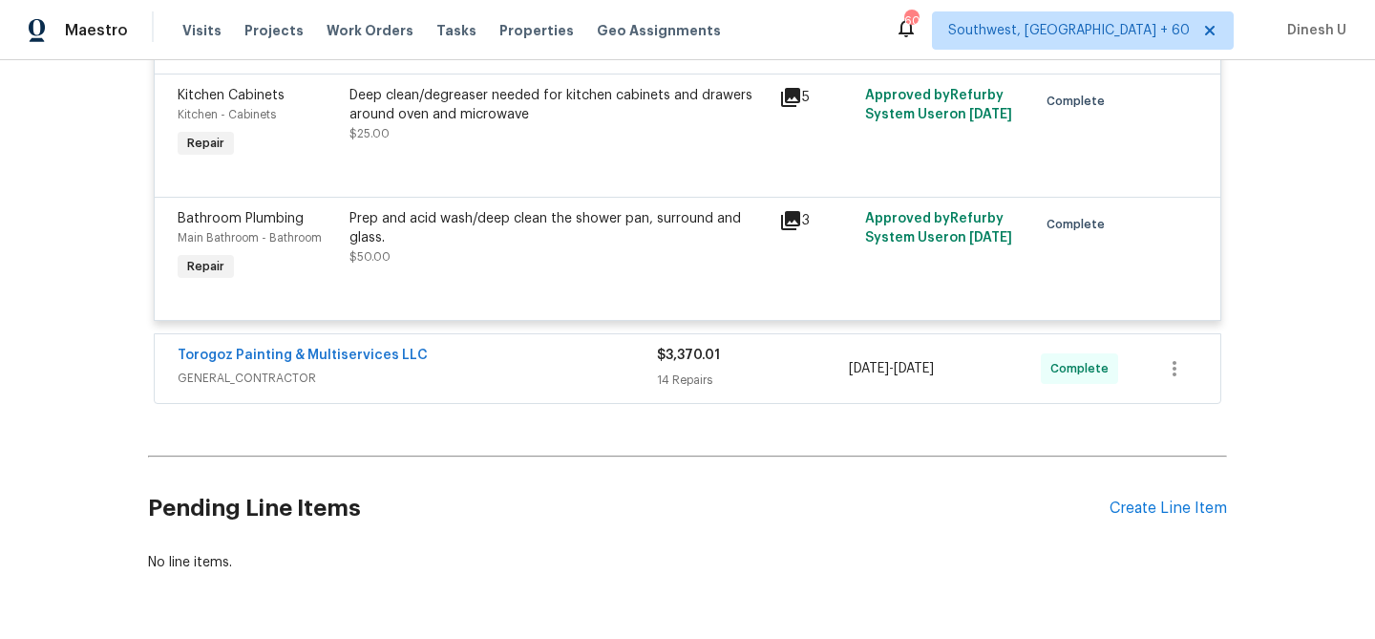
click at [677, 388] on div "14 Repairs" at bounding box center [753, 379] width 192 height 19
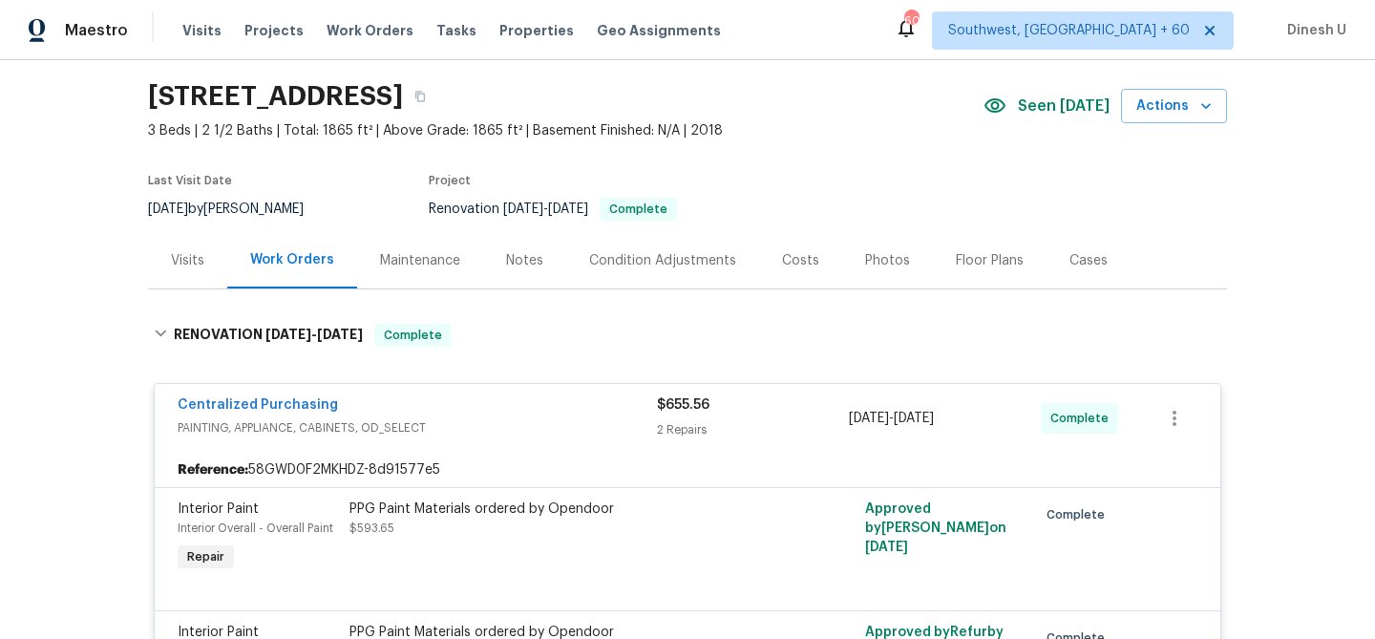
scroll to position [0, 0]
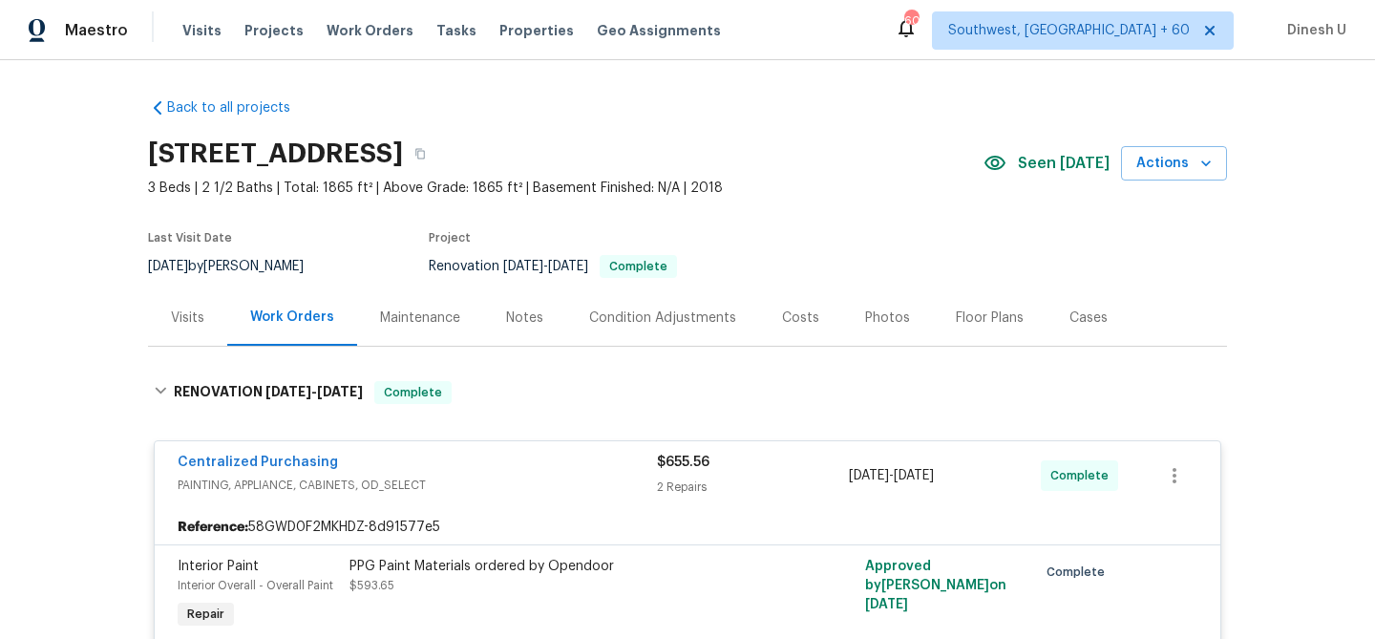
click at [190, 311] on div "Visits" at bounding box center [187, 317] width 33 height 19
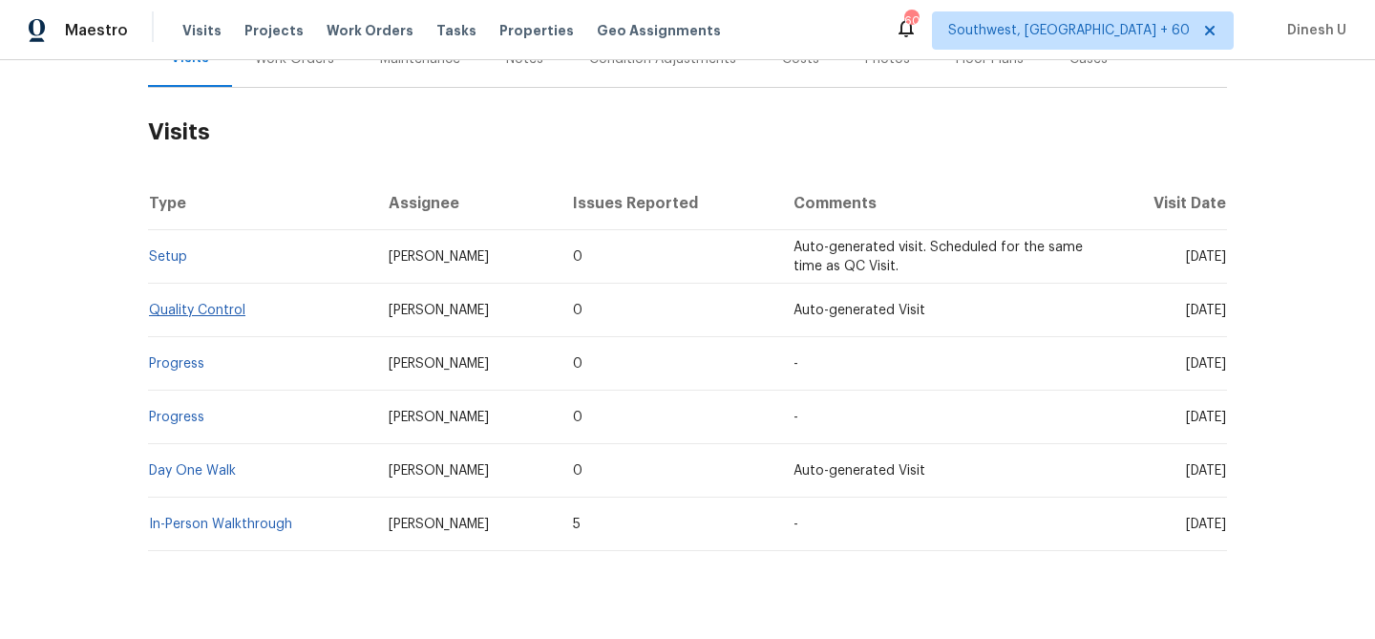
scroll to position [253, 0]
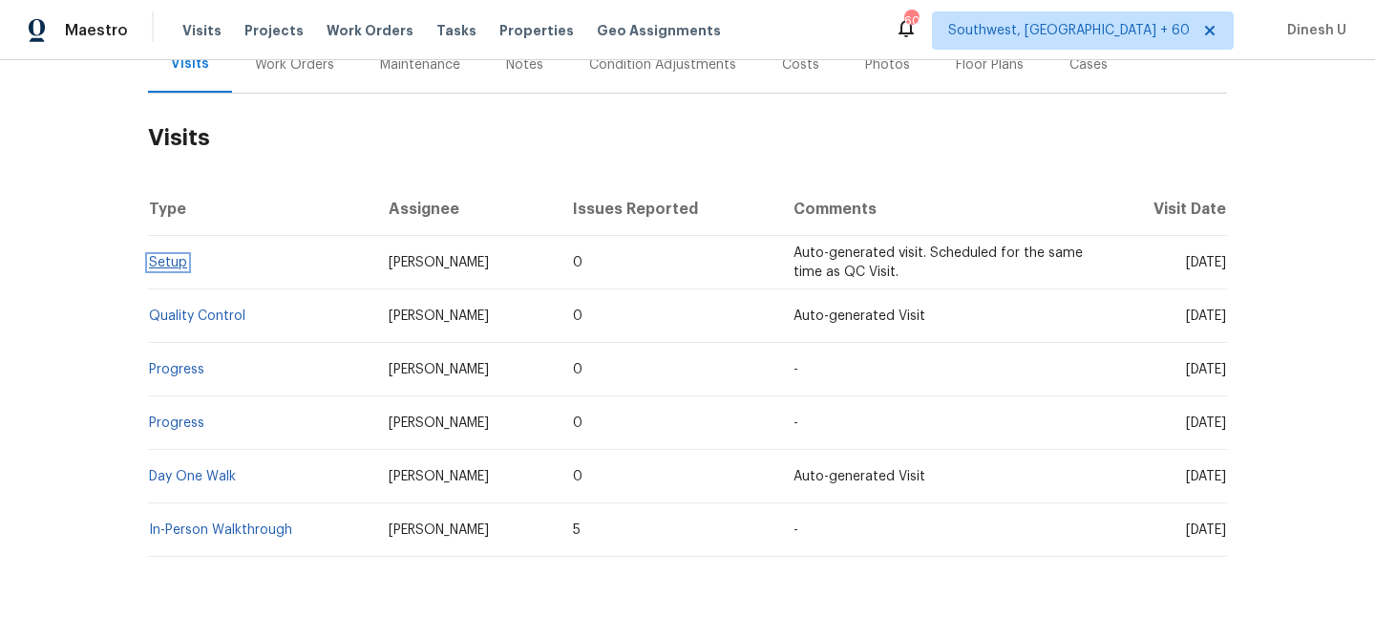
click at [155, 256] on link "Setup" at bounding box center [168, 262] width 38 height 13
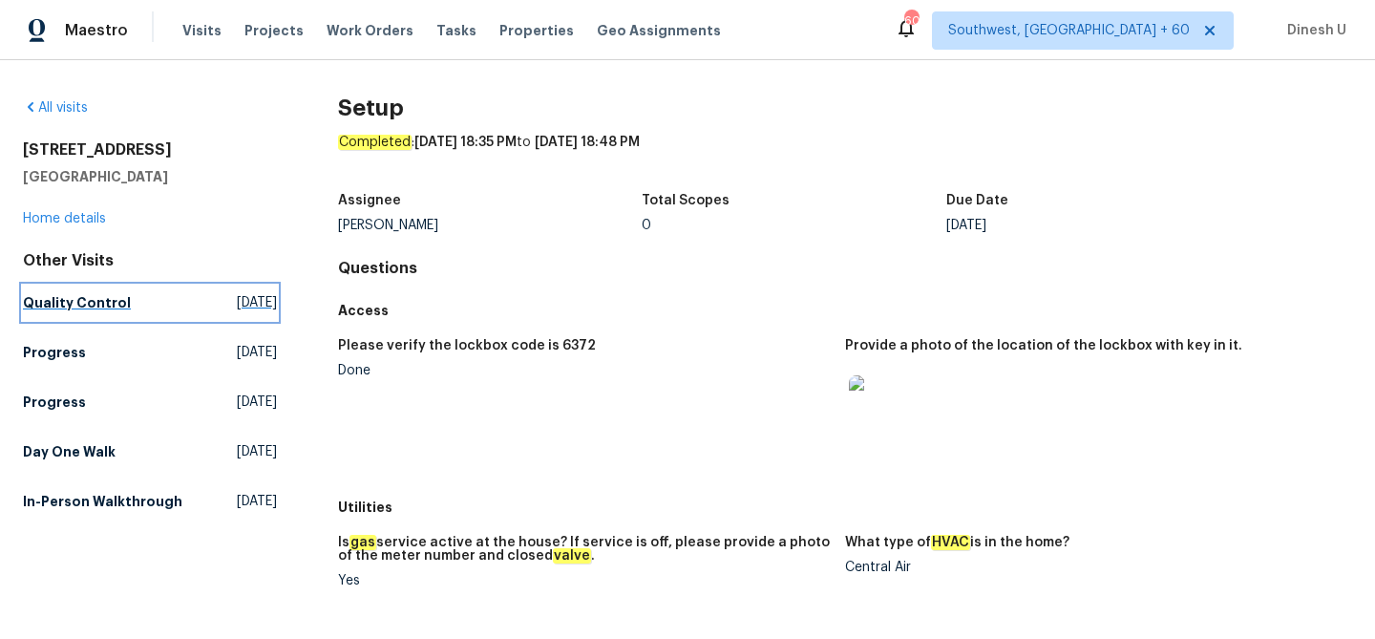
click at [254, 306] on span "Fri, Sep 26 2025" at bounding box center [257, 302] width 40 height 19
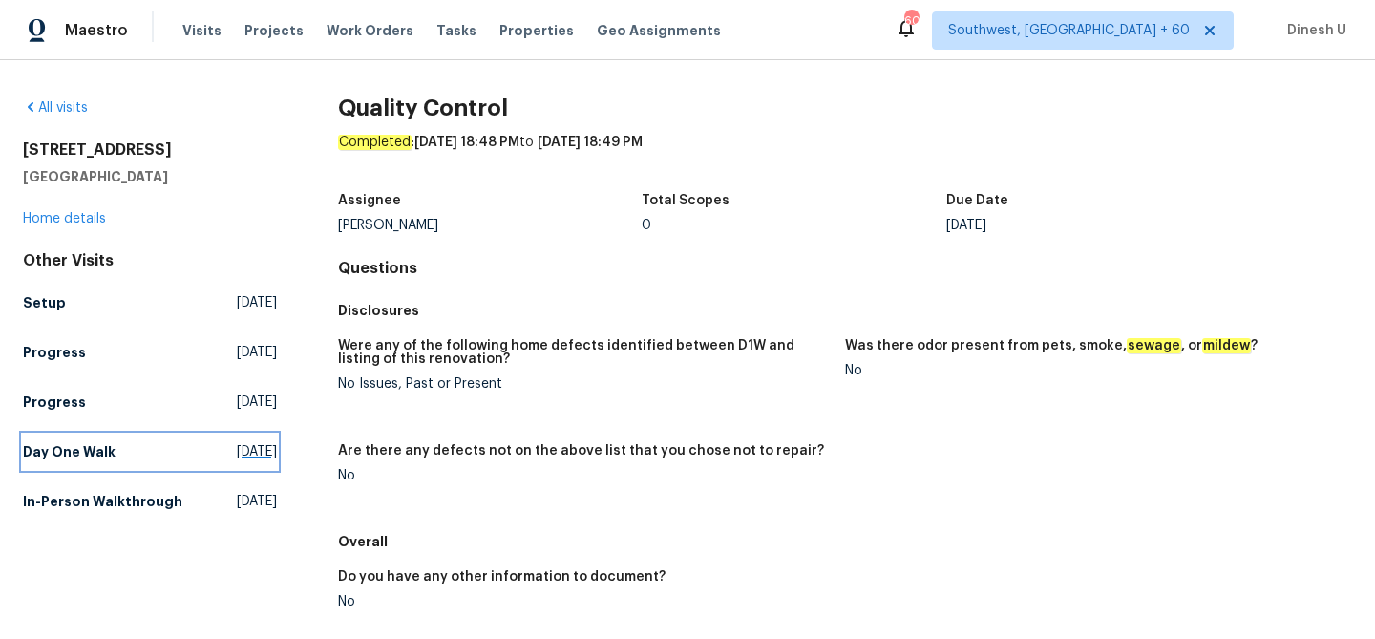
click at [237, 452] on span "[DATE]" at bounding box center [257, 451] width 40 height 19
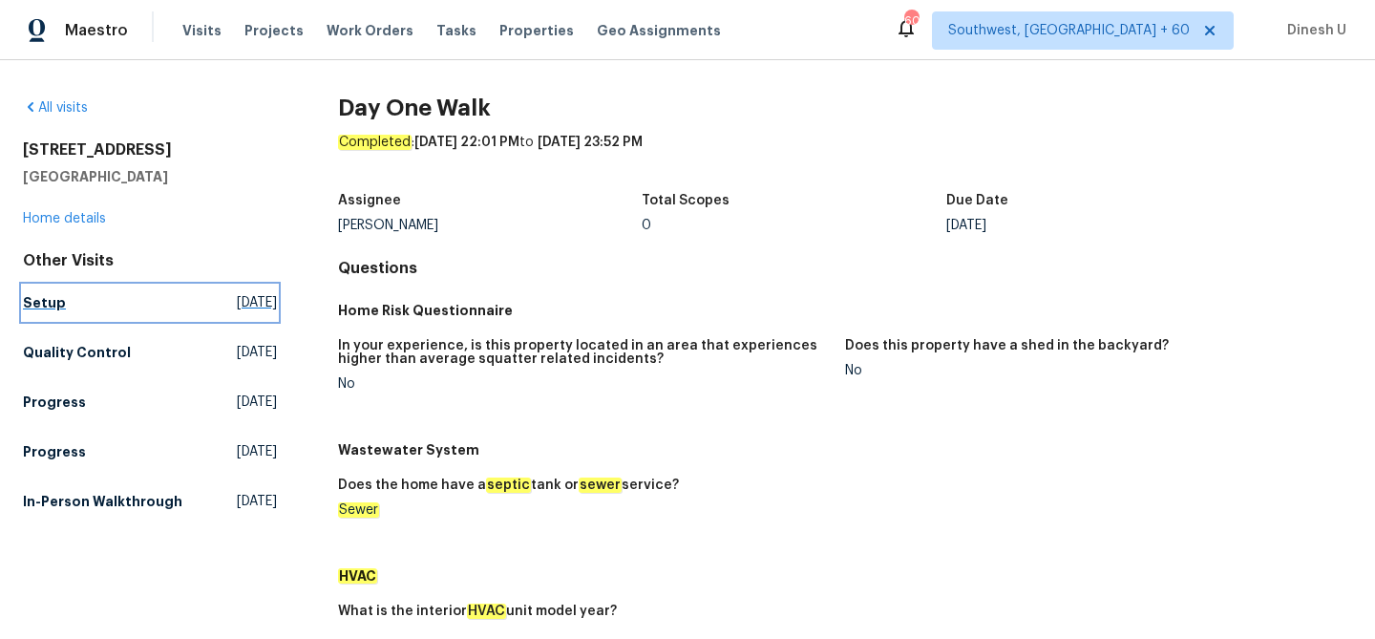
click at [252, 301] on span "Fri, Sep 26 2025" at bounding box center [257, 302] width 40 height 19
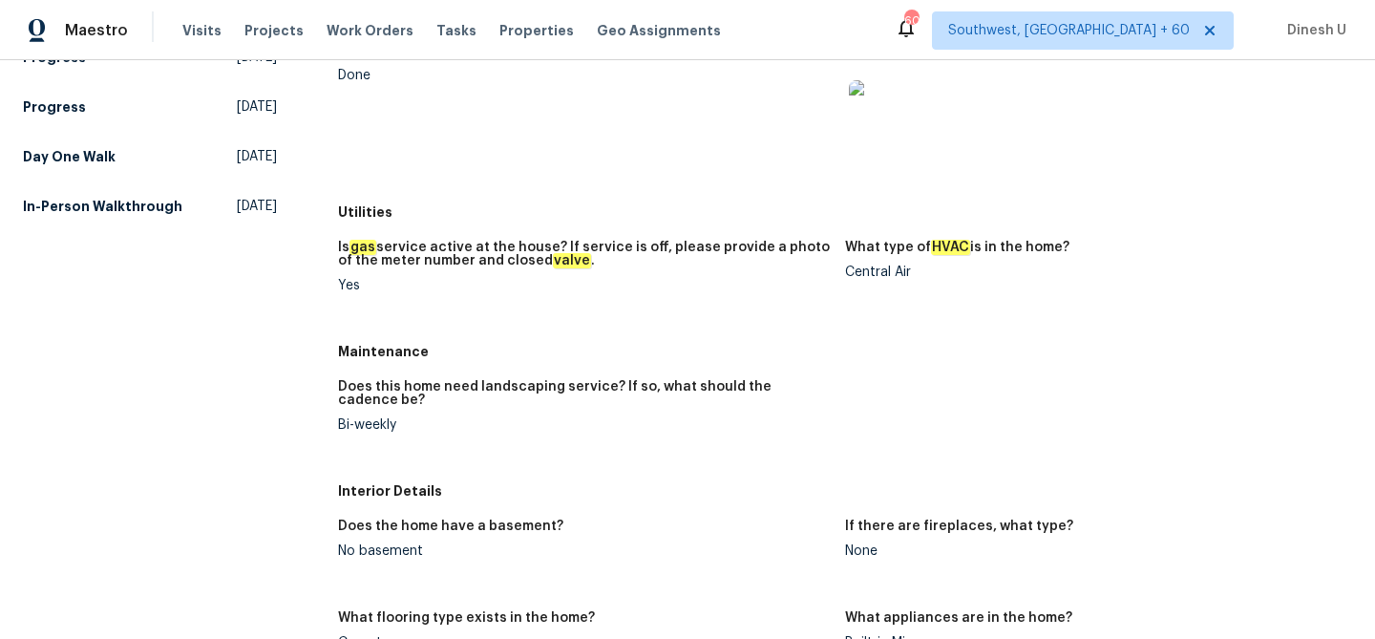
scroll to position [223, 0]
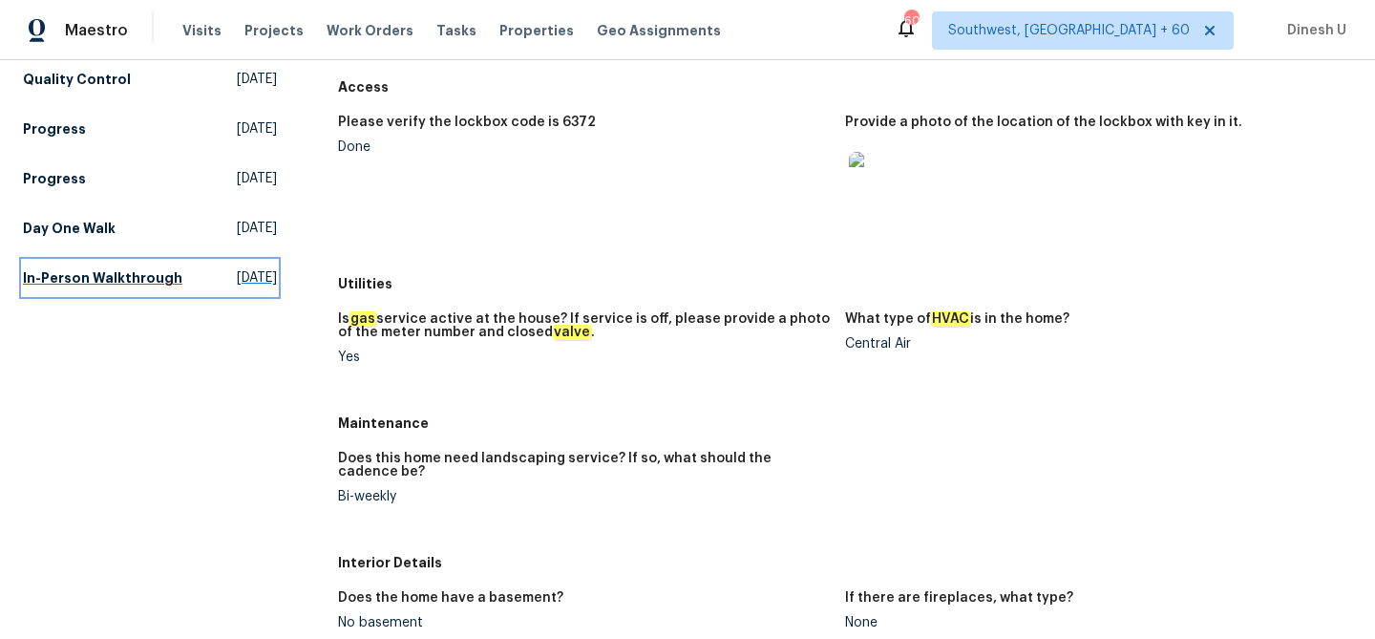
click at [237, 268] on span "Wed, Jul 30 2025" at bounding box center [257, 277] width 40 height 19
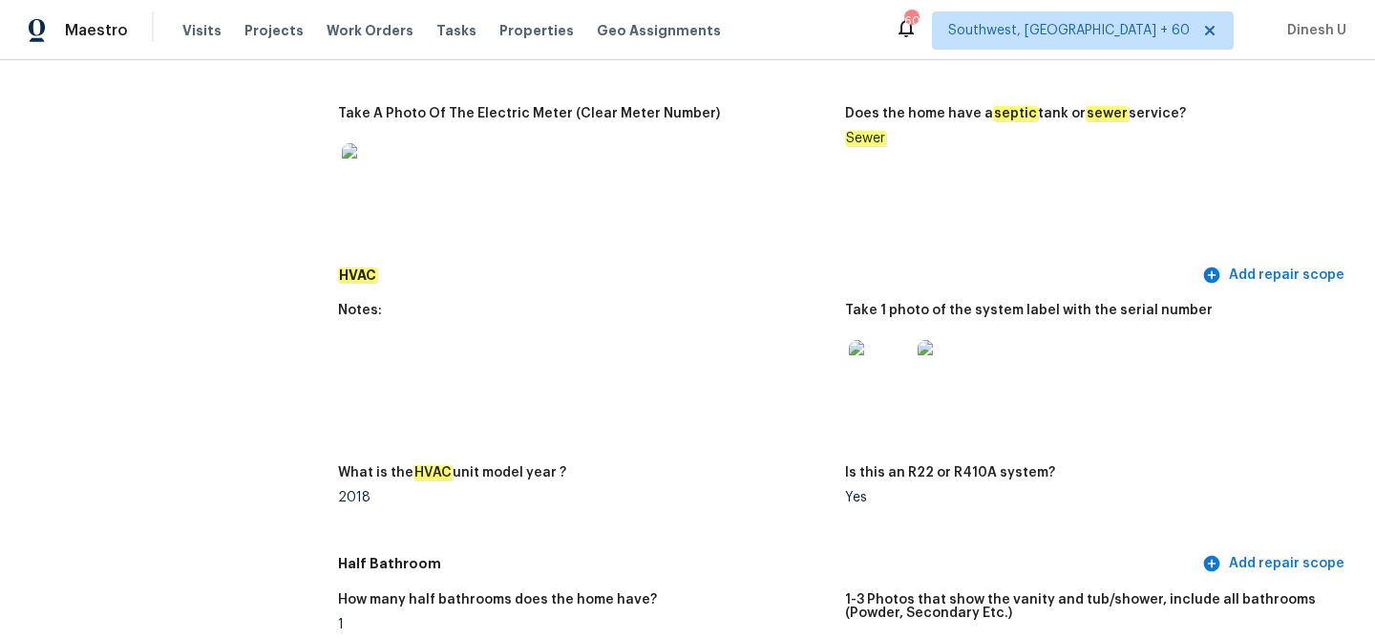
scroll to position [1572, 0]
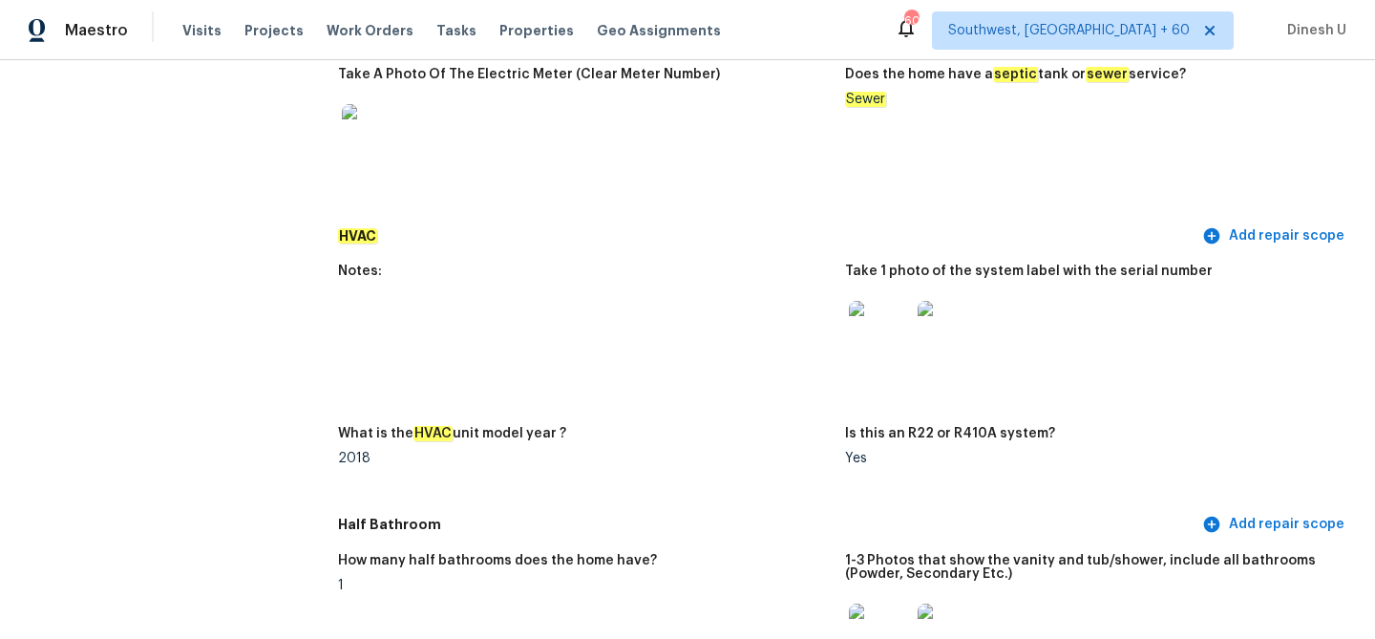
click at [964, 315] on img at bounding box center [948, 331] width 61 height 61
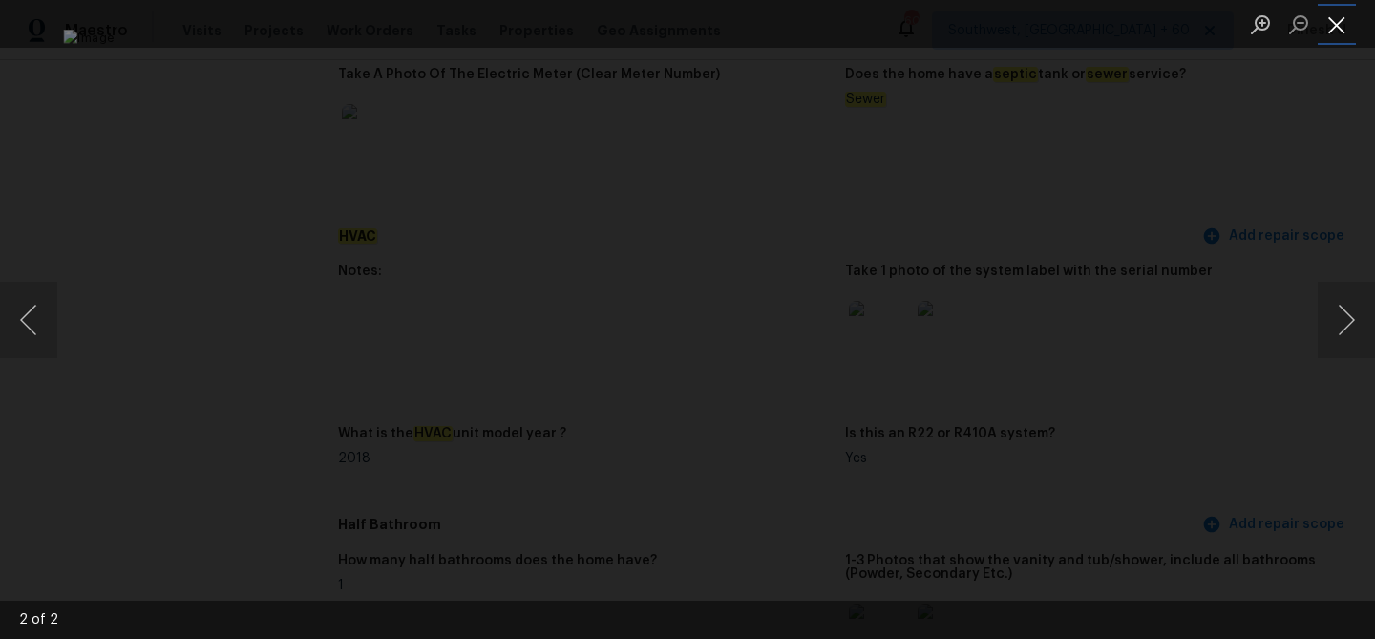
click at [1338, 25] on button "Close lightbox" at bounding box center [1337, 24] width 38 height 33
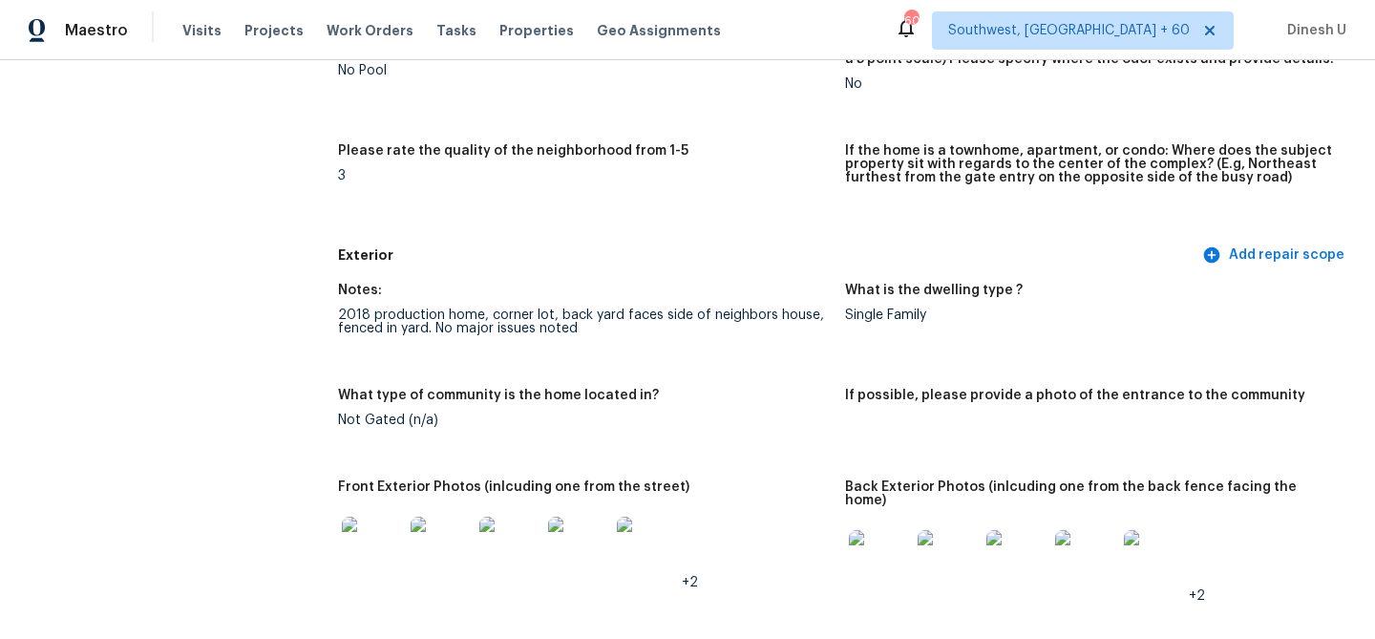
scroll to position [0, 0]
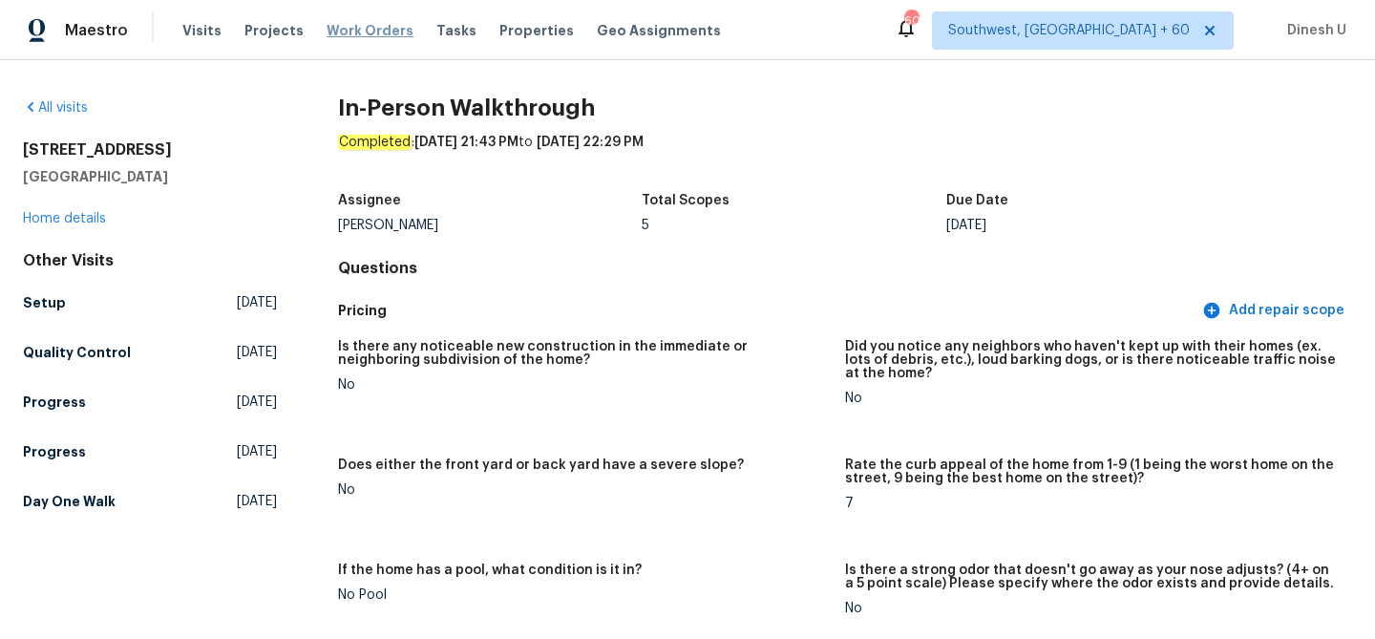
click at [351, 32] on span "Work Orders" at bounding box center [370, 30] width 87 height 19
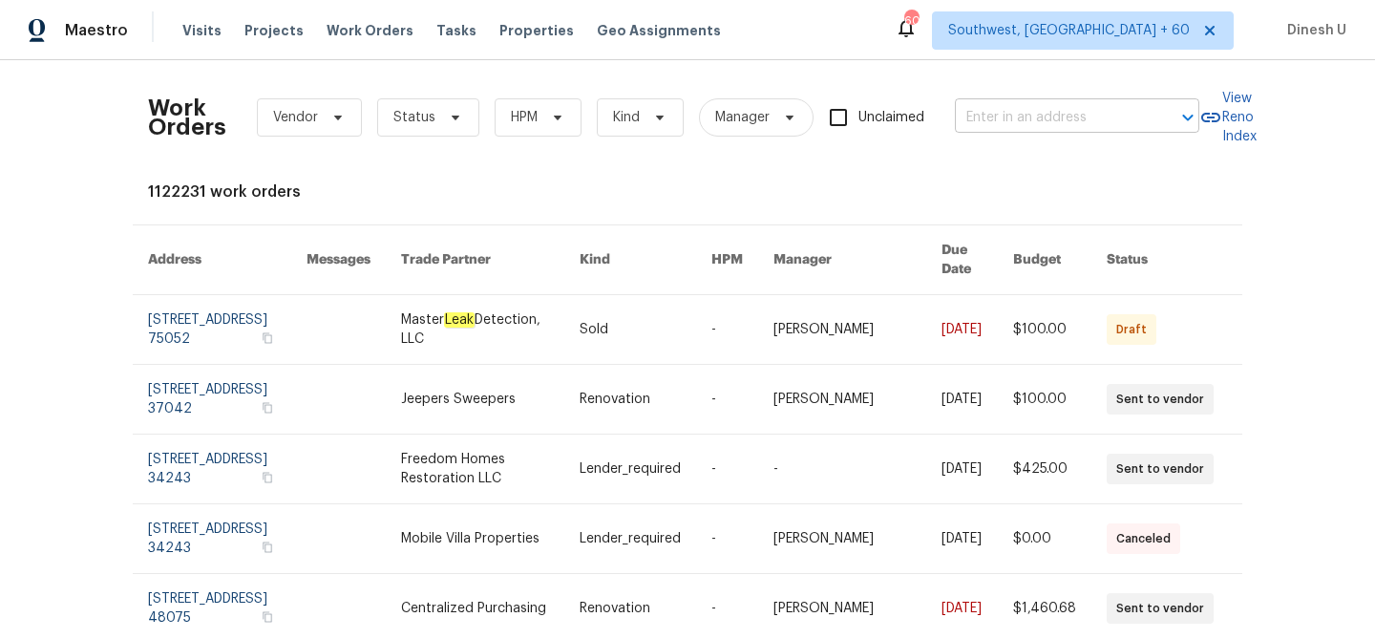
click at [1005, 106] on input "text" at bounding box center [1050, 118] width 191 height 30
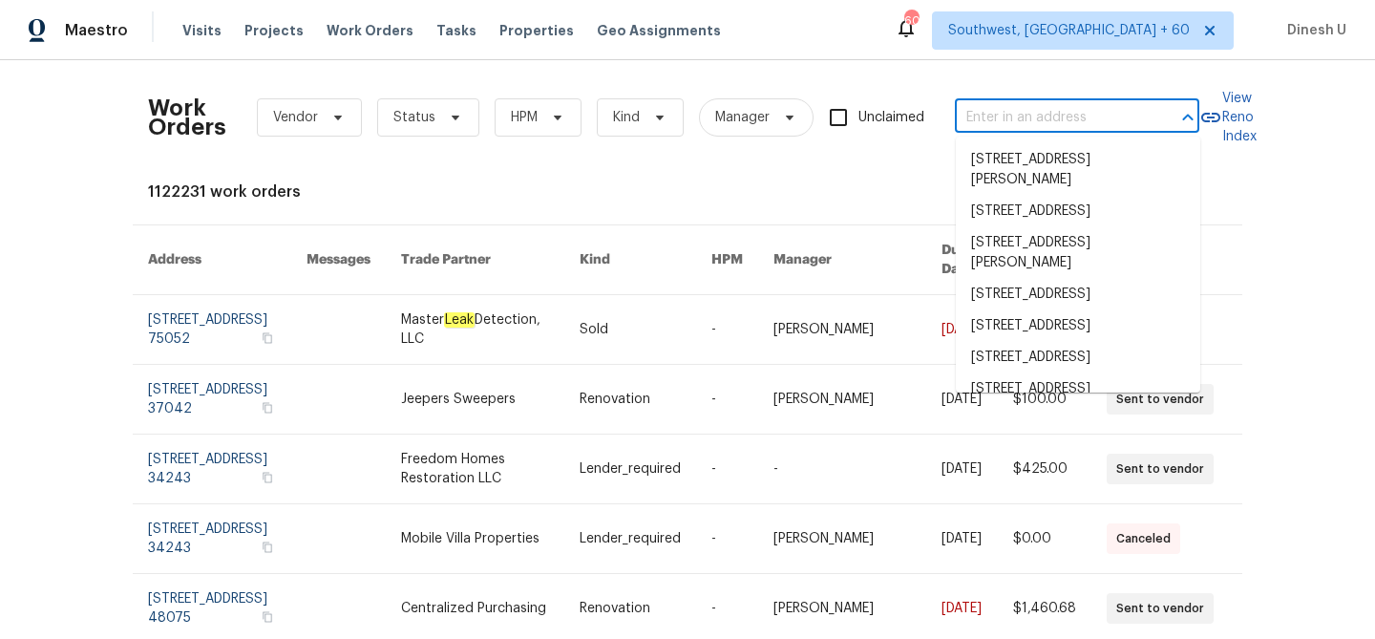
paste input "180 Parkstone Way, Marietta, GA 30066"
type input "180 Parkstone Way, Marietta, GA 30066"
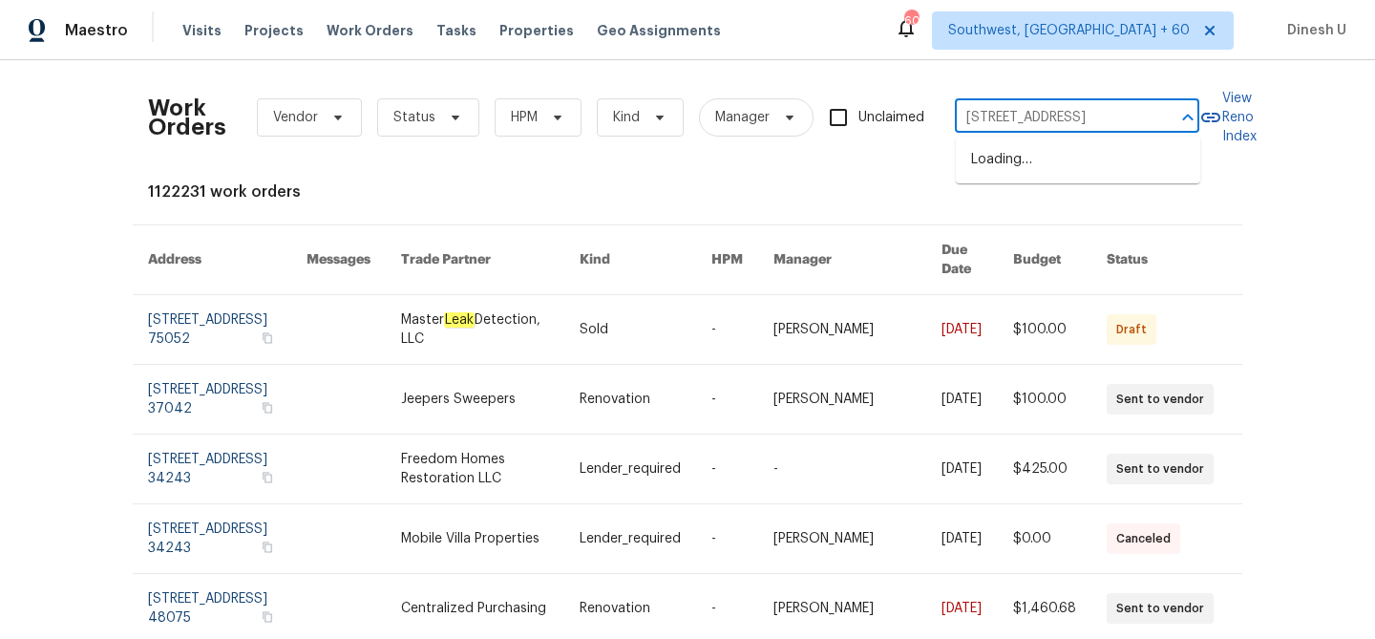
scroll to position [0, 67]
click at [989, 158] on li "180 Parkstone Way, Marietta, GA 30066" at bounding box center [1078, 160] width 244 height 32
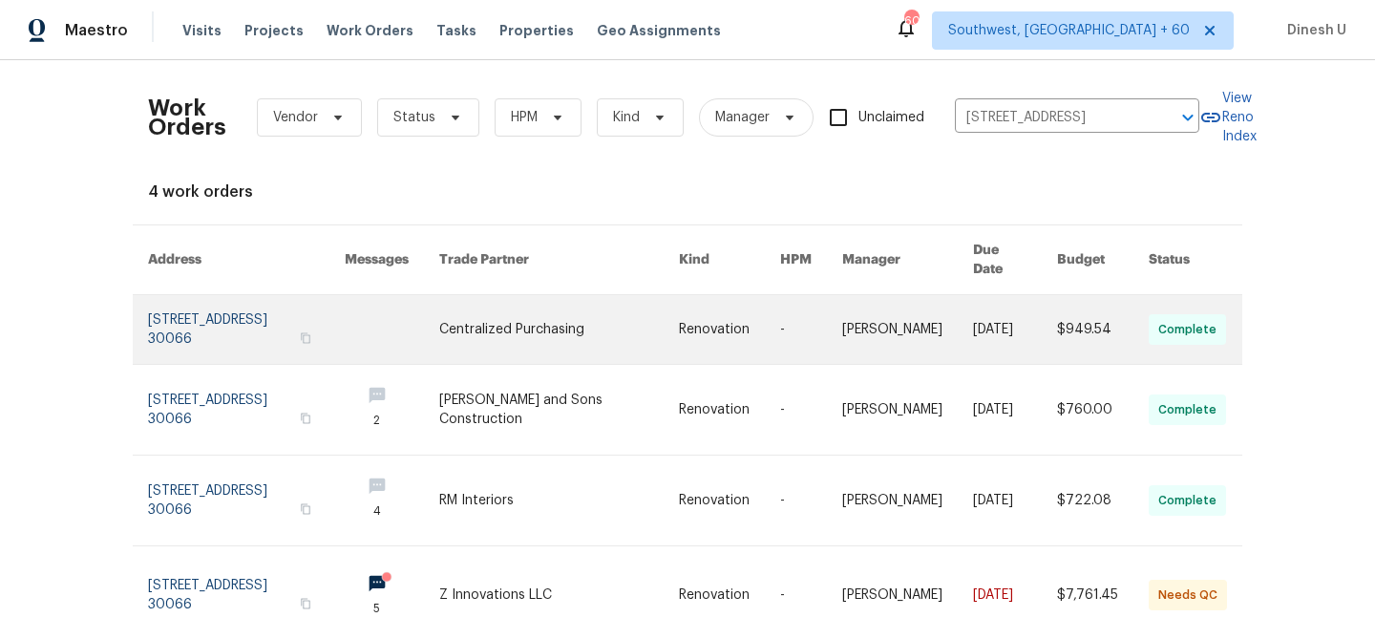
click at [232, 302] on link at bounding box center [246, 329] width 197 height 69
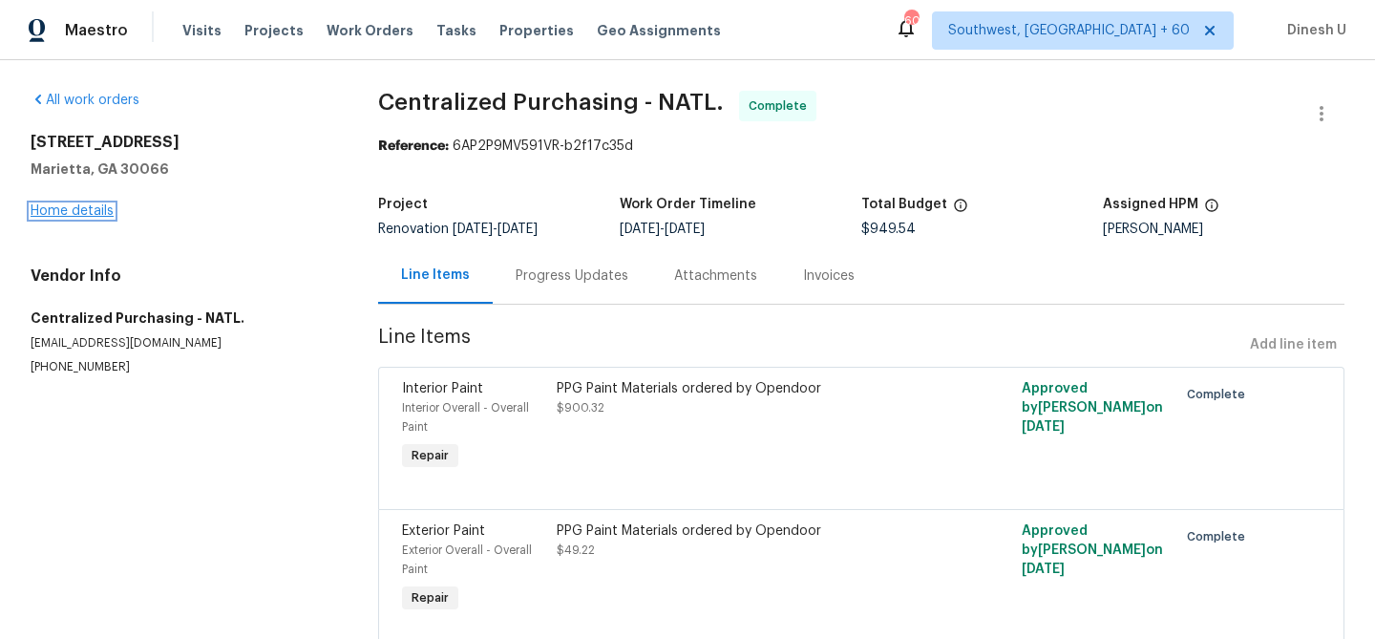
click at [92, 210] on link "Home details" at bounding box center [72, 210] width 83 height 13
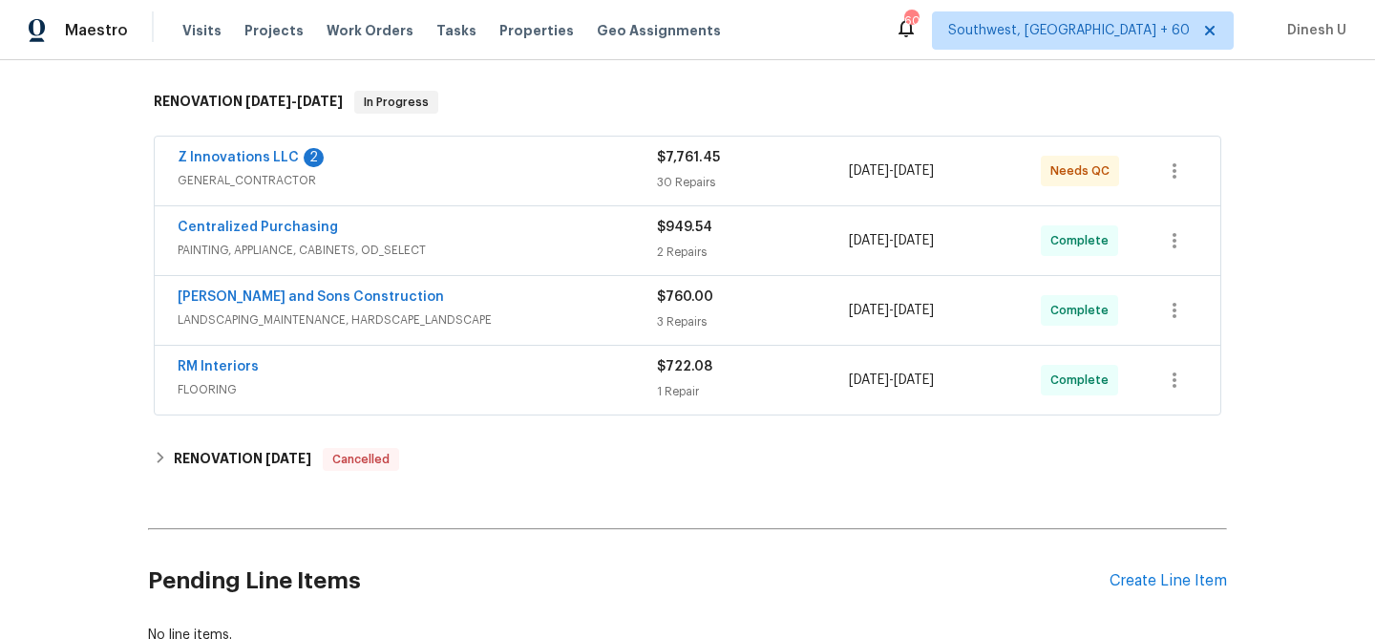
scroll to position [286, 0]
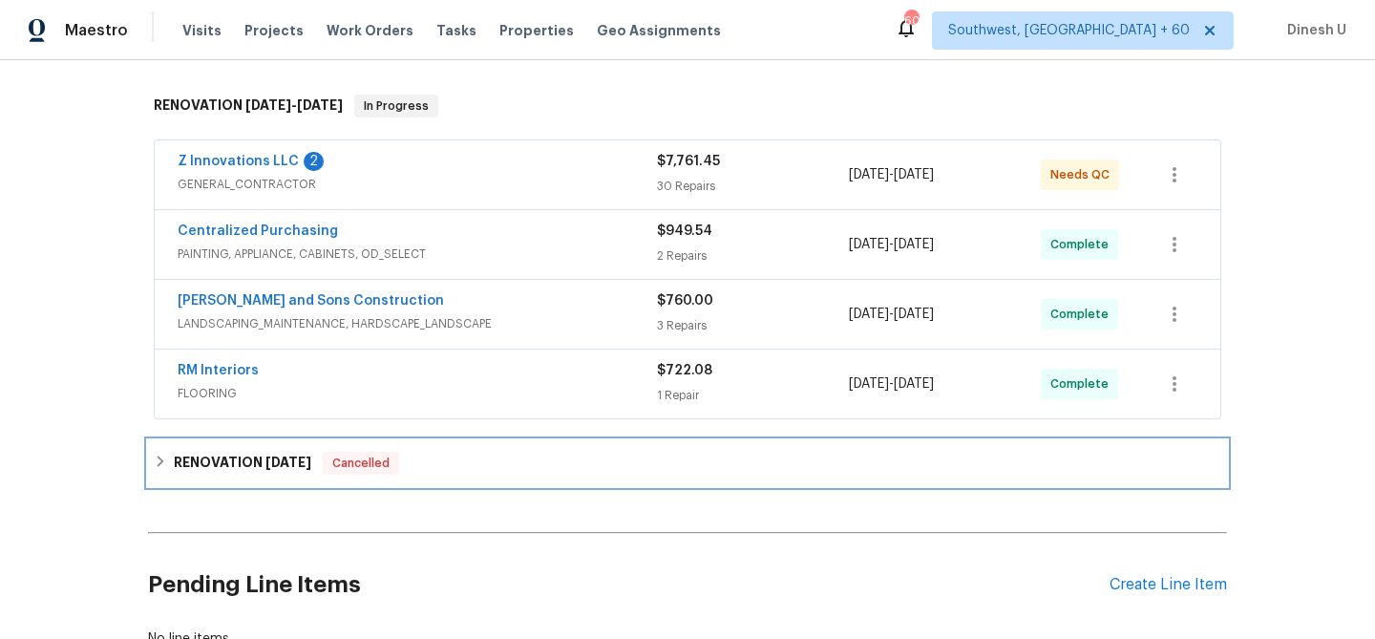
click at [254, 453] on h6 "RENOVATION 9/2/25" at bounding box center [243, 463] width 138 height 23
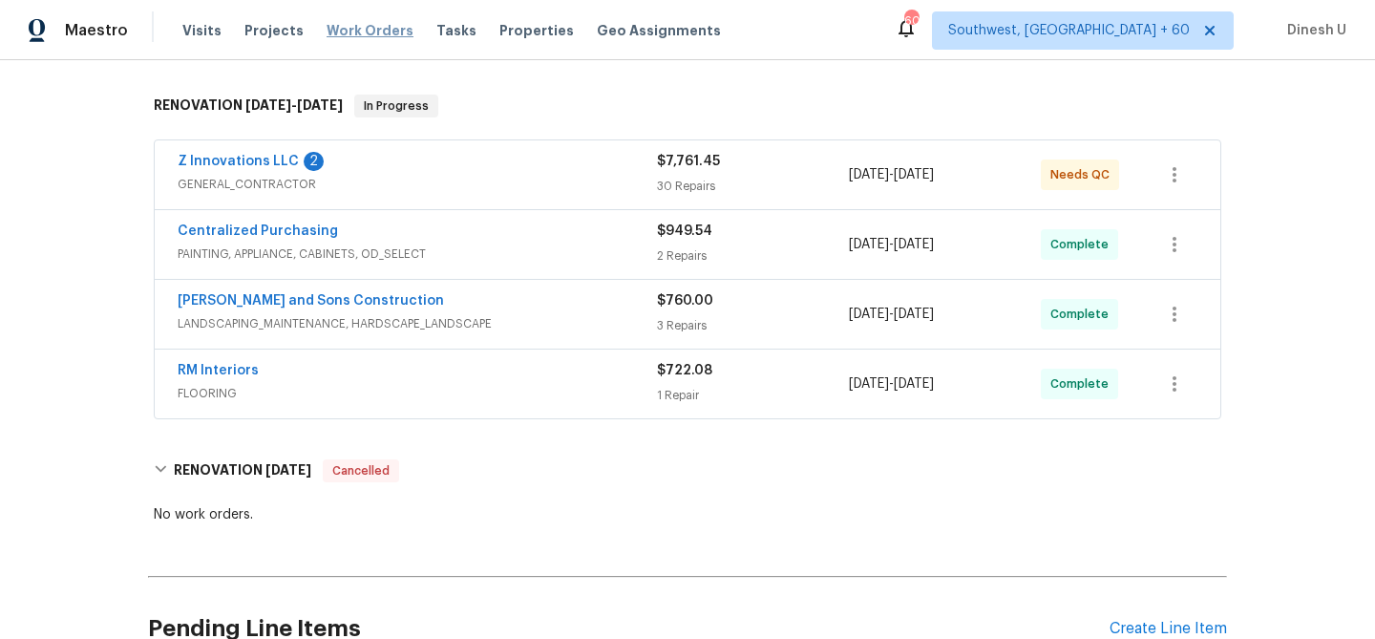
click at [349, 36] on span "Work Orders" at bounding box center [370, 30] width 87 height 19
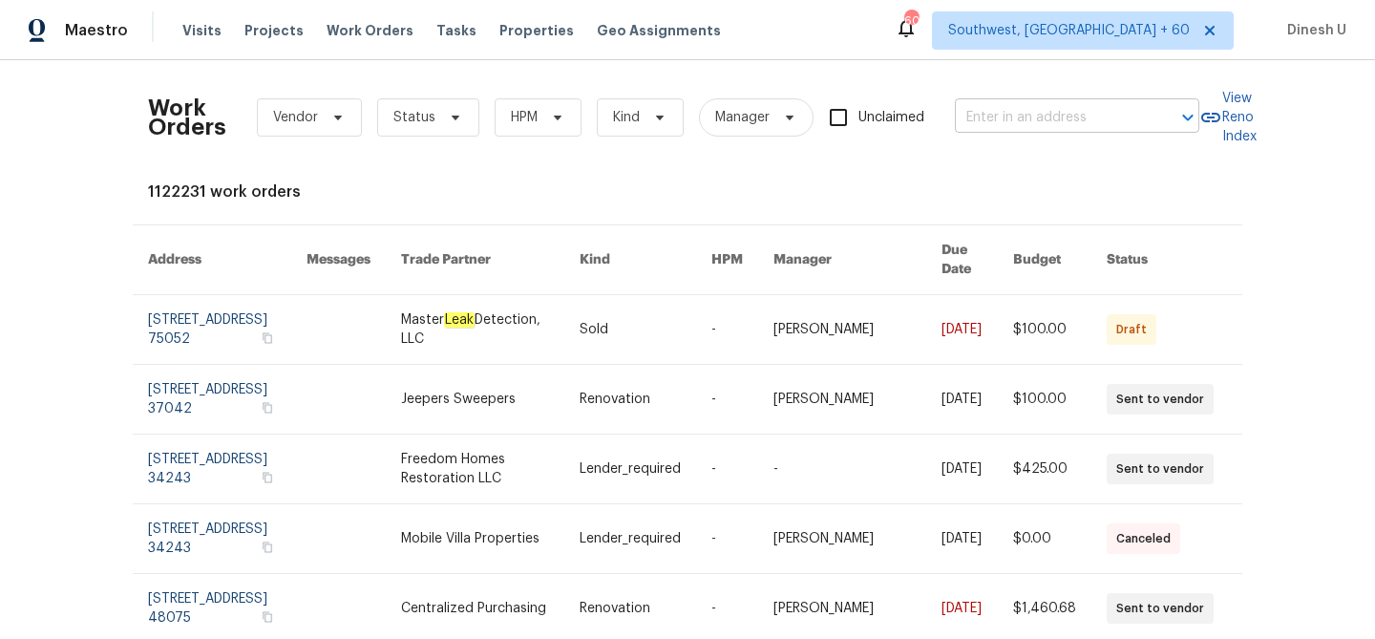
click at [975, 106] on input "text" at bounding box center [1050, 118] width 191 height 30
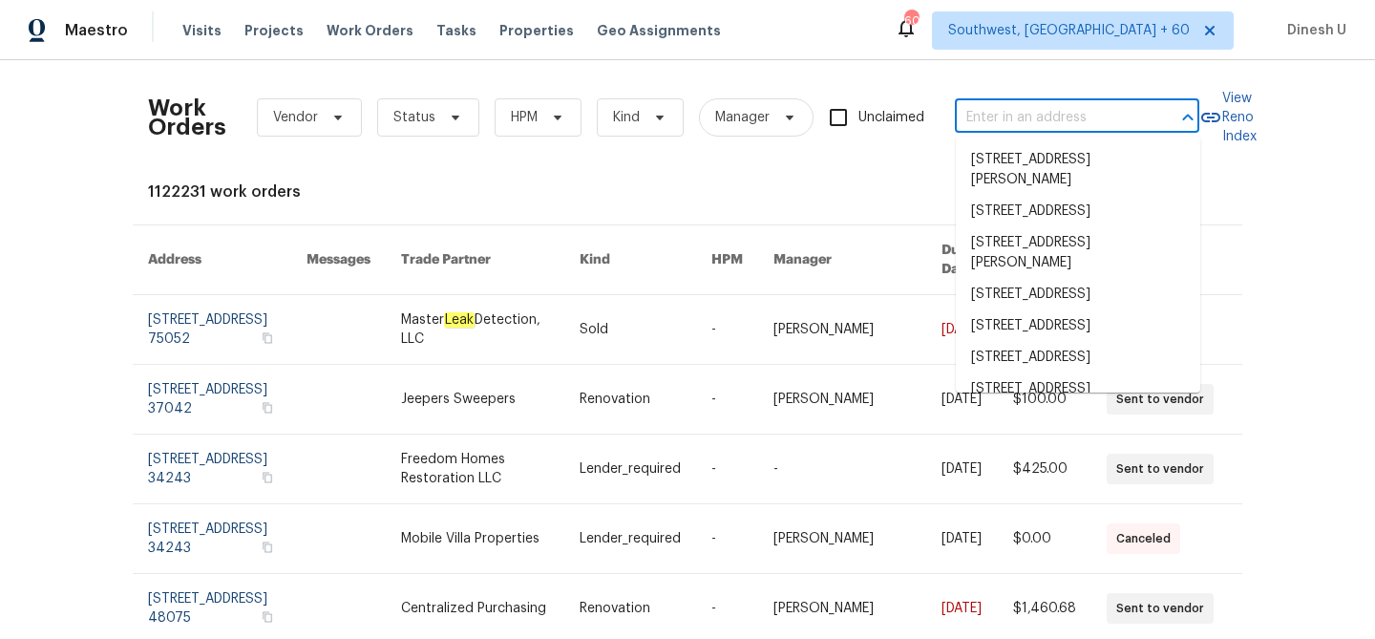
paste input "810 River Valley Dr, Jonesboro, GA 30238"
type input "810 River Valley Dr, Jonesboro, GA 30238"
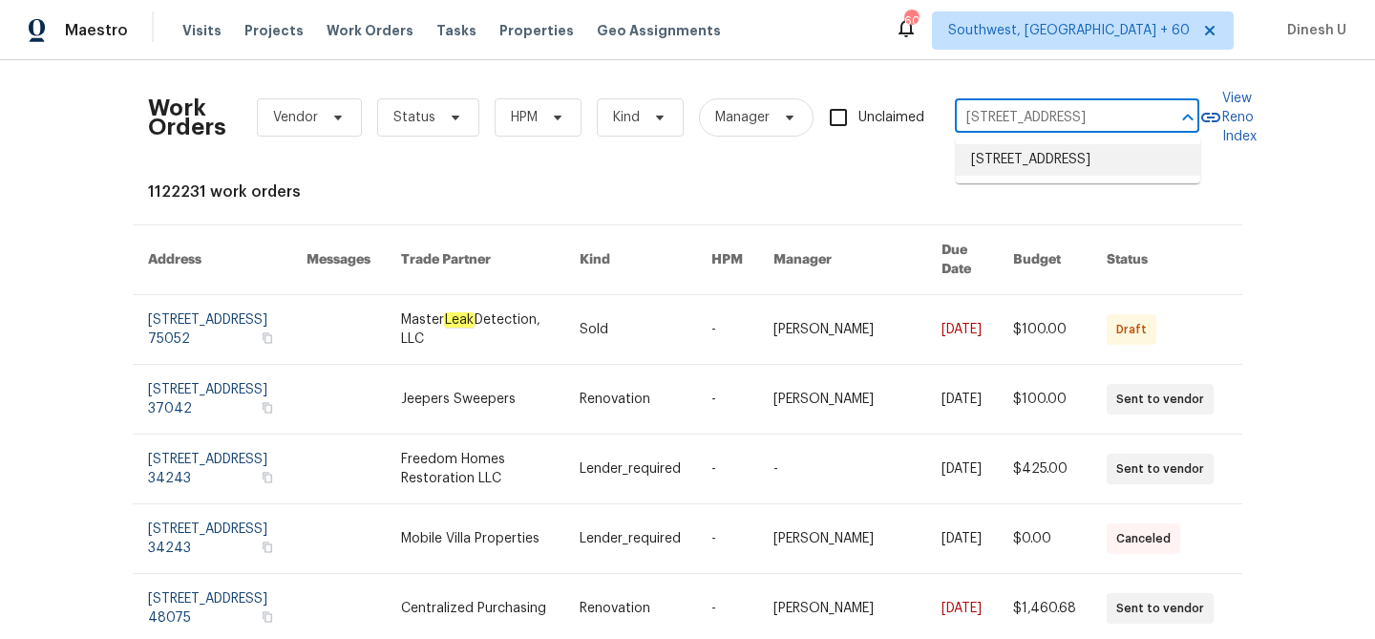
click at [976, 165] on li "810 River Valley Dr, Jonesboro, GA 30238" at bounding box center [1078, 160] width 244 height 32
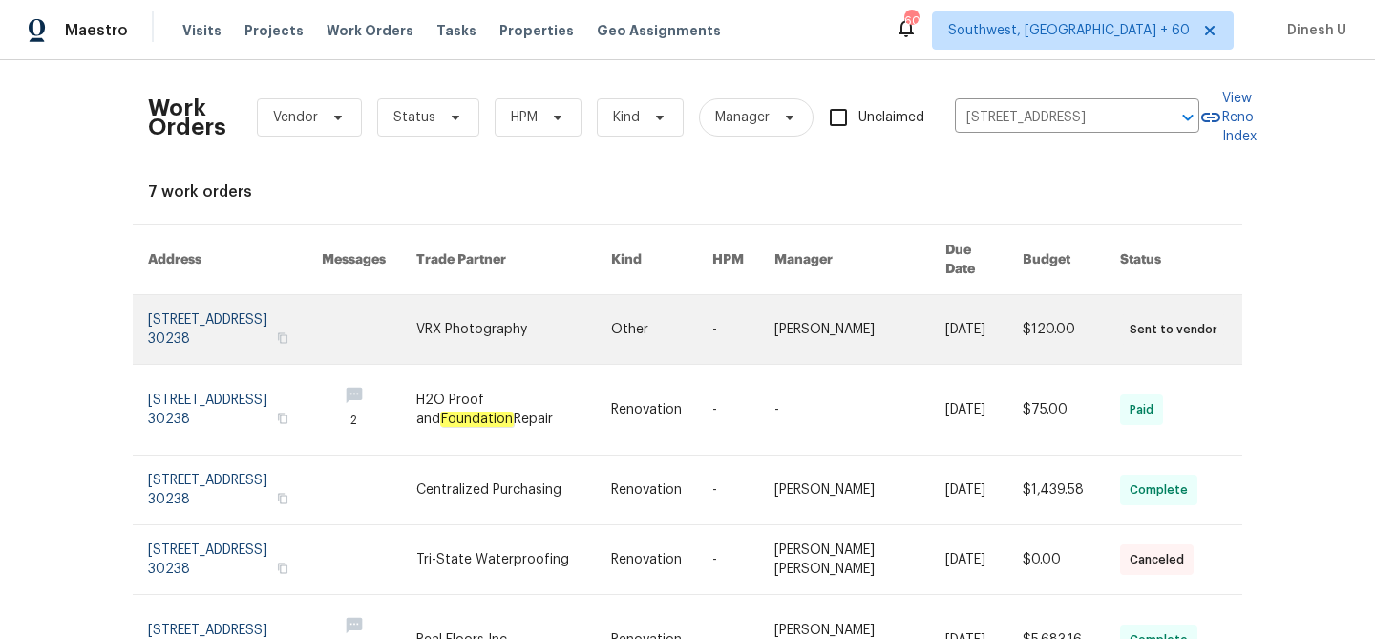
click at [235, 304] on link at bounding box center [235, 329] width 174 height 69
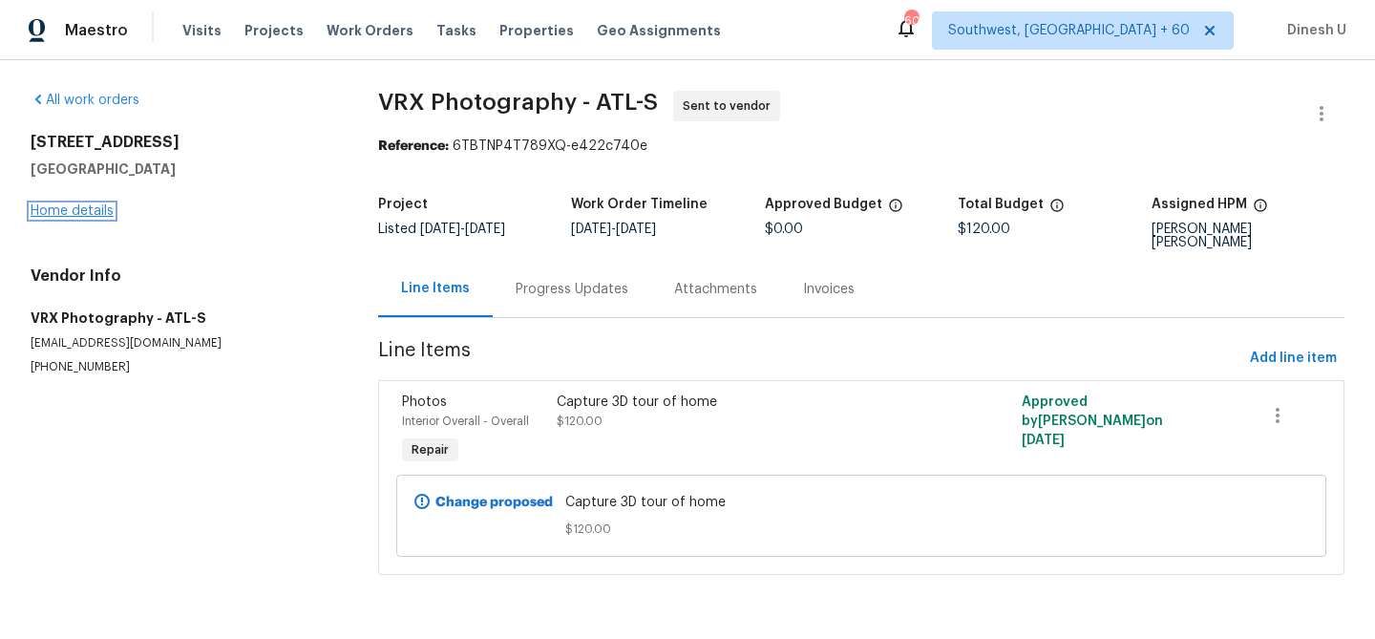
click at [85, 210] on link "Home details" at bounding box center [72, 210] width 83 height 13
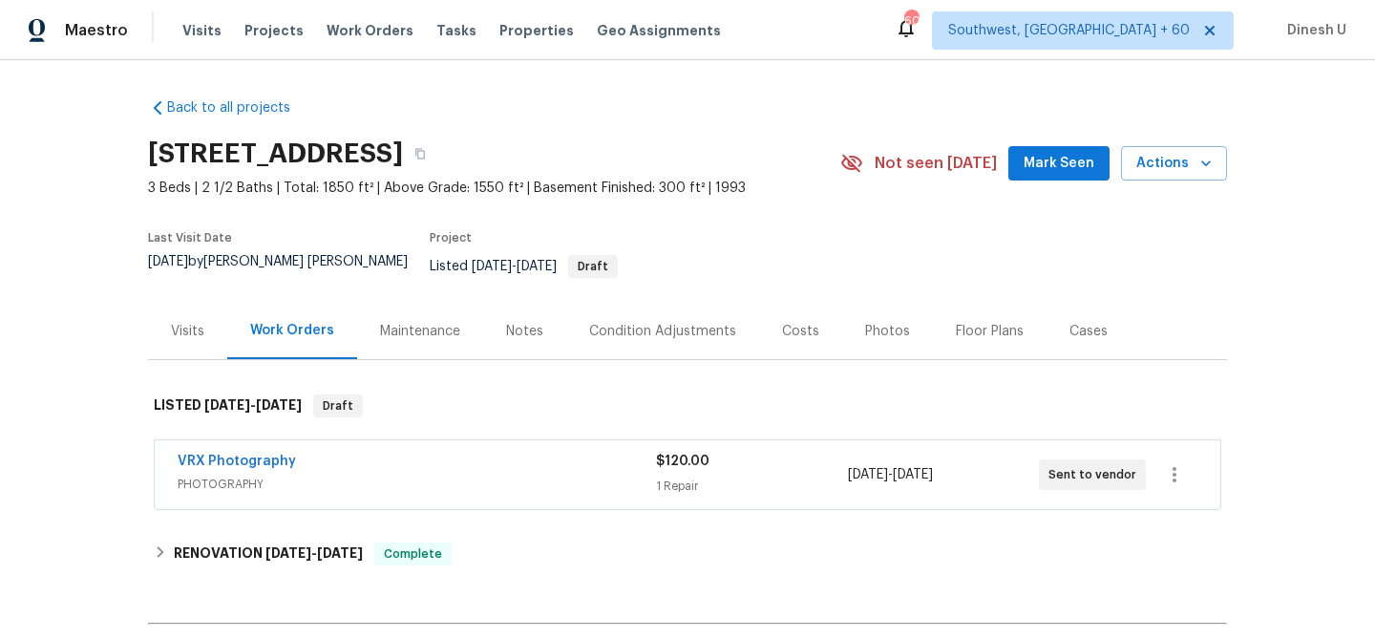
scroll to position [217, 0]
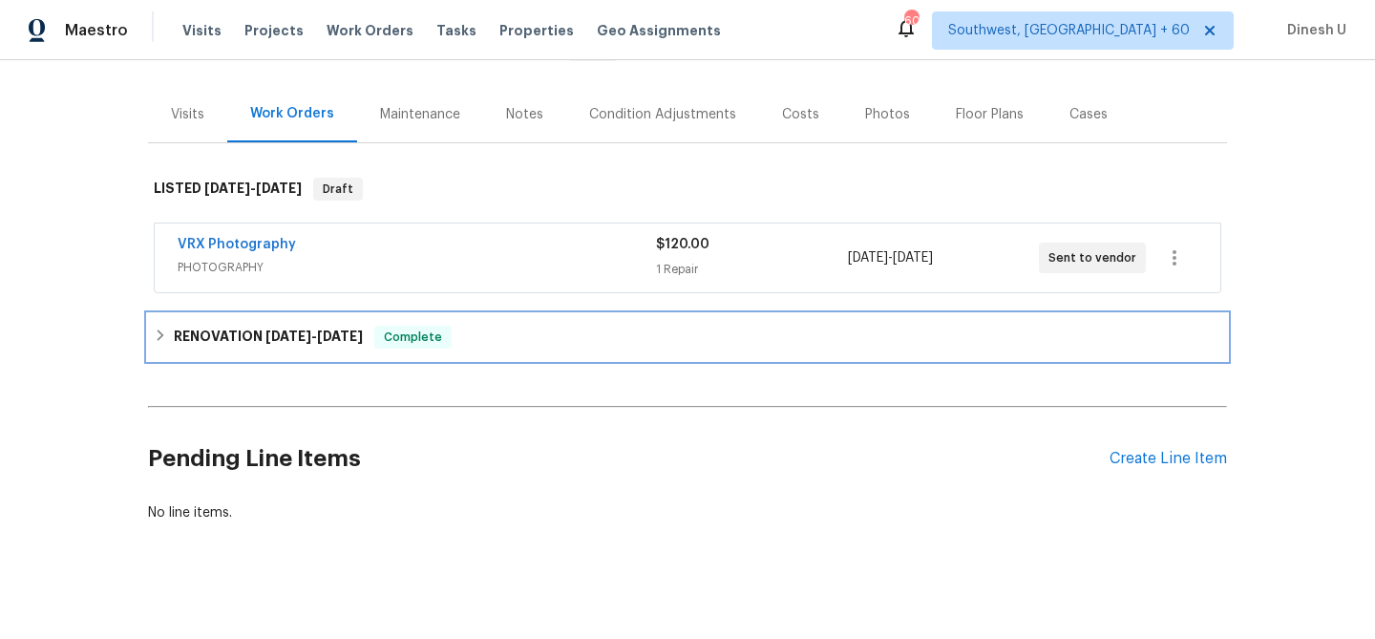
click at [318, 330] on h6 "RENOVATION 8/25/25 - 9/9/25" at bounding box center [268, 337] width 189 height 23
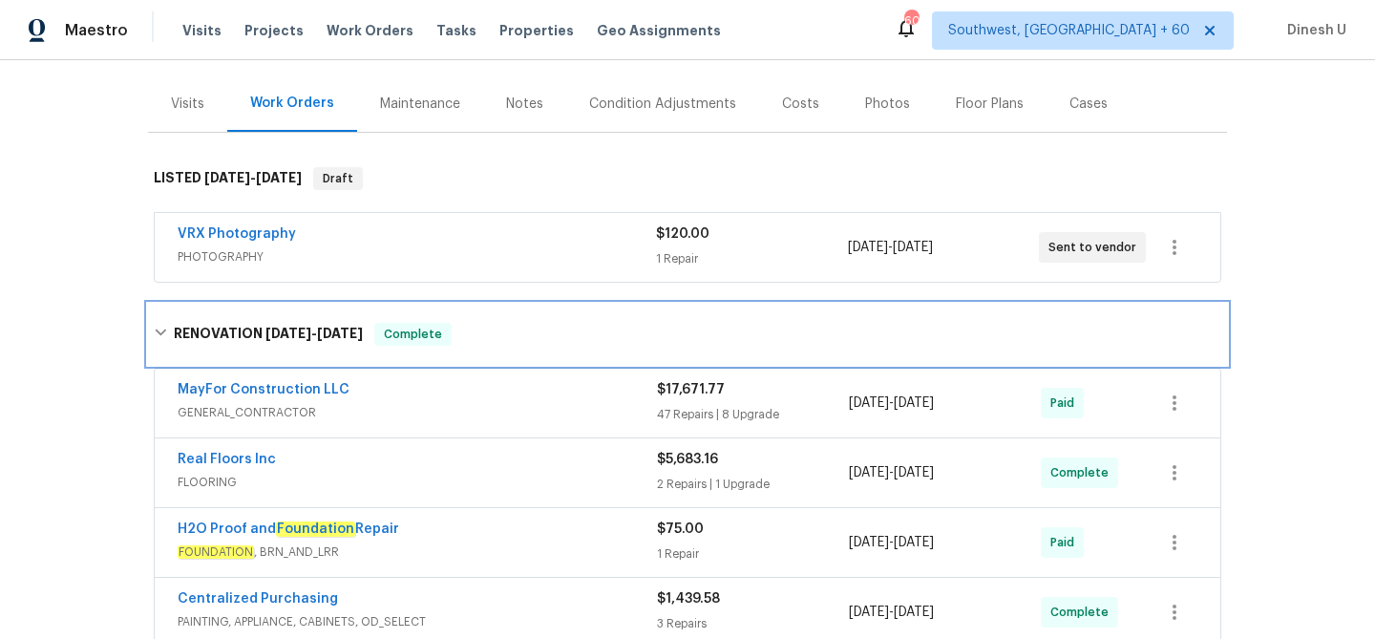
scroll to position [0, 0]
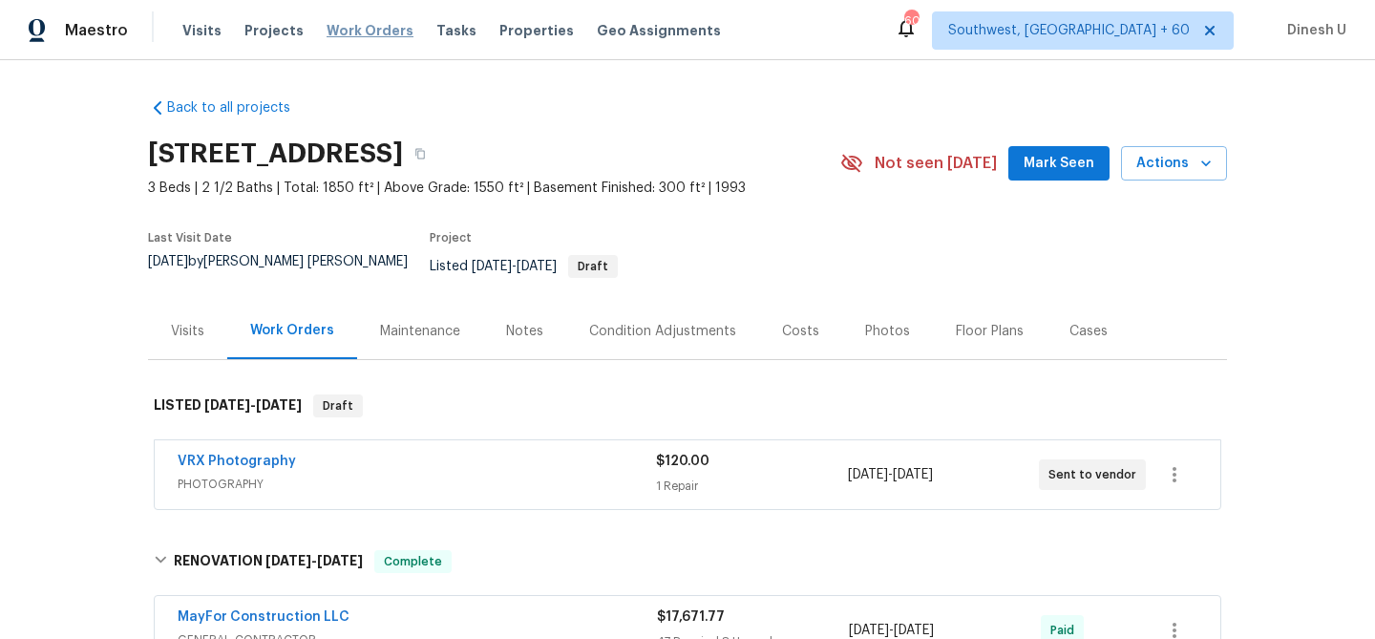
click at [372, 35] on span "Work Orders" at bounding box center [370, 30] width 87 height 19
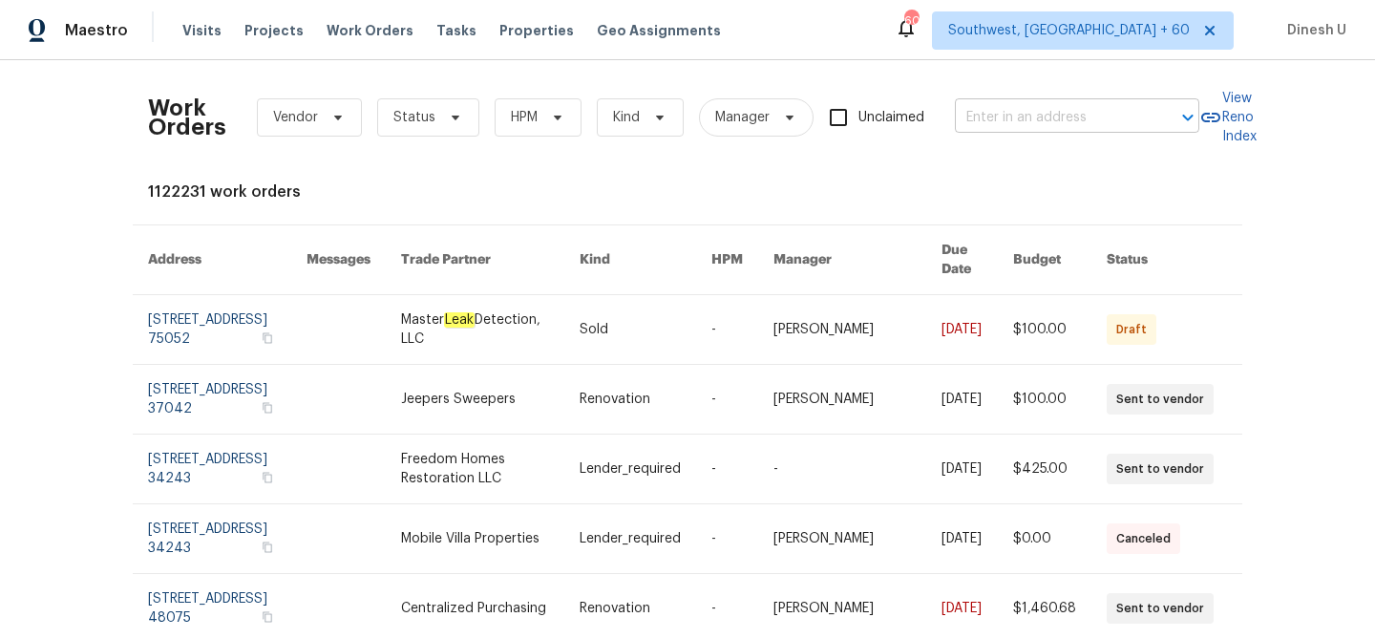
click at [982, 124] on input "text" at bounding box center [1050, 118] width 191 height 30
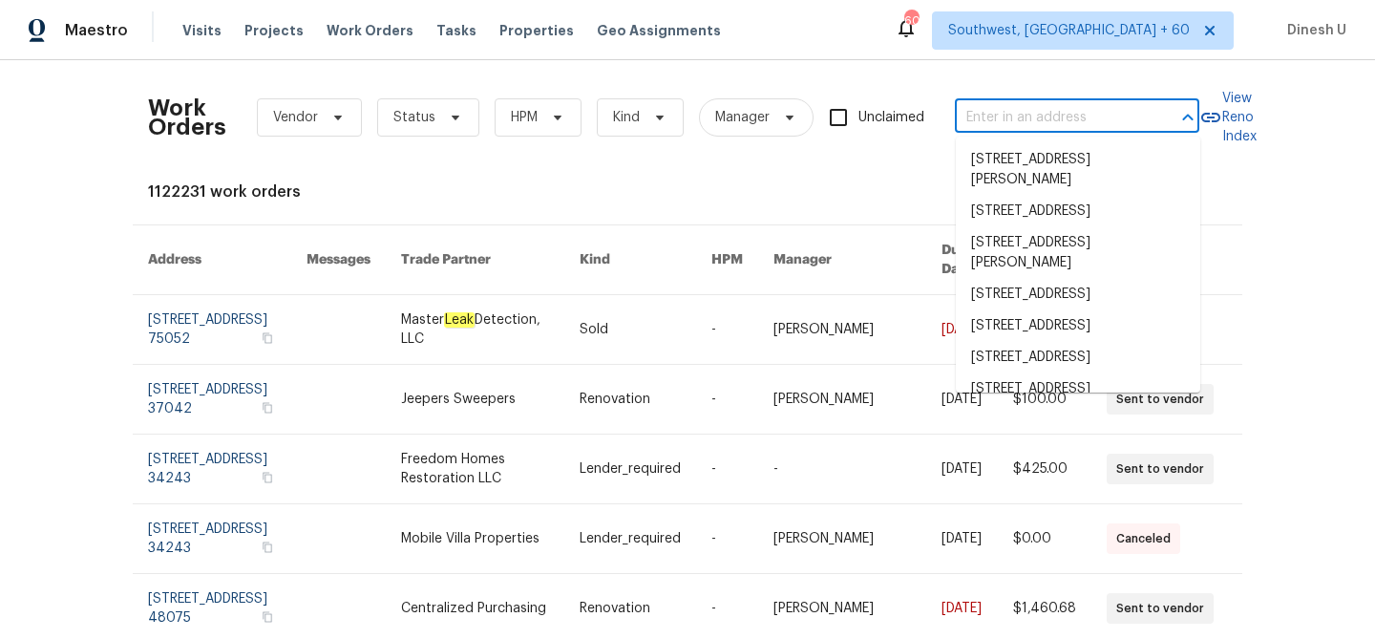
paste input "180 Parkstone Way, Marietta, GA 30066"
type input "180 Parkstone Way, Marietta, GA 30066"
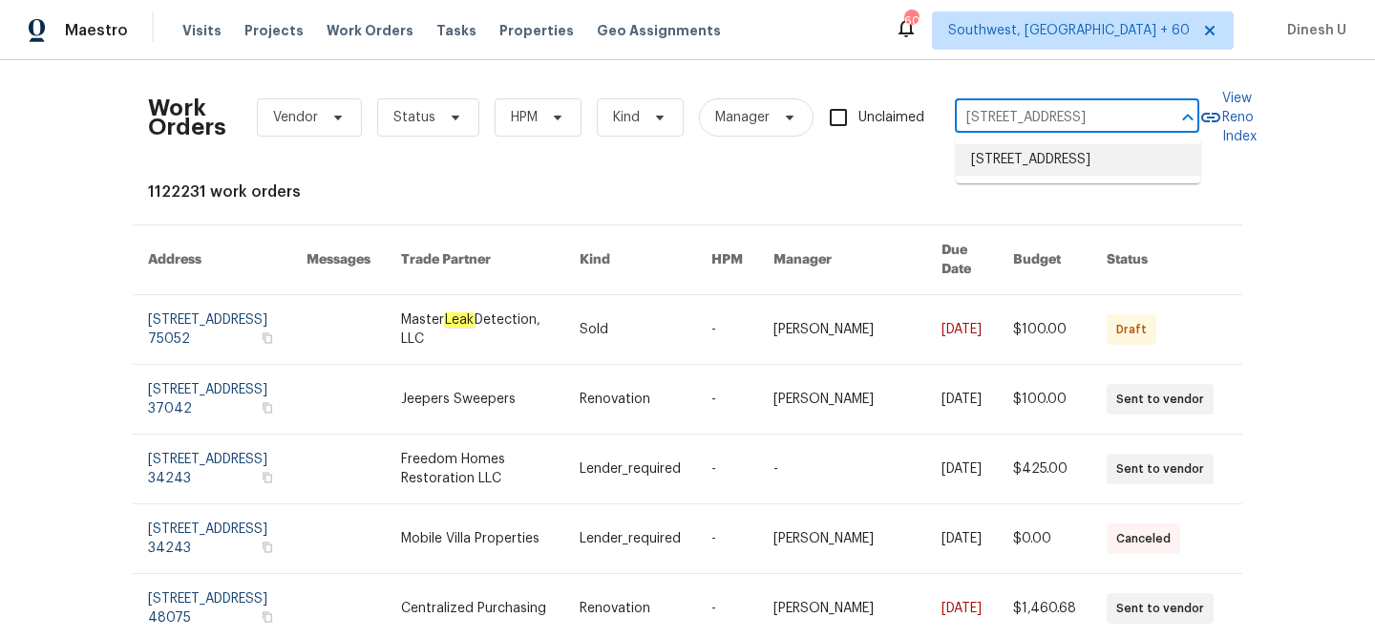
click at [971, 169] on li "180 Parkstone Way, Marietta, GA 30066" at bounding box center [1078, 160] width 244 height 32
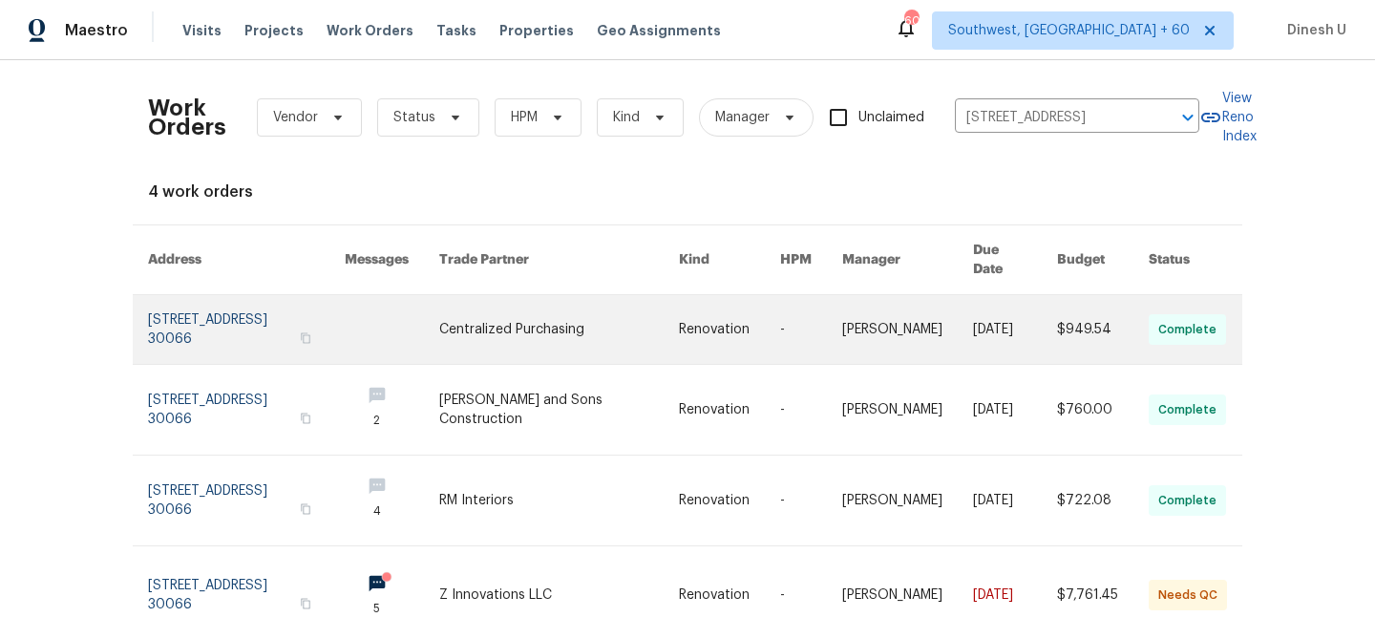
click at [315, 295] on link at bounding box center [246, 329] width 197 height 69
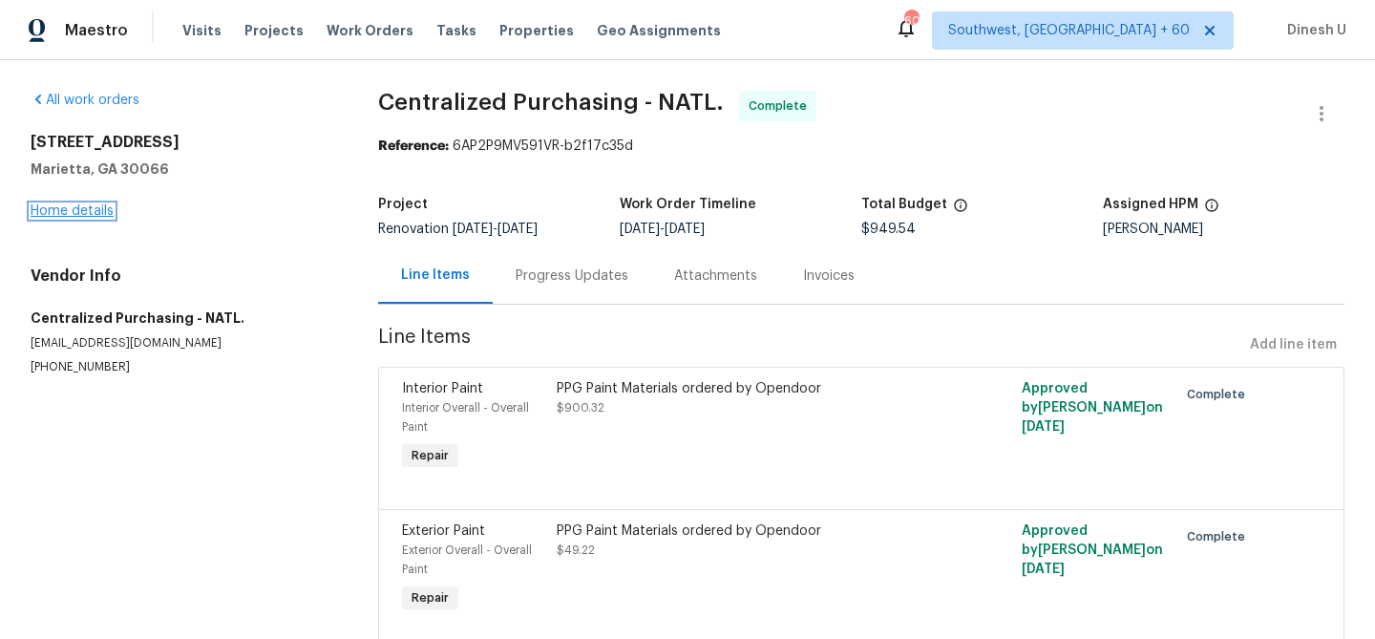
click at [80, 214] on link "Home details" at bounding box center [72, 210] width 83 height 13
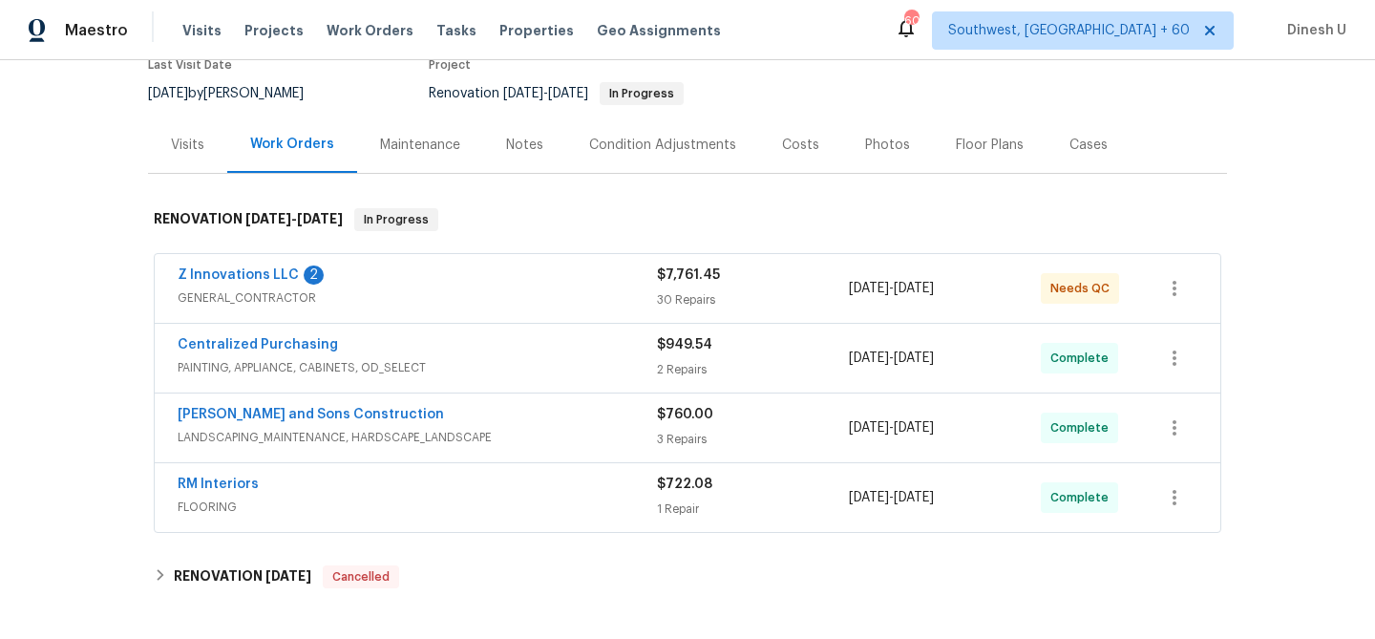
scroll to position [205, 0]
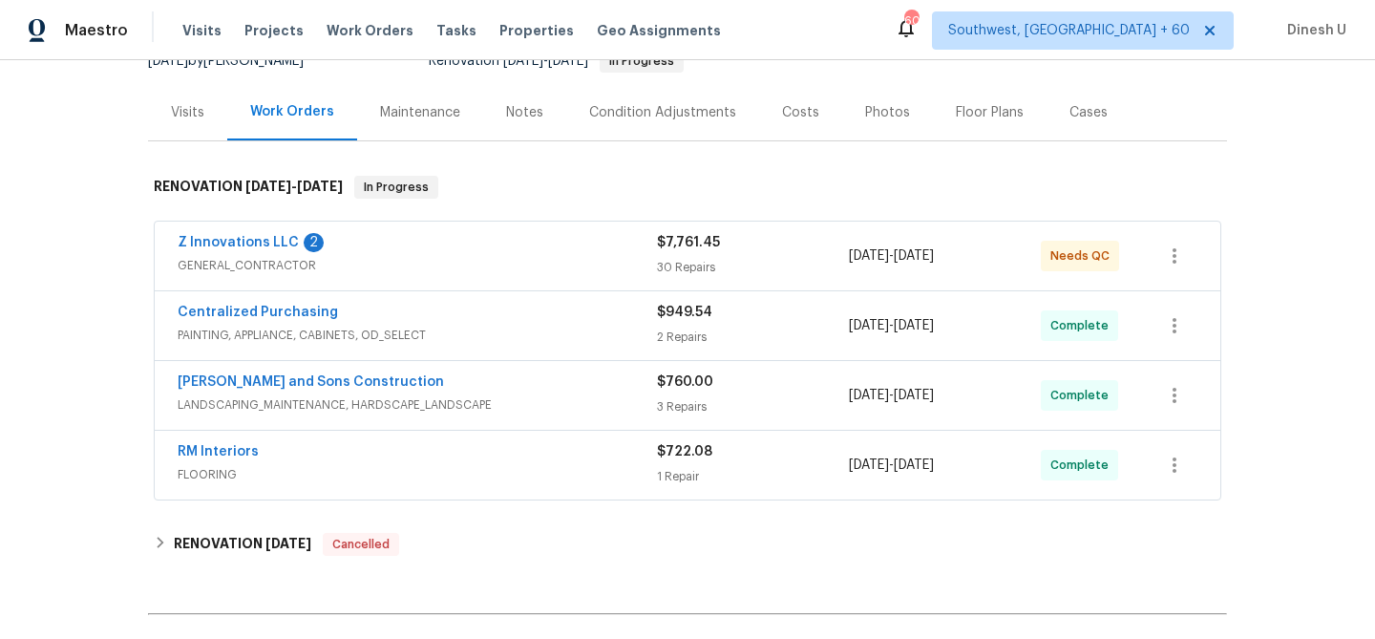
click at [679, 272] on div "30 Repairs" at bounding box center [753, 267] width 192 height 19
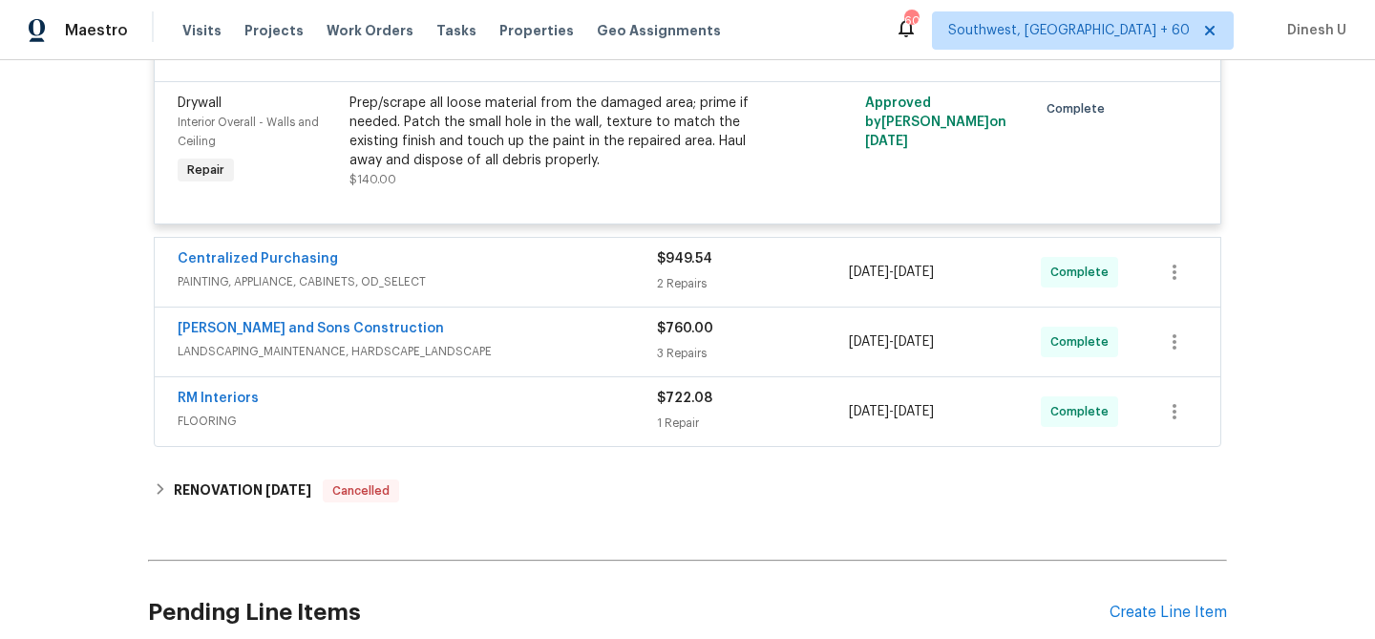
scroll to position [5553, 0]
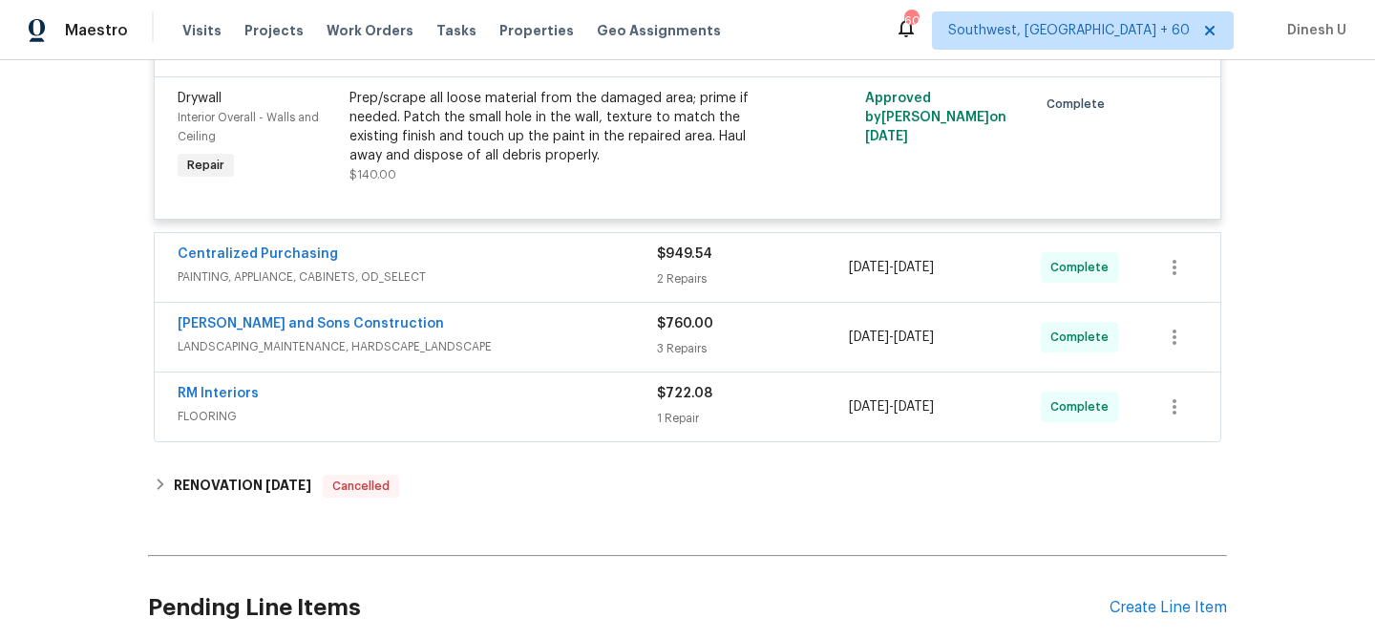
click at [697, 269] on div "2 Repairs" at bounding box center [753, 278] width 192 height 19
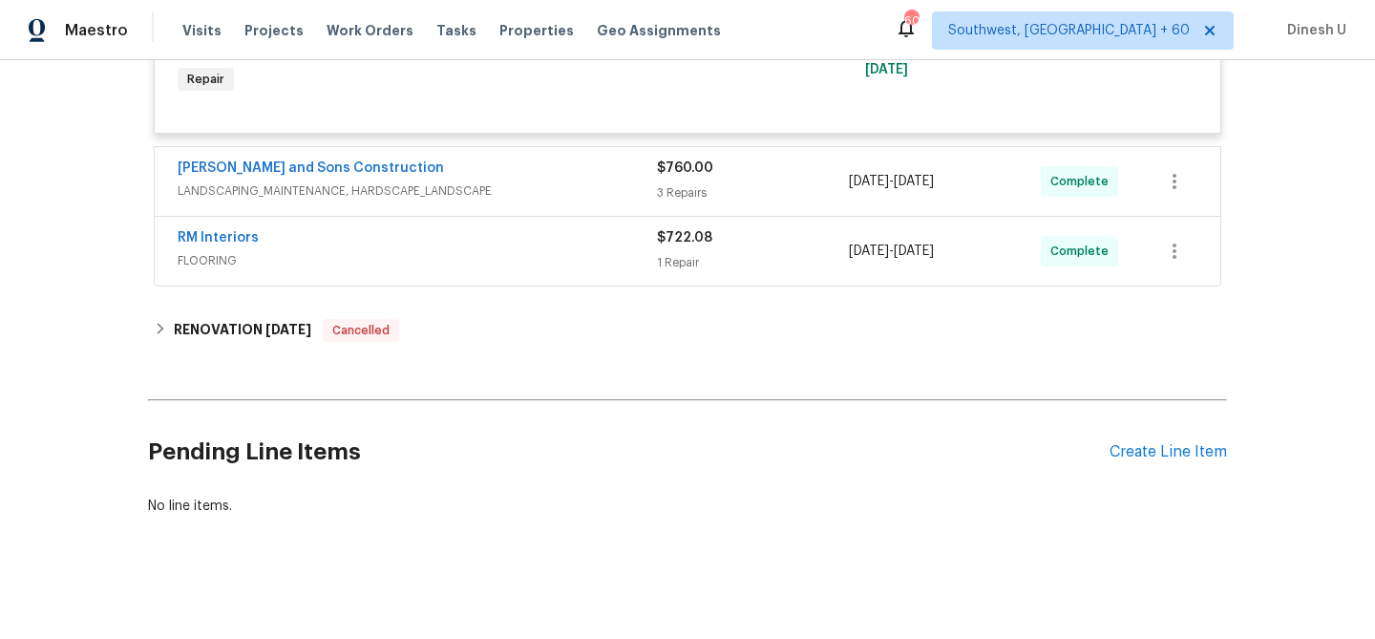
scroll to position [6004, 0]
click at [675, 193] on div "3 Repairs" at bounding box center [753, 191] width 192 height 19
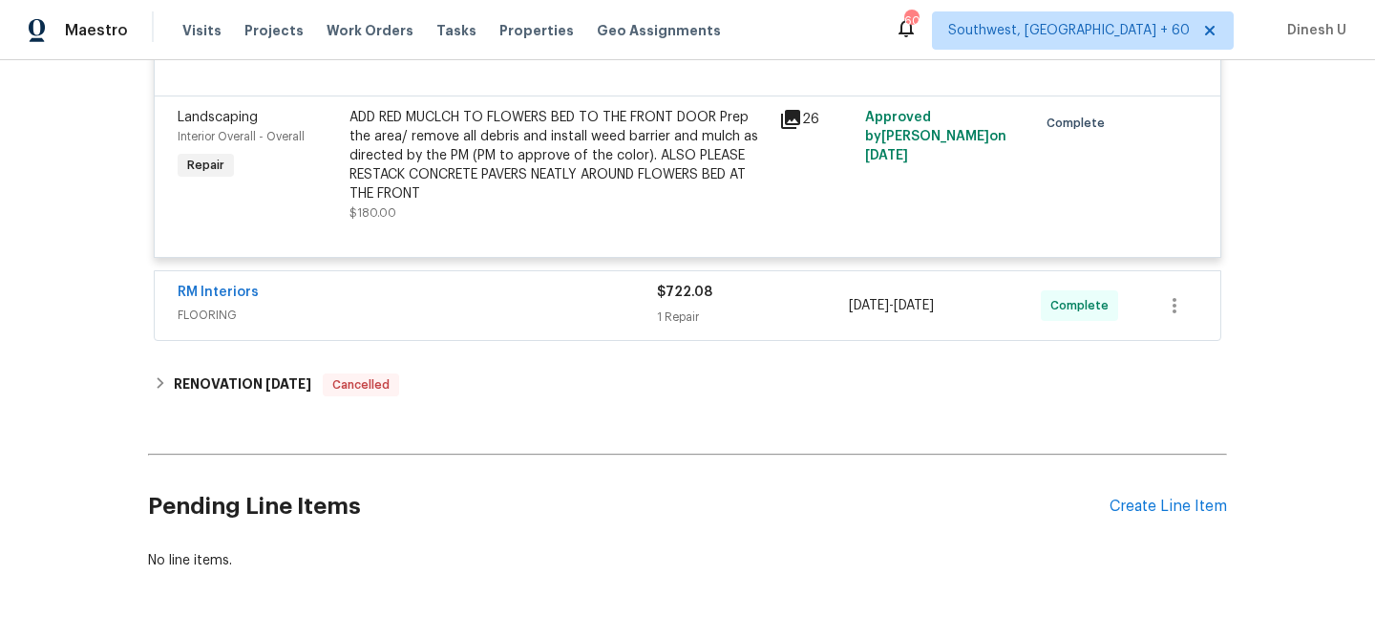
scroll to position [6687, 0]
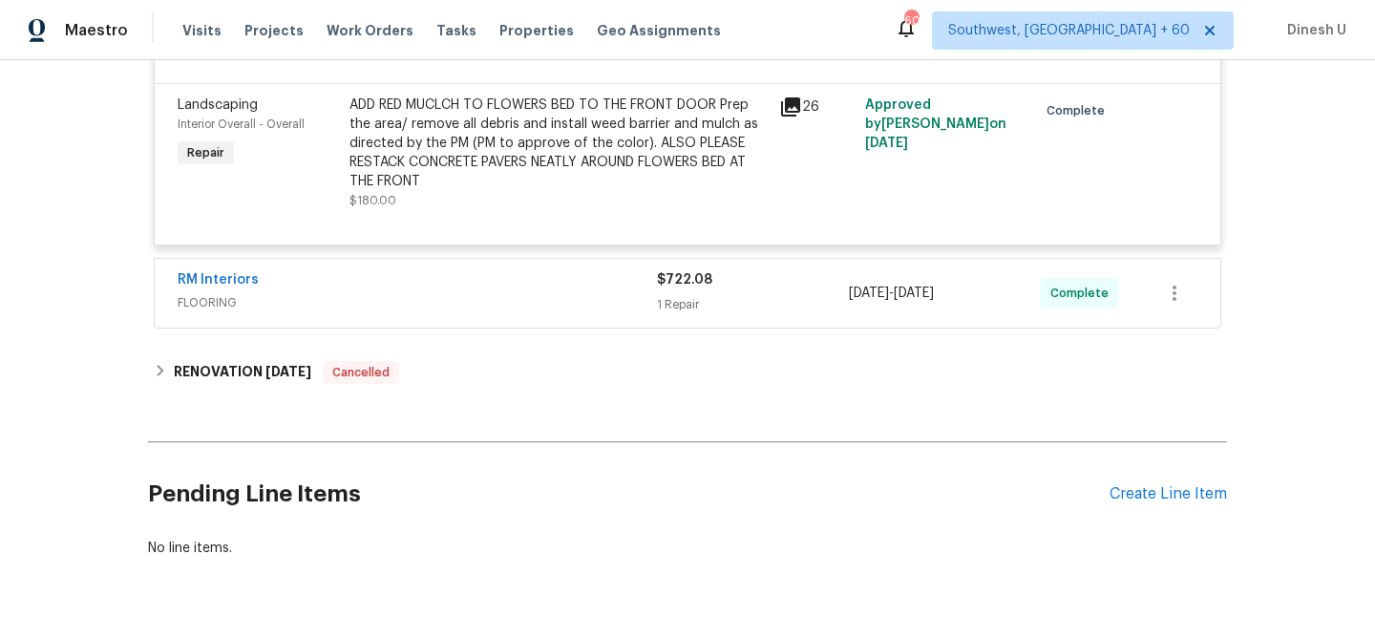
click at [700, 298] on div "1 Repair" at bounding box center [753, 304] width 192 height 19
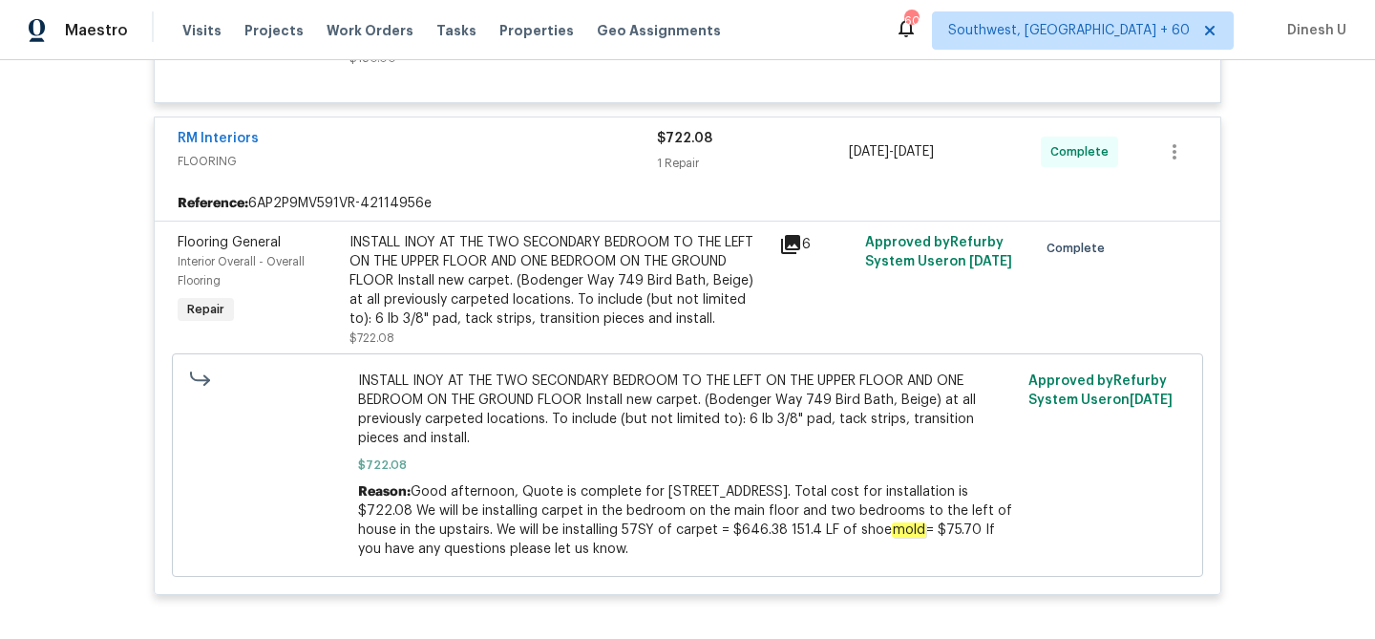
scroll to position [6831, 0]
click at [786, 253] on icon at bounding box center [790, 242] width 23 height 23
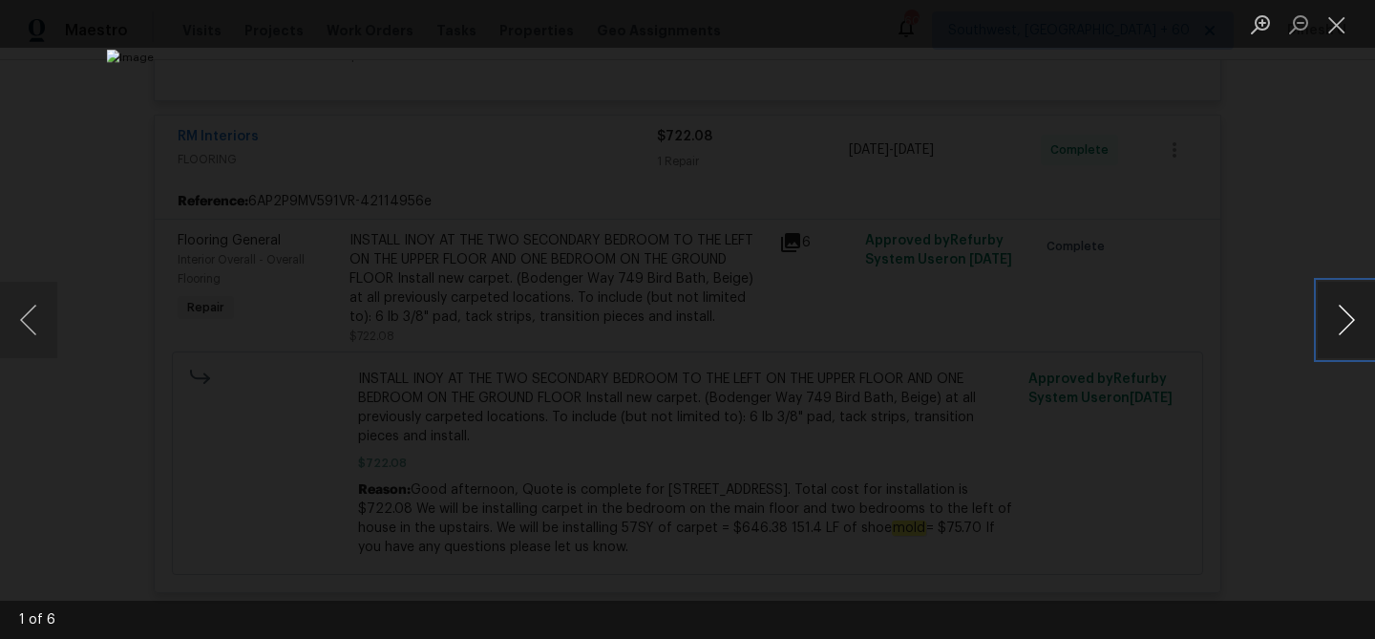
click at [1350, 325] on button "Next image" at bounding box center [1346, 320] width 57 height 76
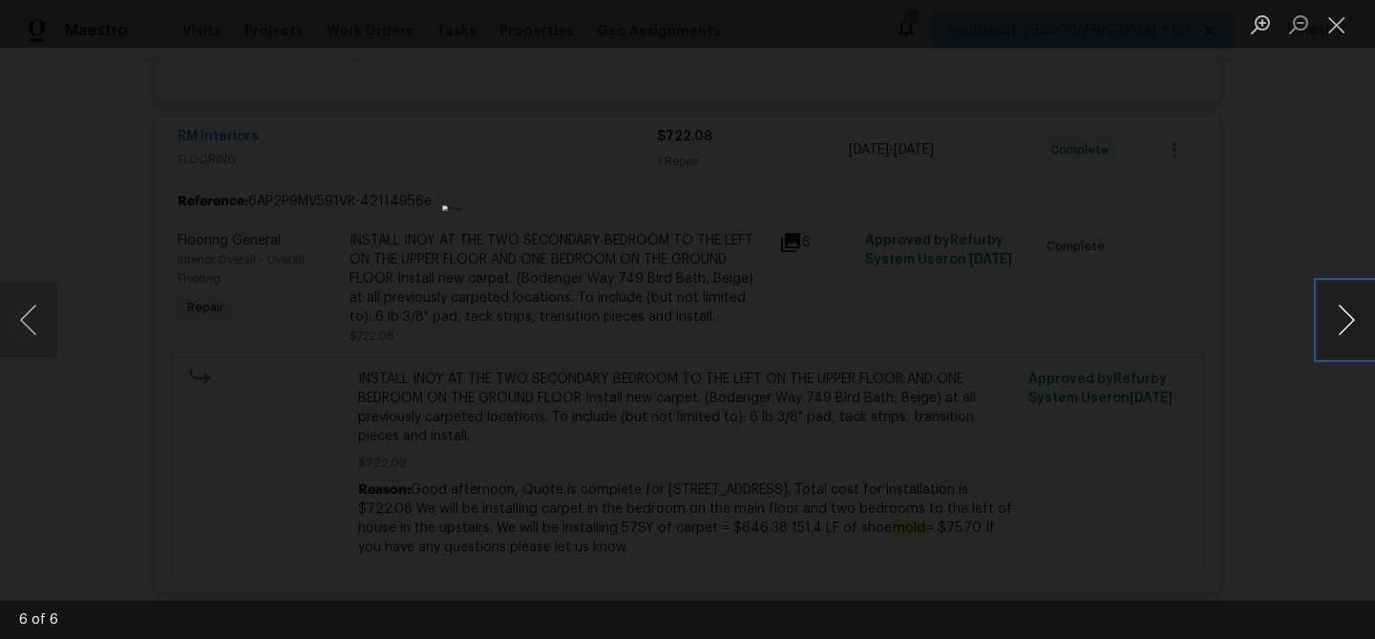
click at [1350, 325] on button "Next image" at bounding box center [1346, 320] width 57 height 76
click at [1337, 26] on button "Close lightbox" at bounding box center [1337, 24] width 38 height 33
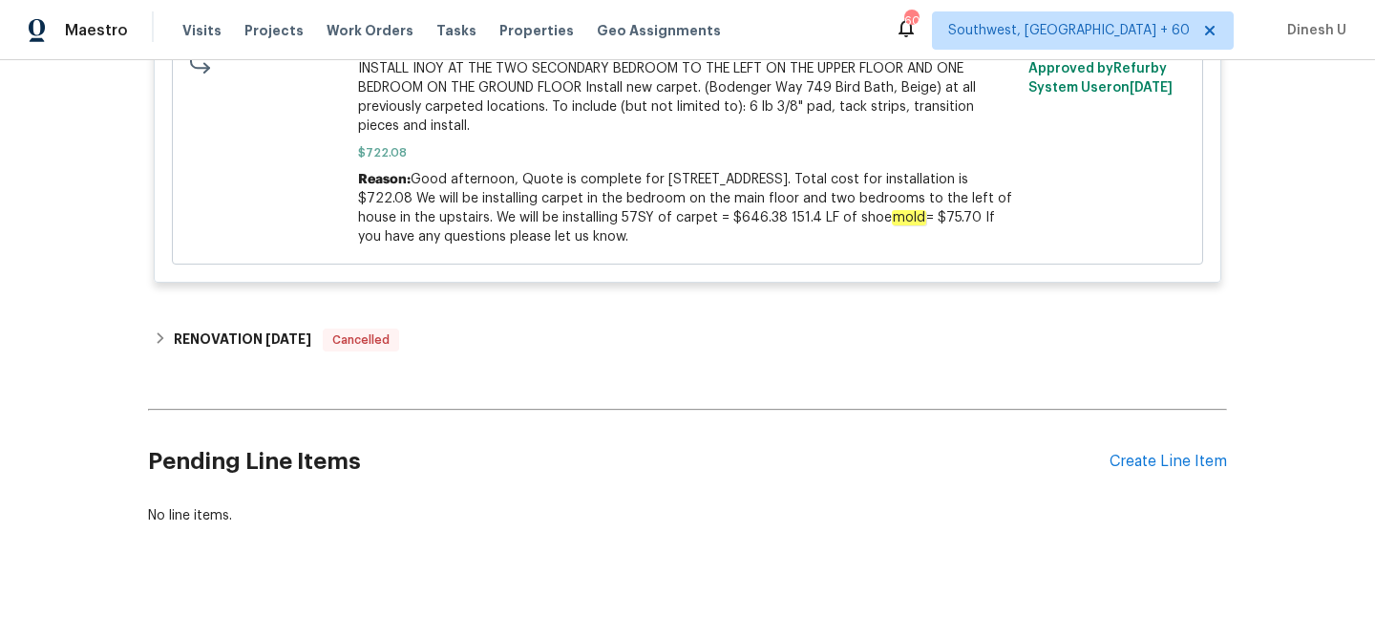
scroll to position [7159, 0]
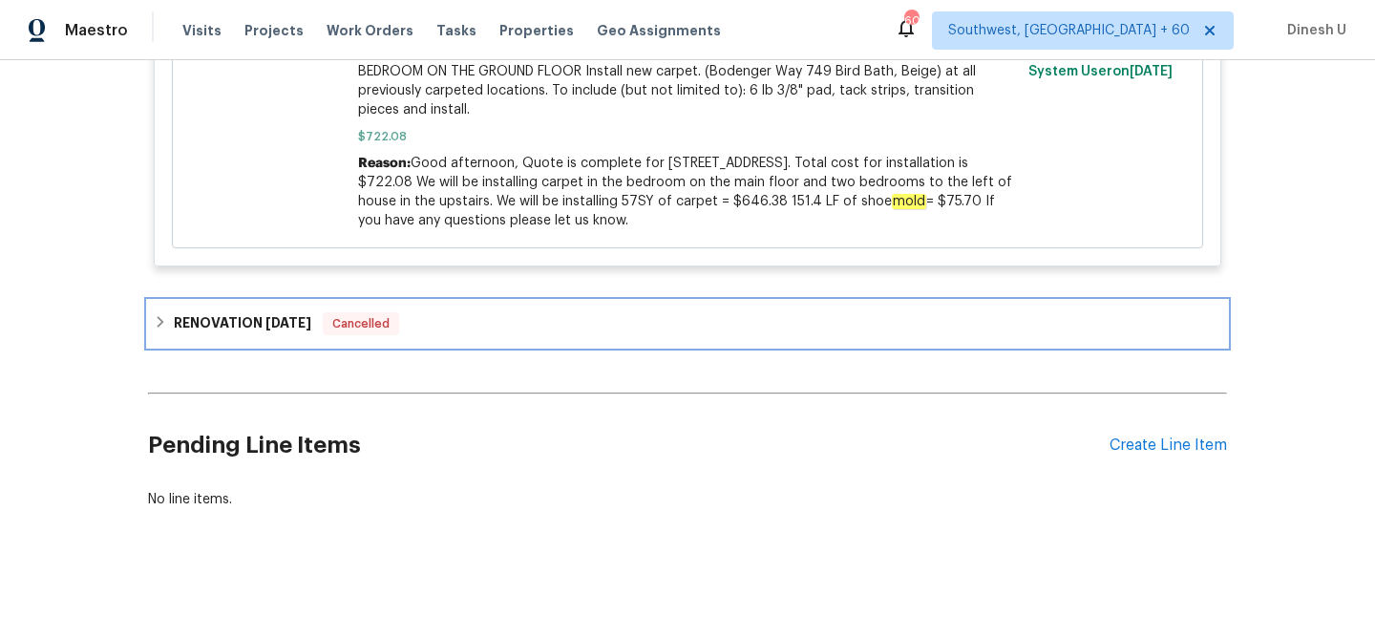
click at [303, 336] on div "RENOVATION 9/2/25 Cancelled" at bounding box center [687, 324] width 1079 height 46
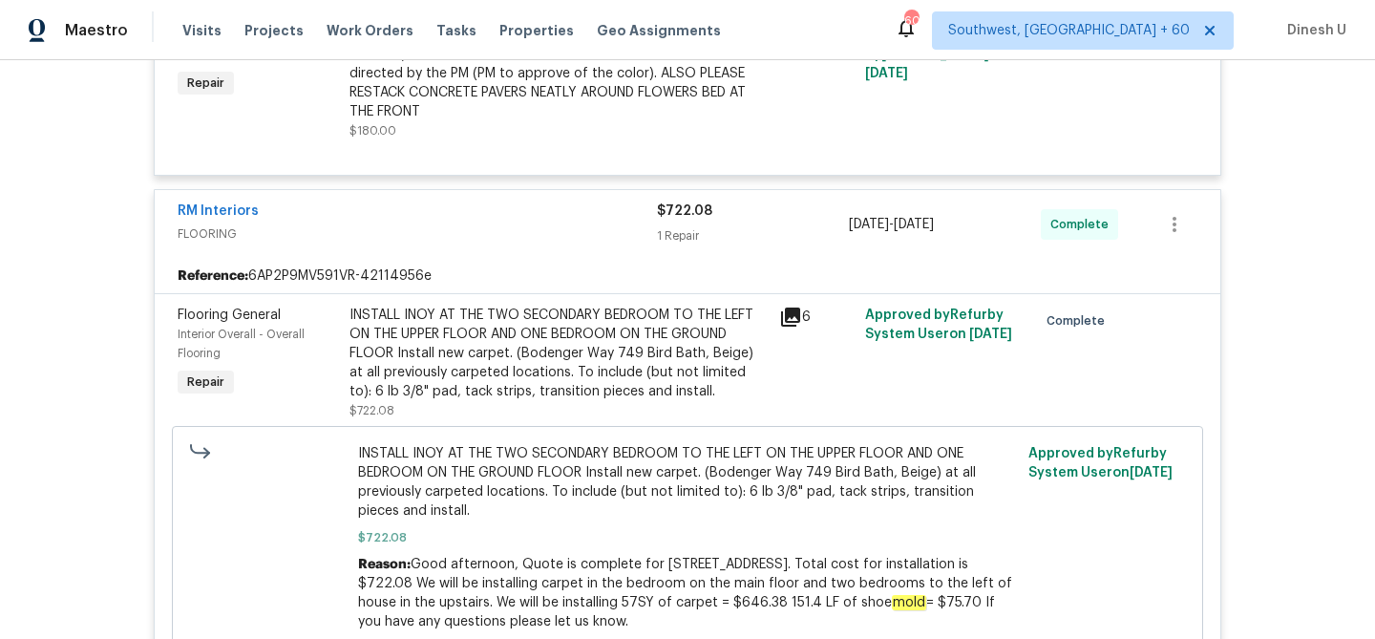
scroll to position [6619, 0]
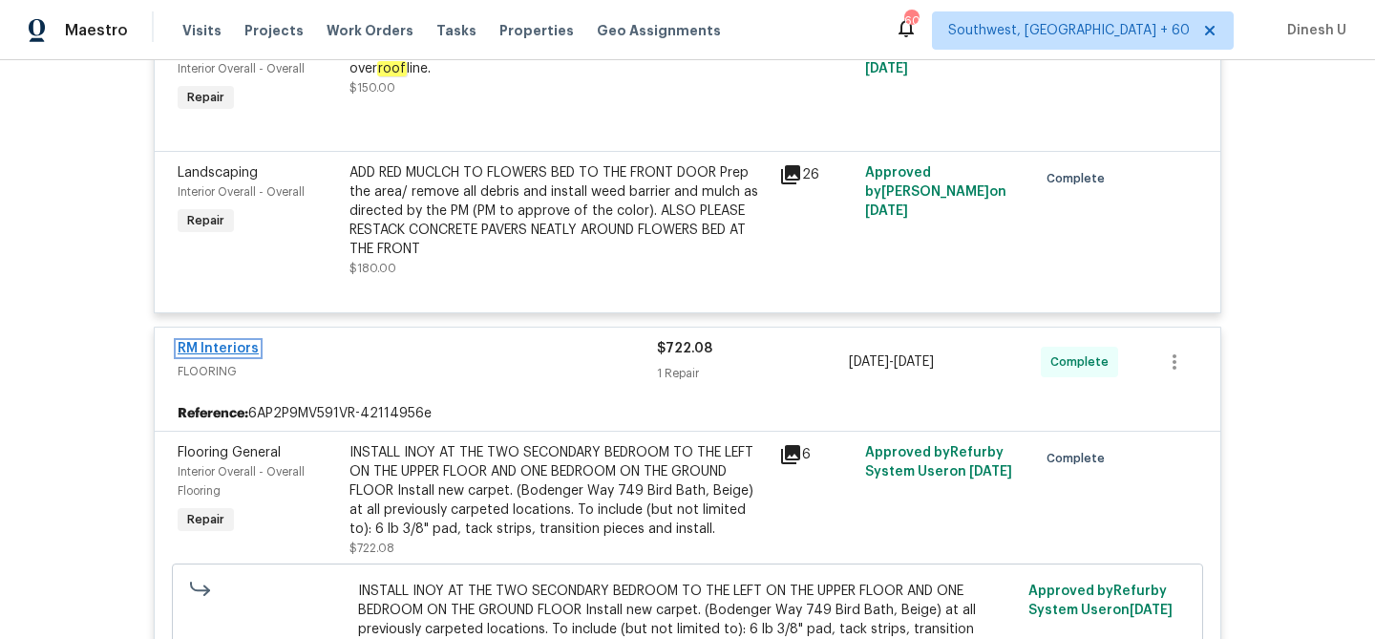
click at [234, 344] on link "RM Interiors" at bounding box center [218, 348] width 81 height 13
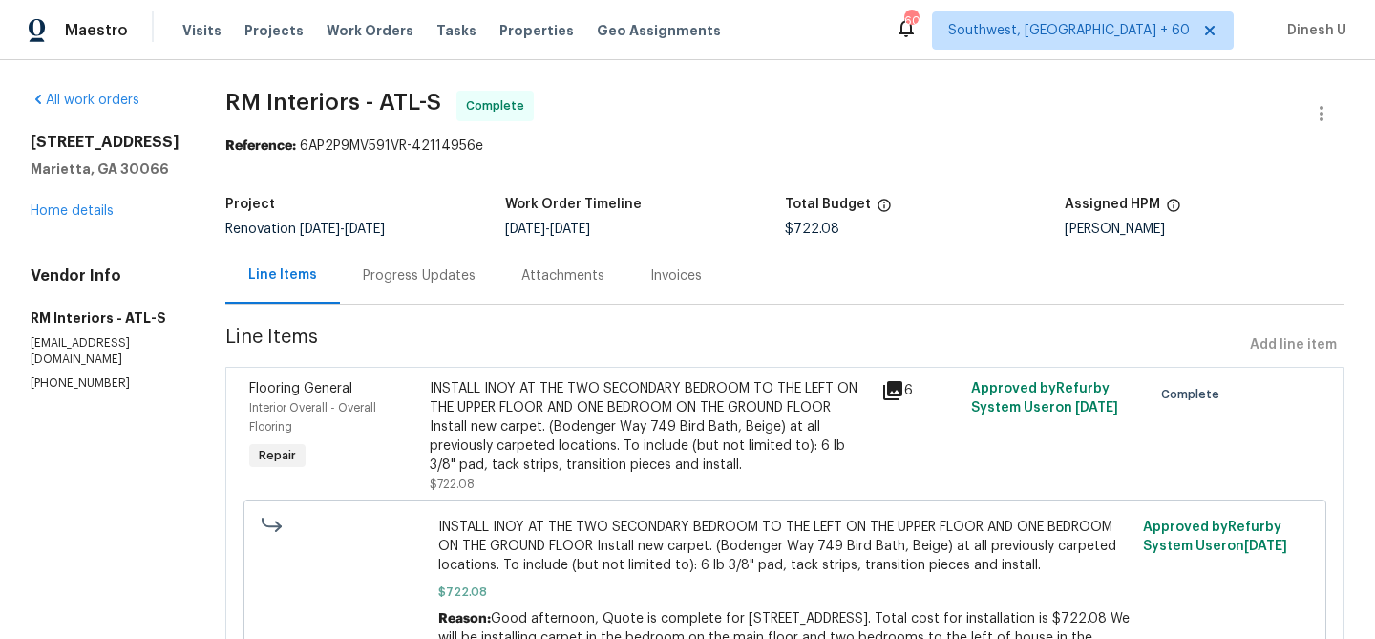
click at [427, 264] on div "Progress Updates" at bounding box center [419, 275] width 159 height 56
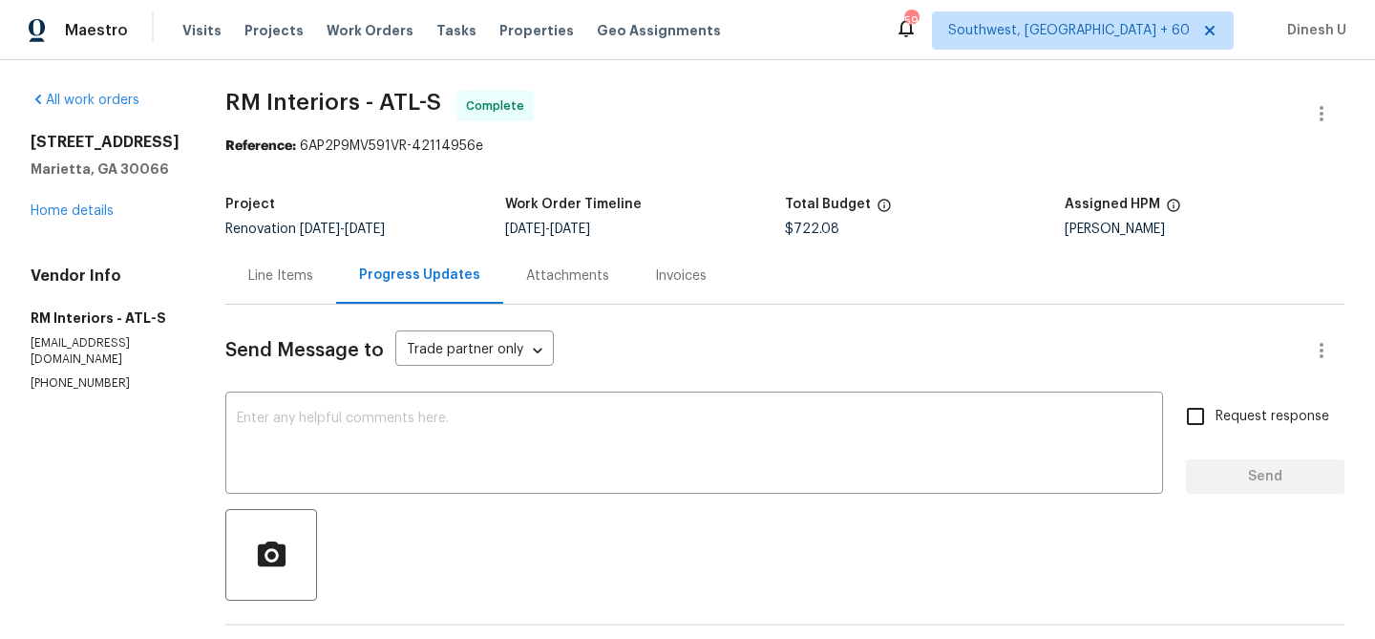
click at [351, 40] on div "Visits Projects Work Orders Tasks Properties Geo Assignments" at bounding box center [462, 30] width 561 height 38
click at [350, 35] on span "Work Orders" at bounding box center [370, 30] width 87 height 19
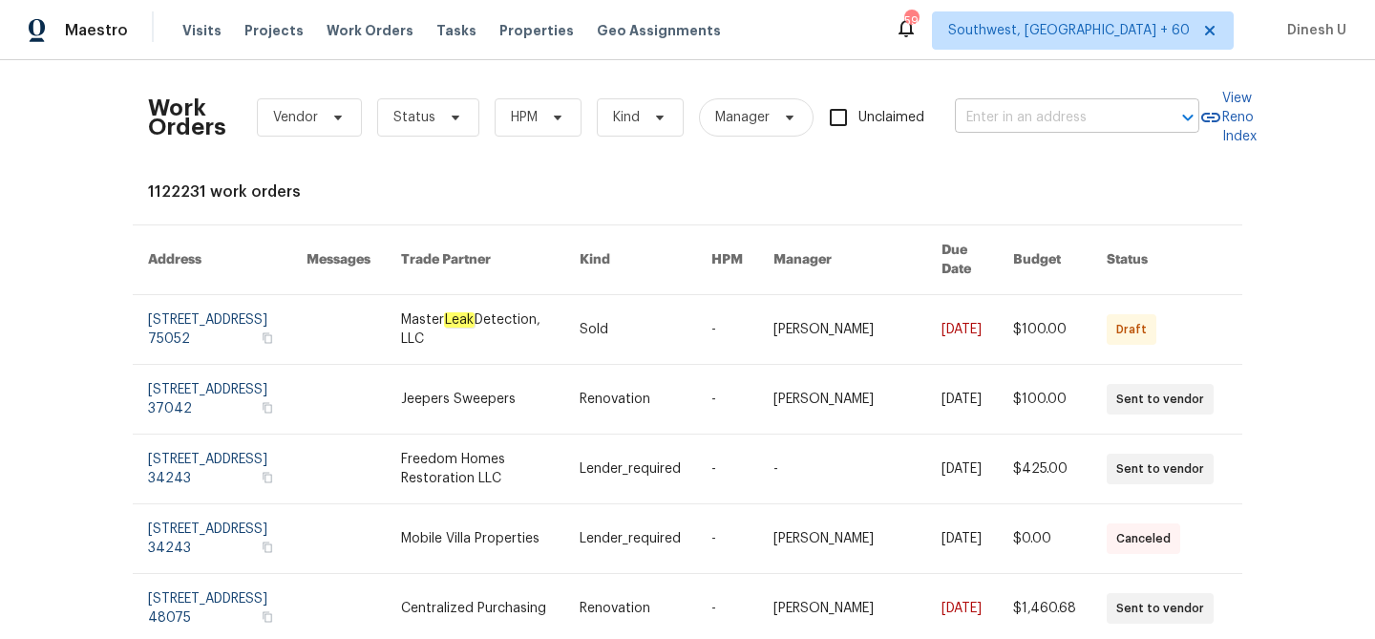
click at [1000, 118] on input "text" at bounding box center [1050, 118] width 191 height 30
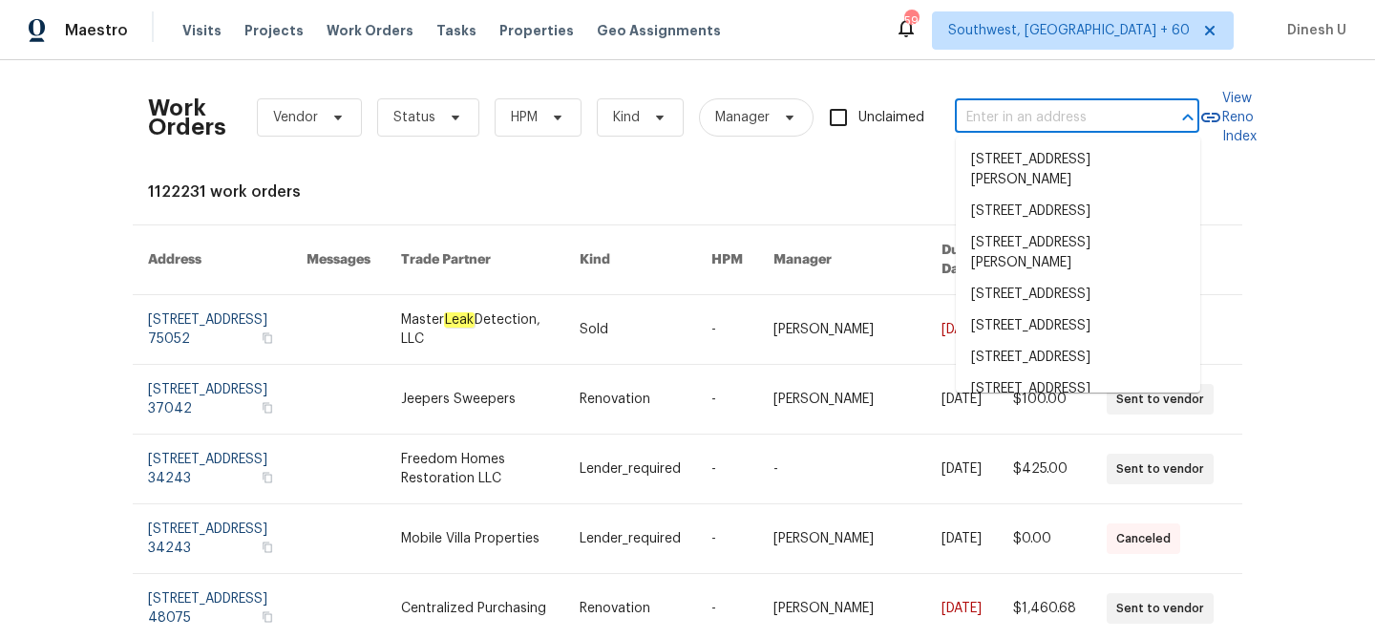
paste input "215 J Robinson Pkwy, Kings Mountain, NC 28086"
type input "215 J Robinson Pkwy, Kings Mountain, NC 28086"
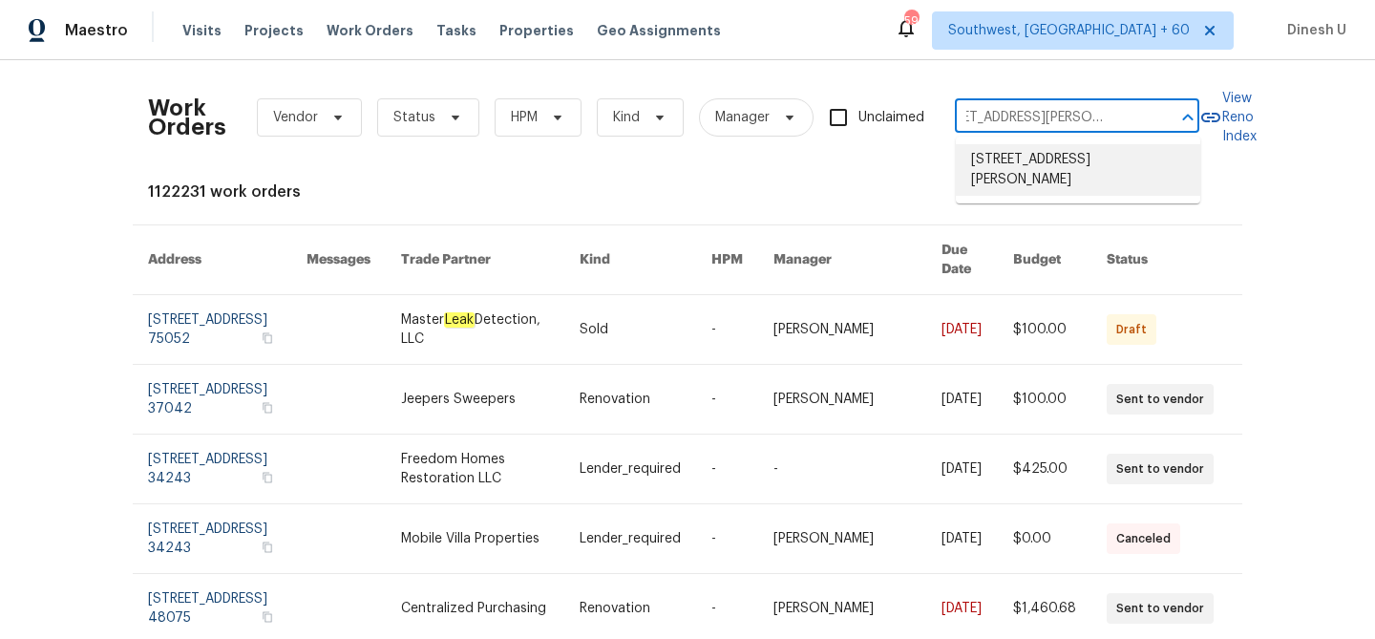
click at [999, 177] on li "215 J Robinson Pkwy, Kings Mountain, NC 28086" at bounding box center [1078, 170] width 244 height 52
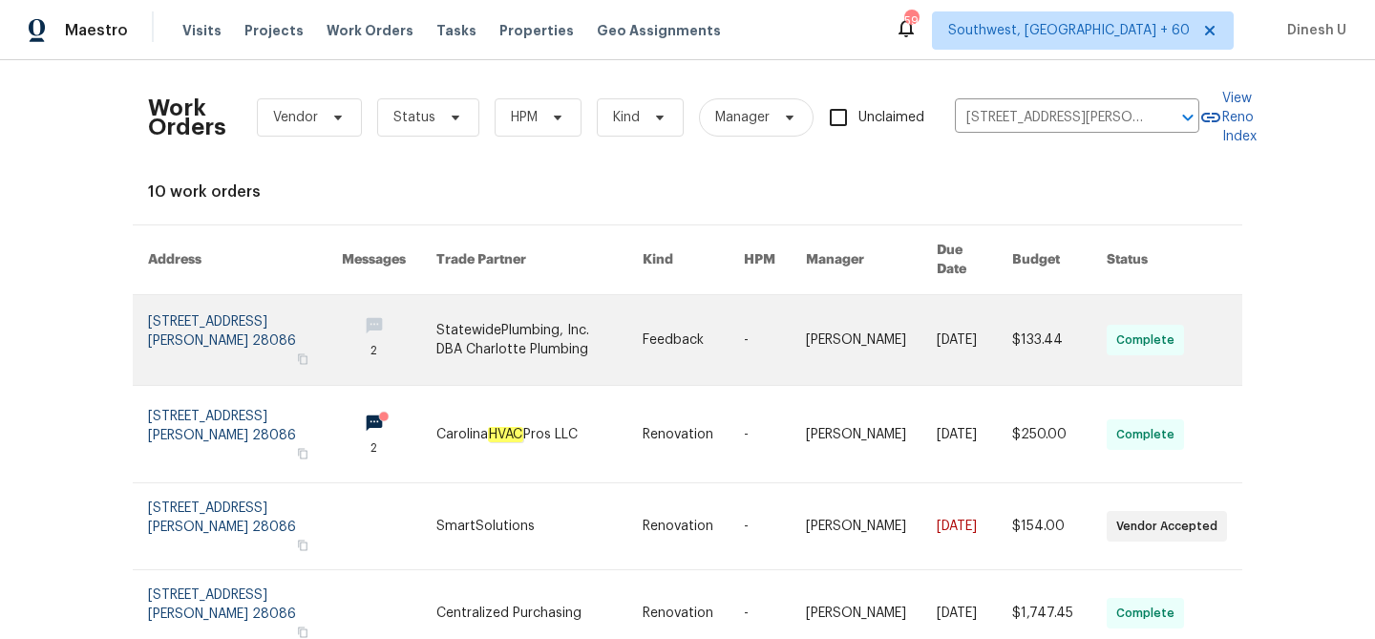
click at [194, 324] on link at bounding box center [245, 340] width 194 height 90
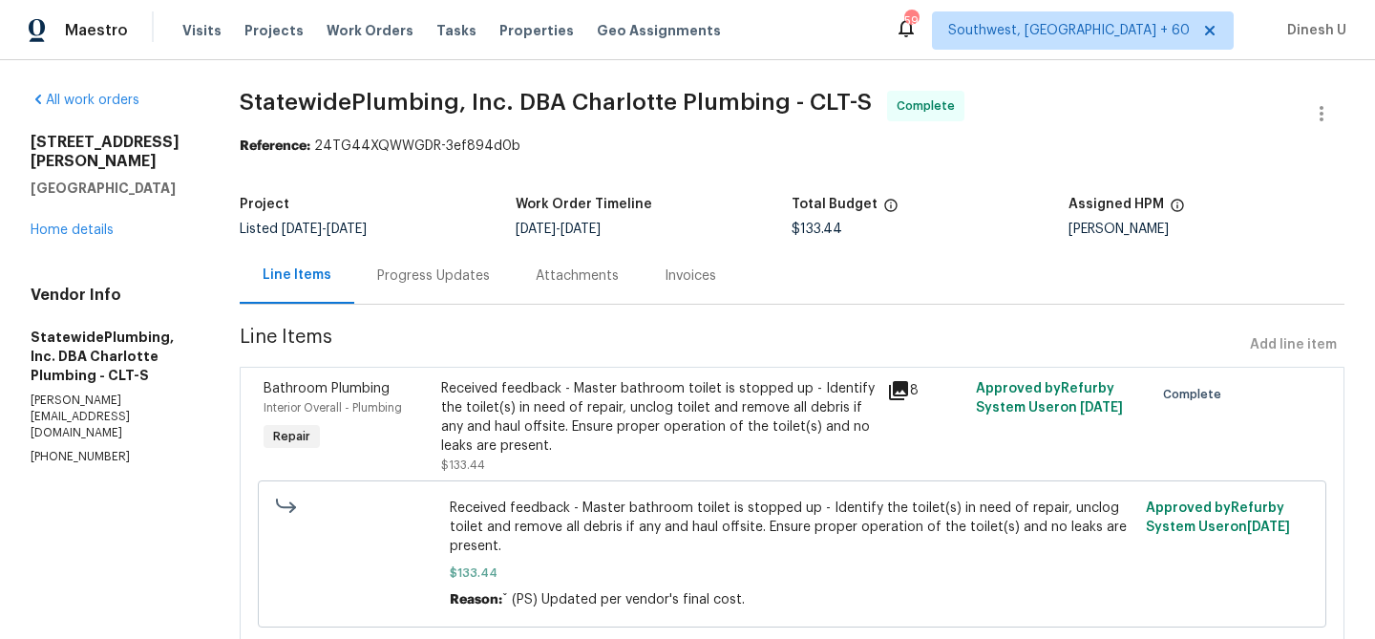
click at [55, 220] on div "215 J Robinson Pkwy Kings Mountain, NC 28086 Home details" at bounding box center [112, 186] width 163 height 107
click at [98, 223] on link "Home details" at bounding box center [72, 229] width 83 height 13
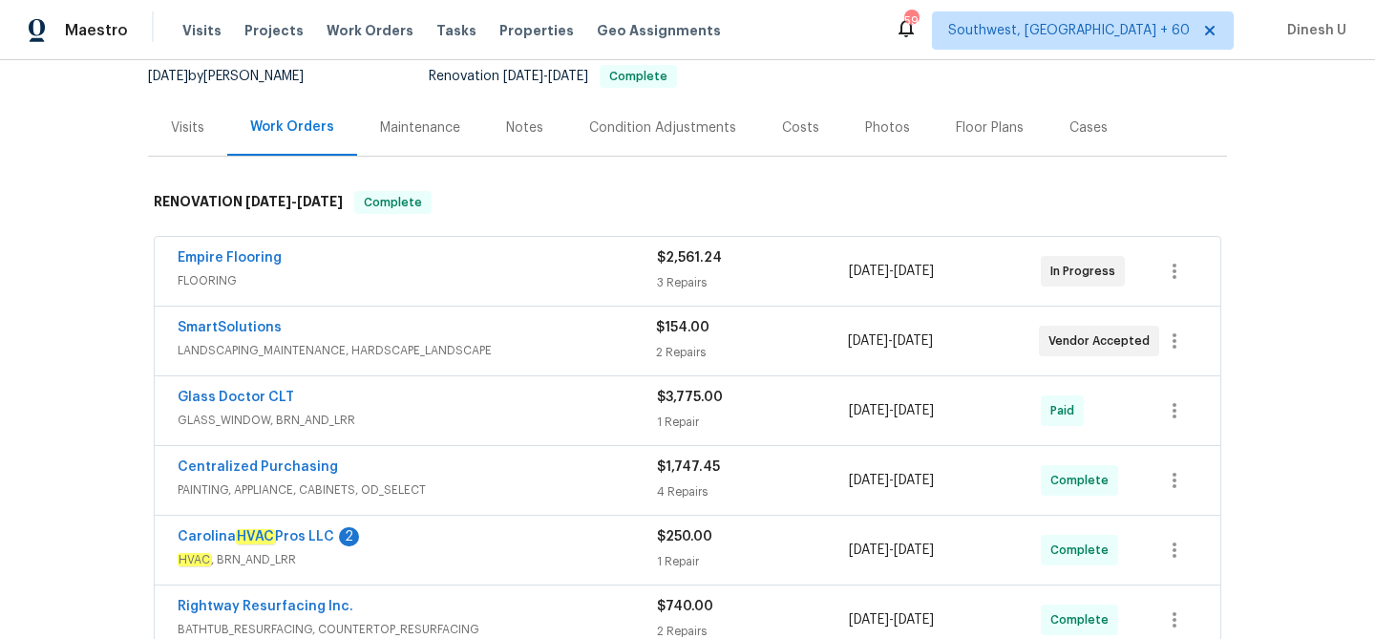
scroll to position [202, 0]
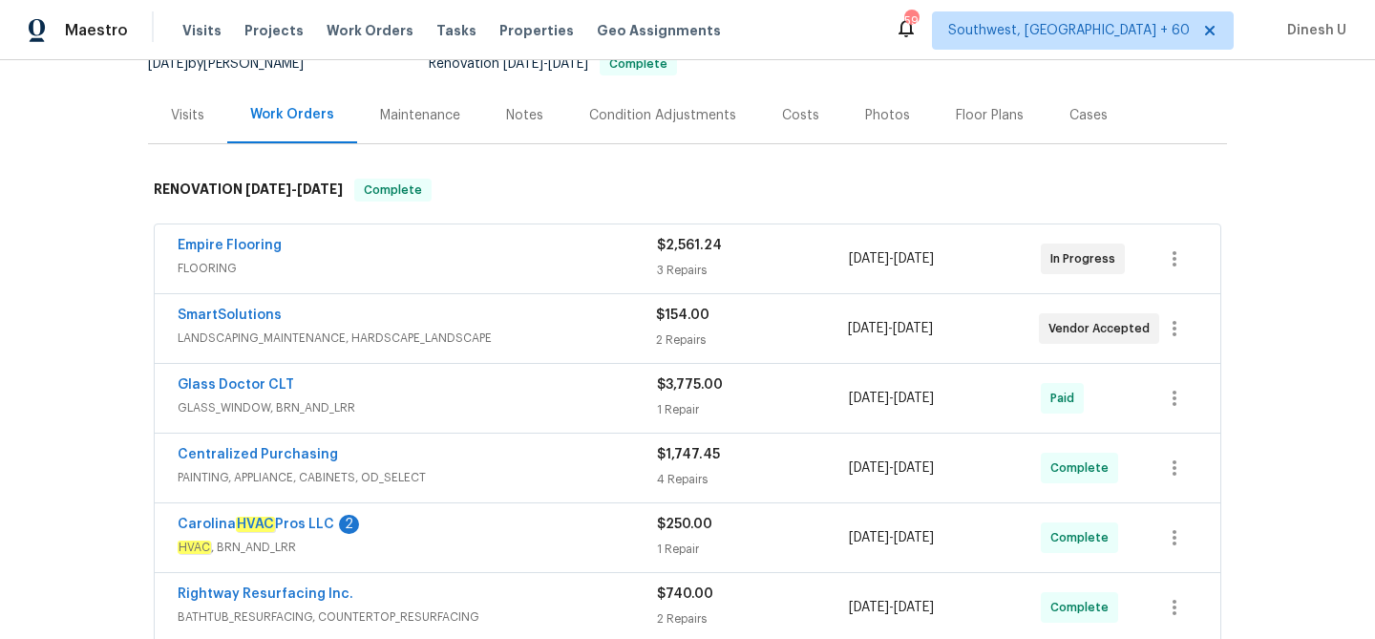
click at [662, 269] on div "3 Repairs" at bounding box center [753, 270] width 192 height 19
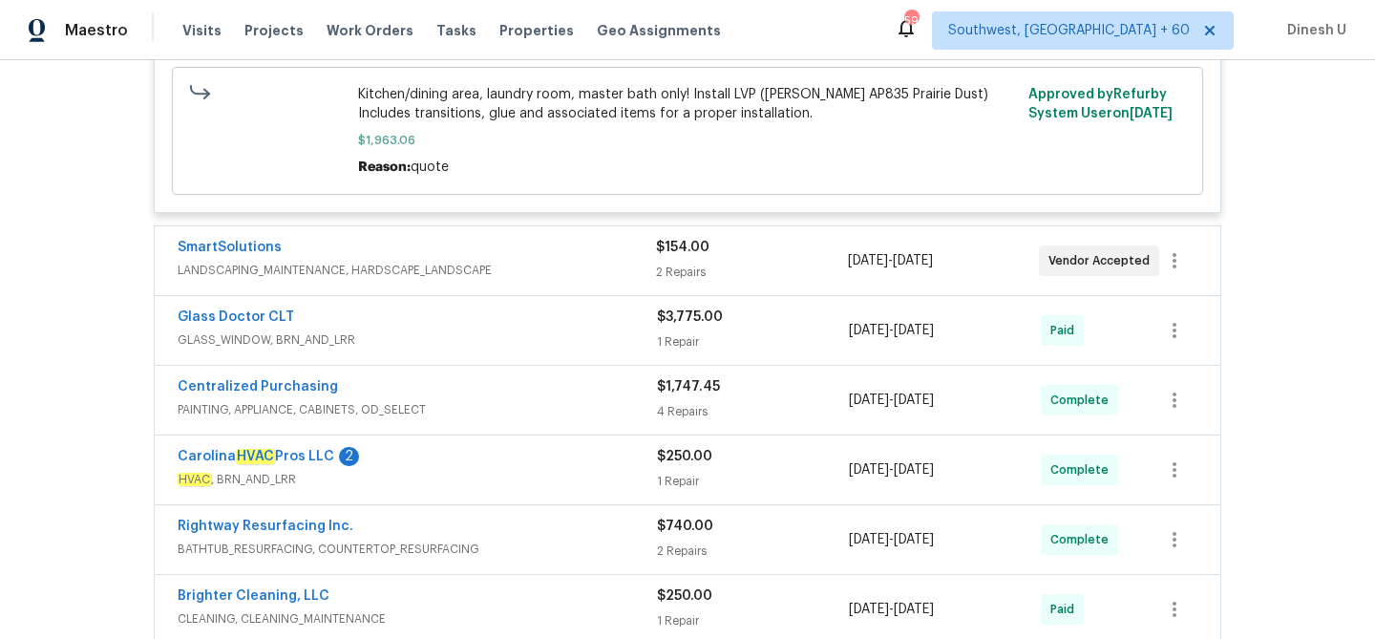
scroll to position [1031, 0]
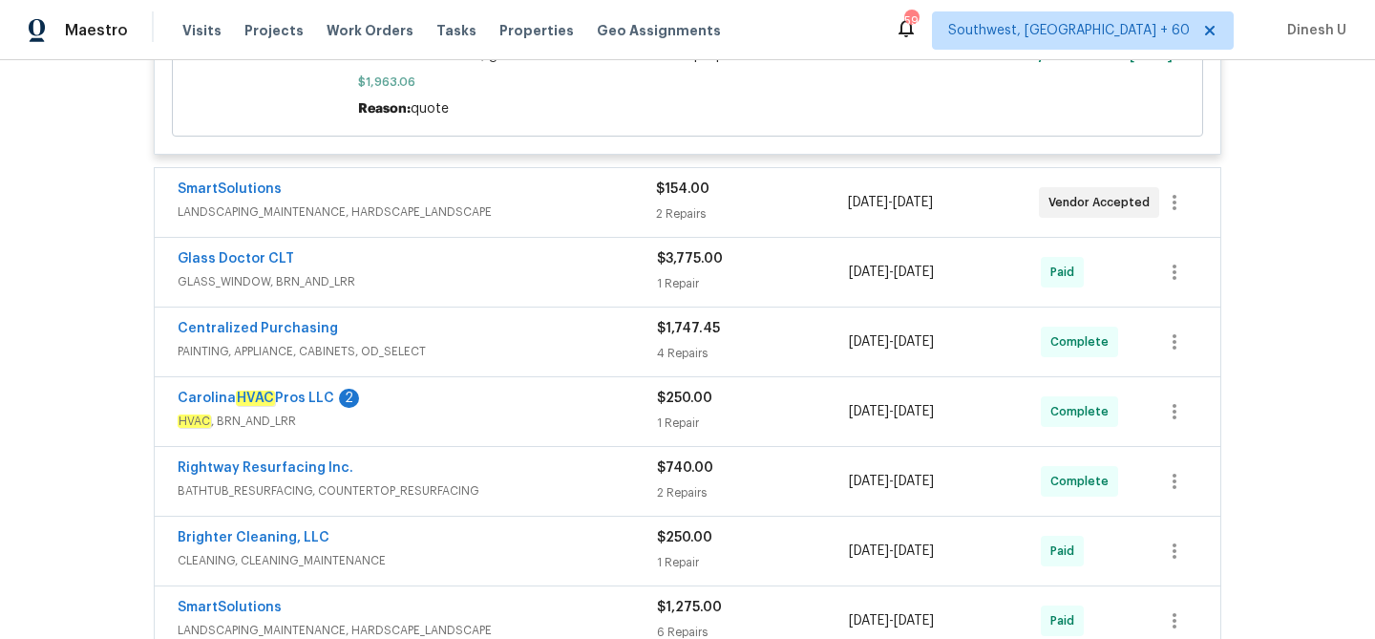
click at [683, 207] on div "2 Repairs" at bounding box center [751, 213] width 191 height 19
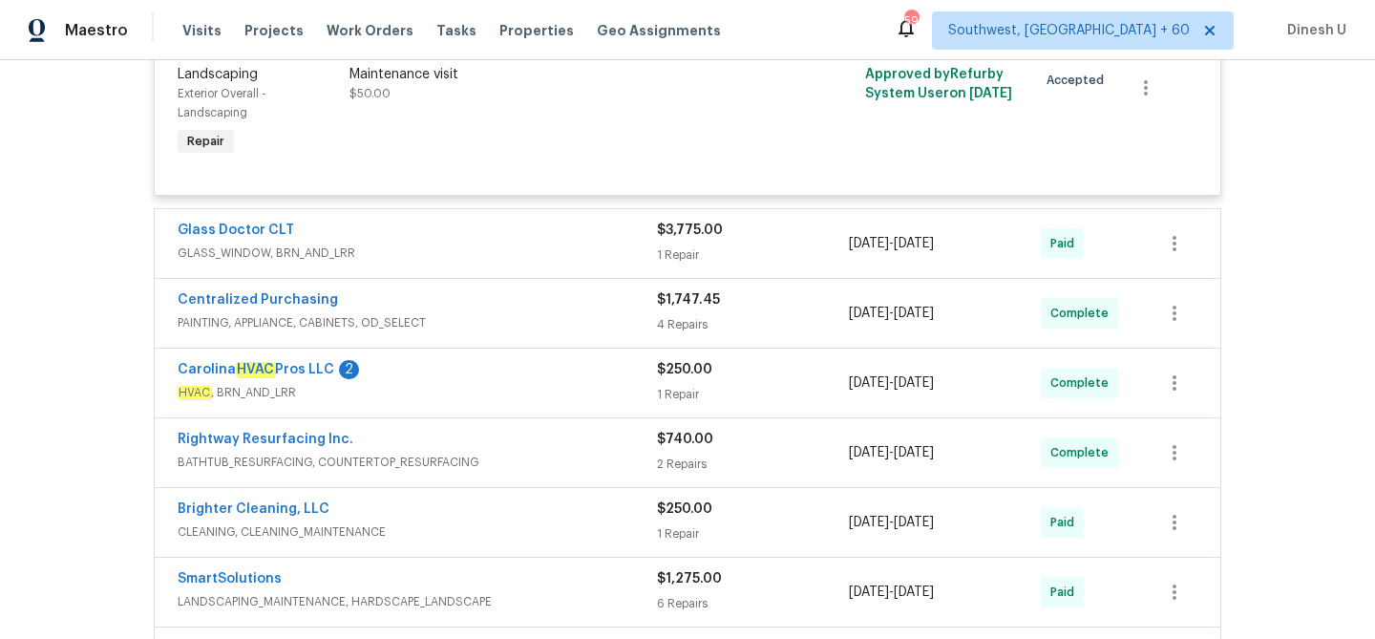
scroll to position [1421, 0]
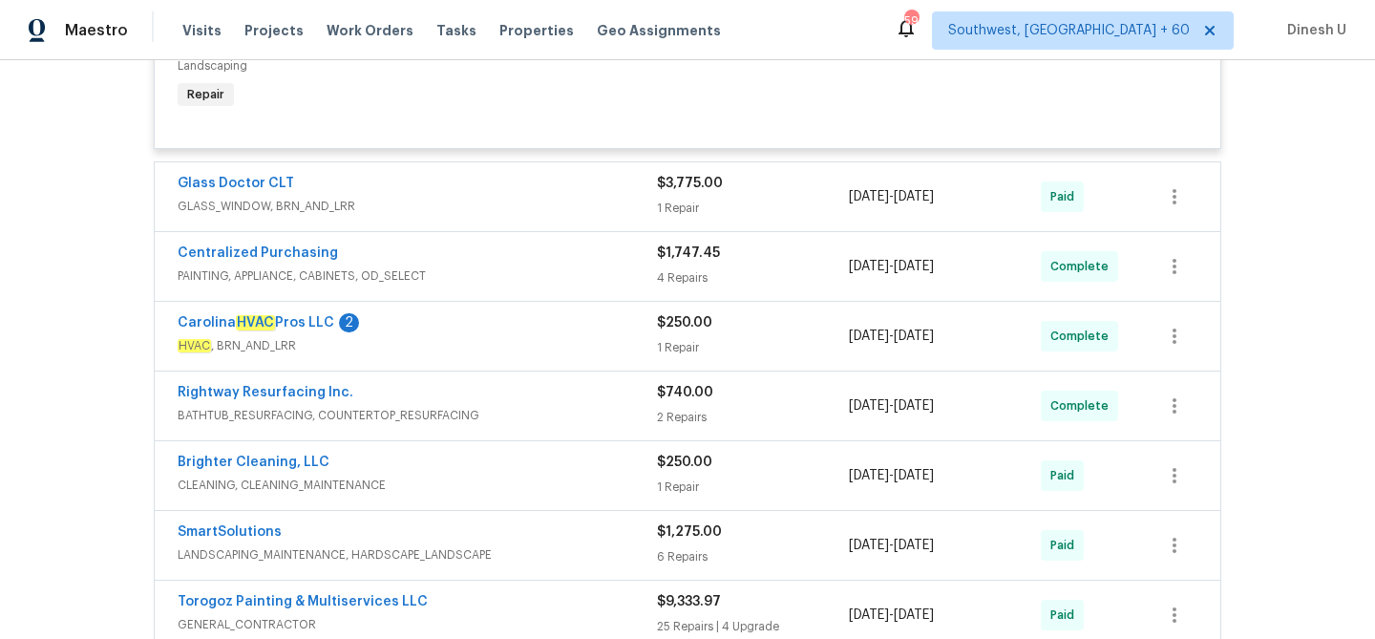
click at [672, 207] on div "1 Repair" at bounding box center [753, 208] width 192 height 19
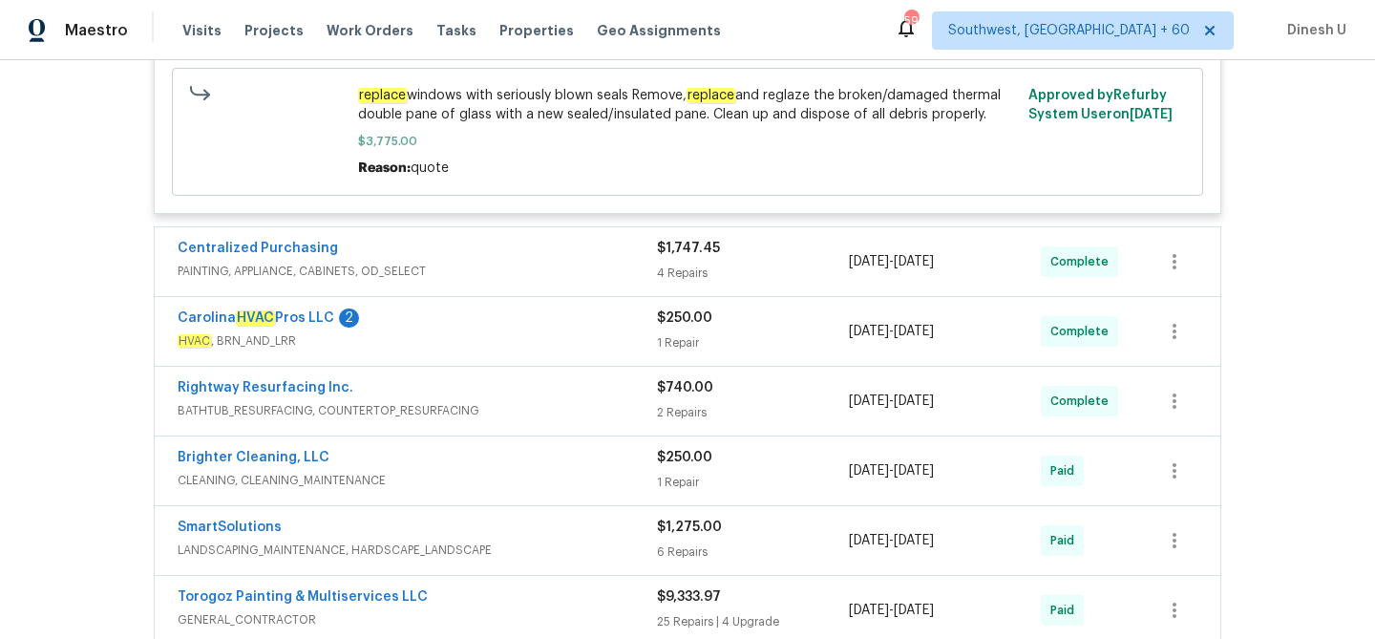
scroll to position [1736, 0]
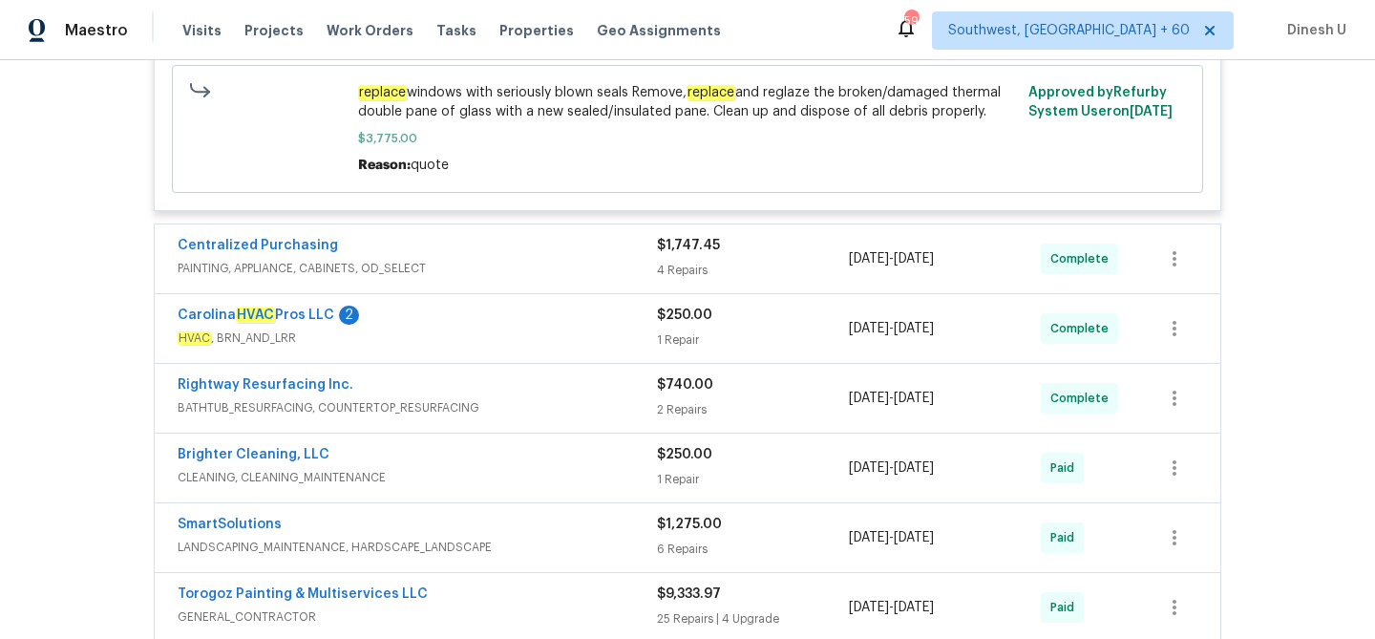
click at [686, 252] on span "$1,747.45" at bounding box center [688, 245] width 63 height 13
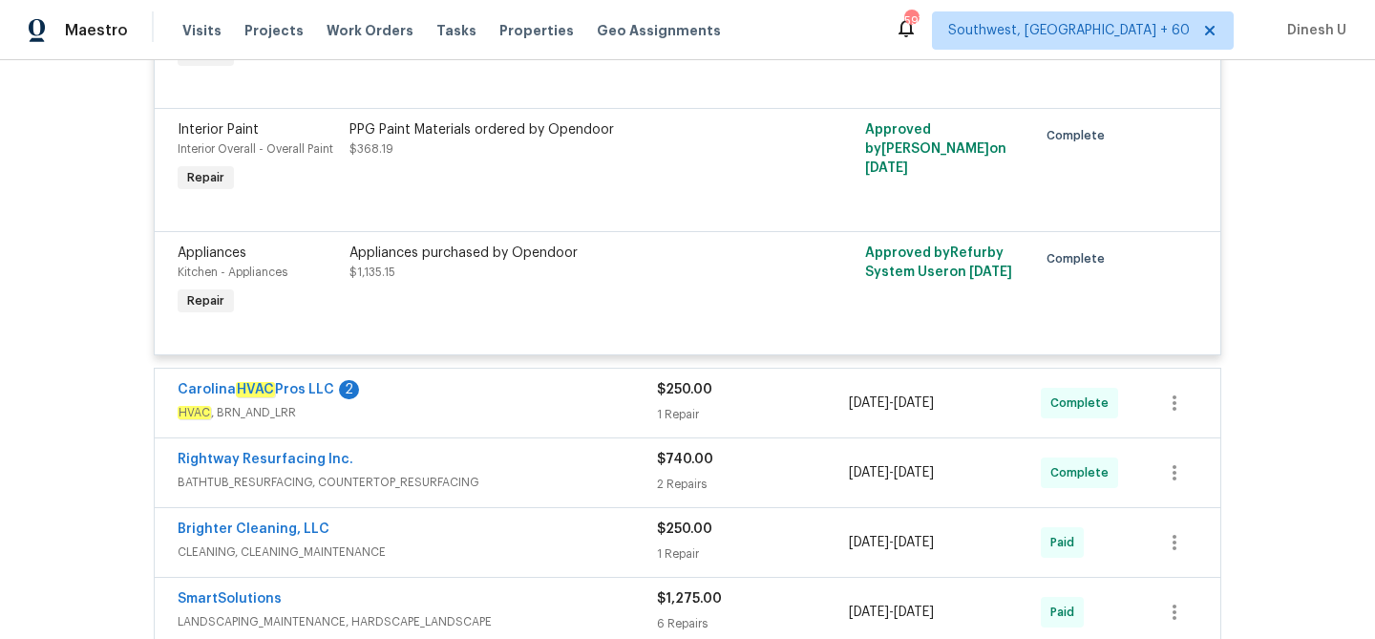
scroll to position [2253, 0]
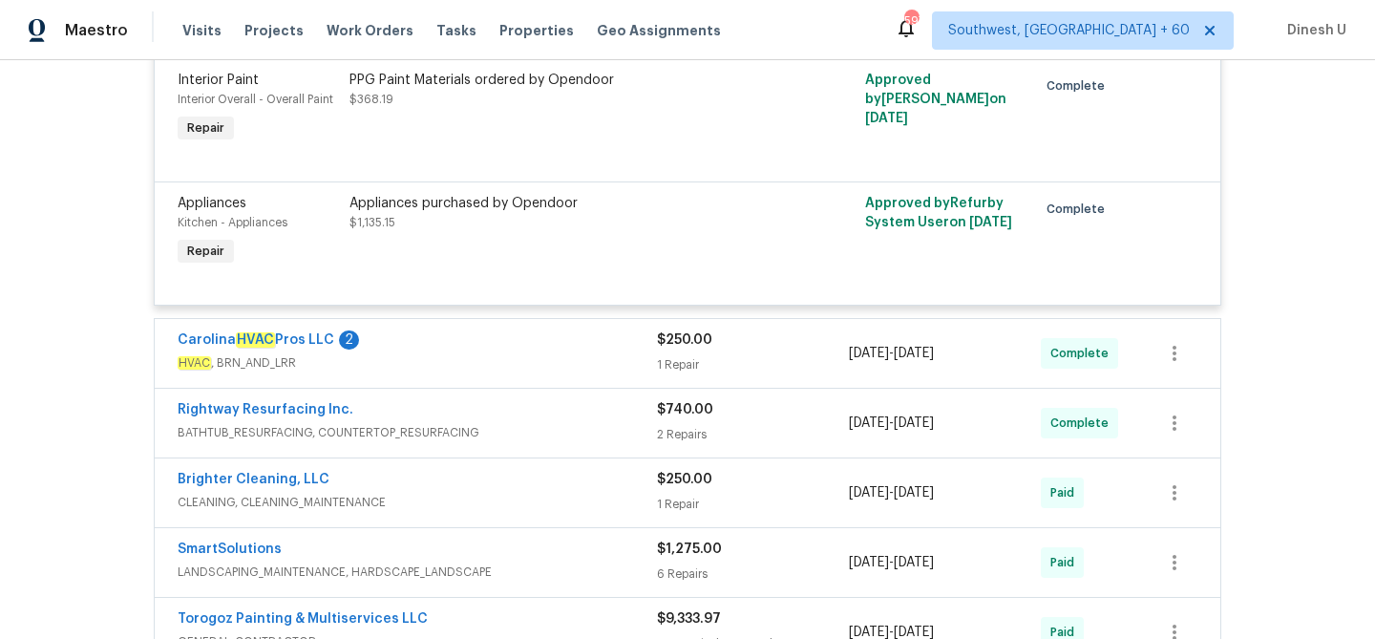
click at [675, 374] on div "1 Repair" at bounding box center [753, 364] width 192 height 19
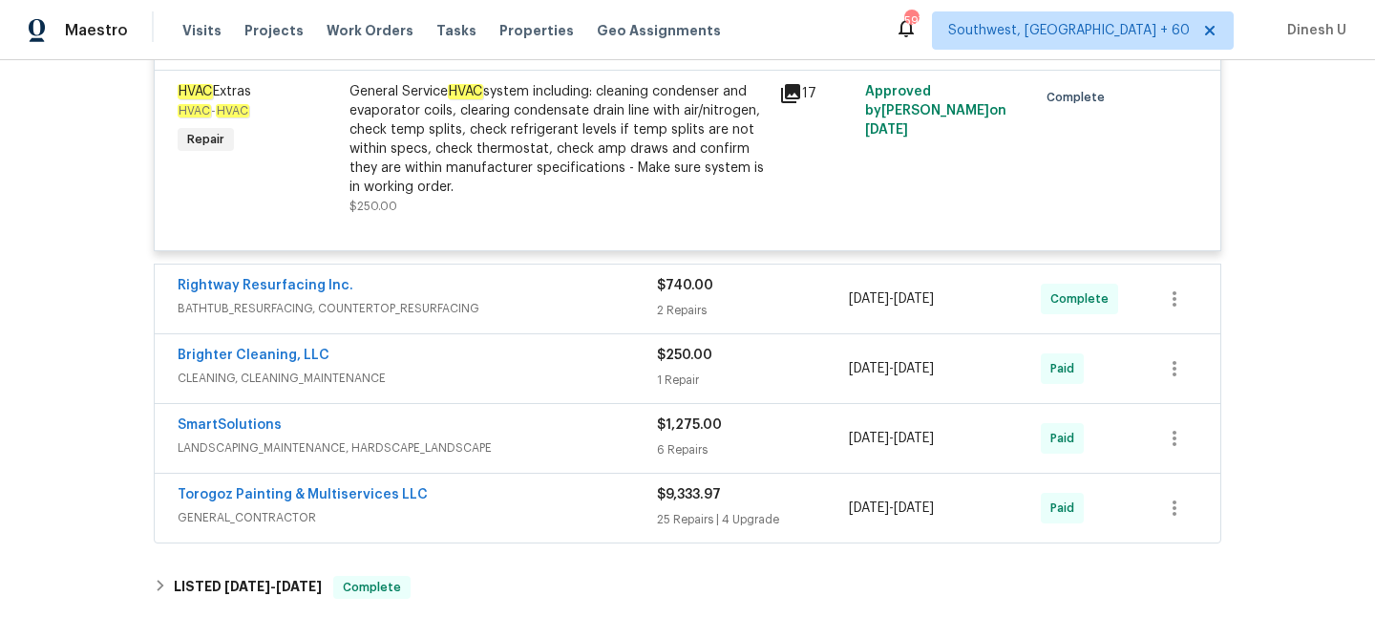
scroll to position [2640, 0]
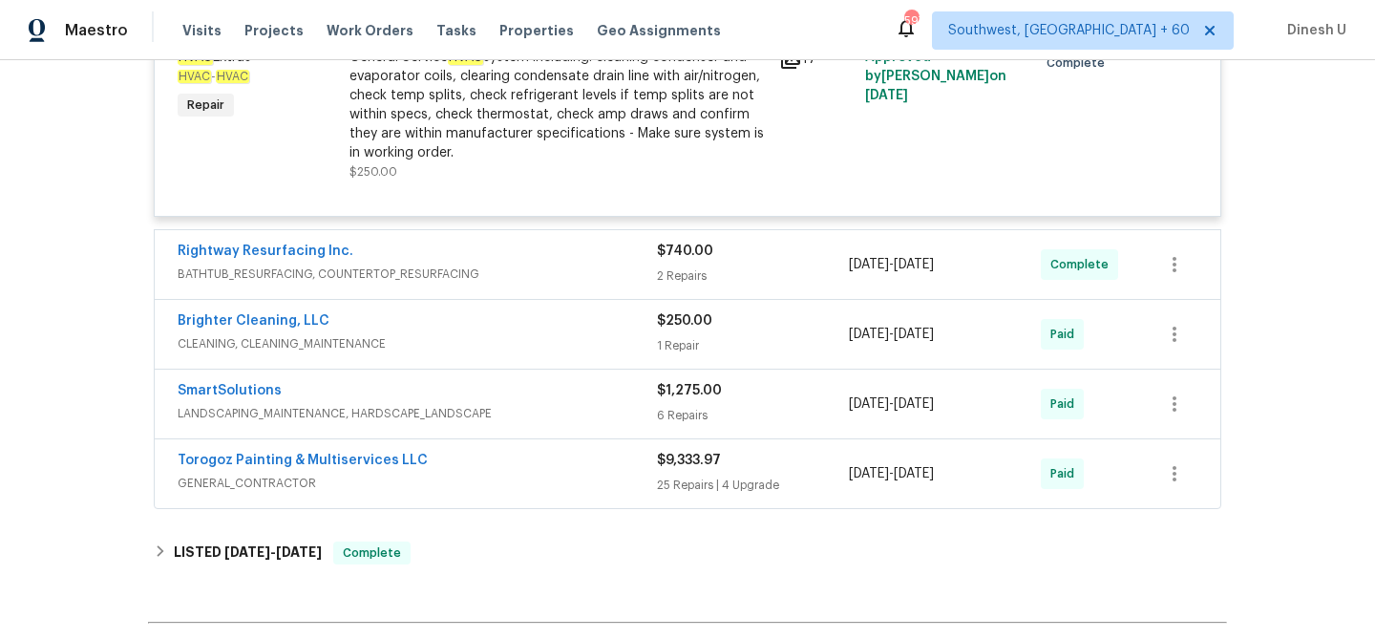
click at [668, 274] on div "2 Repairs" at bounding box center [753, 275] width 192 height 19
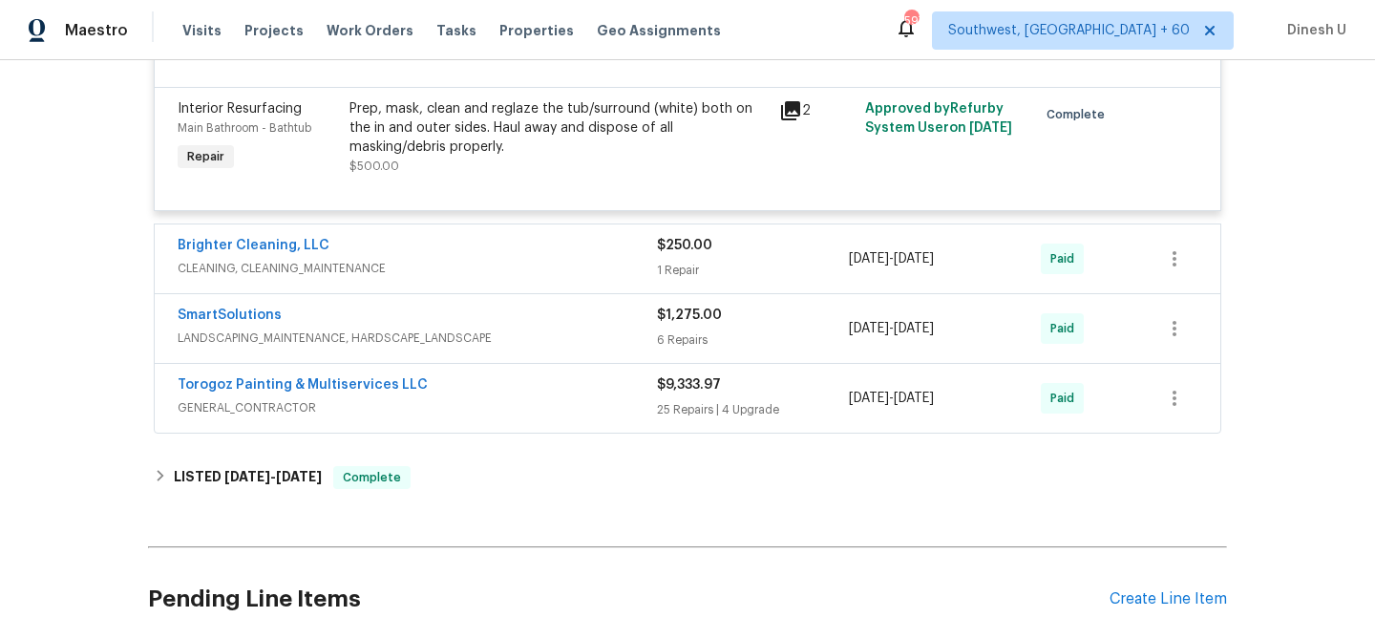
scroll to position [3088, 0]
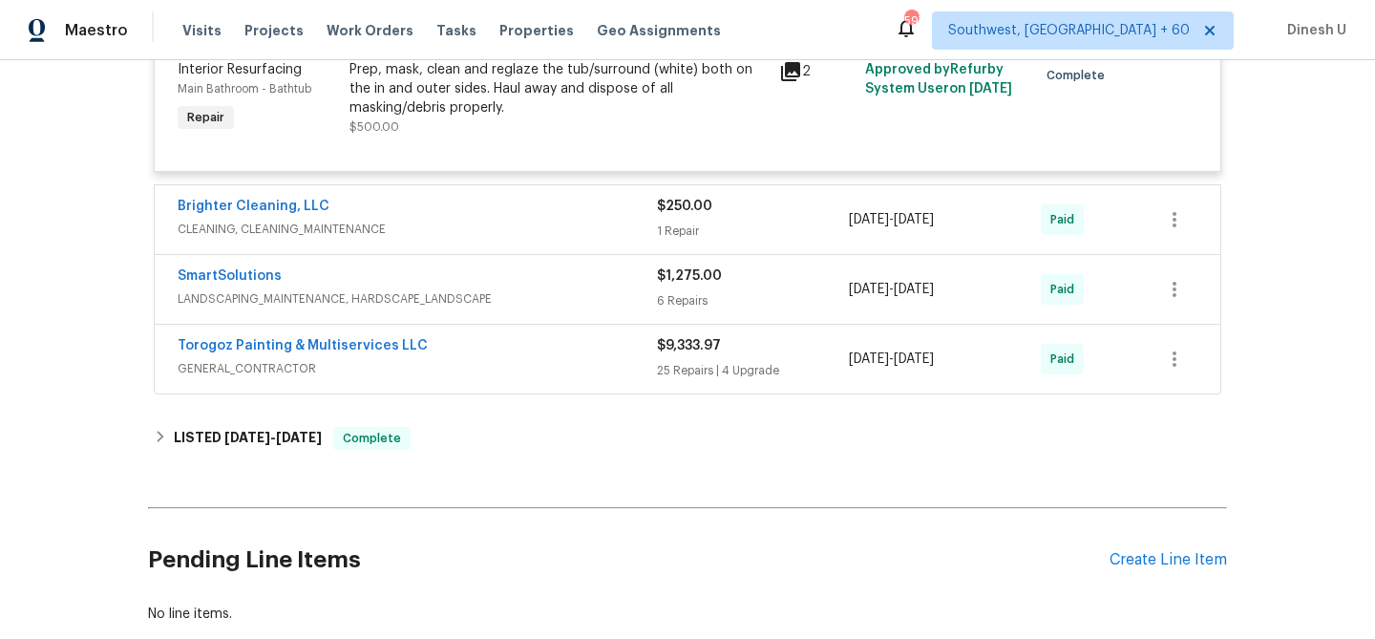
click at [684, 238] on div "1 Repair" at bounding box center [753, 231] width 192 height 19
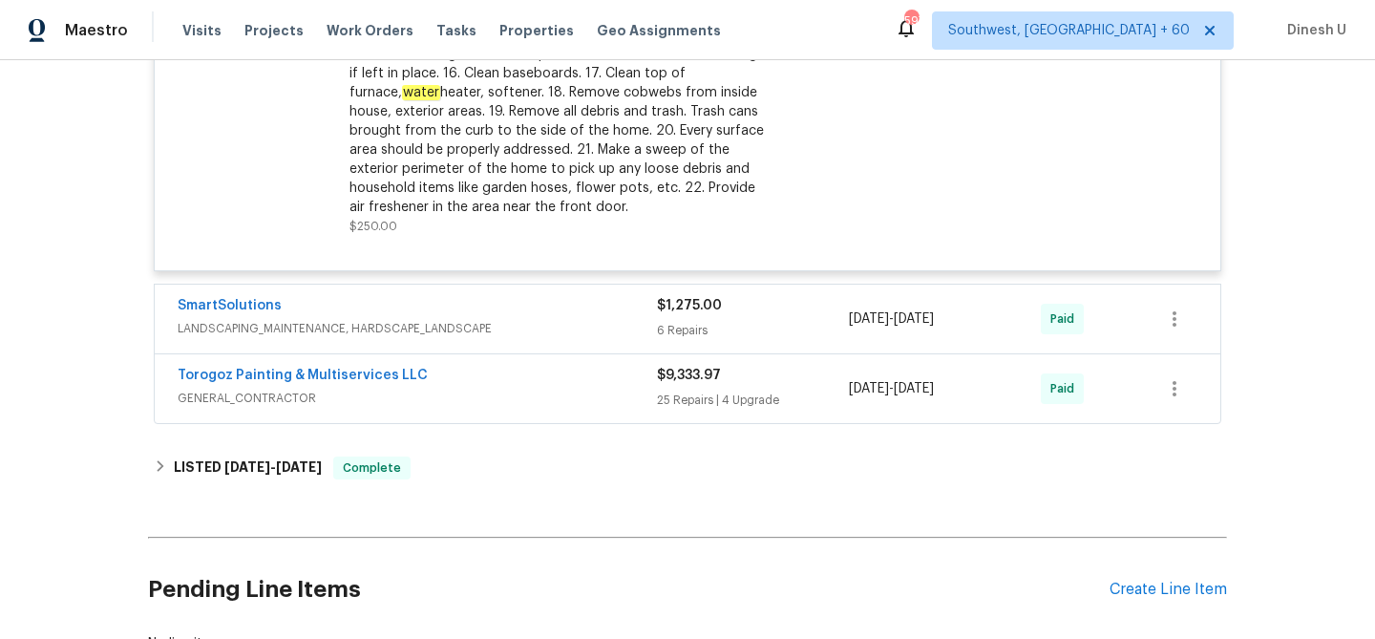
scroll to position [3636, 0]
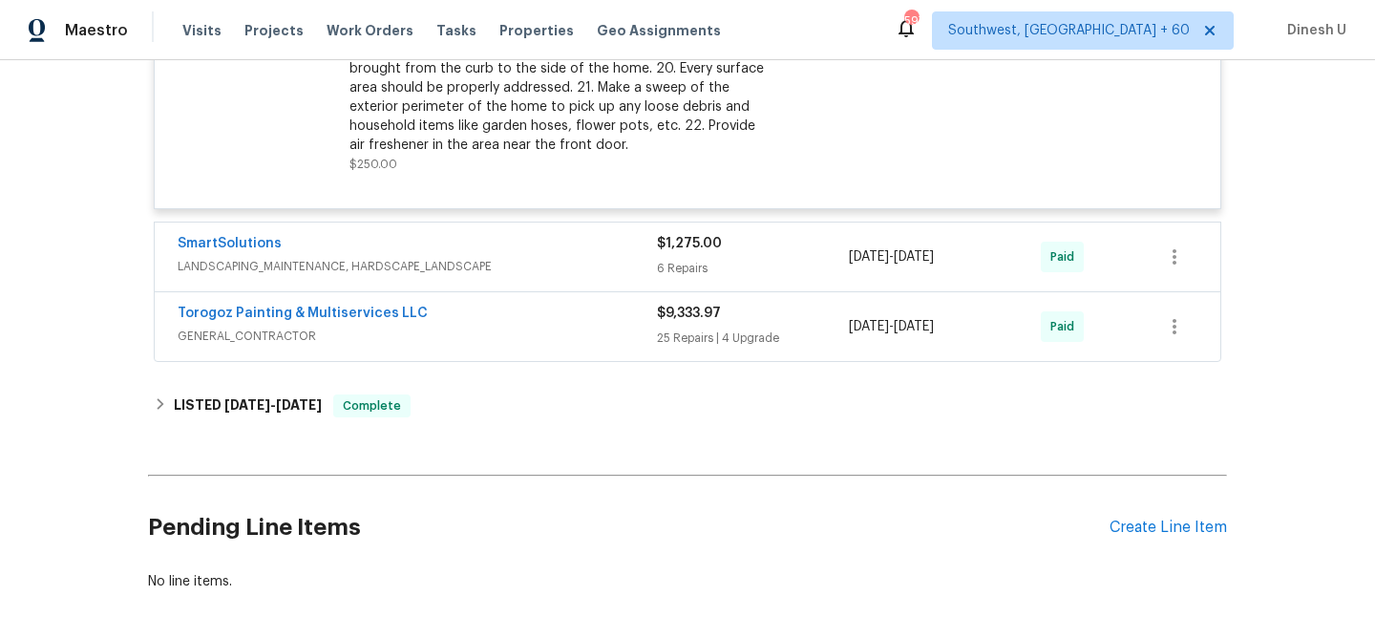
click at [663, 271] on div "6 Repairs" at bounding box center [753, 268] width 192 height 19
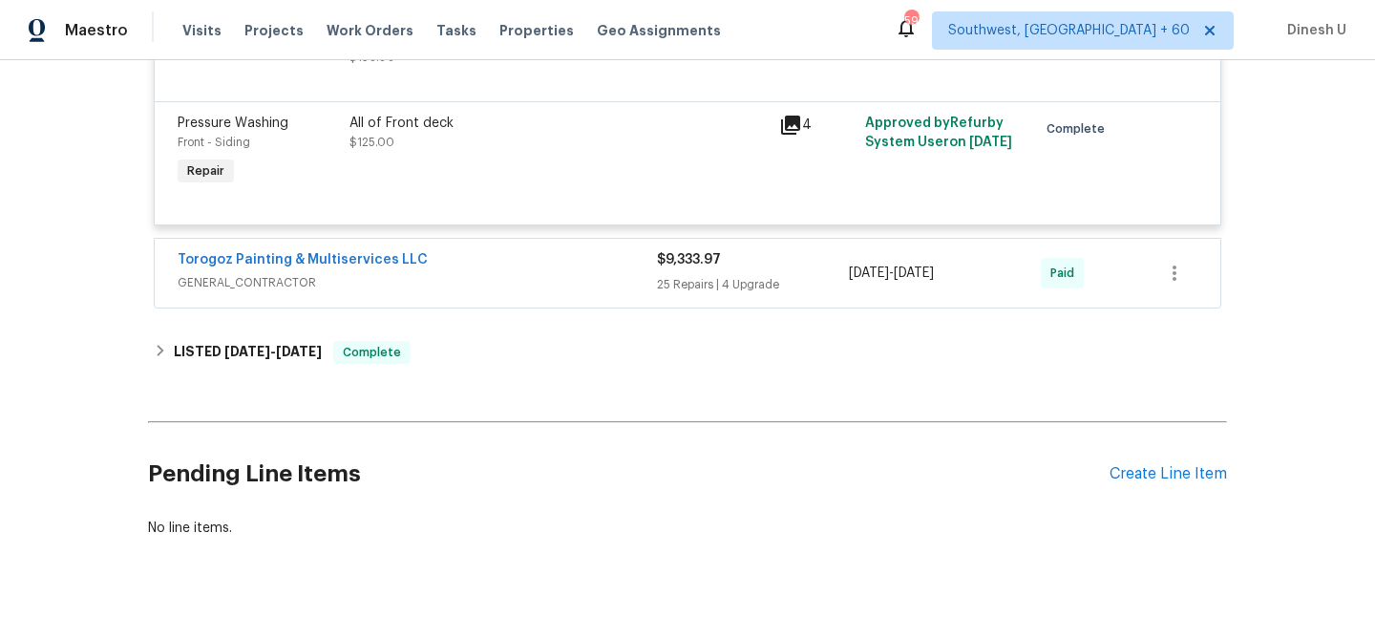
scroll to position [4644, 0]
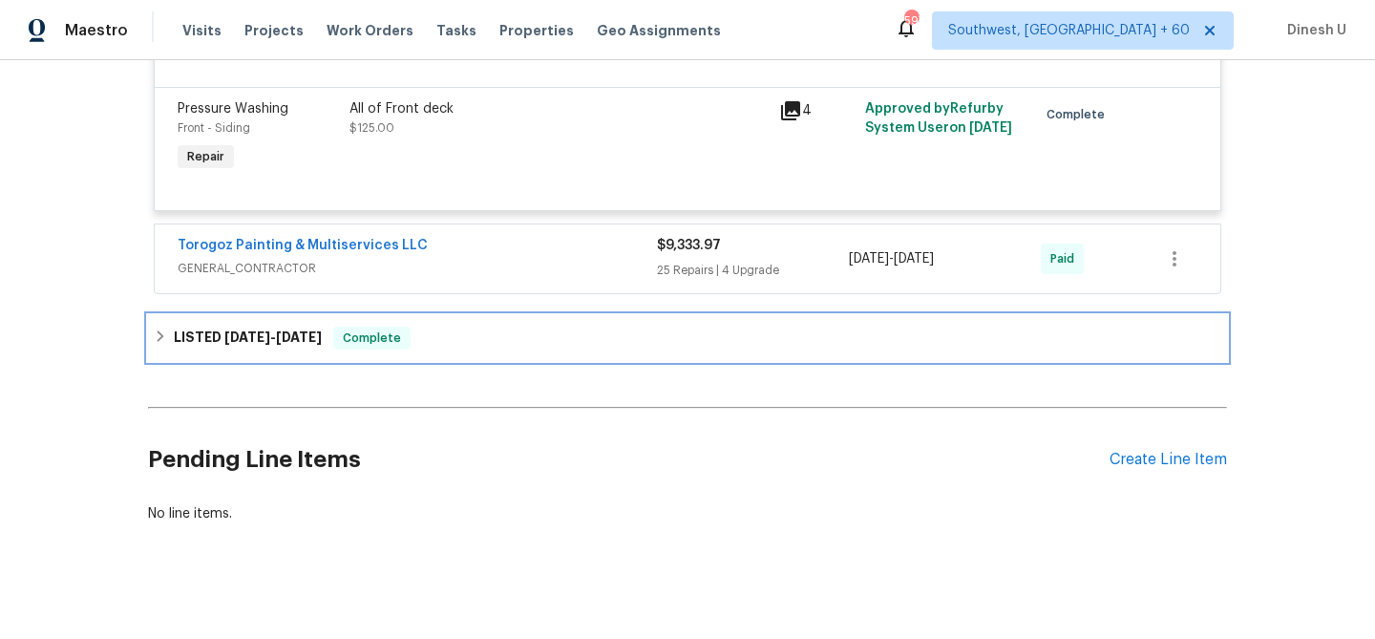
click at [310, 344] on span "9/26/25" at bounding box center [299, 336] width 46 height 13
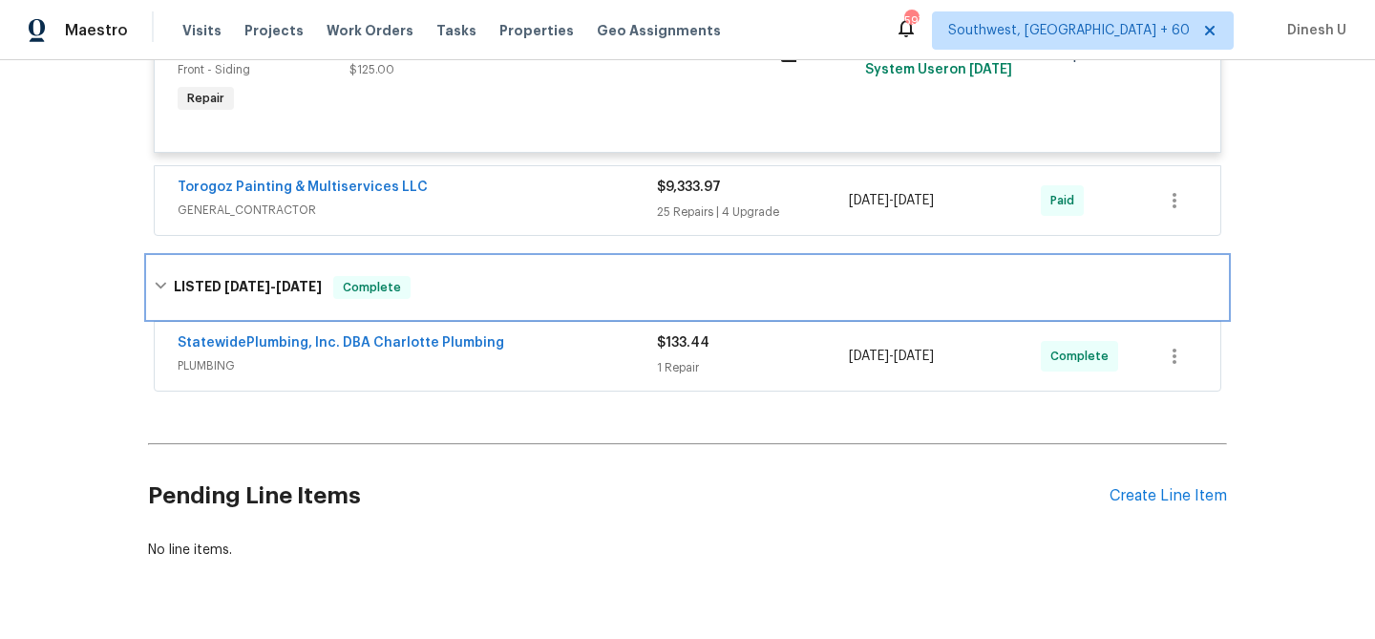
scroll to position [4720, 0]
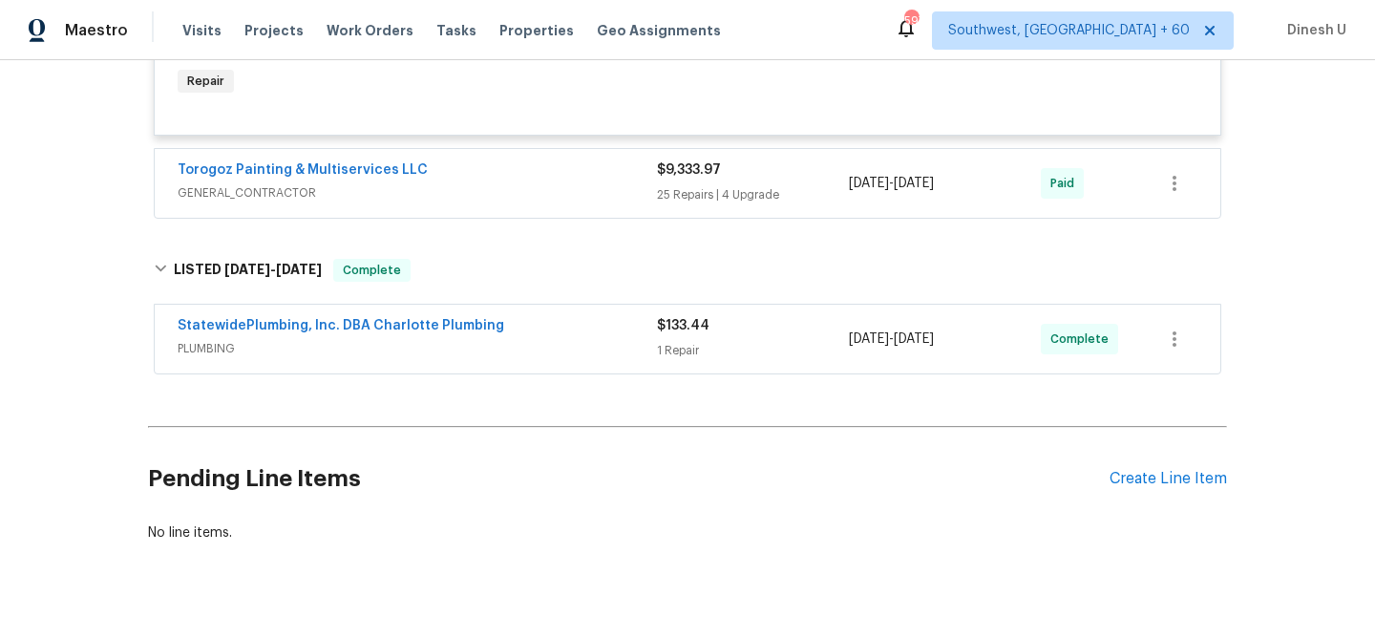
click at [661, 354] on div "1 Repair" at bounding box center [753, 350] width 192 height 19
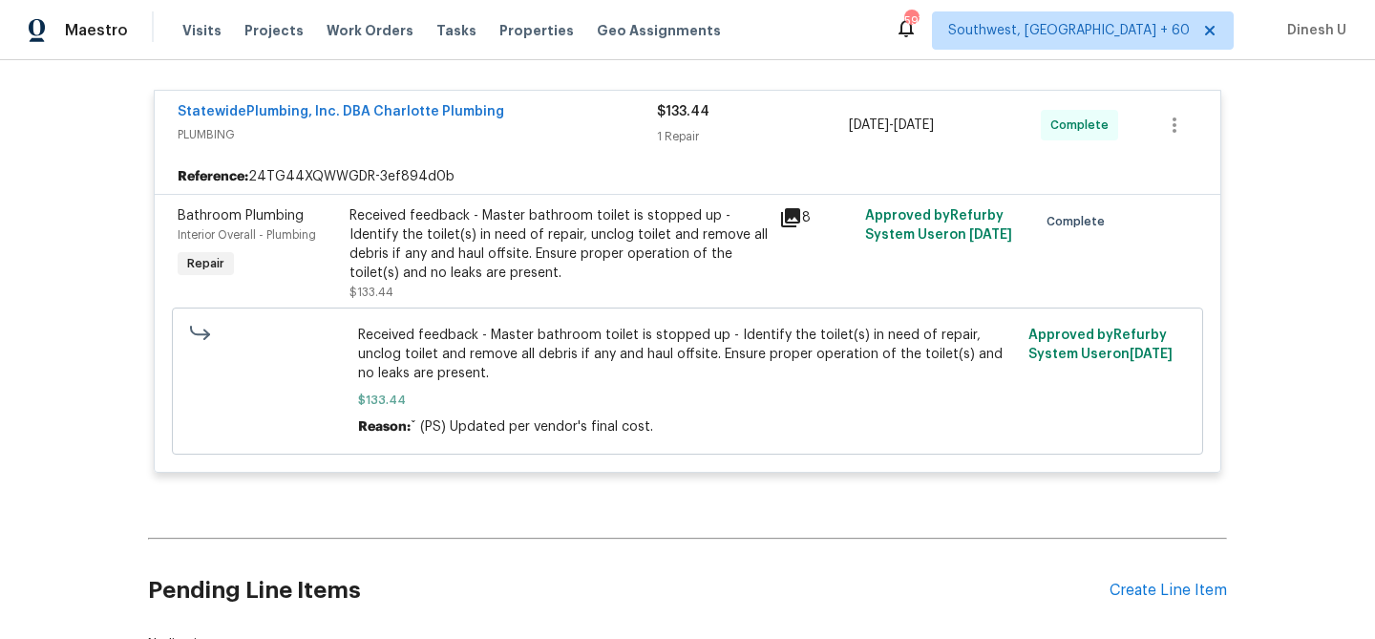
scroll to position [4949, 0]
click at [300, 117] on link "StatewidePlumbing, Inc. DBA Charlotte Plumbing" at bounding box center [341, 110] width 327 height 13
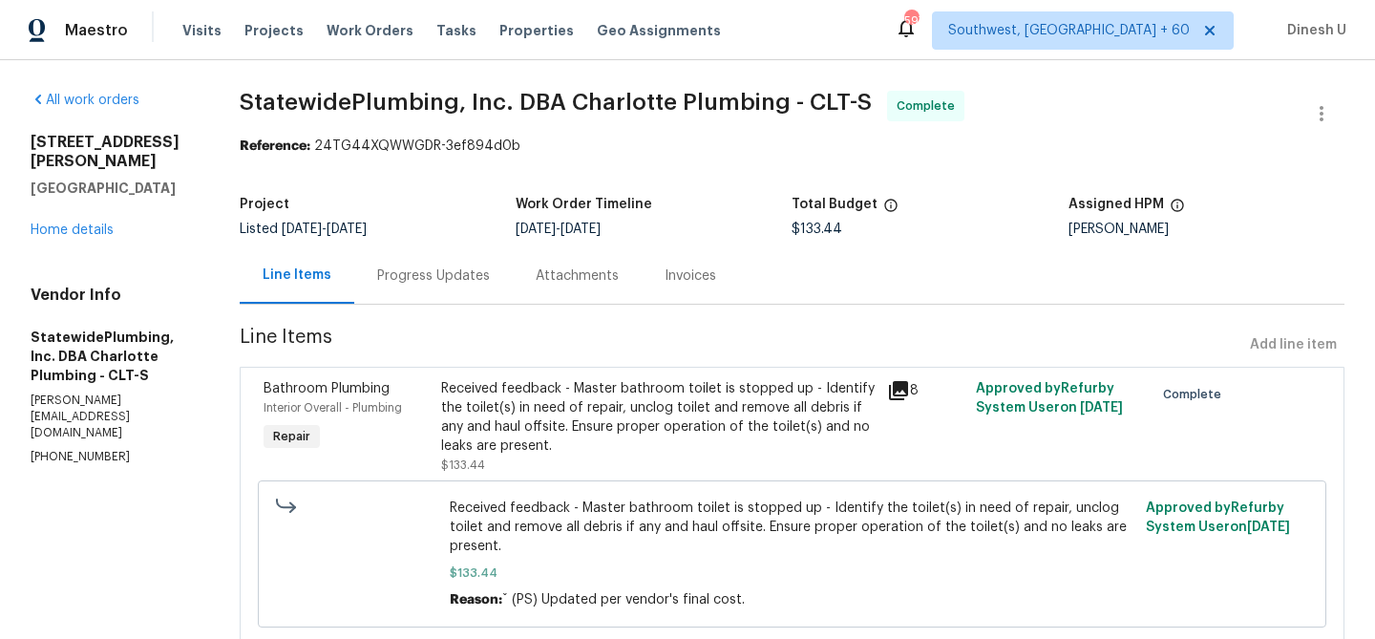
click at [453, 273] on div "Progress Updates" at bounding box center [433, 275] width 113 height 19
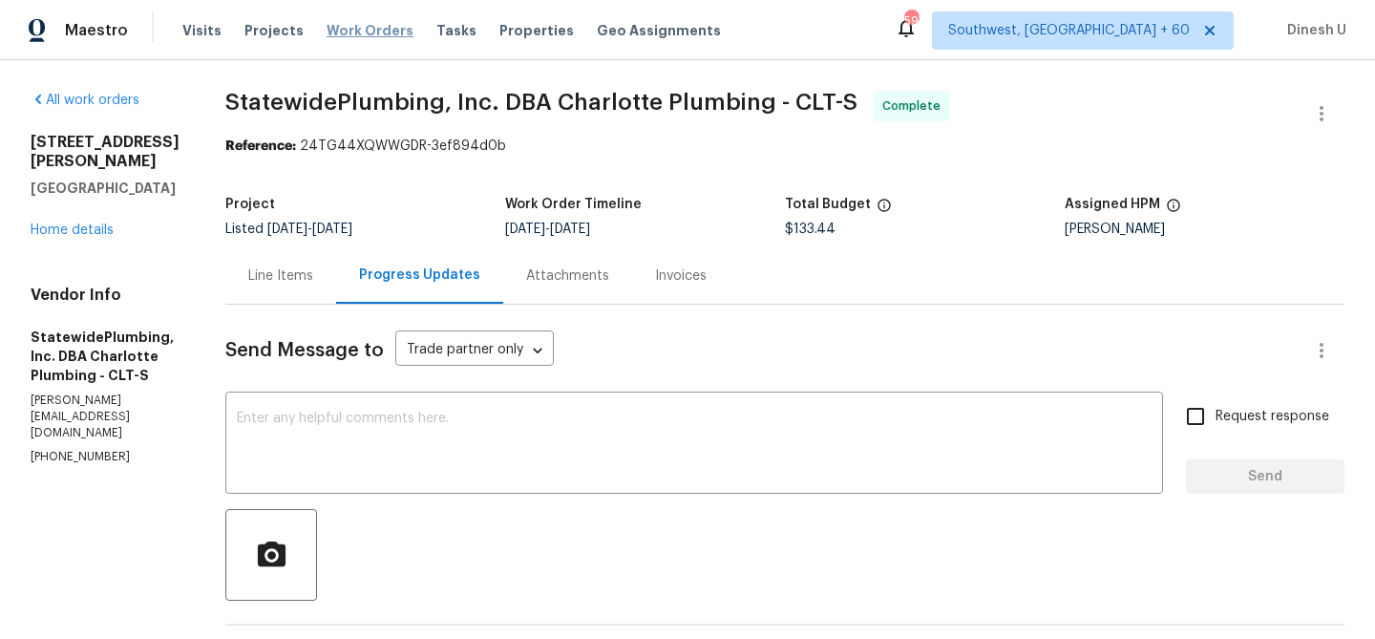
click at [366, 34] on span "Work Orders" at bounding box center [370, 30] width 87 height 19
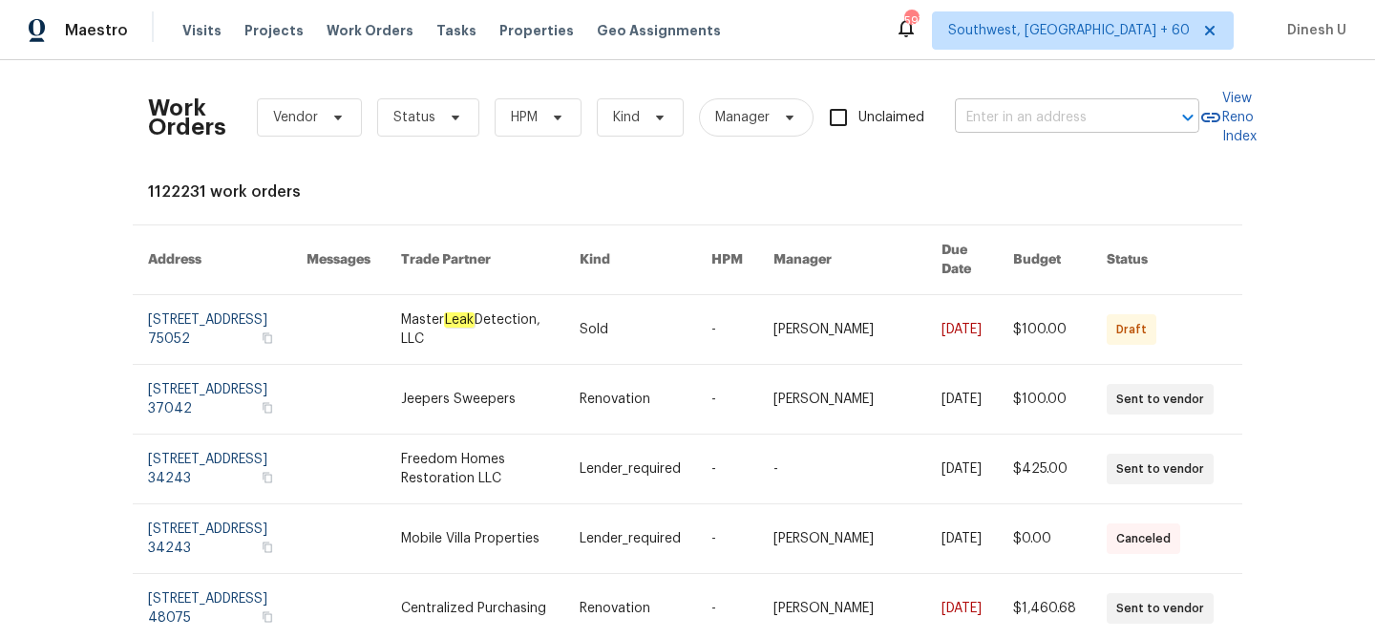
click at [1012, 121] on input "text" at bounding box center [1050, 118] width 191 height 30
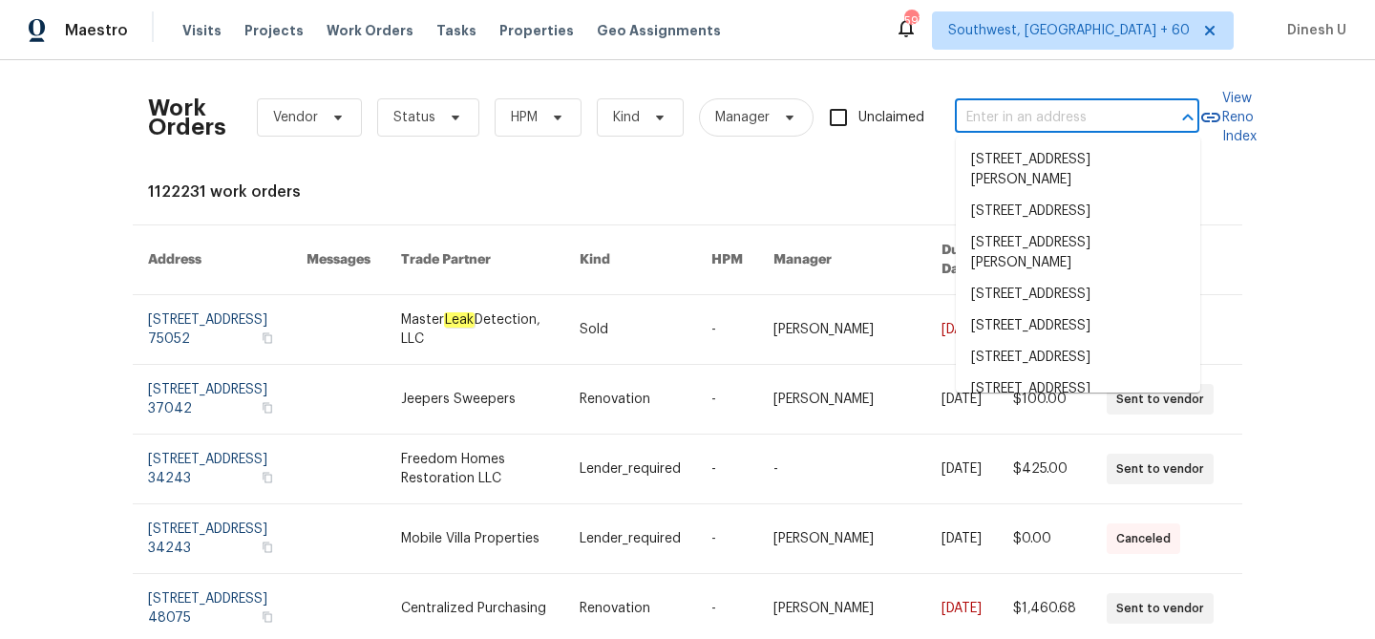
paste input "9401 Rutlandshire Dr Mechanicsville, VA 23116"
type input "9401 Rutlandshire Dr Mechanicsville, VA 23116"
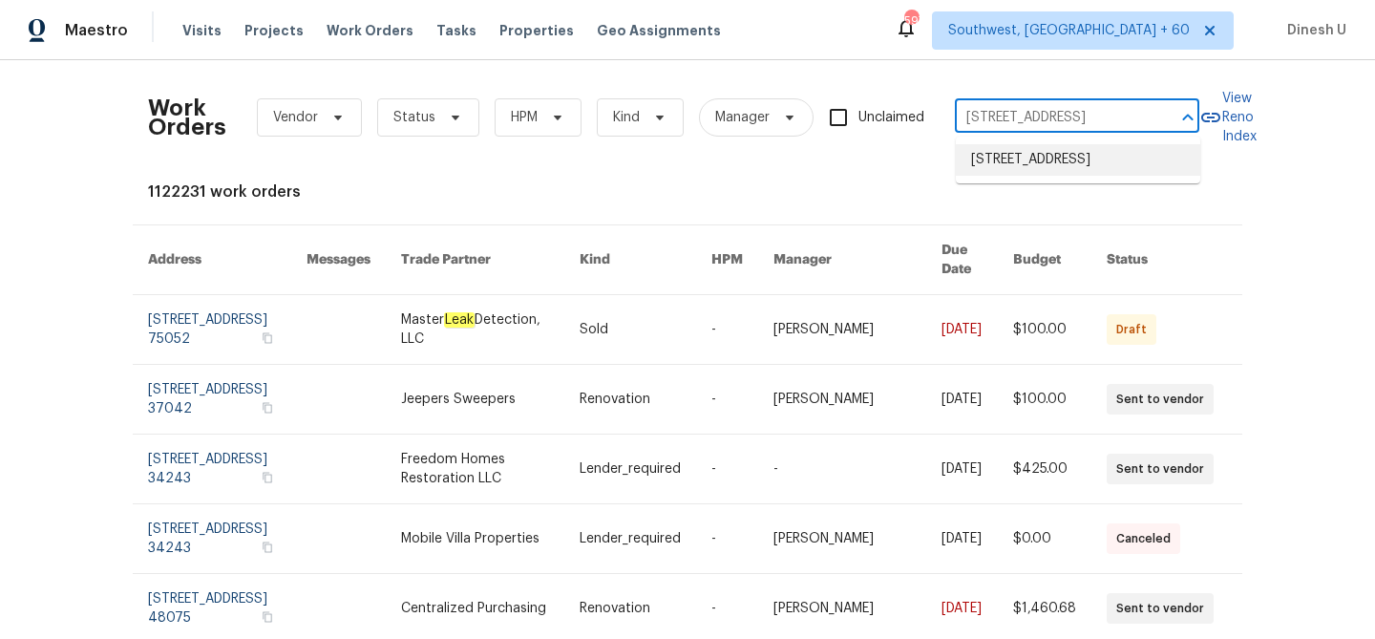
click at [1003, 154] on li "9401 Rutlandshire Dr, Mechanicsville, VA 23116" at bounding box center [1078, 160] width 244 height 32
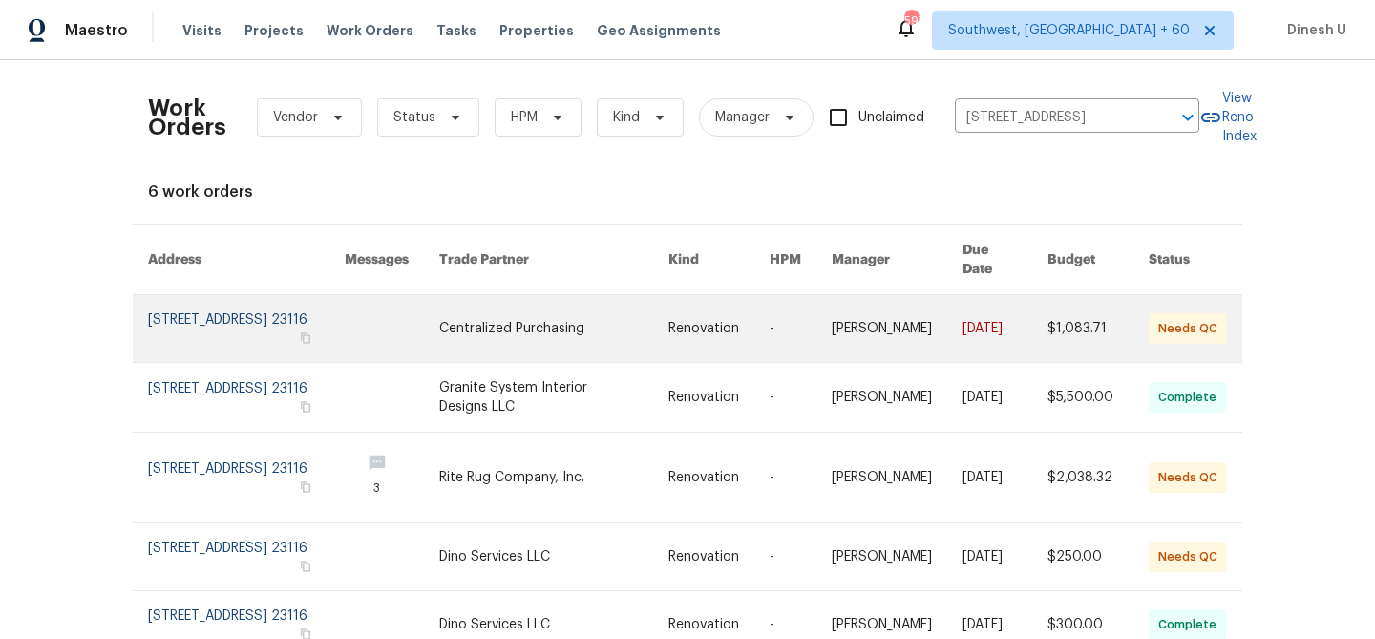
click at [246, 309] on link at bounding box center [246, 328] width 197 height 67
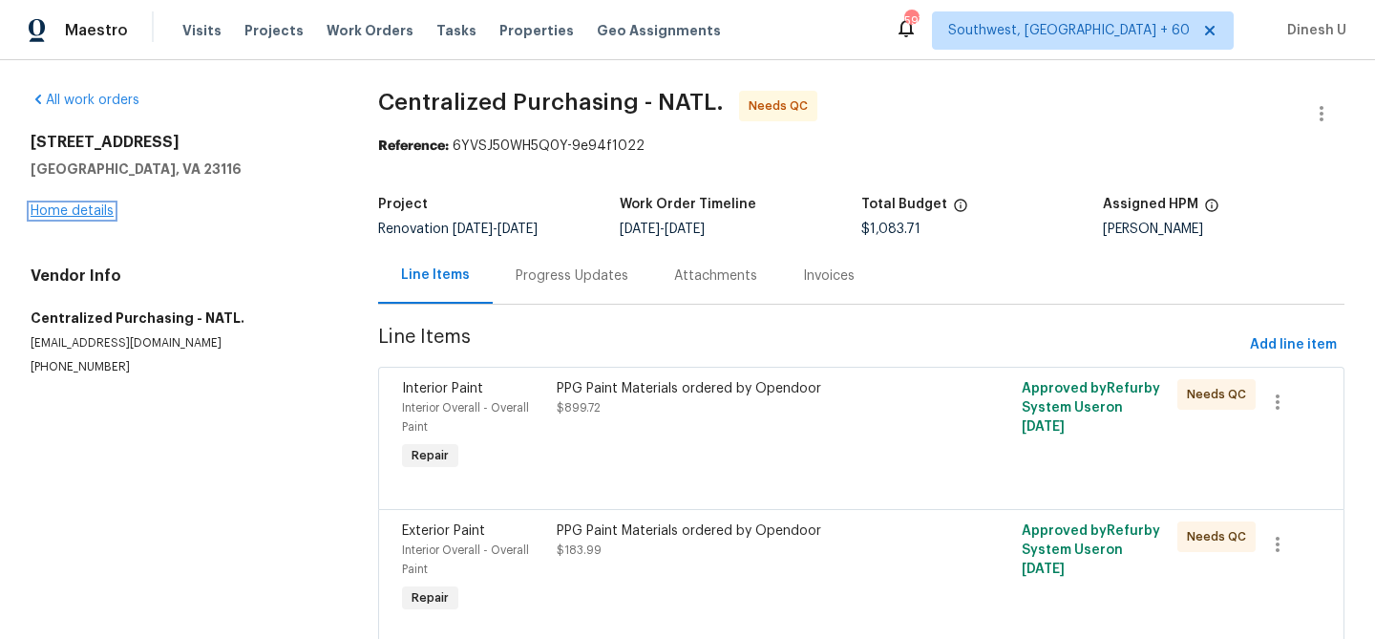
click at [82, 208] on link "Home details" at bounding box center [72, 210] width 83 height 13
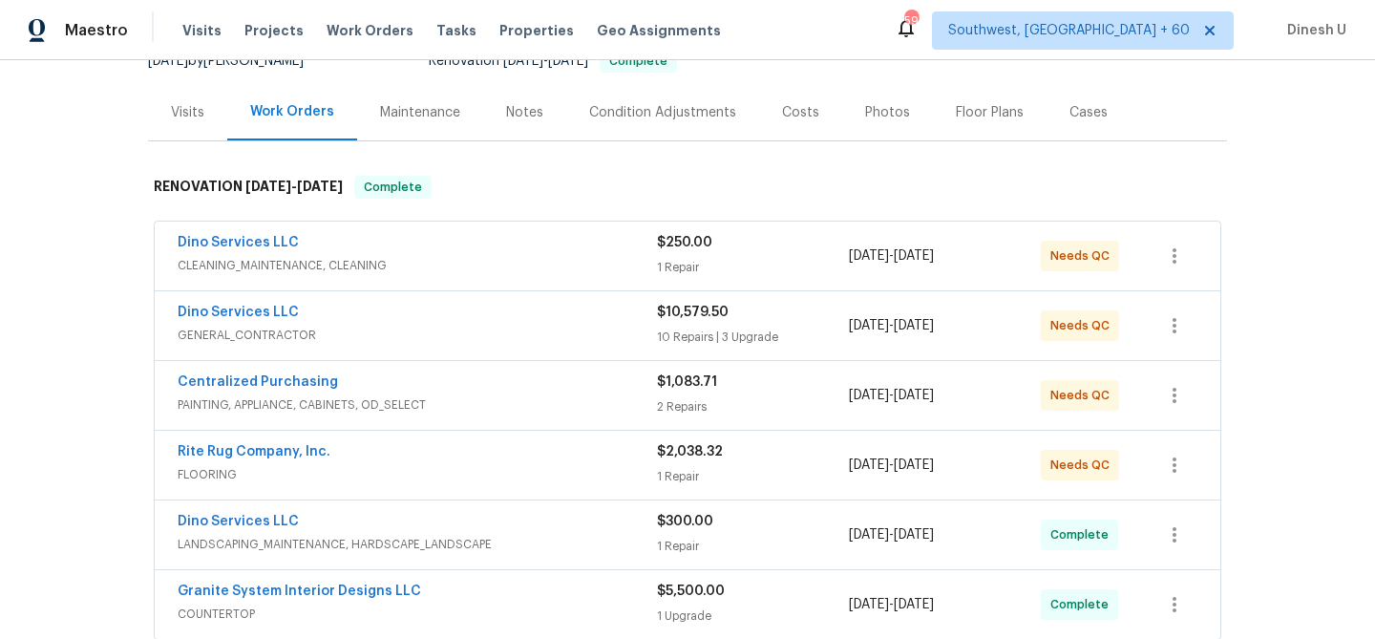
scroll to position [227, 0]
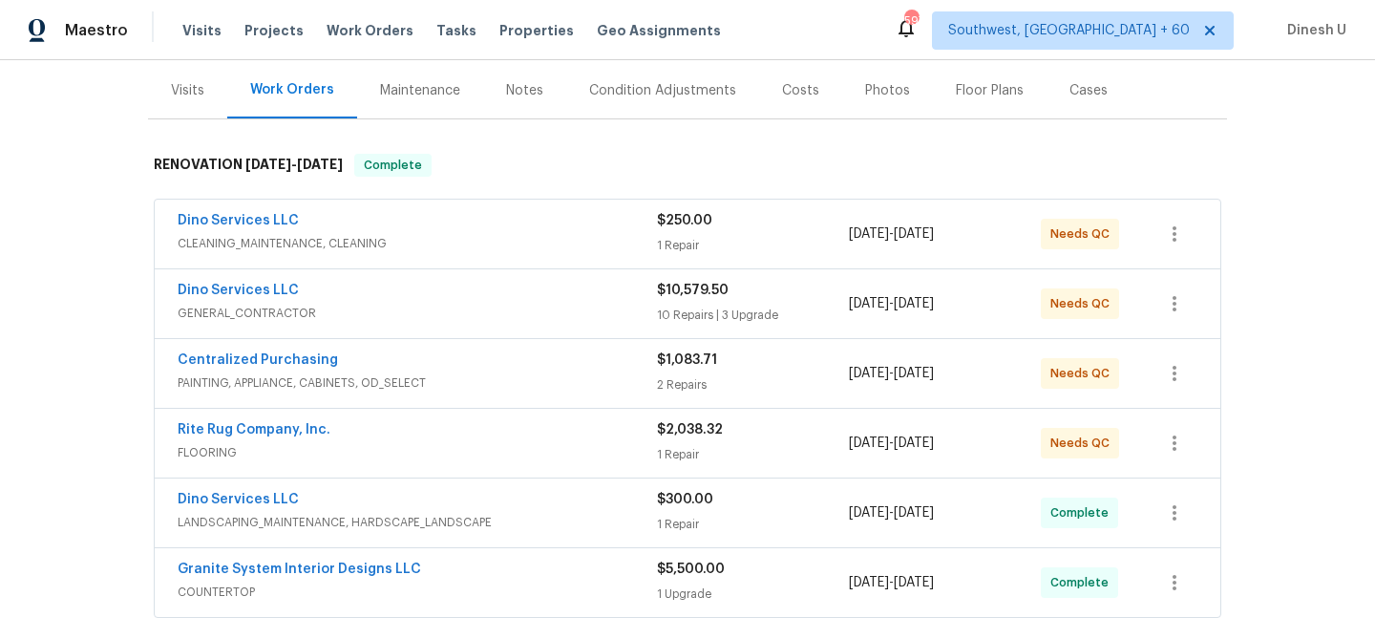
click at [667, 232] on div "$250.00 1 Repair" at bounding box center [753, 234] width 192 height 46
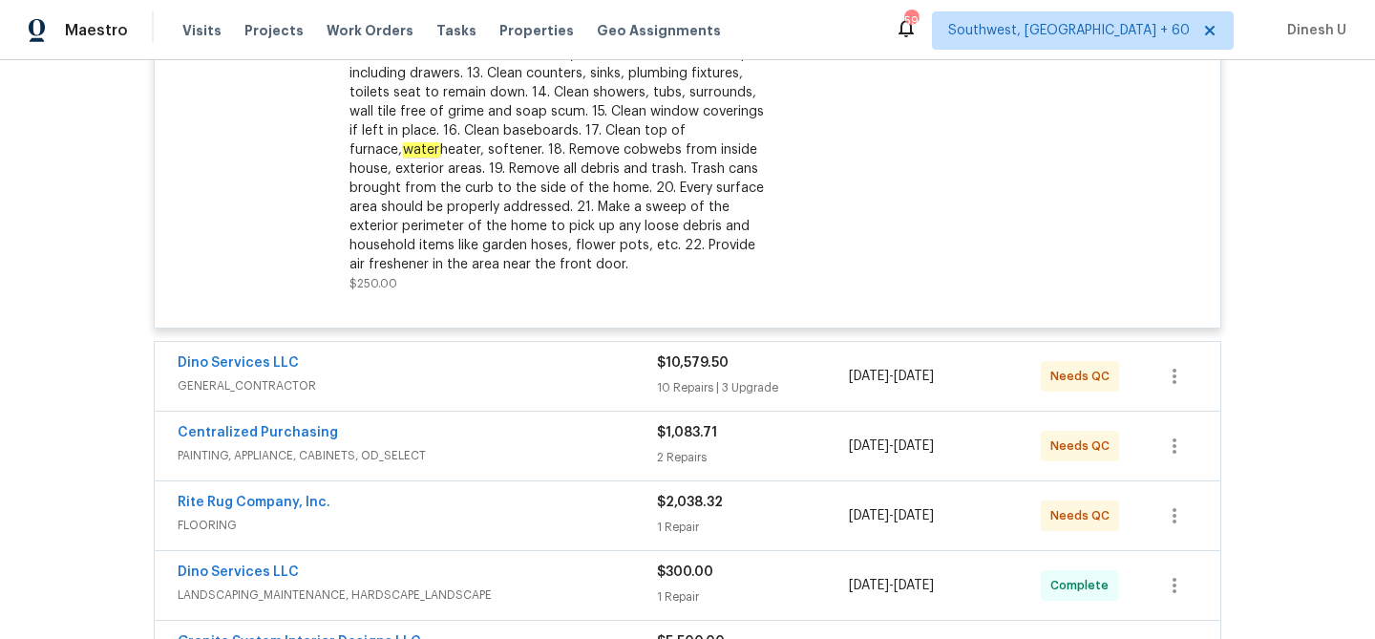
scroll to position [776, 0]
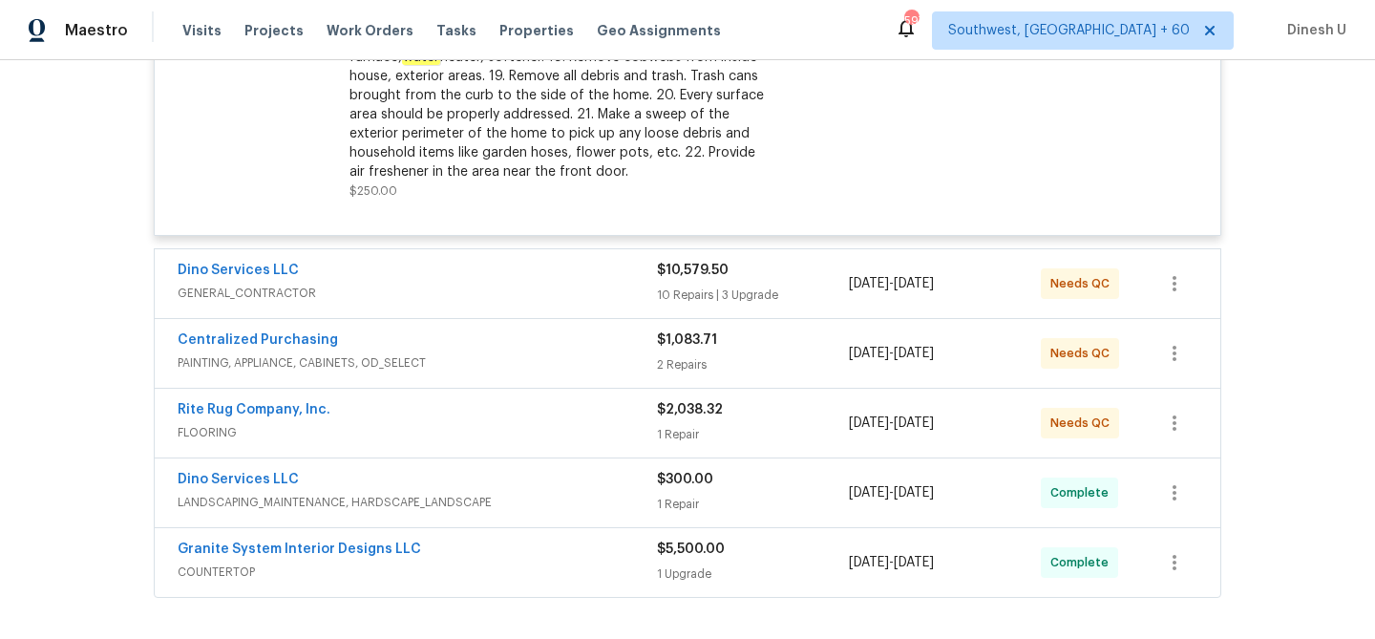
click at [697, 282] on div "$10,579.50 10 Repairs | 3 Upgrade" at bounding box center [753, 284] width 192 height 46
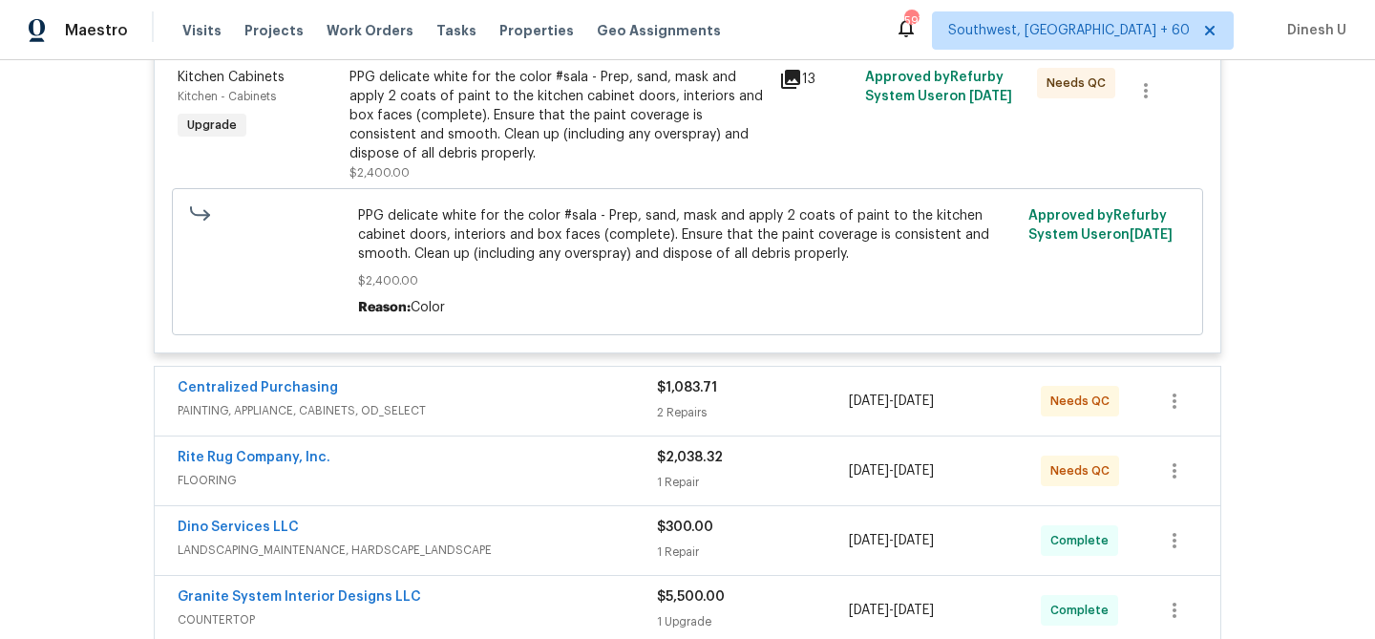
scroll to position [2845, 0]
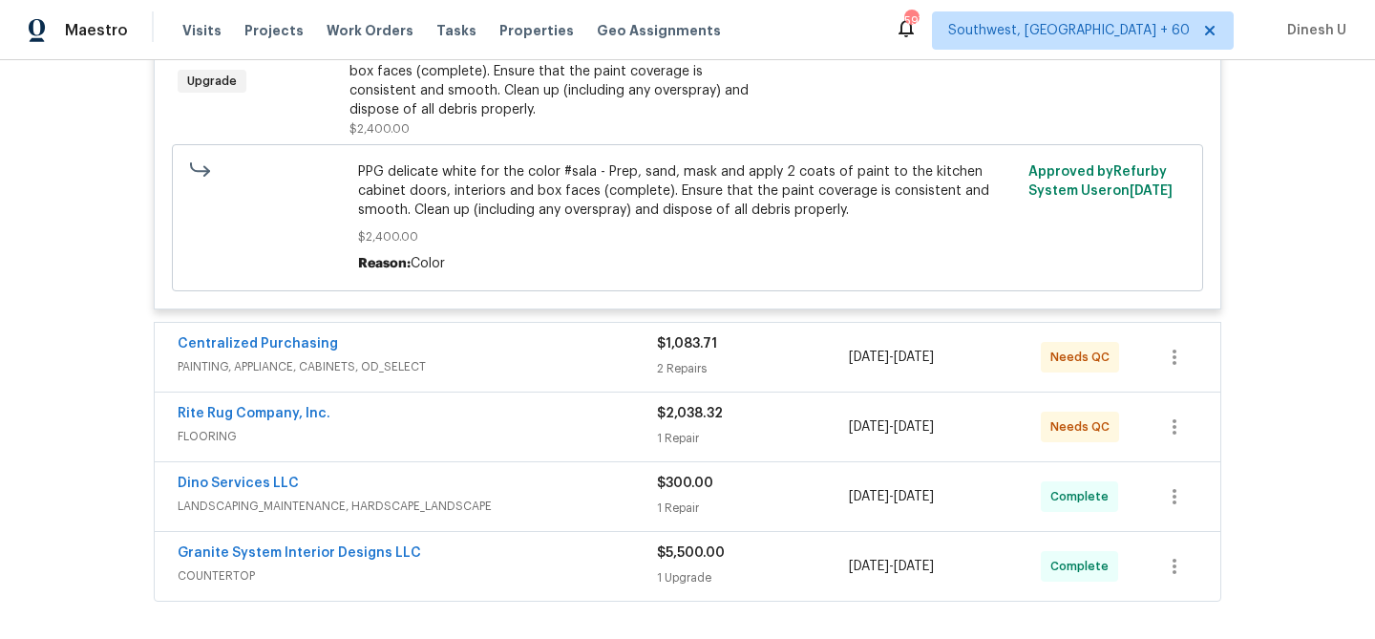
click at [676, 353] on div "$1,083.71" at bounding box center [753, 343] width 192 height 19
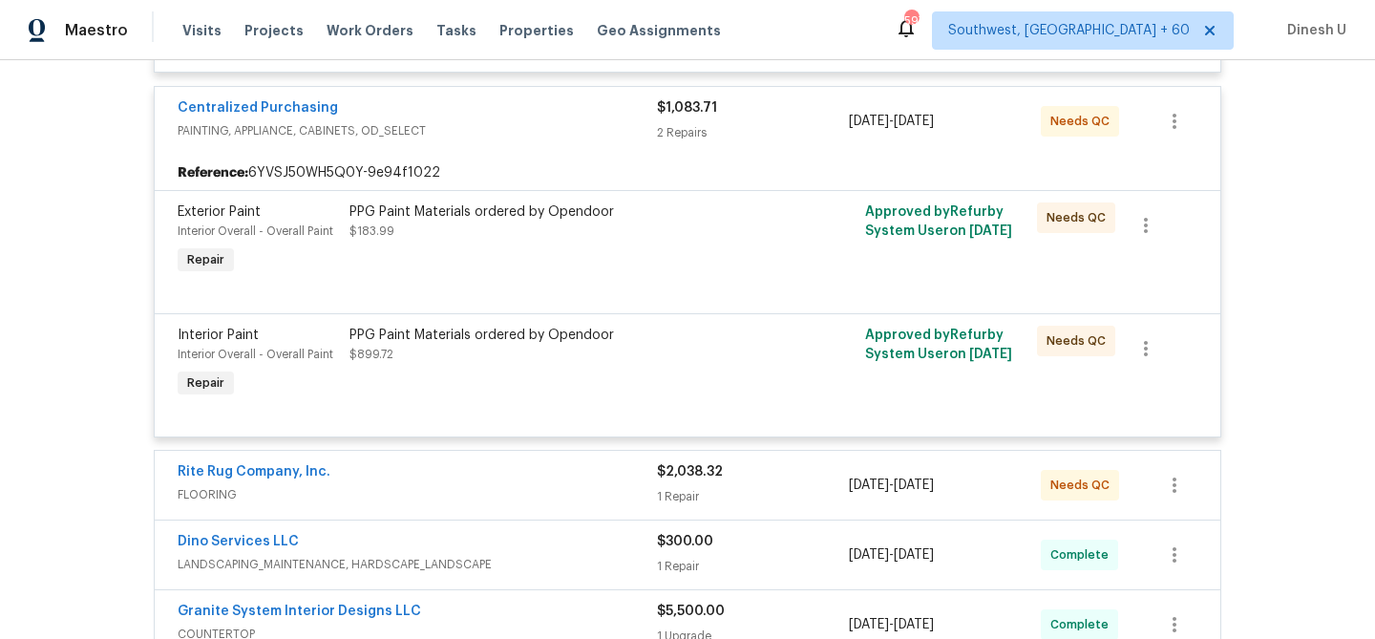
scroll to position [3184, 0]
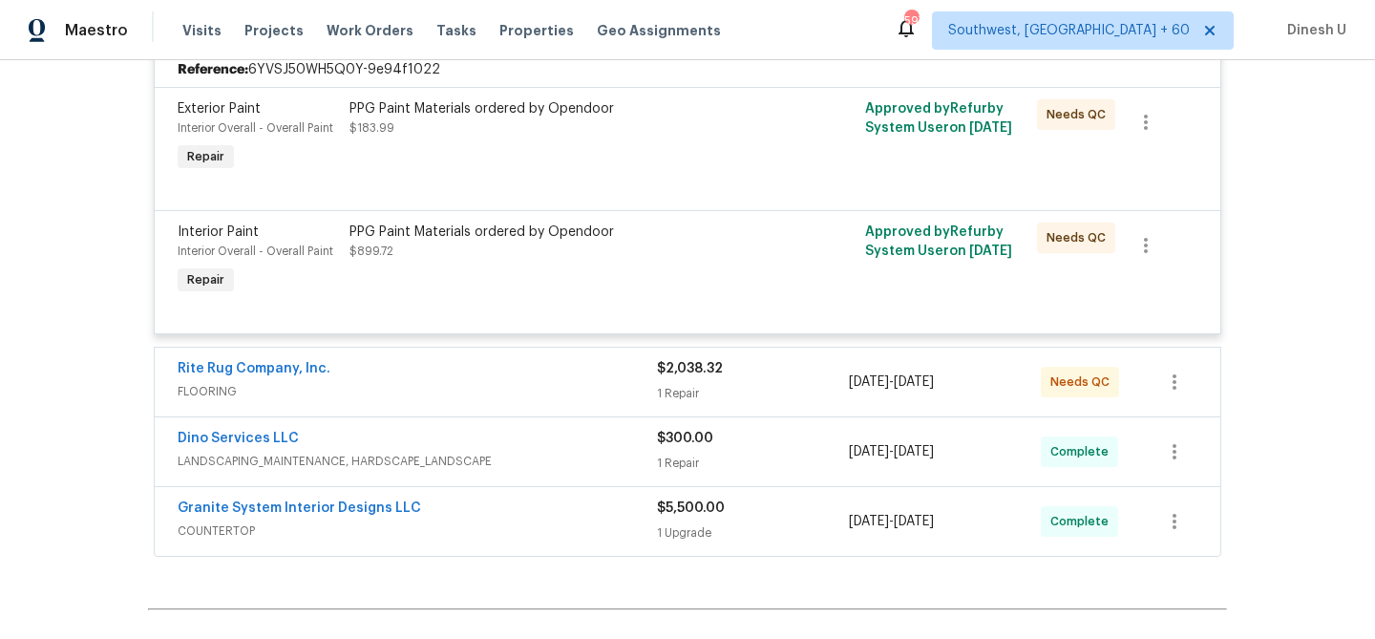
click at [668, 392] on div "1 Repair" at bounding box center [753, 393] width 192 height 19
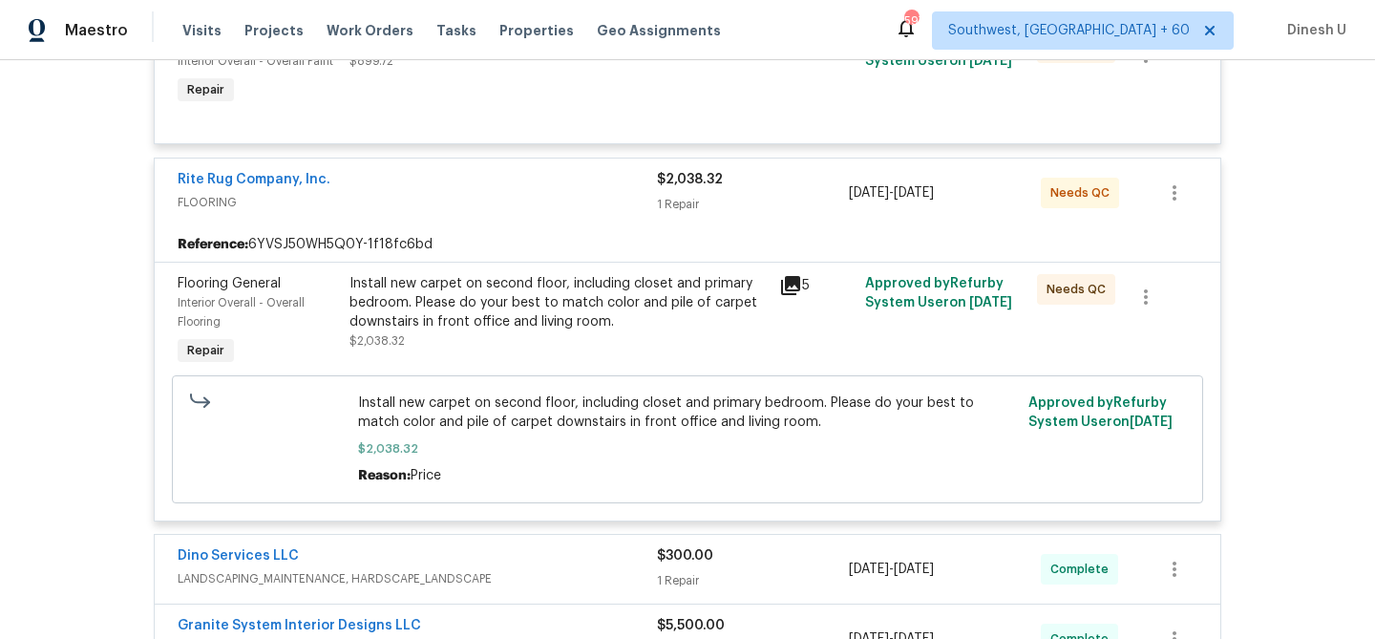
scroll to position [3385, 0]
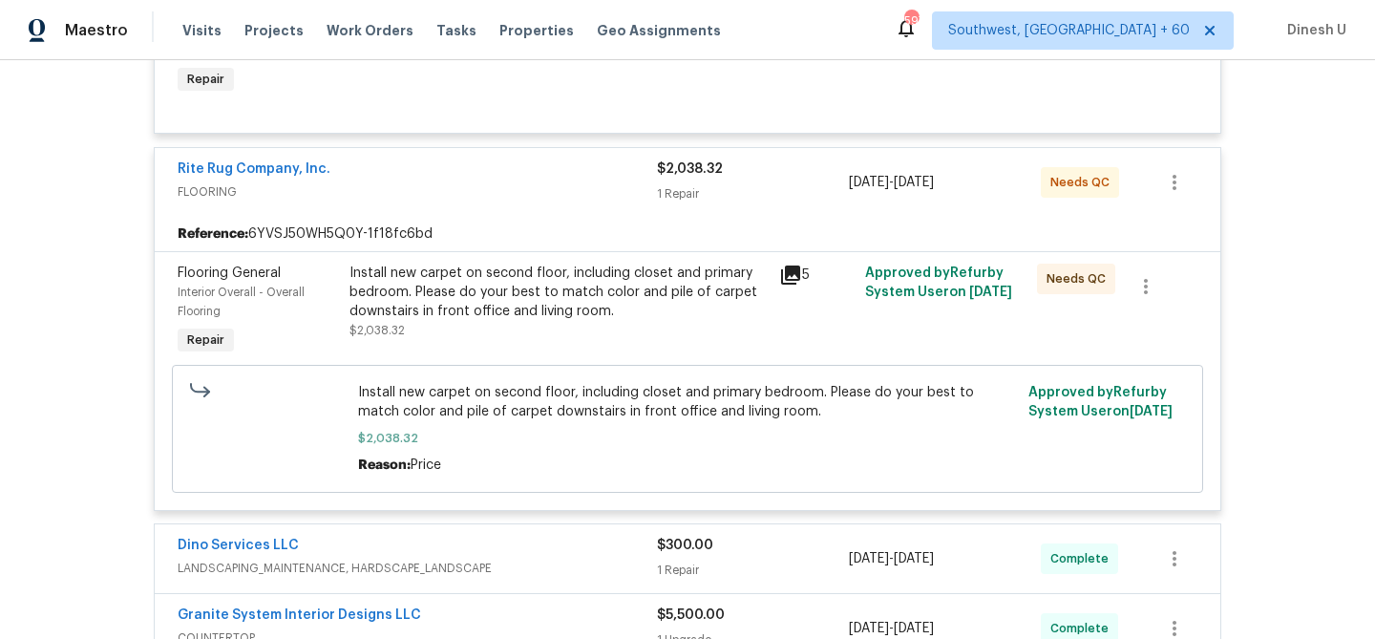
click at [368, 286] on div "Install new carpet on second floor, including closet and primary bedroom. Pleas…" at bounding box center [558, 292] width 418 height 57
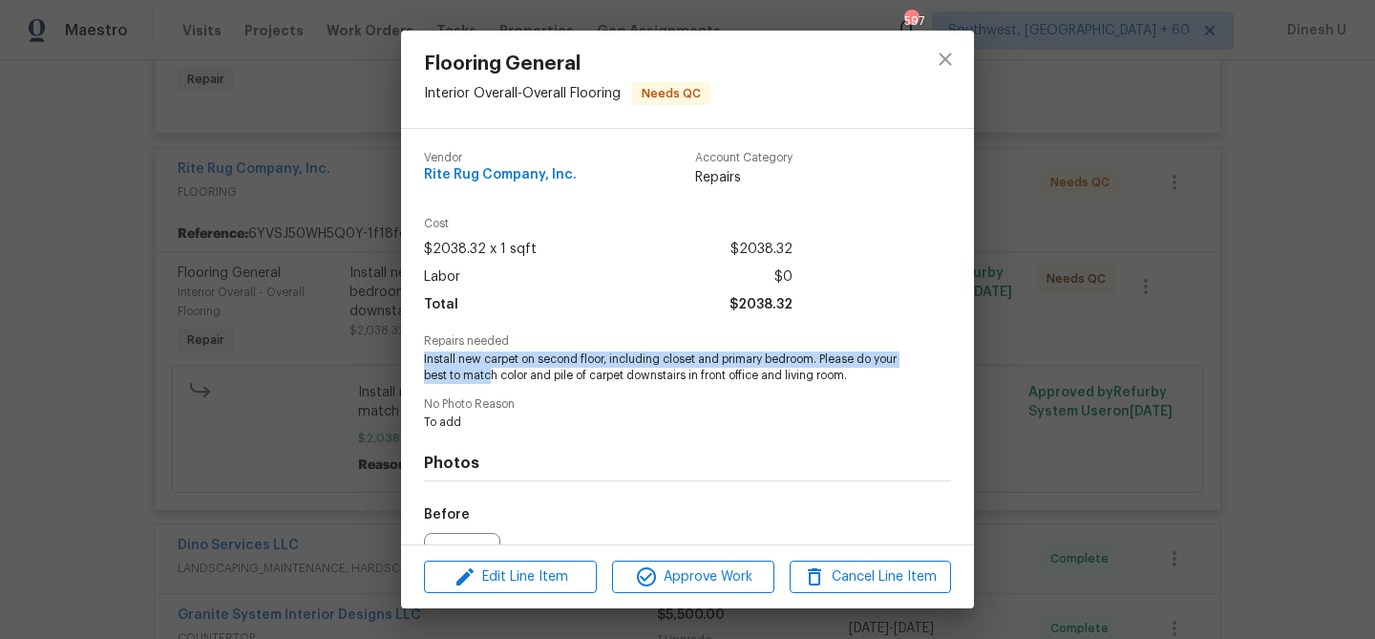
drag, startPoint x: 421, startPoint y: 362, endPoint x: 517, endPoint y: 369, distance: 95.7
click at [517, 369] on div "Vendor Rite Rug Company, Inc. Account Category Repairs Cost $2038.32 x 1 sqft $…" at bounding box center [687, 336] width 573 height 415
click at [456, 369] on span "Install new carpet on second floor, including closet and primary bedroom. Pleas…" at bounding box center [661, 367] width 475 height 32
drag, startPoint x: 424, startPoint y: 356, endPoint x: 824, endPoint y: 356, distance: 400.1
click at [825, 356] on span "Install new carpet on second floor, including closet and primary bedroom. Pleas…" at bounding box center [661, 367] width 475 height 32
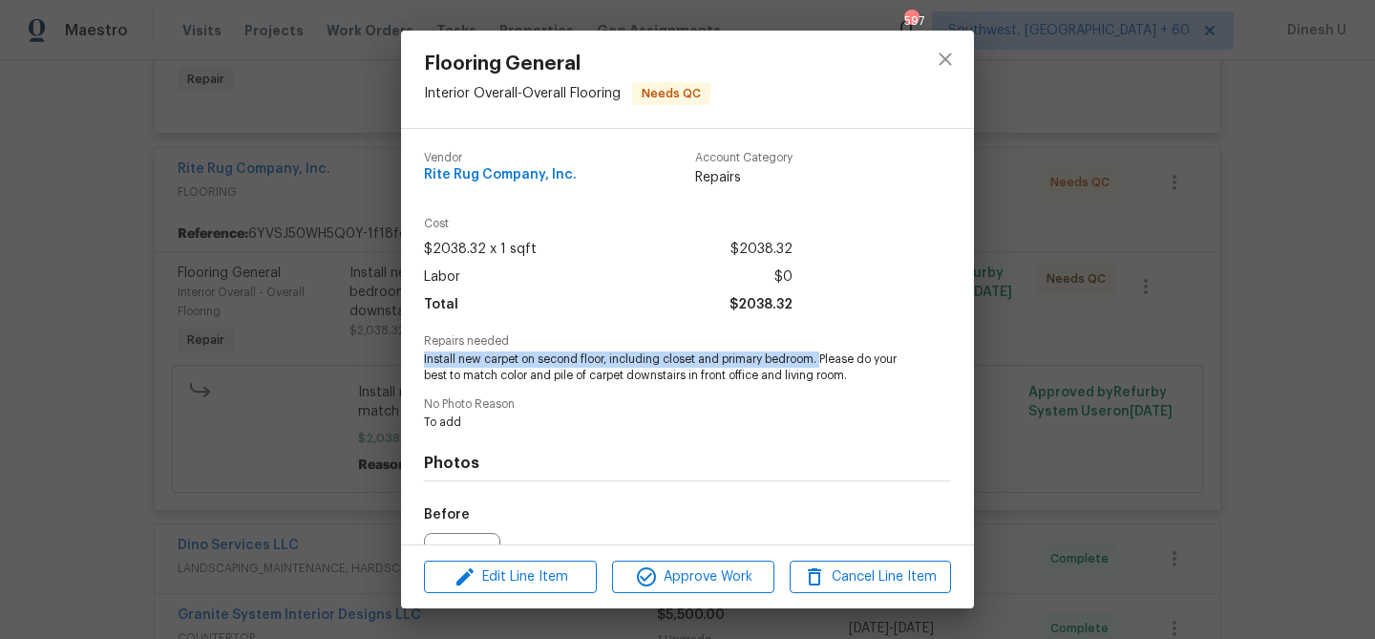
copy span "Install new carpet on second floor, including closet and primary bedroom."
click at [306, 370] on div "Flooring General Interior Overall - Overall Flooring Needs QC Vendor Rite Rug C…" at bounding box center [687, 319] width 1375 height 639
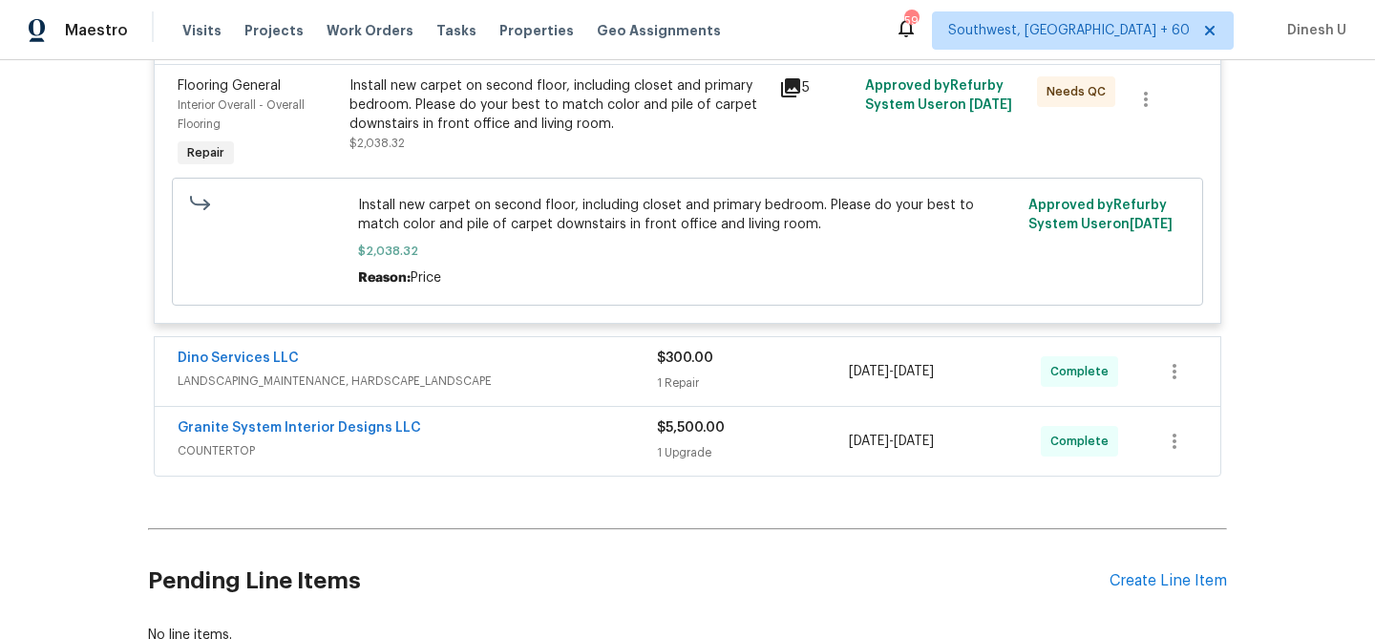
scroll to position [3609, 0]
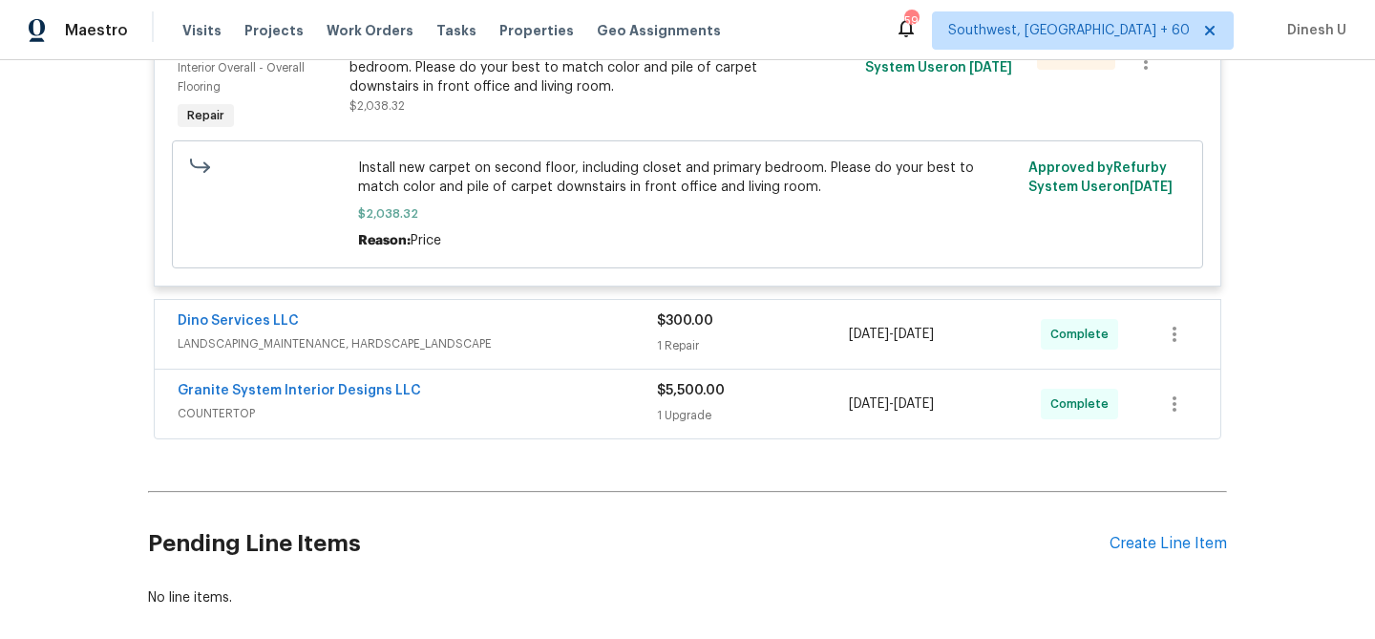
click at [676, 350] on div "1 Repair" at bounding box center [753, 345] width 192 height 19
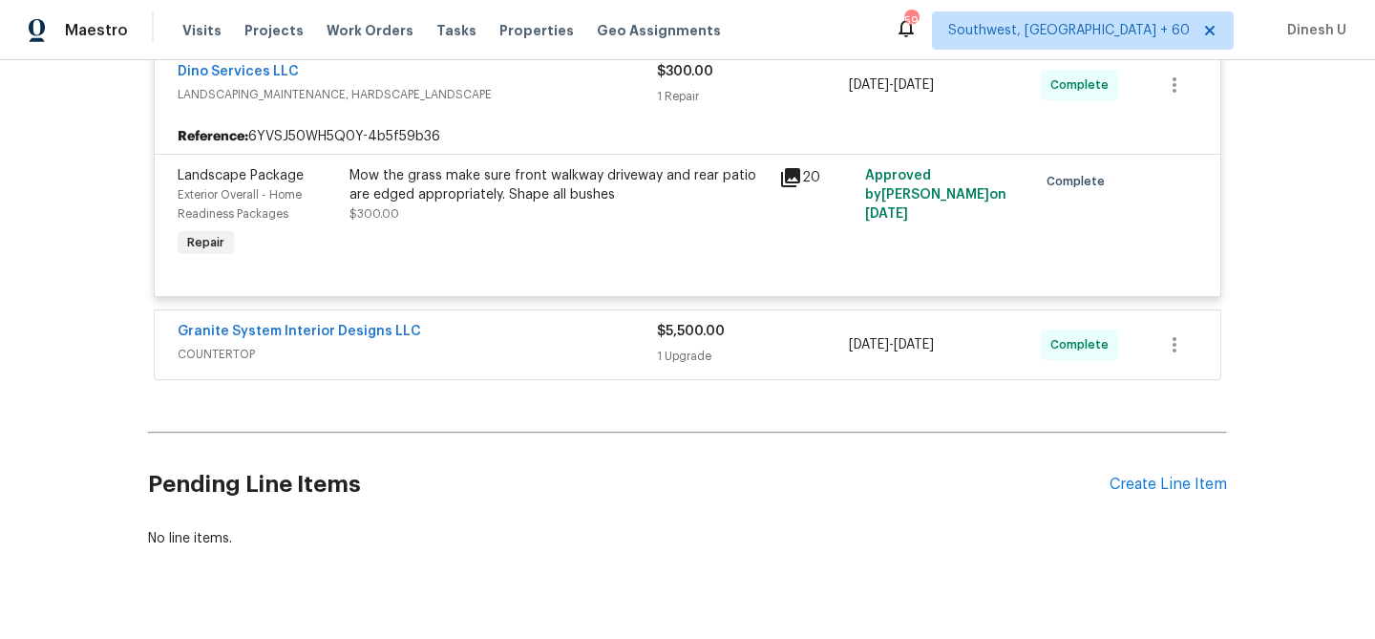
scroll to position [3906, 0]
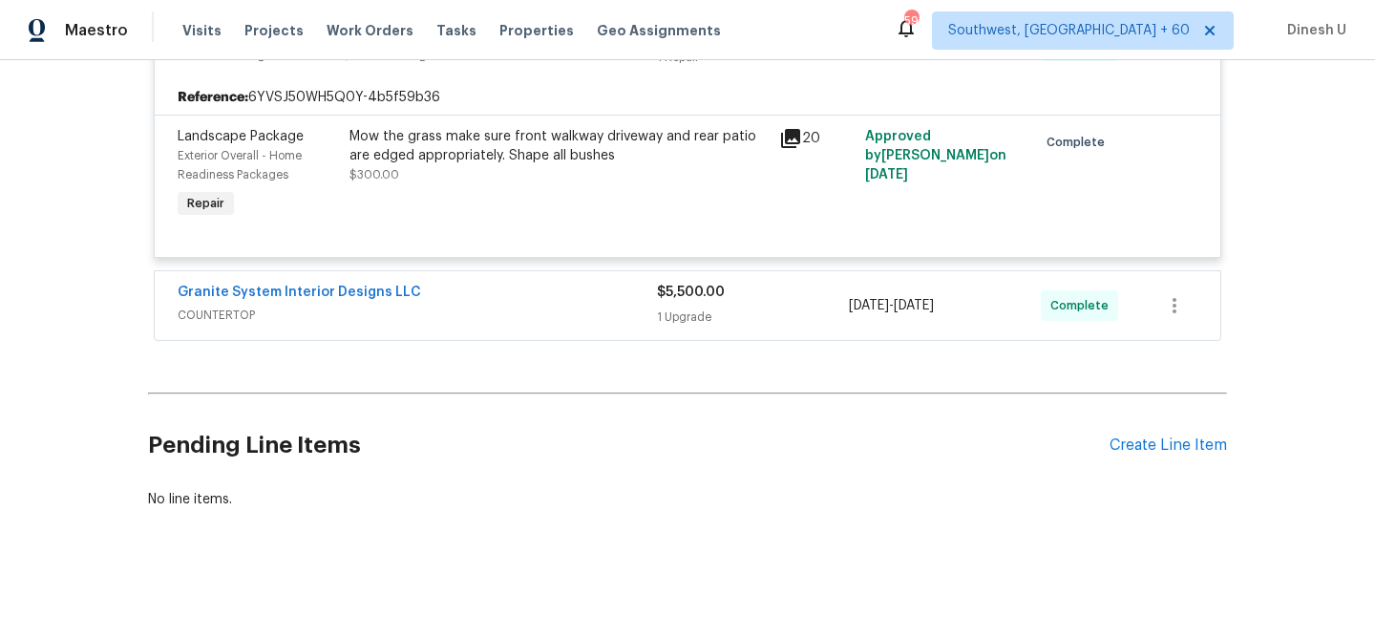
click at [678, 315] on div "1 Upgrade" at bounding box center [753, 316] width 192 height 19
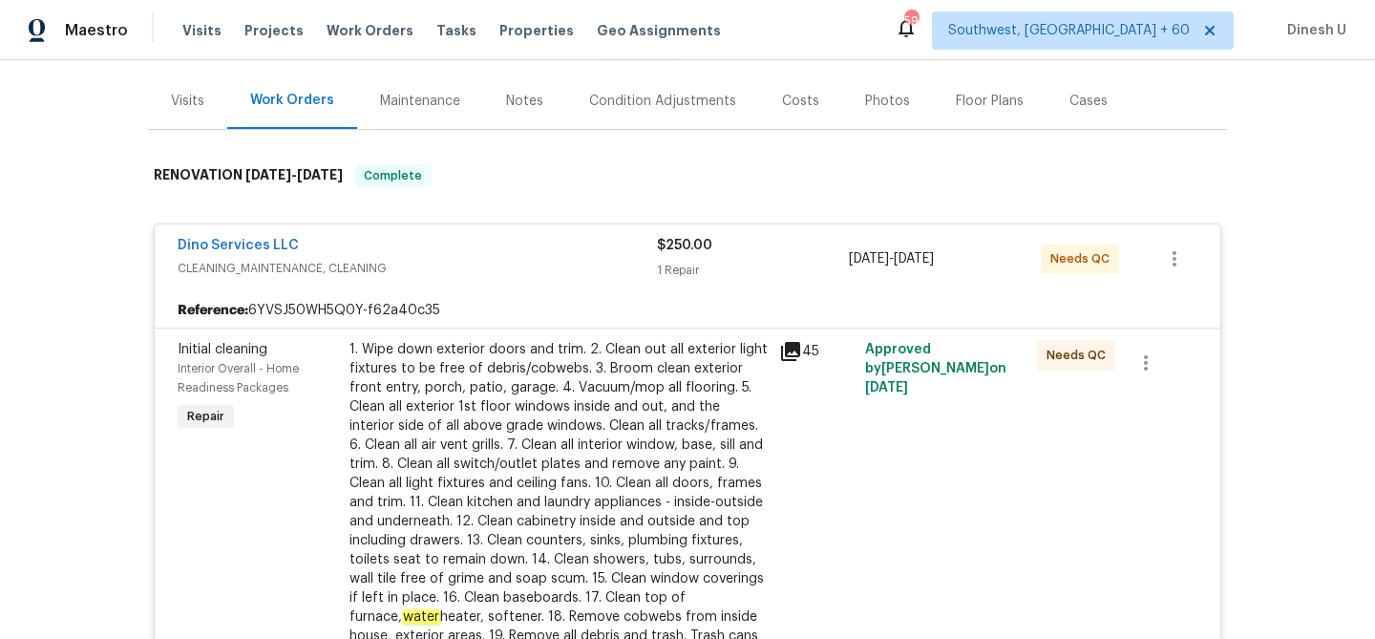
scroll to position [0, 0]
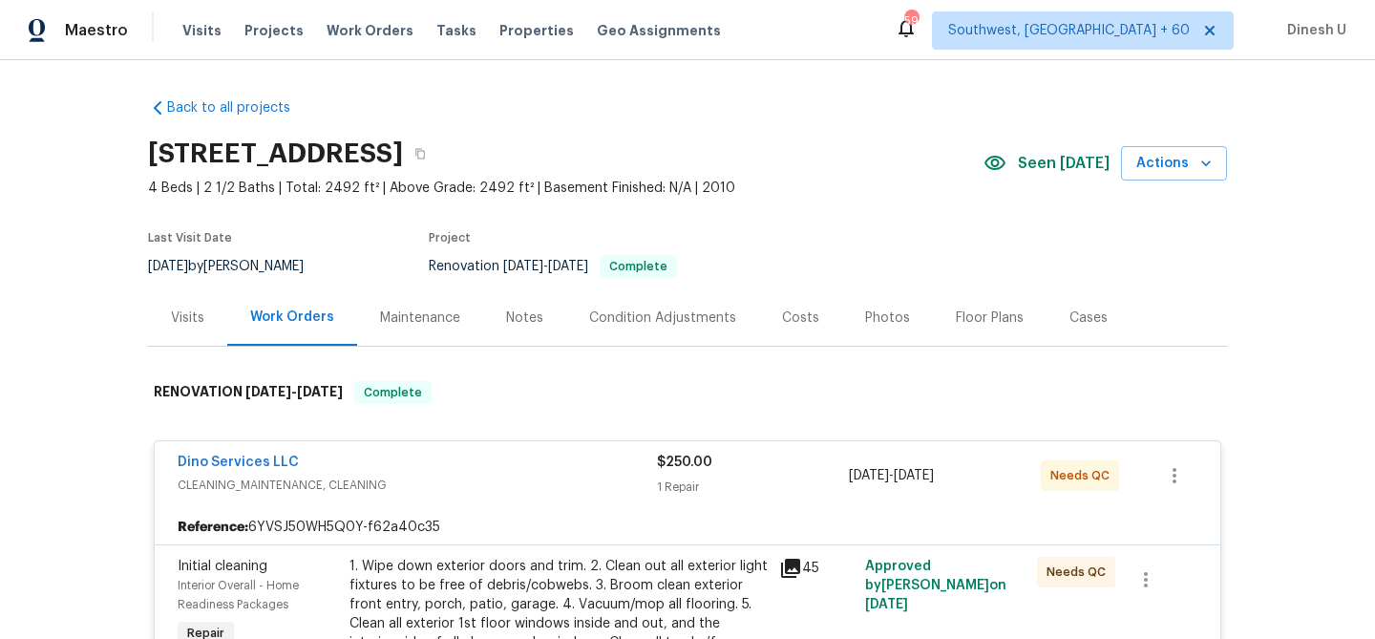
click at [198, 326] on div "Visits" at bounding box center [187, 317] width 33 height 19
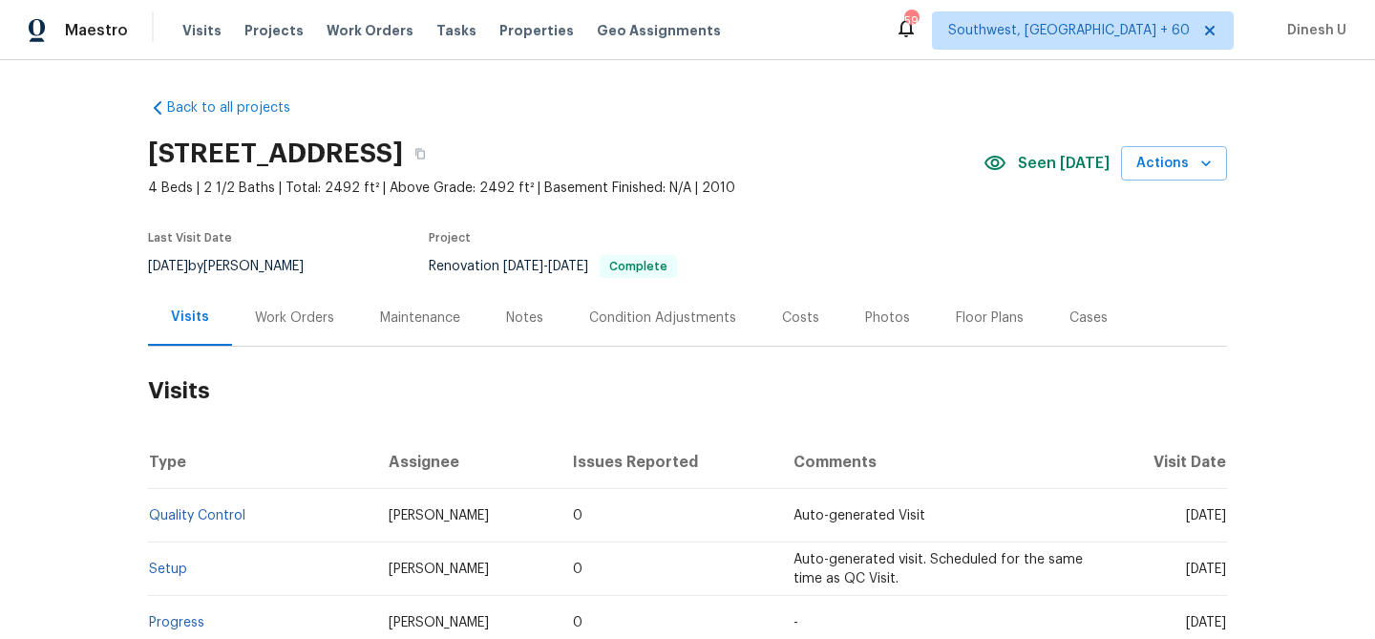
scroll to position [301, 0]
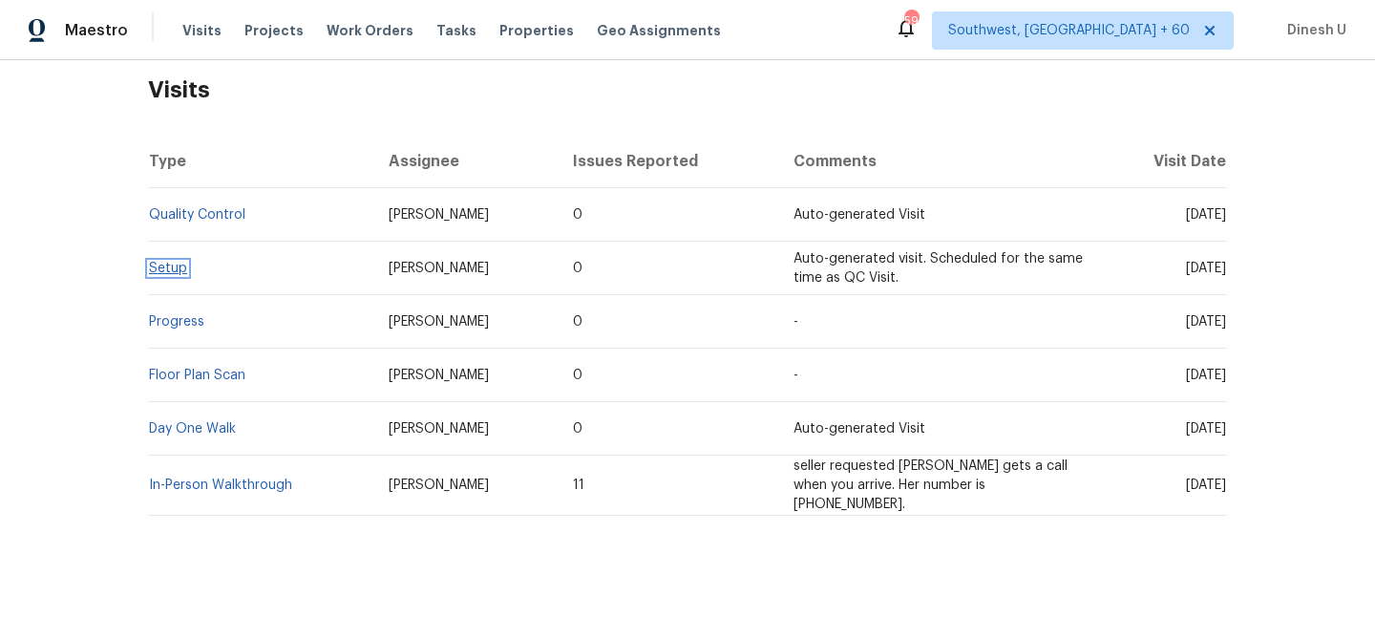
click at [162, 265] on link "Setup" at bounding box center [168, 268] width 38 height 13
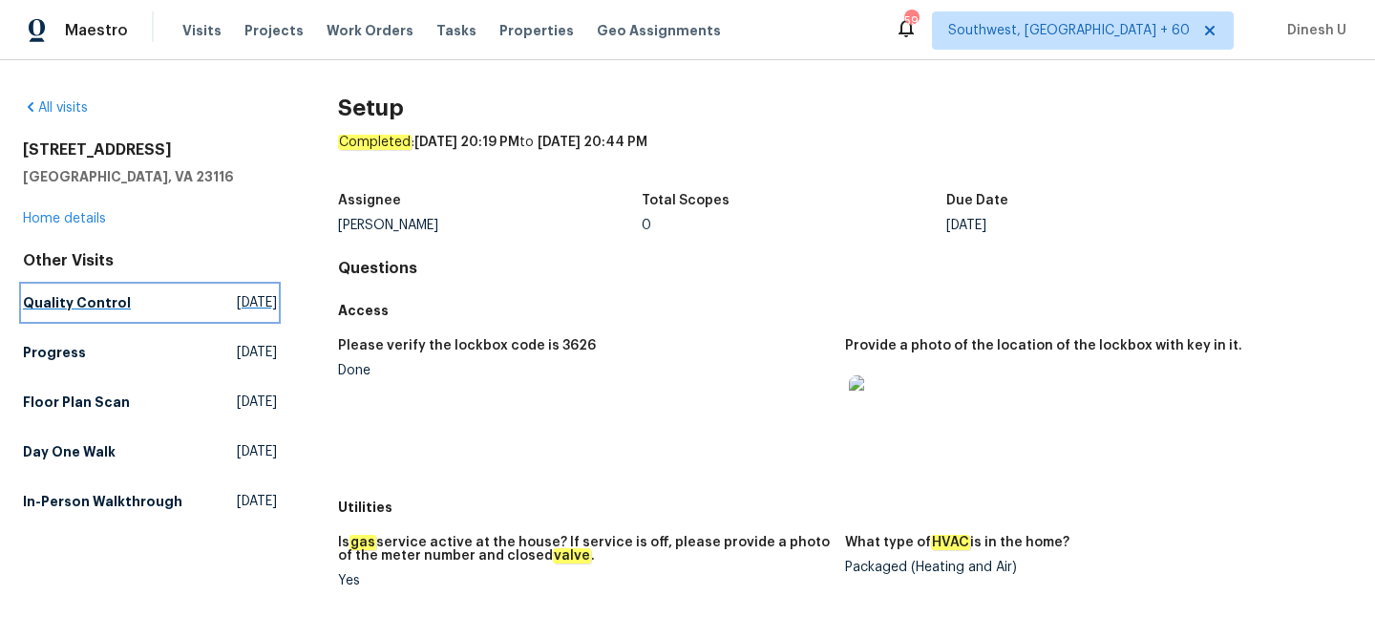
click at [237, 303] on span "Fri, Sep 26 2025" at bounding box center [257, 302] width 40 height 19
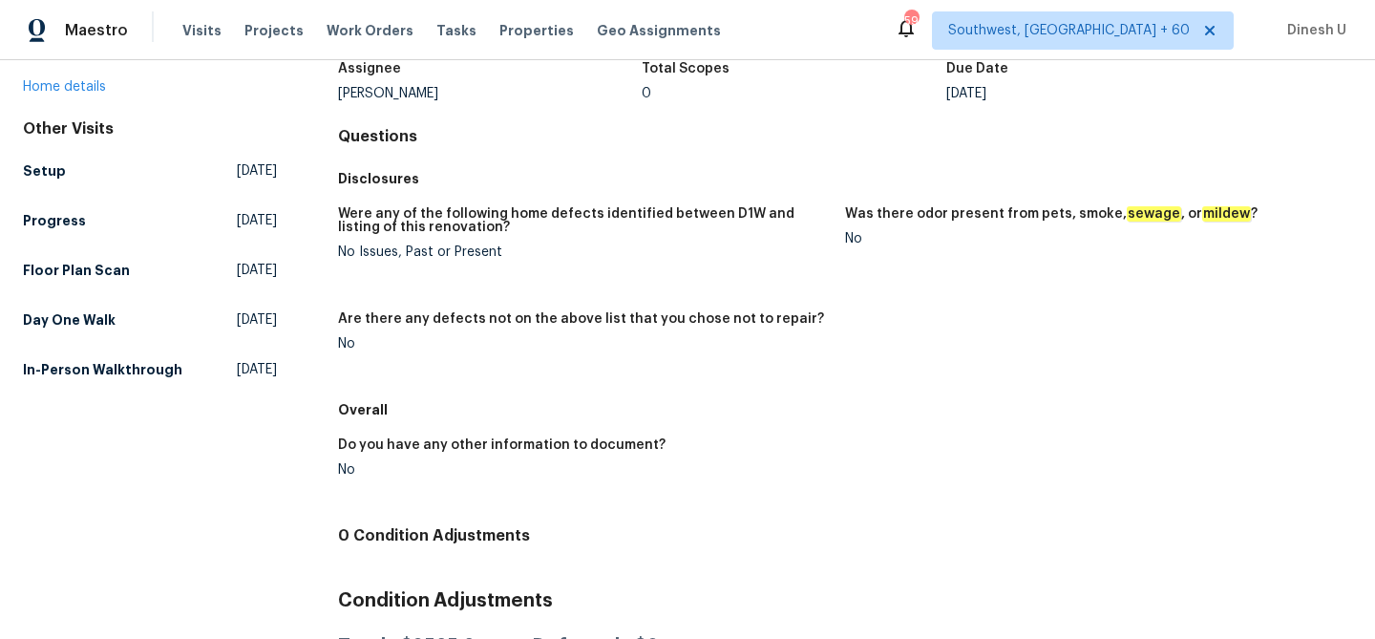
scroll to position [93, 0]
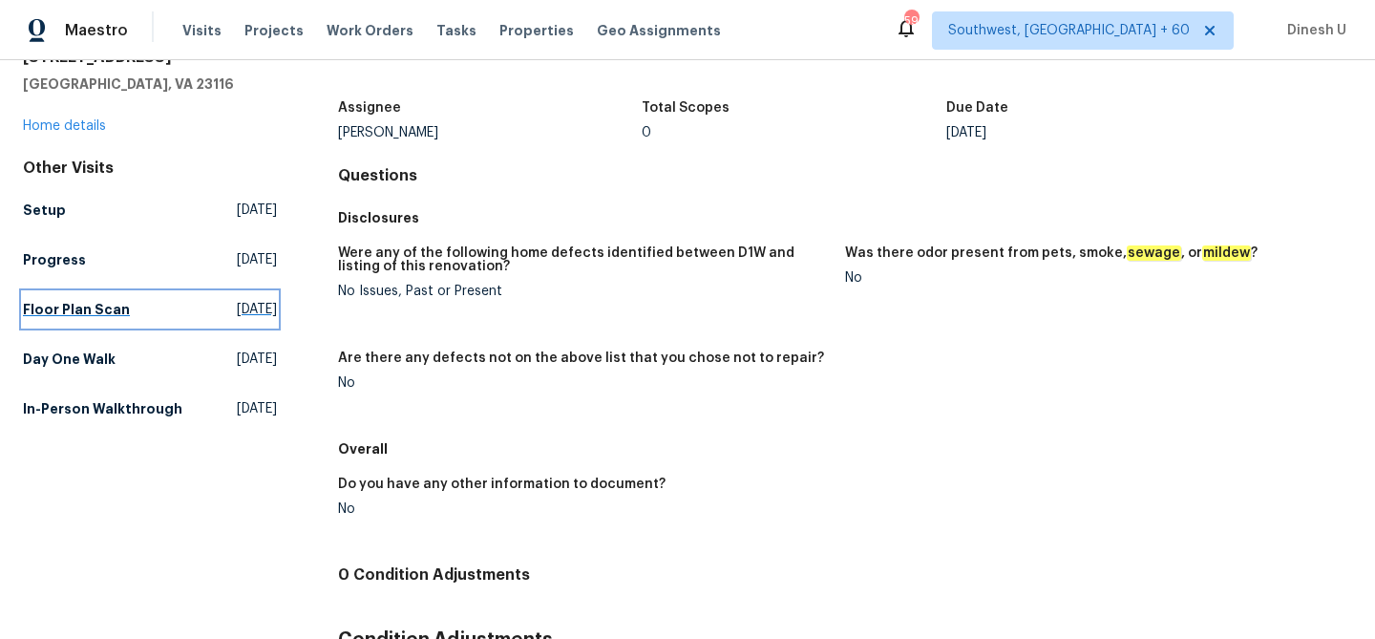
click at [237, 306] on span "[DATE]" at bounding box center [257, 309] width 40 height 19
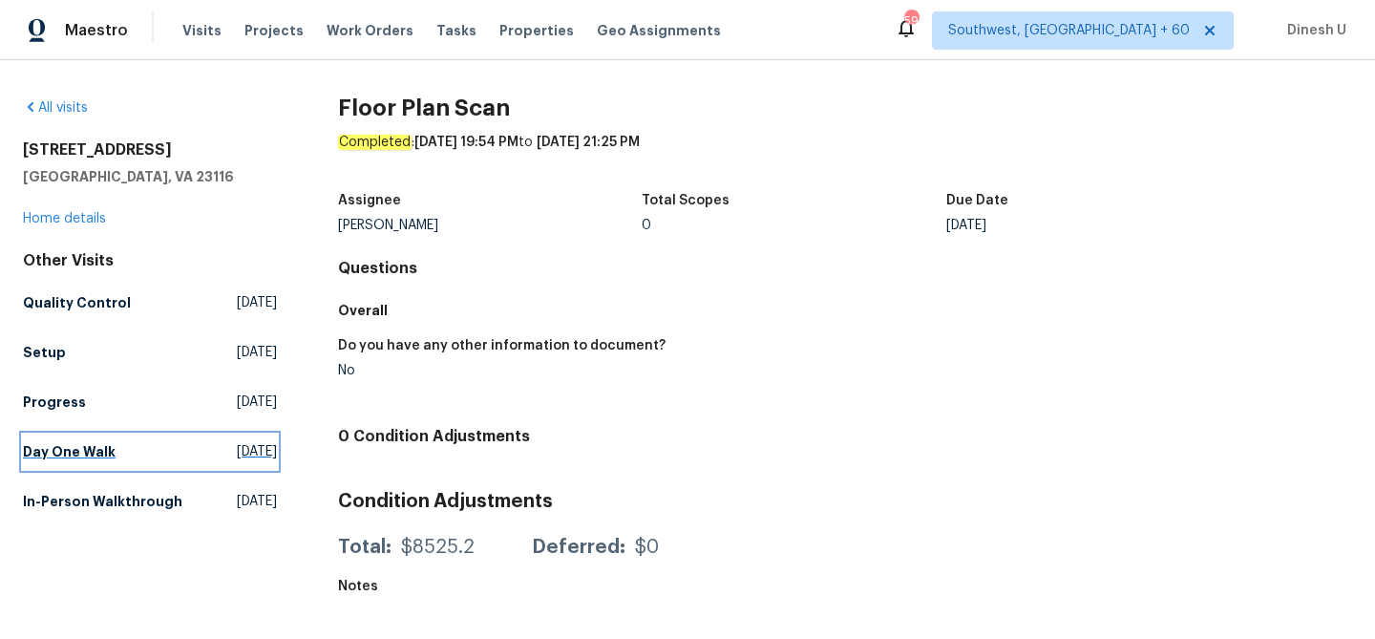
click at [176, 438] on link "Day One Walk Wed, Sep 17 2025" at bounding box center [150, 451] width 254 height 34
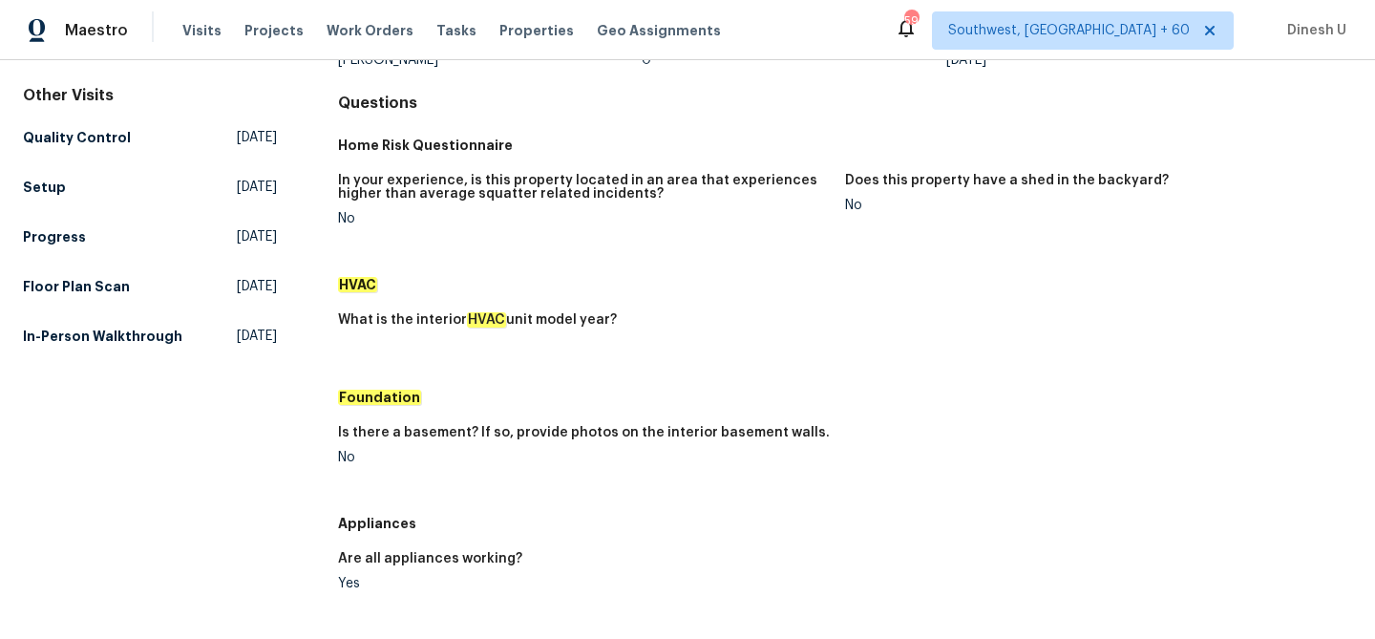
scroll to position [146, 0]
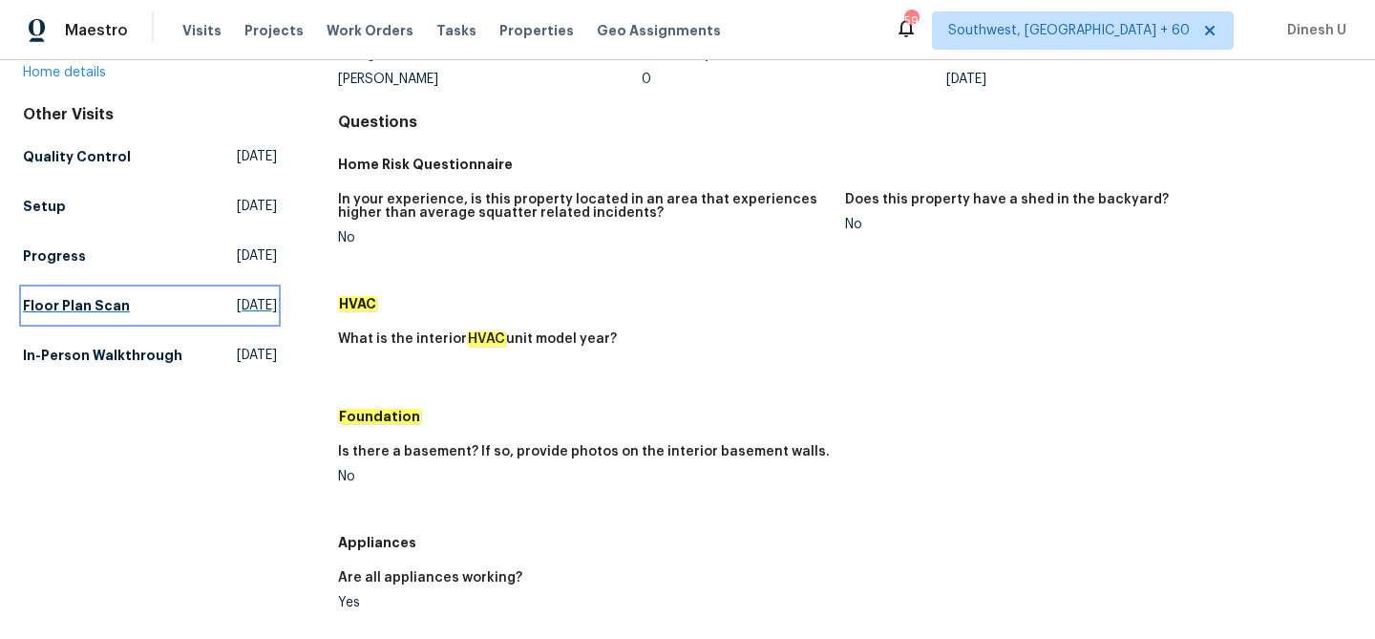
click at [237, 300] on span "[DATE]" at bounding box center [257, 305] width 40 height 19
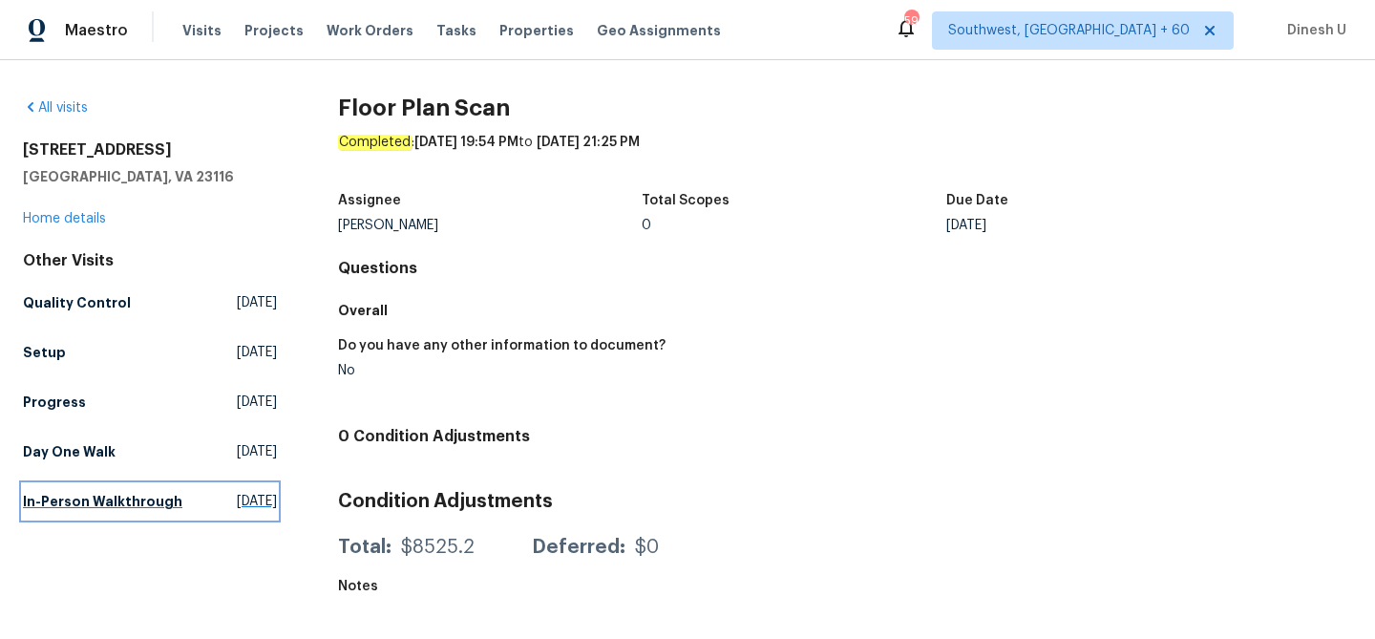
click at [237, 506] on span "Tue, Aug 12 2025" at bounding box center [257, 501] width 40 height 19
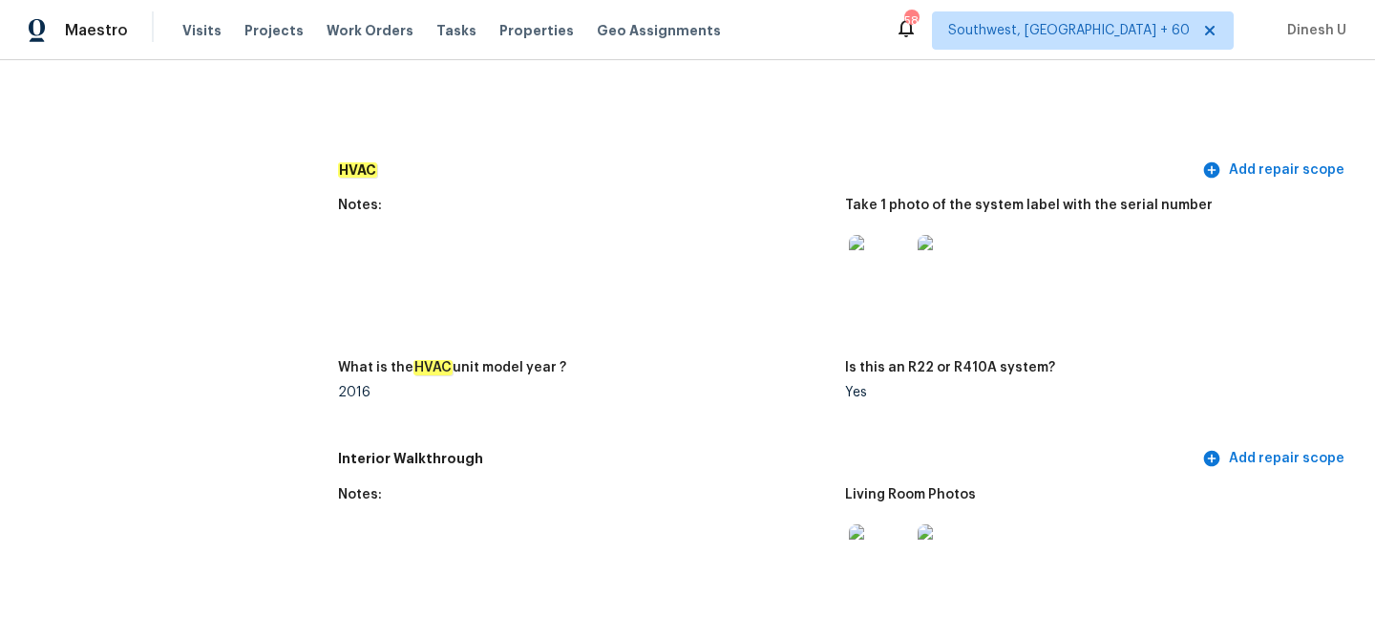
scroll to position [833, 0]
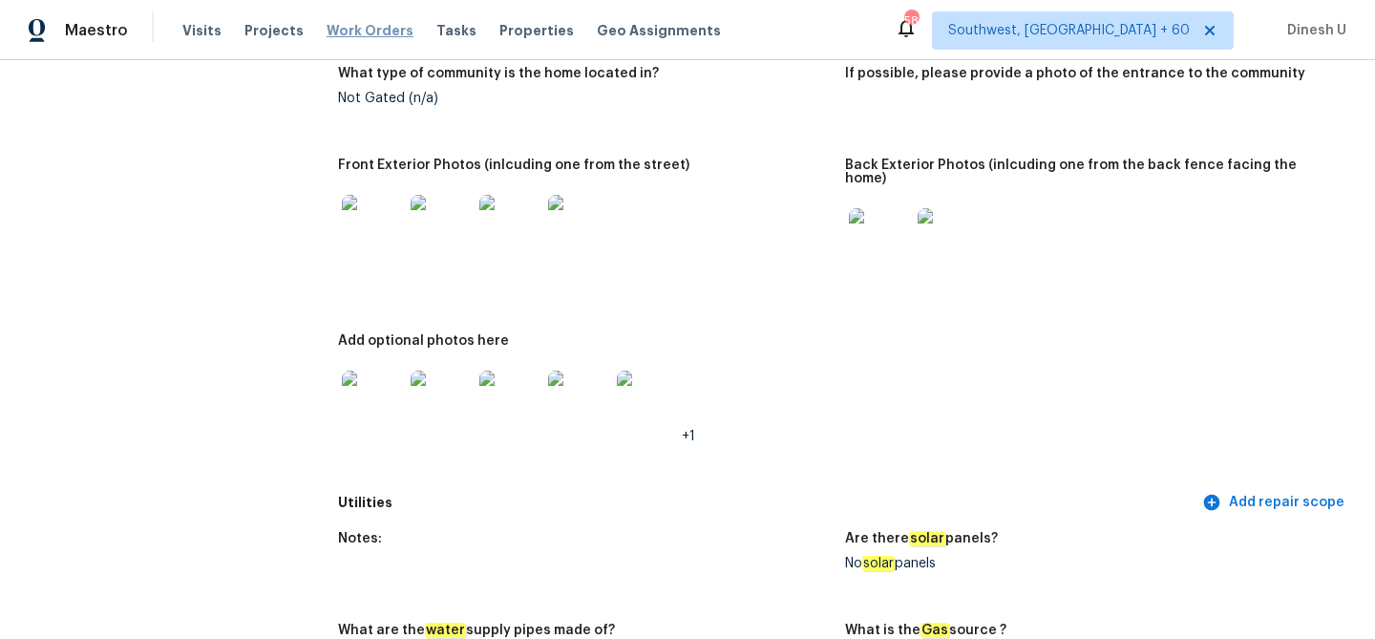
click at [385, 27] on span "Work Orders" at bounding box center [370, 30] width 87 height 19
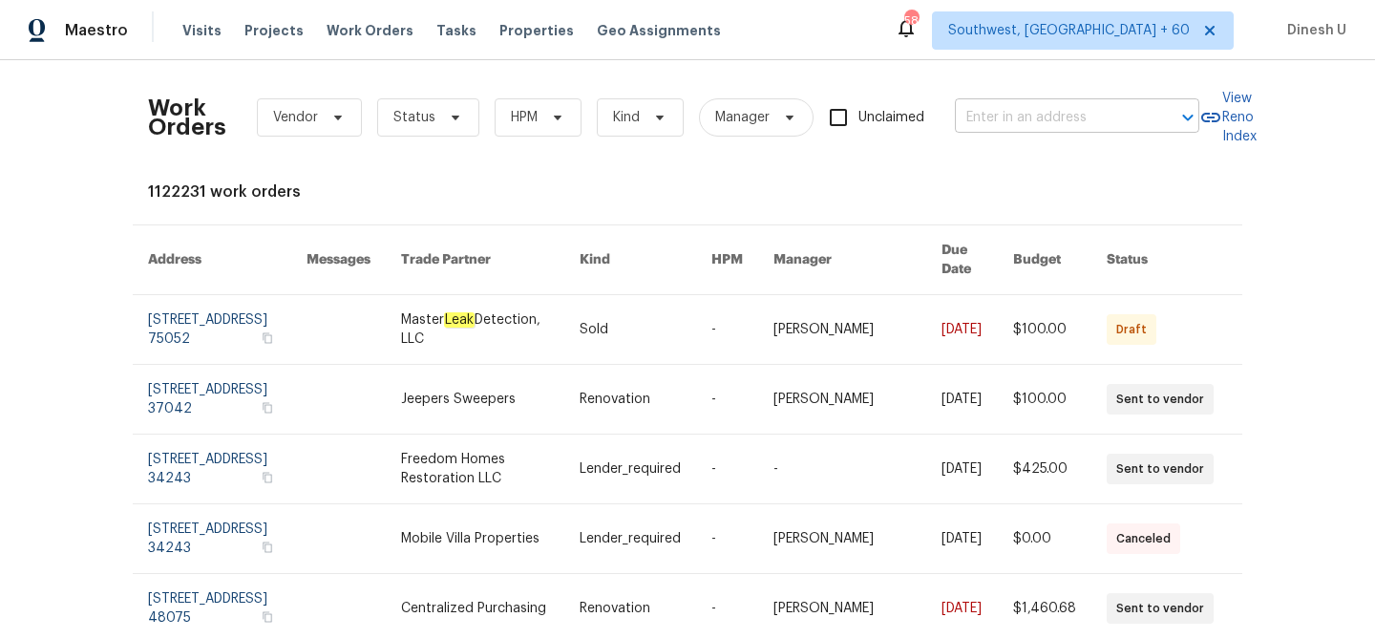
click at [1032, 117] on input "text" at bounding box center [1050, 118] width 191 height 30
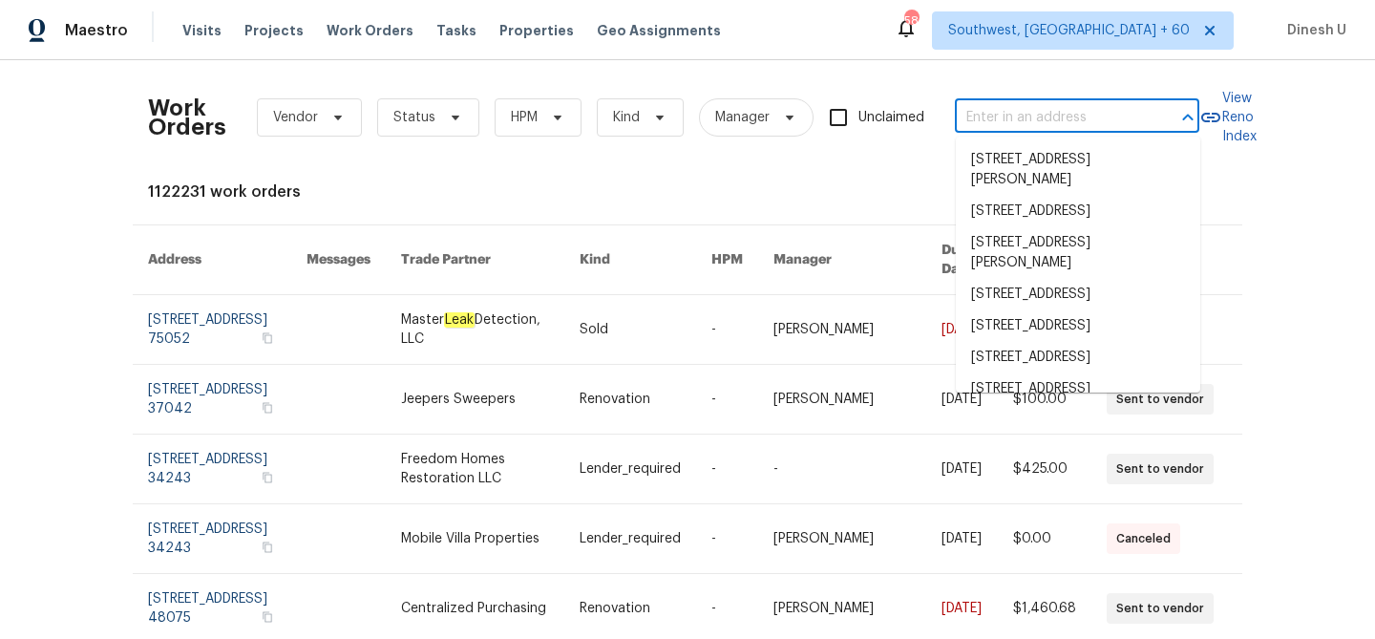
paste input "133 Devynn Ridge Ct Mount Holly, NC 28120"
type input "133 Devynn Ridge Ct Mount Holly, NC 28120"
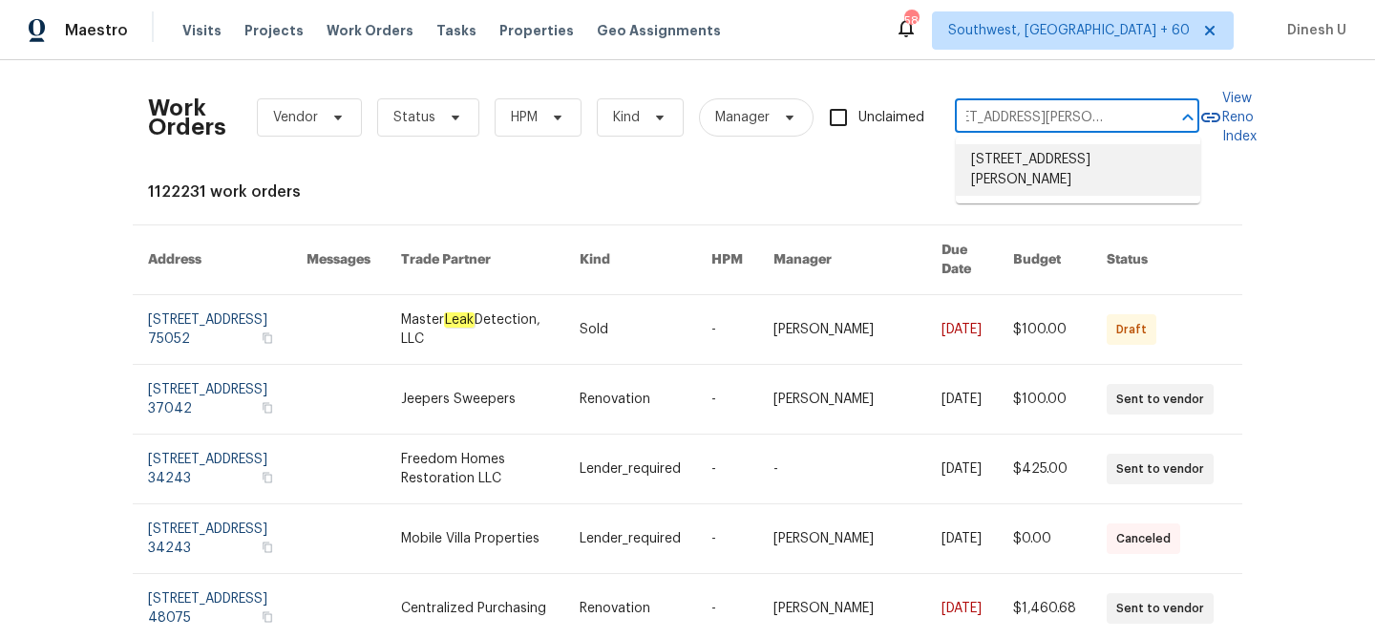
click at [1015, 159] on li "133 Devynn Ridge Ct, Mount Holly, NC 28120" at bounding box center [1078, 170] width 244 height 52
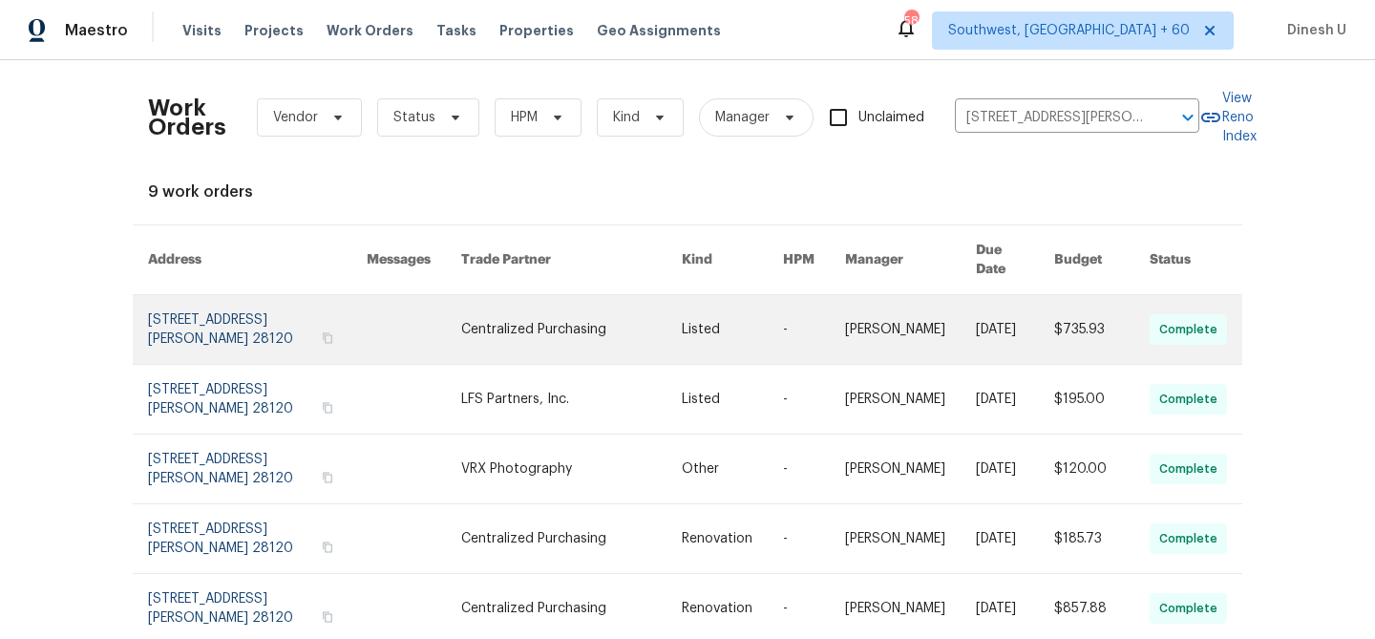
click at [201, 298] on link at bounding box center [257, 329] width 219 height 69
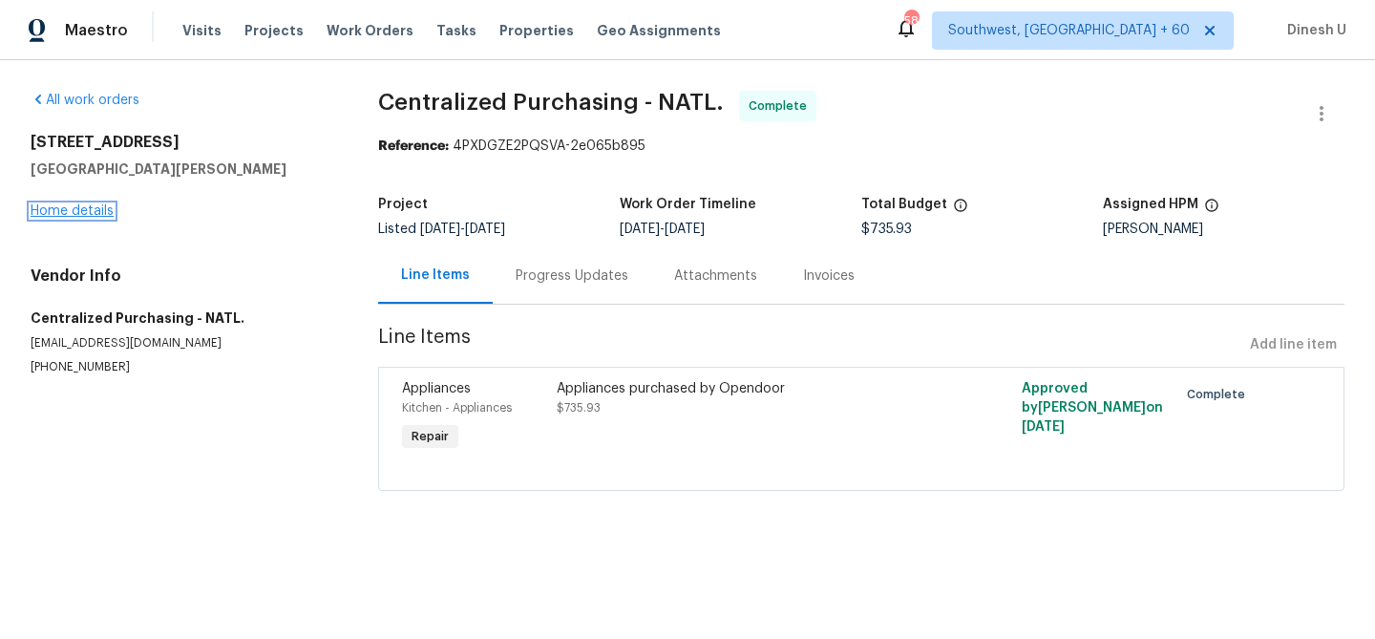
click at [94, 216] on link "Home details" at bounding box center [72, 210] width 83 height 13
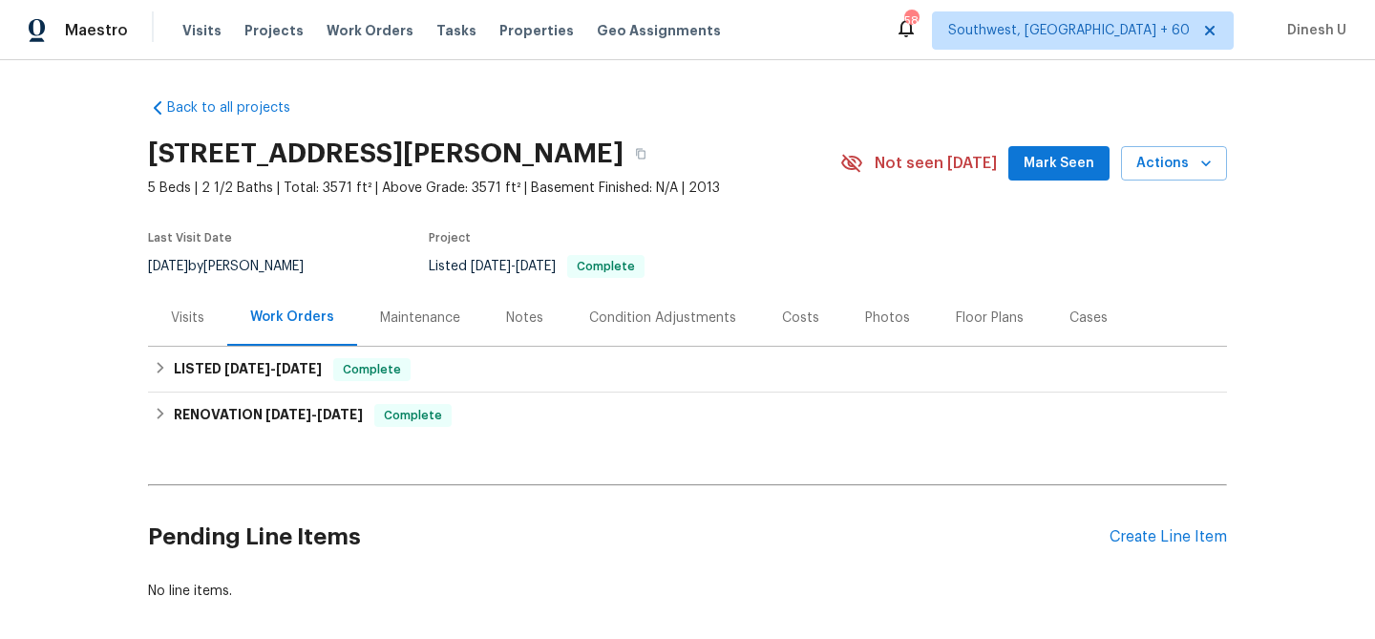
scroll to position [92, 0]
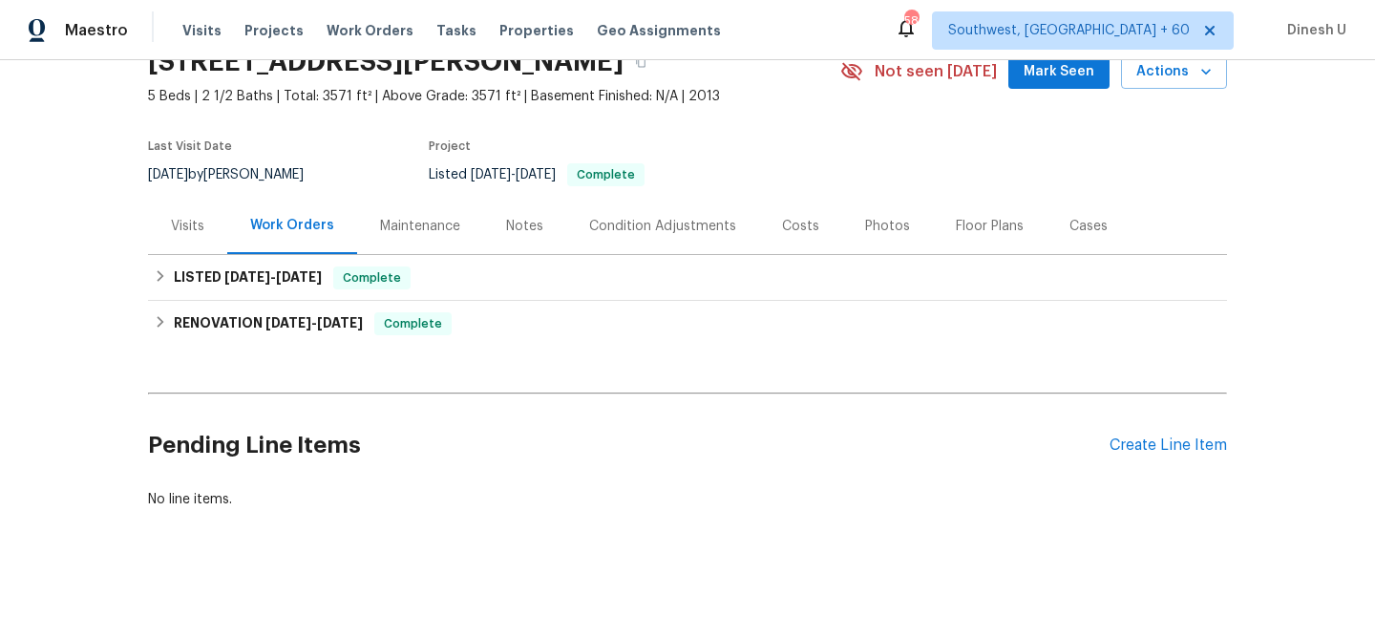
click at [322, 278] on span "9/26/25" at bounding box center [299, 276] width 46 height 13
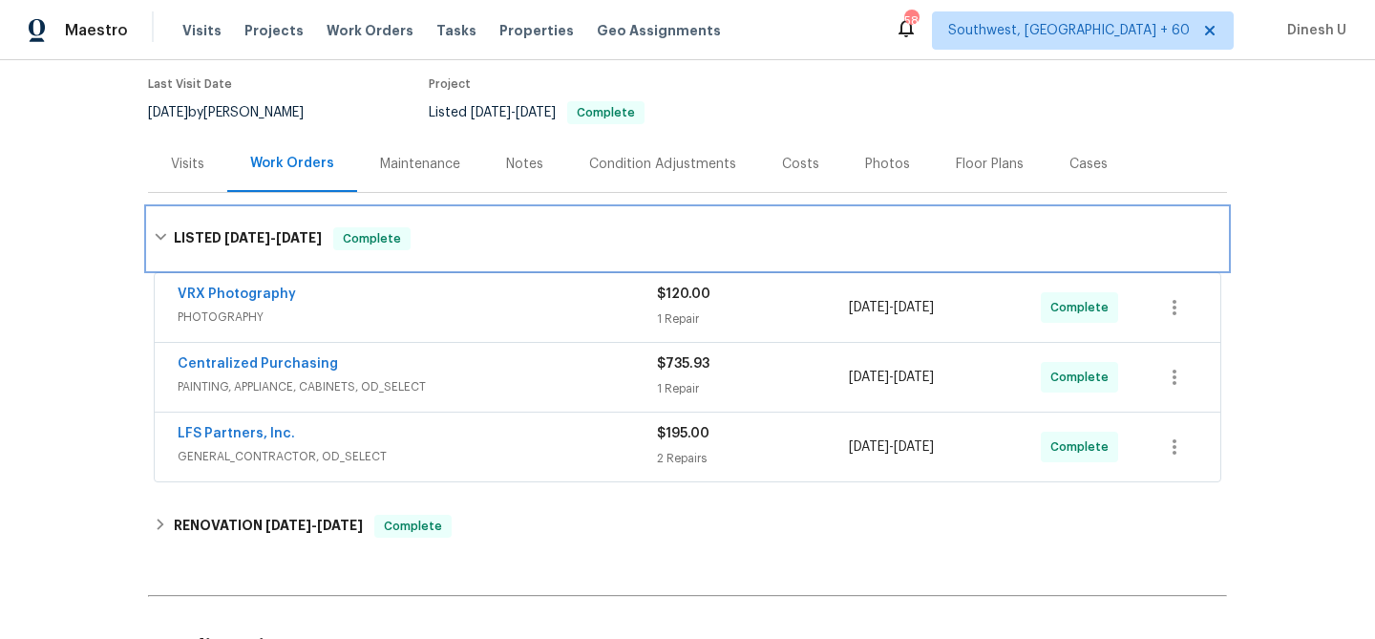
scroll to position [211, 0]
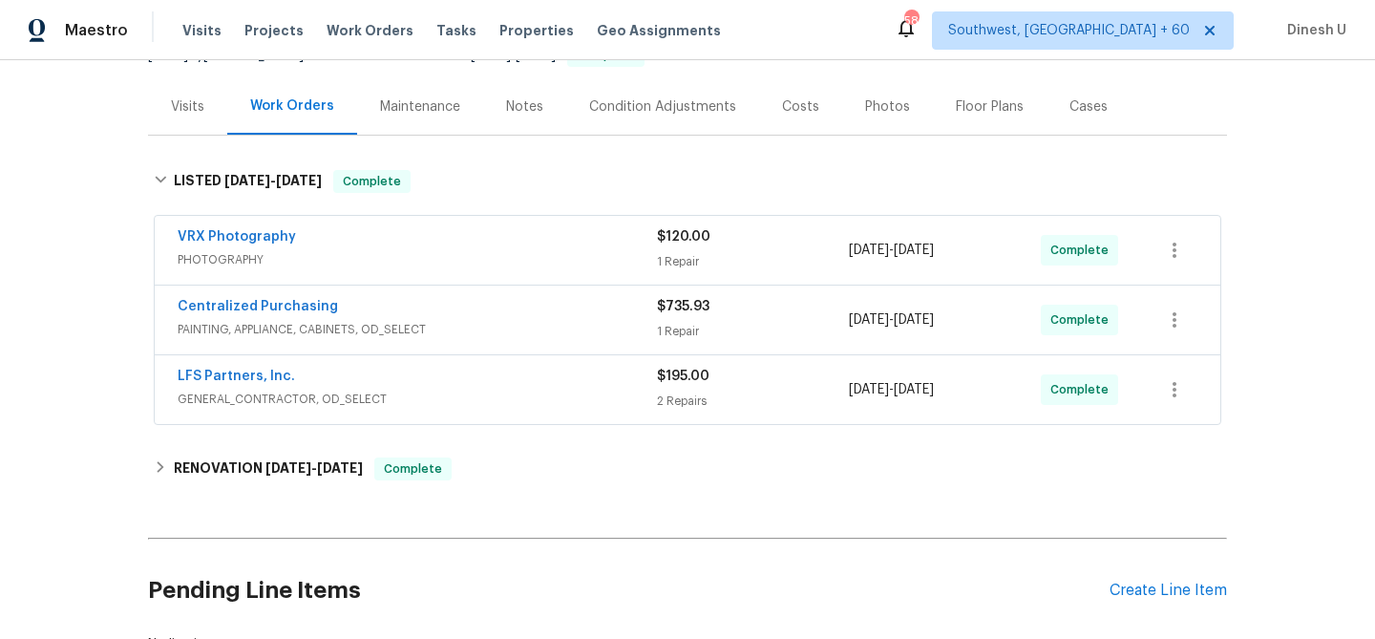
click at [689, 250] on div "$120.00 1 Repair" at bounding box center [753, 250] width 192 height 46
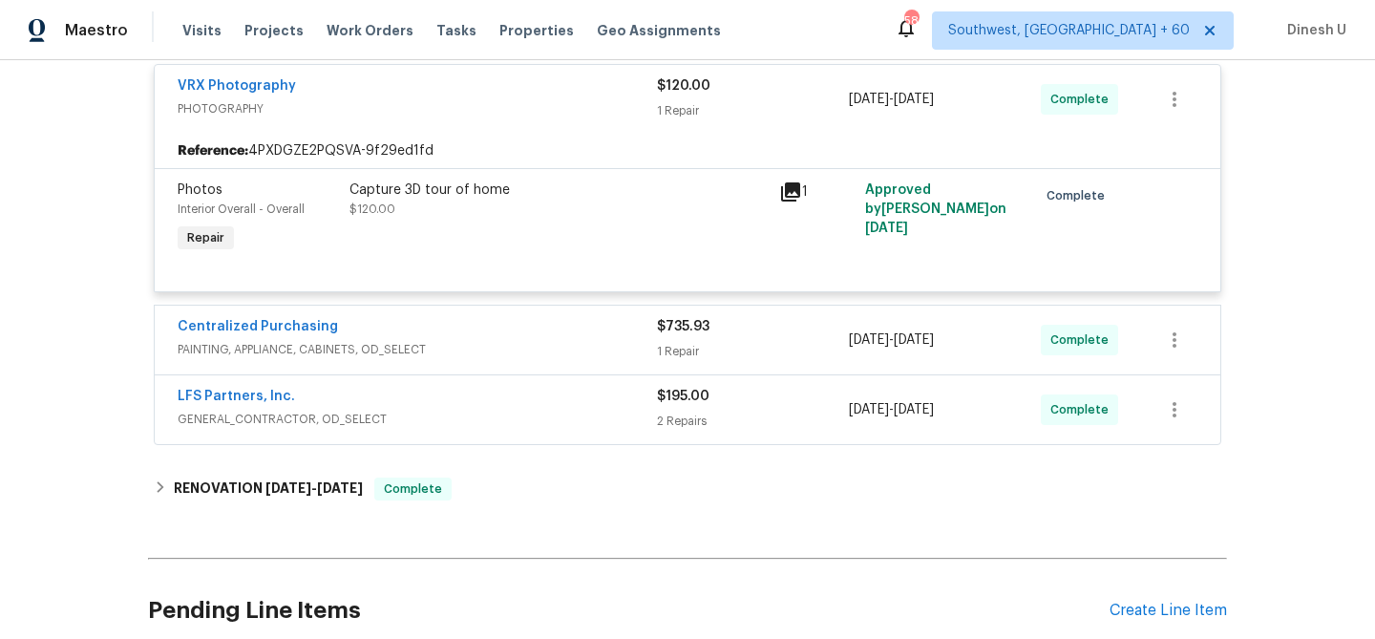
scroll to position [423, 0]
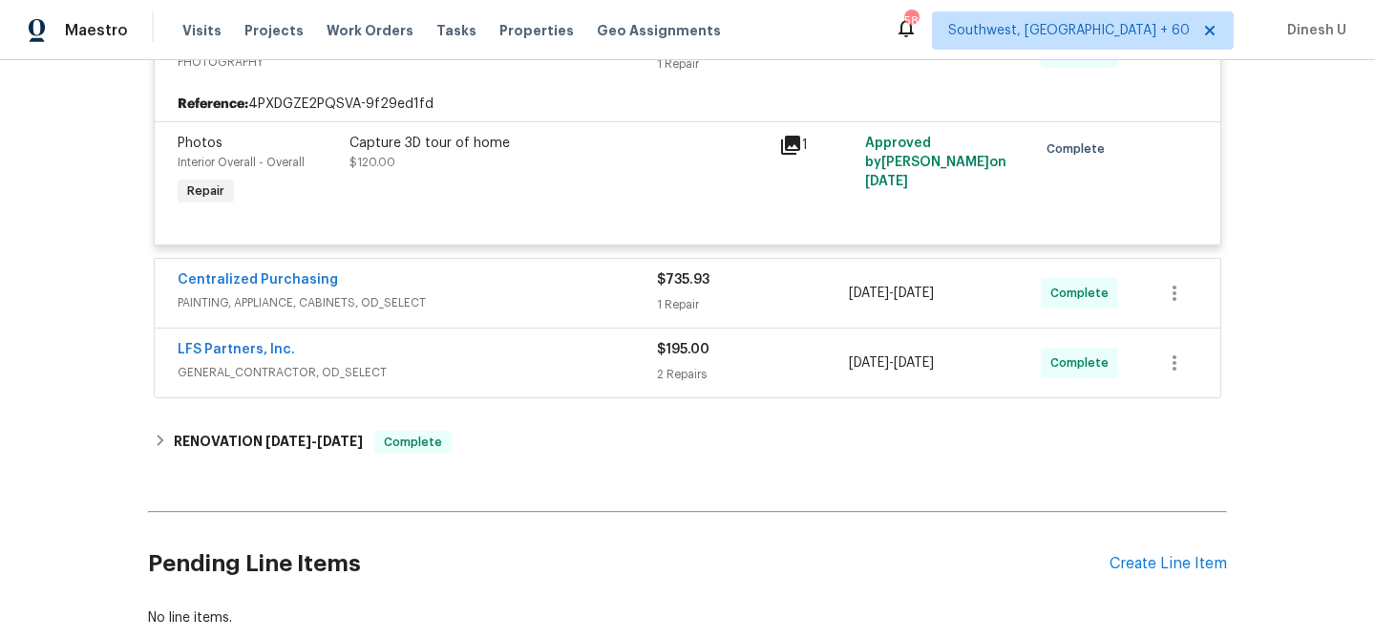
click at [692, 298] on div "1 Repair" at bounding box center [753, 304] width 192 height 19
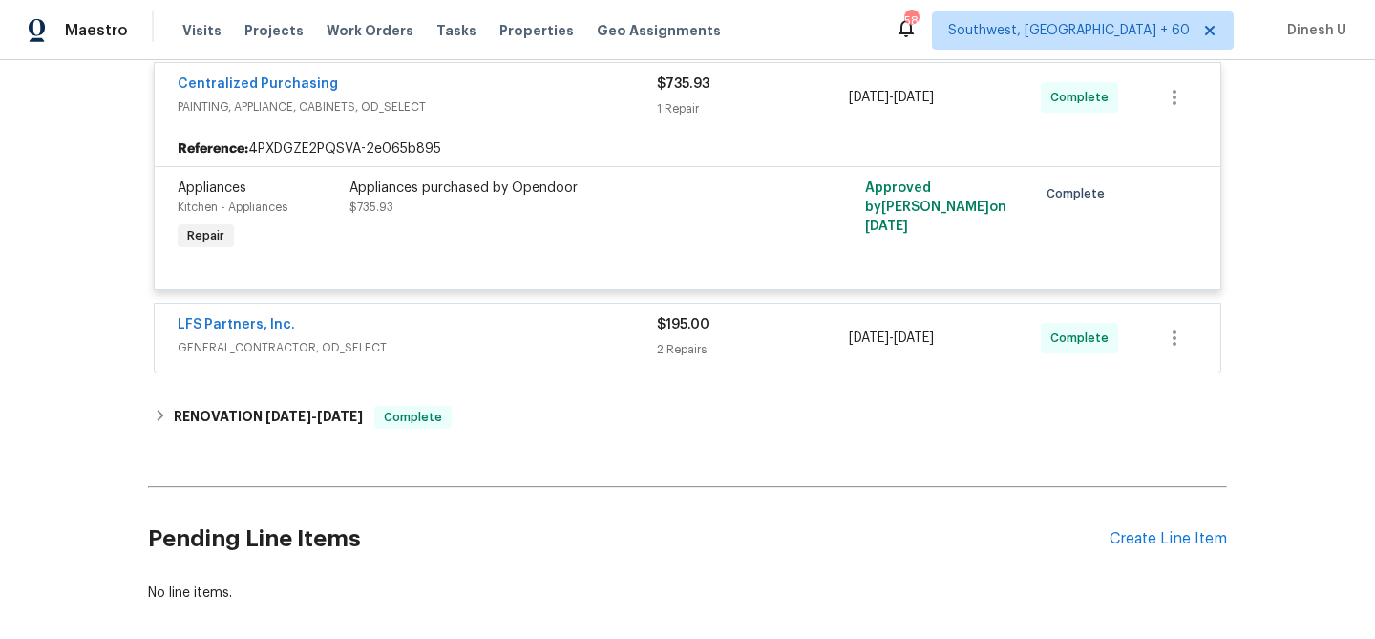
scroll to position [665, 0]
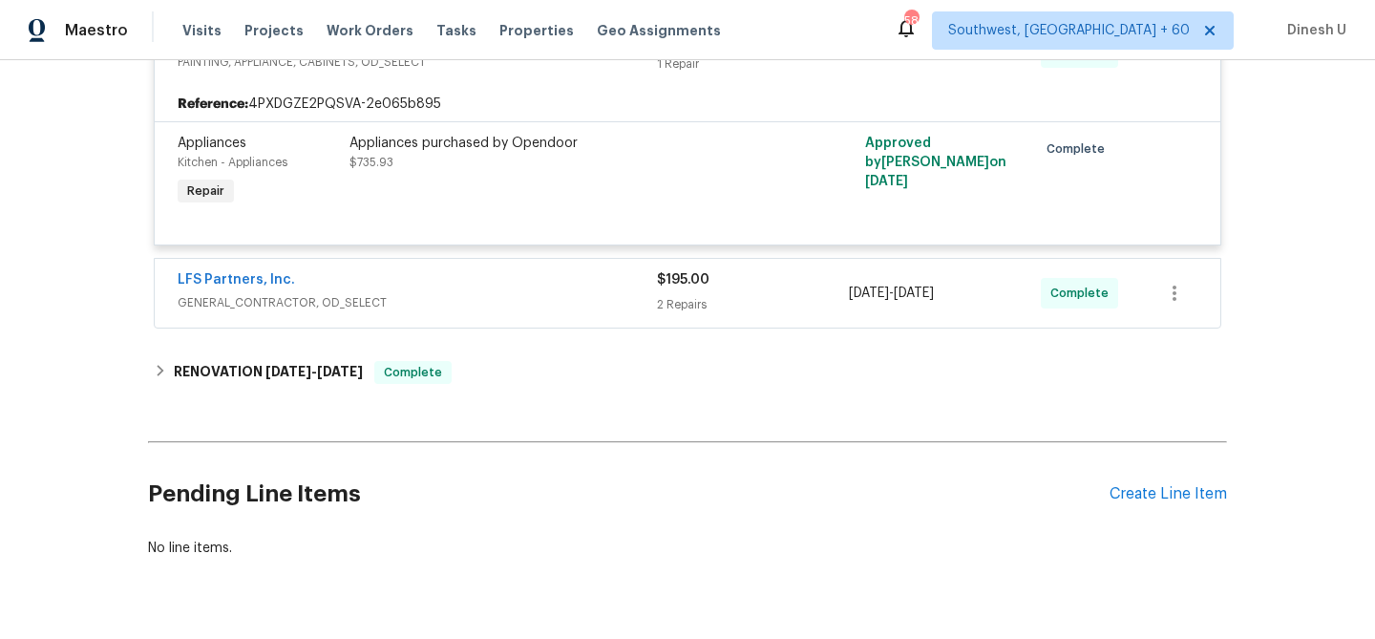
click at [660, 294] on div "$195.00 2 Repairs" at bounding box center [753, 293] width 192 height 46
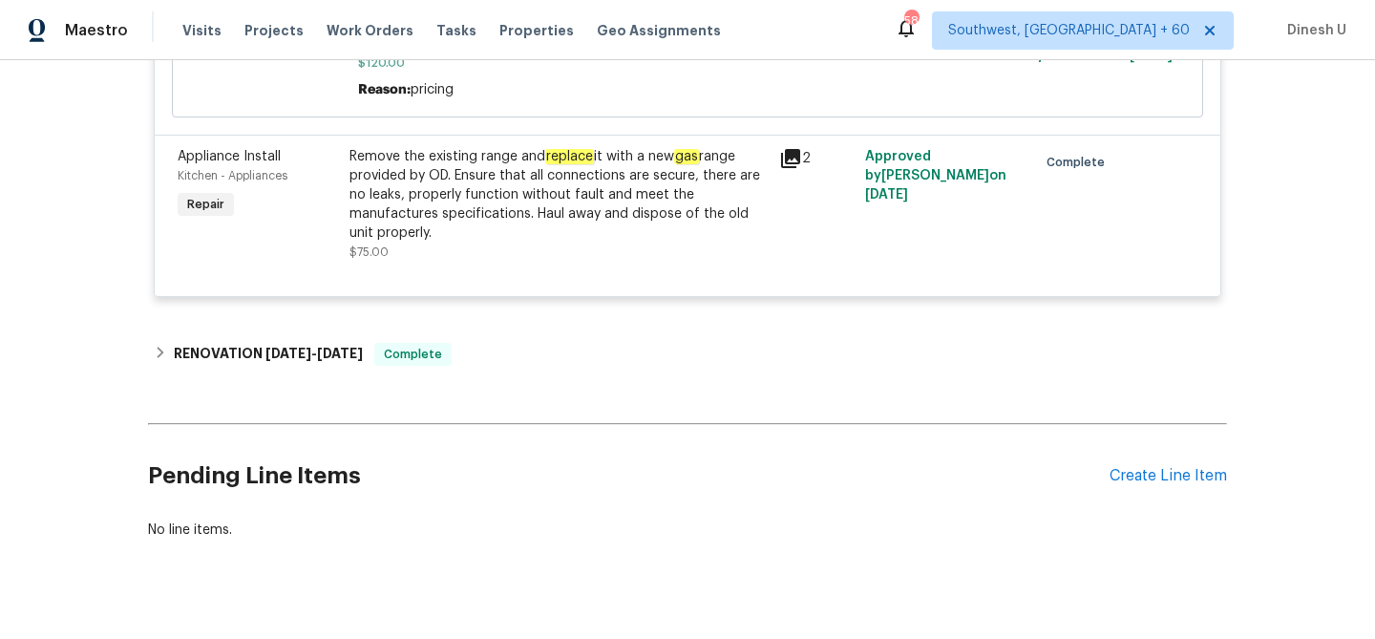
scroll to position [1146, 0]
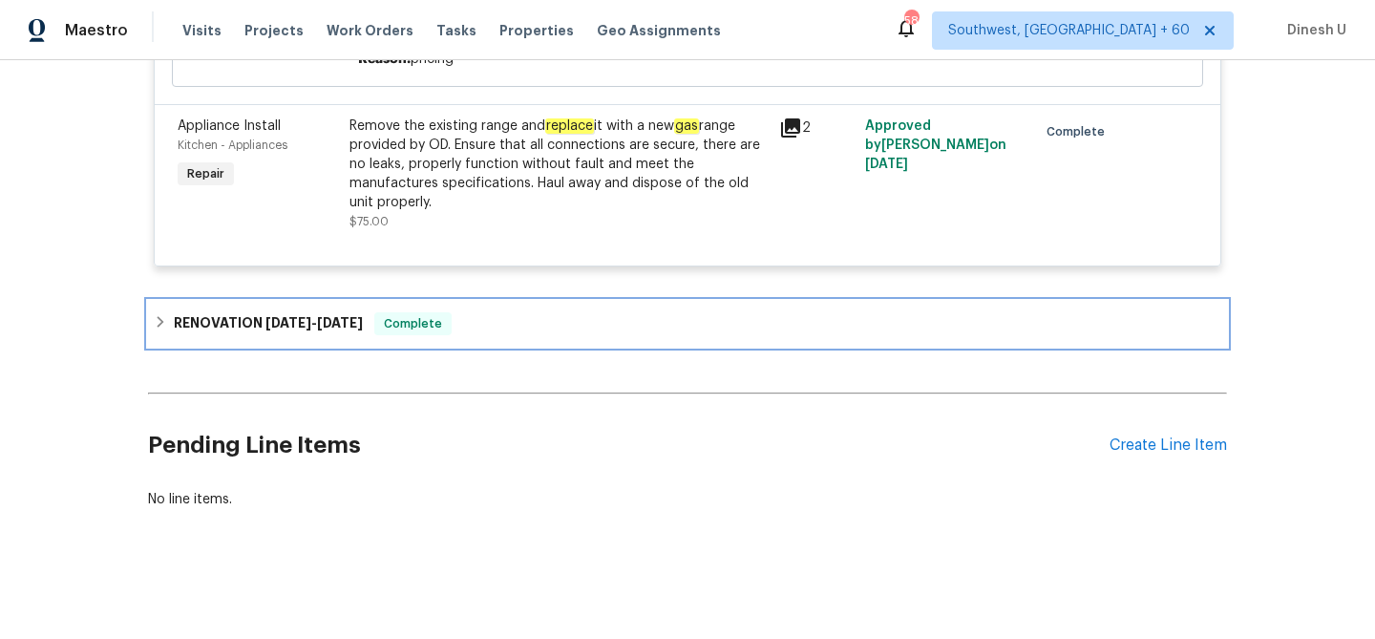
click at [338, 329] on h6 "RENOVATION 9/9/25 - 10/1/25" at bounding box center [268, 323] width 189 height 23
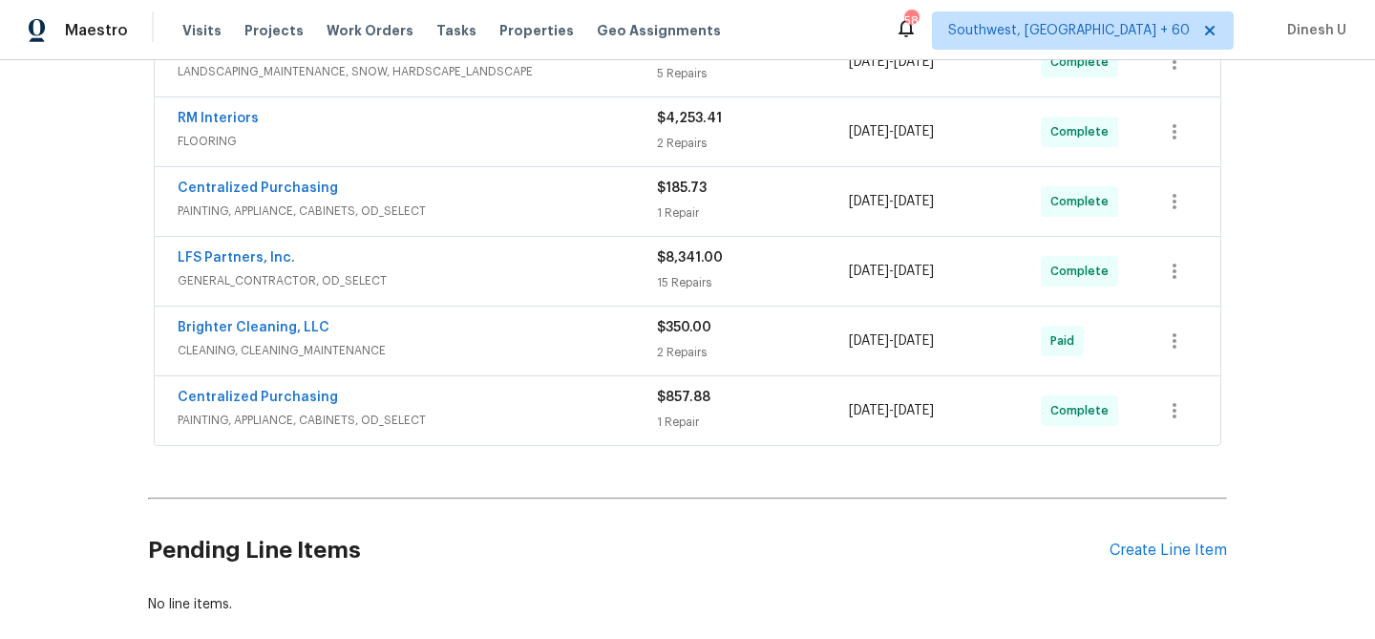
scroll to position [1483, 0]
click at [684, 351] on div "2 Repairs" at bounding box center [753, 351] width 192 height 19
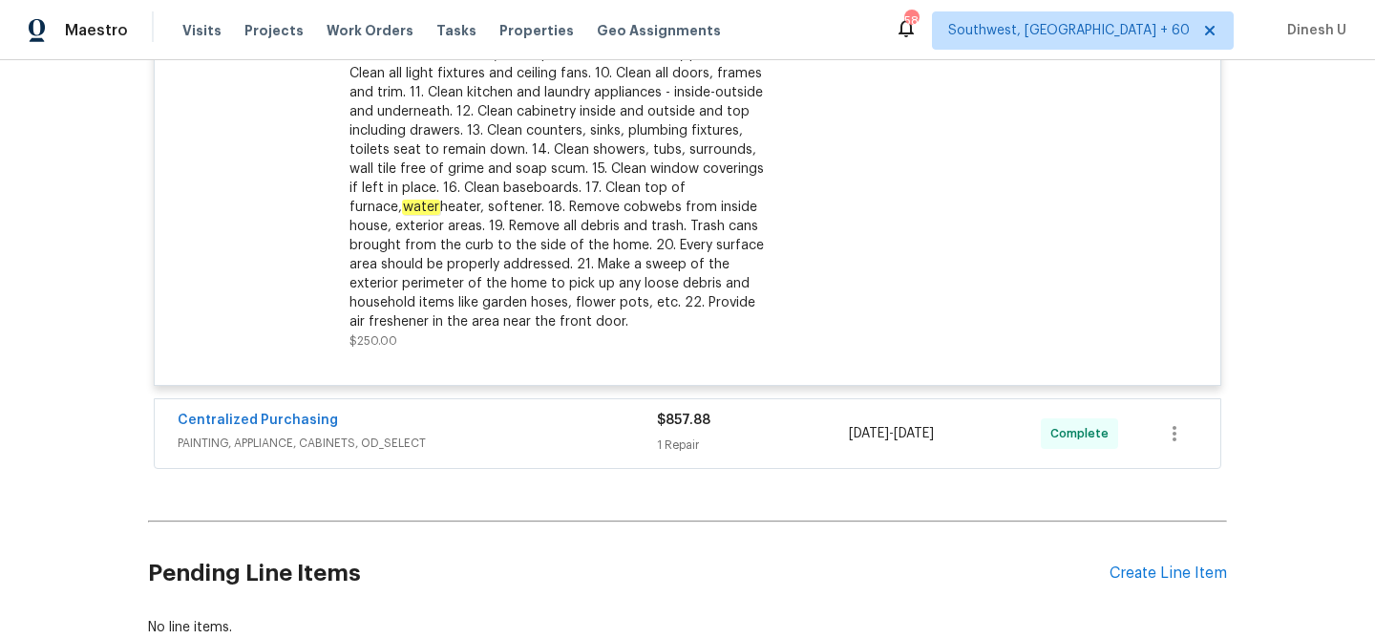
scroll to position [2170, 0]
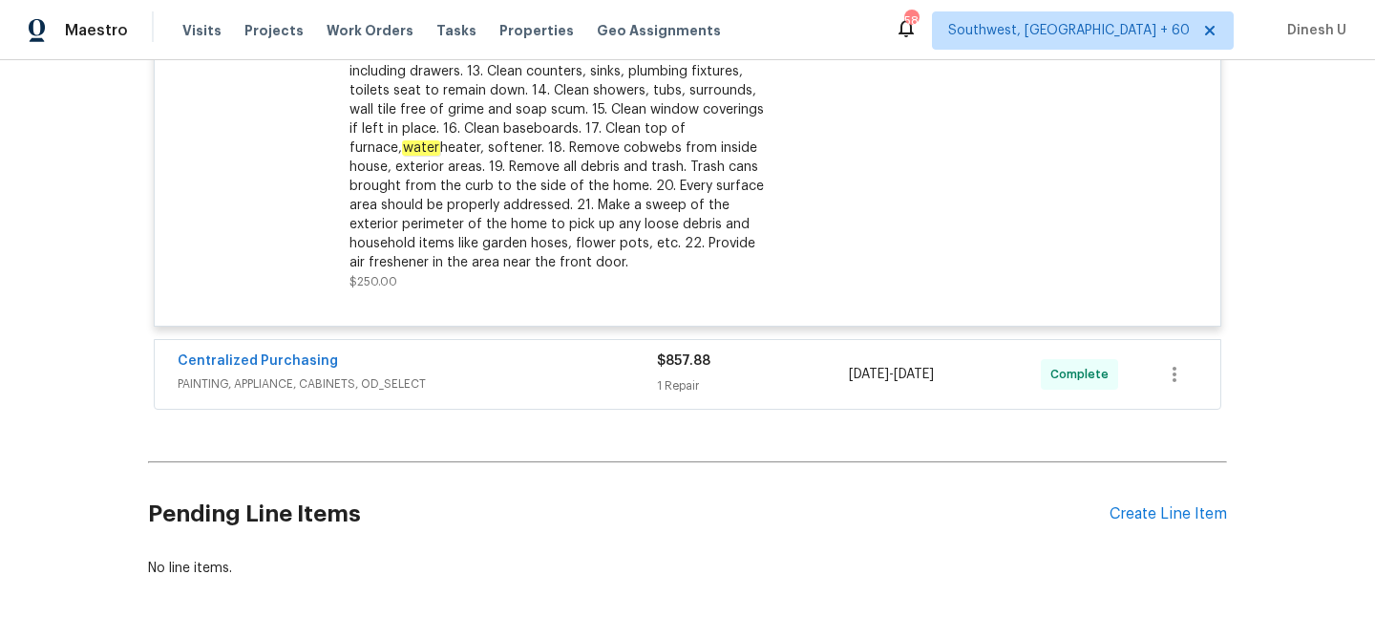
click at [681, 394] on div "1 Repair" at bounding box center [753, 385] width 192 height 19
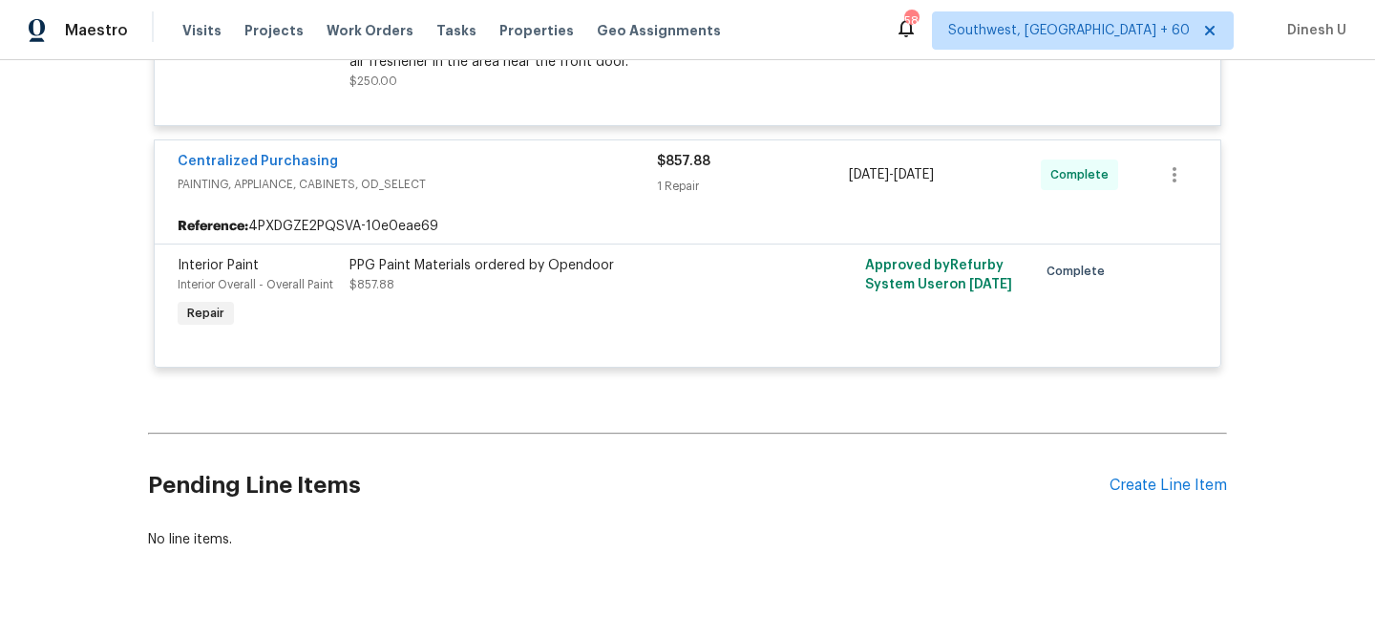
scroll to position [2415, 0]
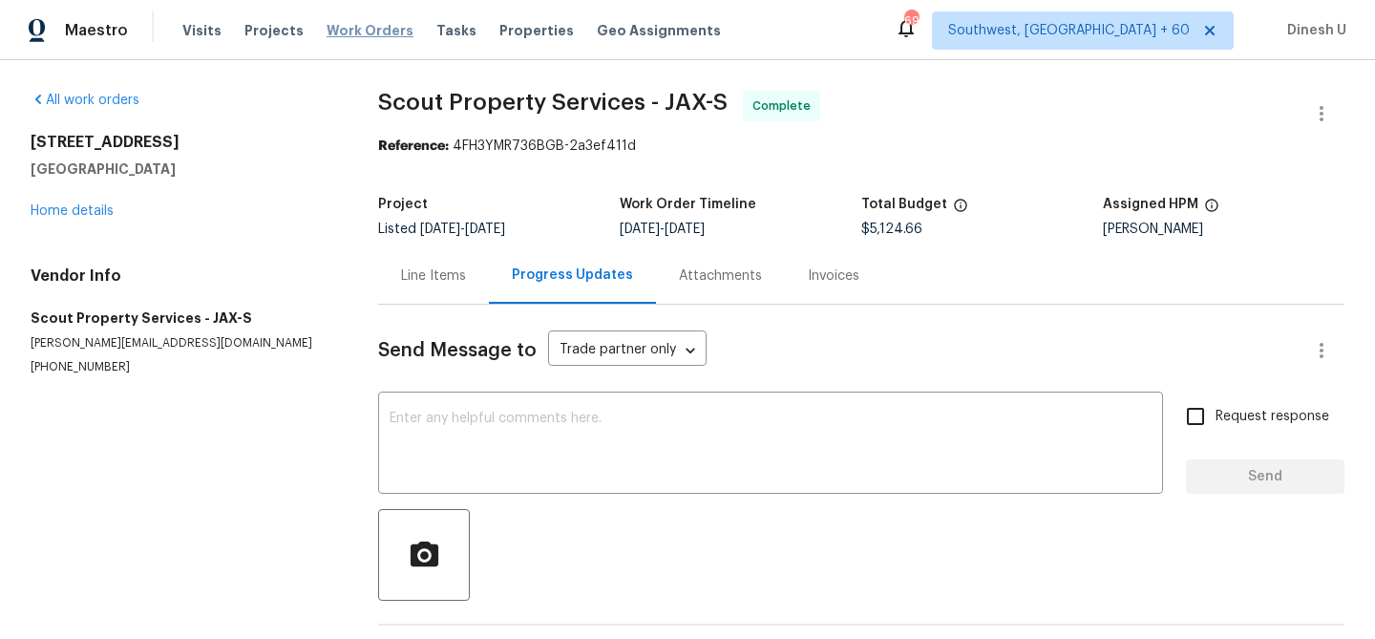
click at [348, 24] on span "Work Orders" at bounding box center [370, 30] width 87 height 19
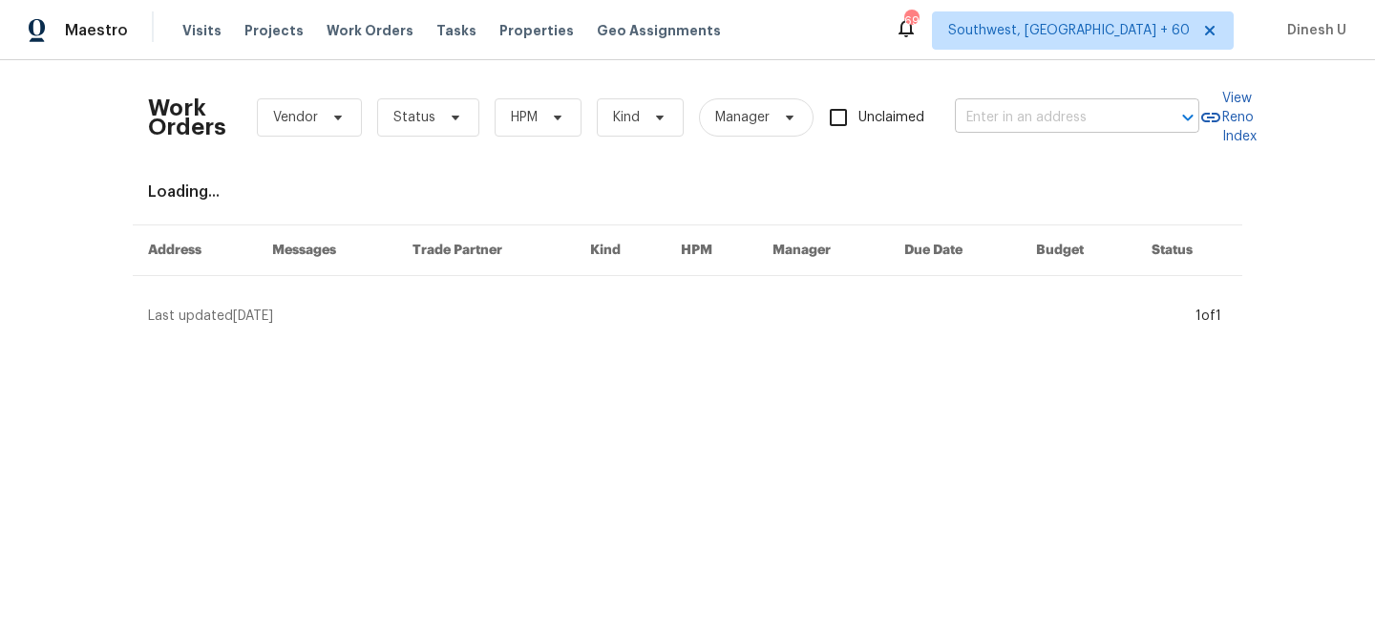
click at [996, 103] on input "text" at bounding box center [1050, 118] width 191 height 30
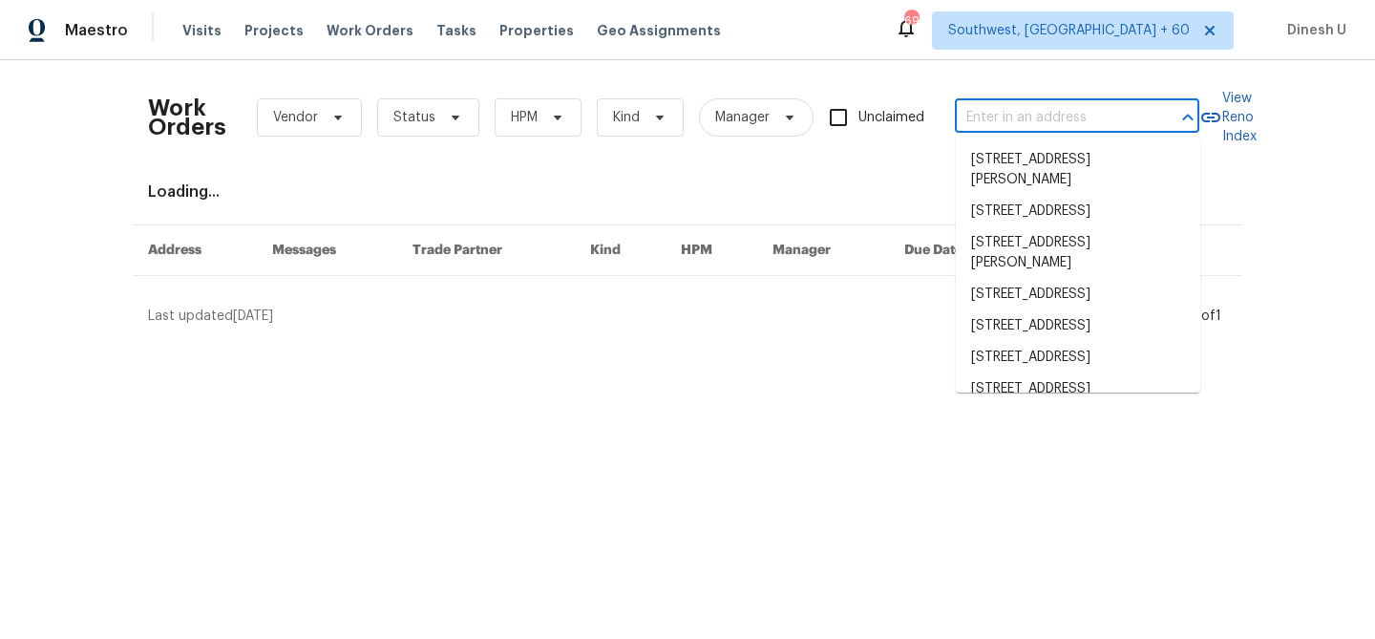
paste input "22095 Wilmot Ave, Eastpointe, MI 48021"
type input "22095 Wilmot Ave, Eastpointe, MI 48021"
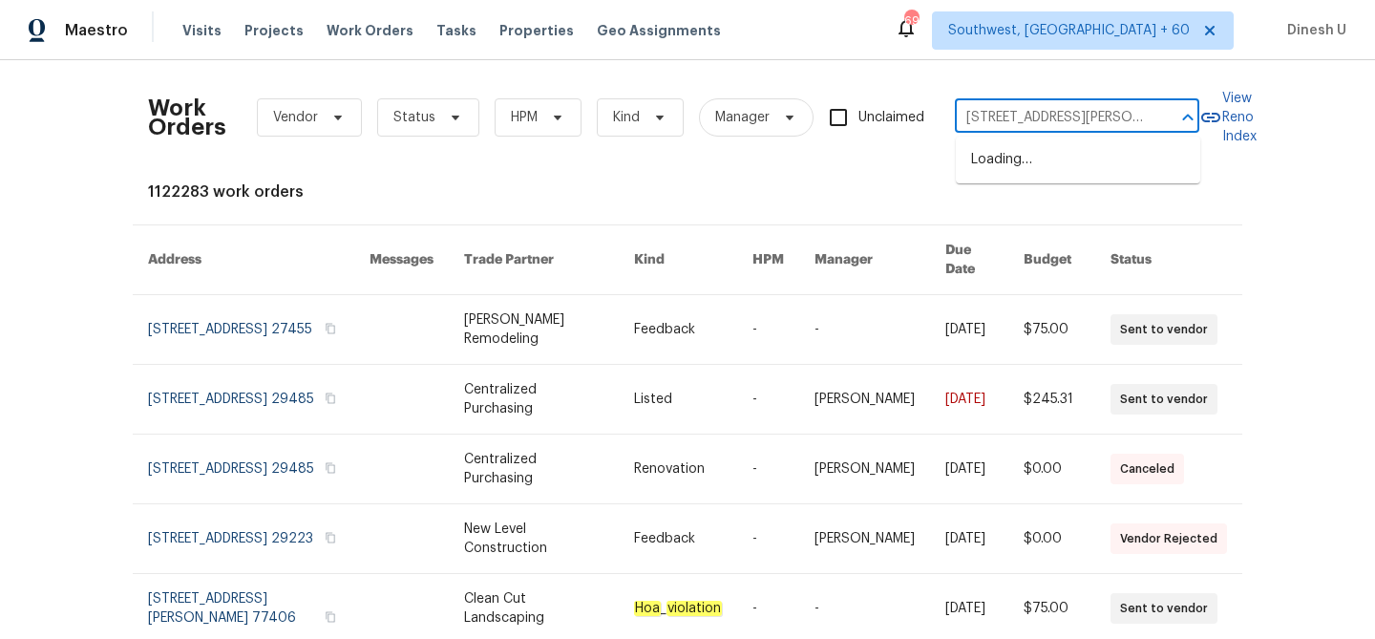
scroll to position [0, 72]
click at [989, 160] on li "22095 Wilmot Ave, Eastpointe, MI 48021" at bounding box center [1078, 170] width 244 height 52
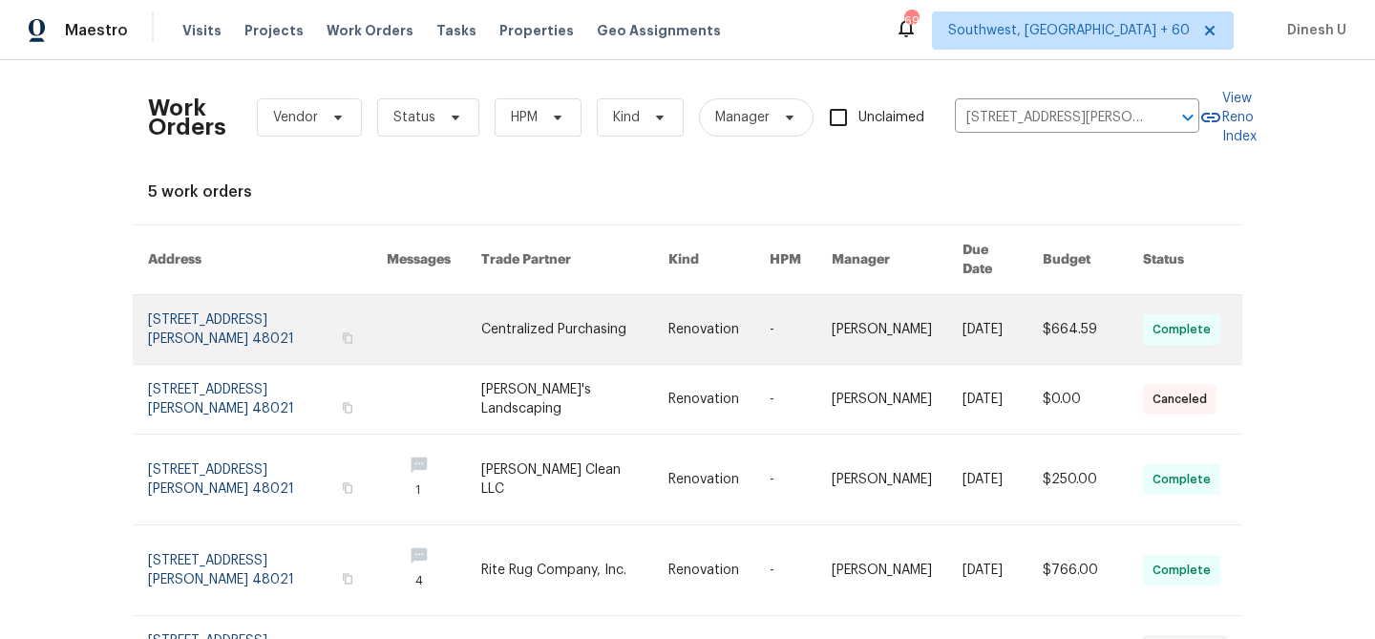
scroll to position [92, 0]
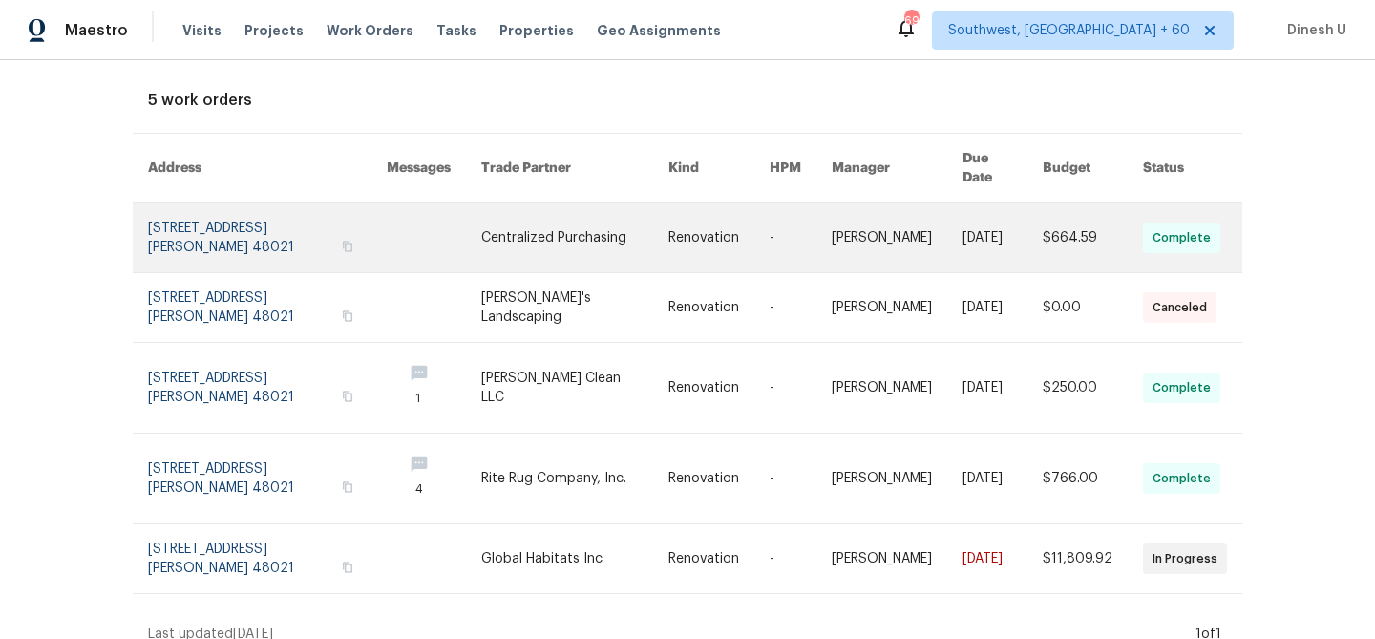
click at [158, 216] on link at bounding box center [267, 237] width 239 height 69
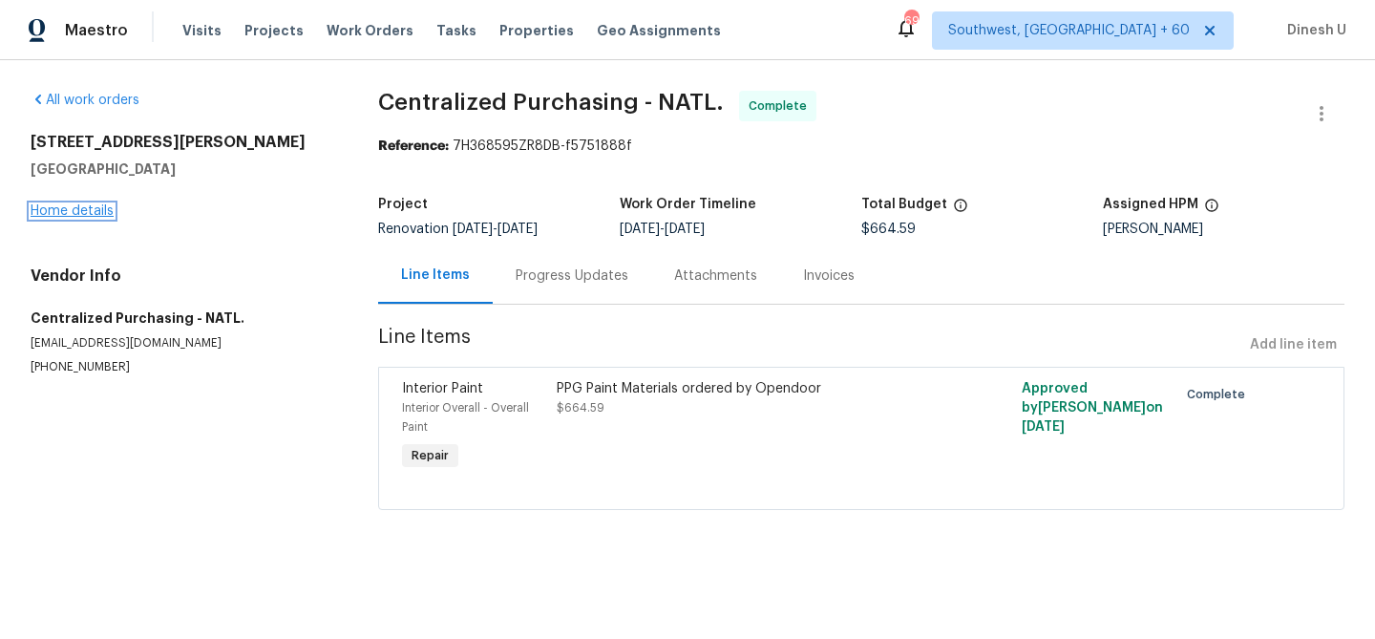
click at [63, 212] on link "Home details" at bounding box center [72, 210] width 83 height 13
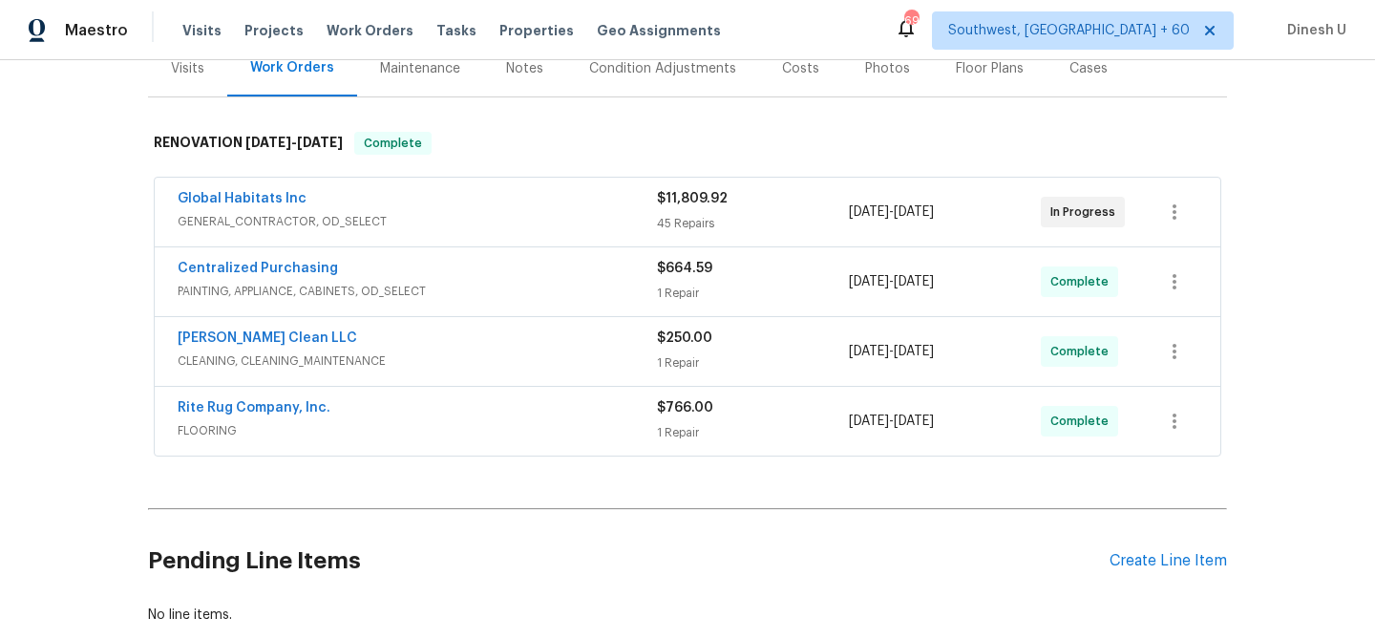
scroll to position [253, 0]
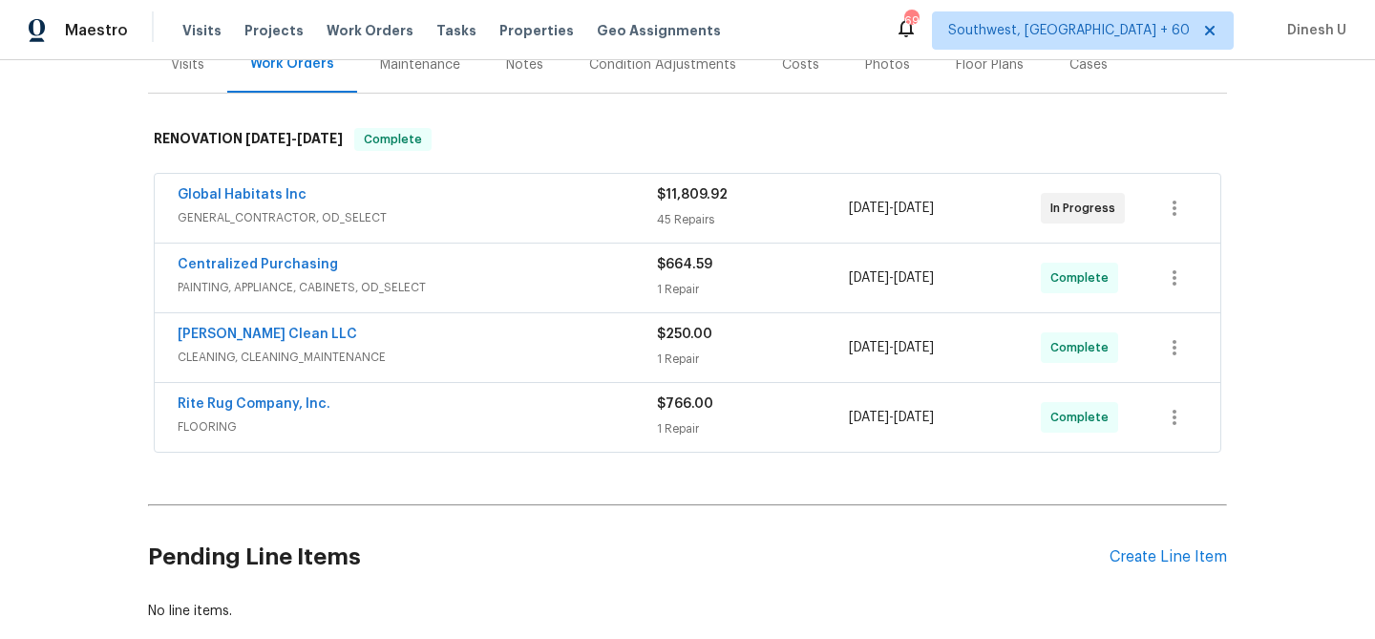
click at [668, 200] on span "$11,809.92" at bounding box center [692, 194] width 71 height 13
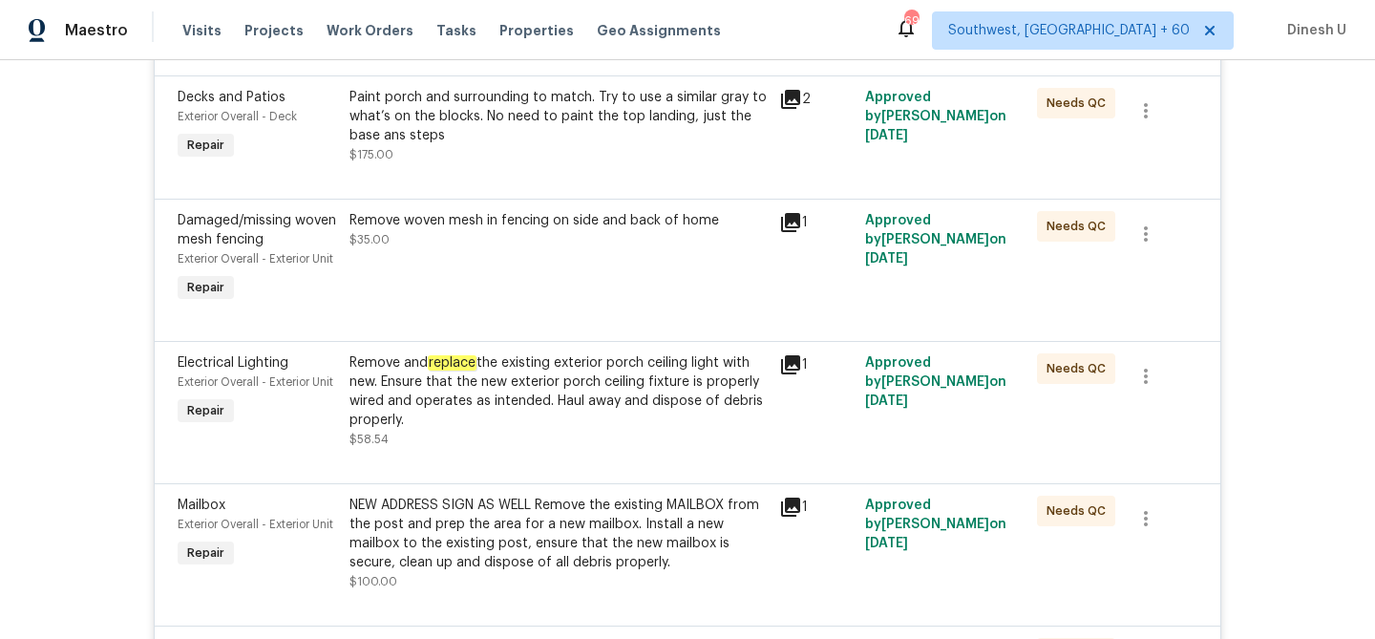
scroll to position [0, 0]
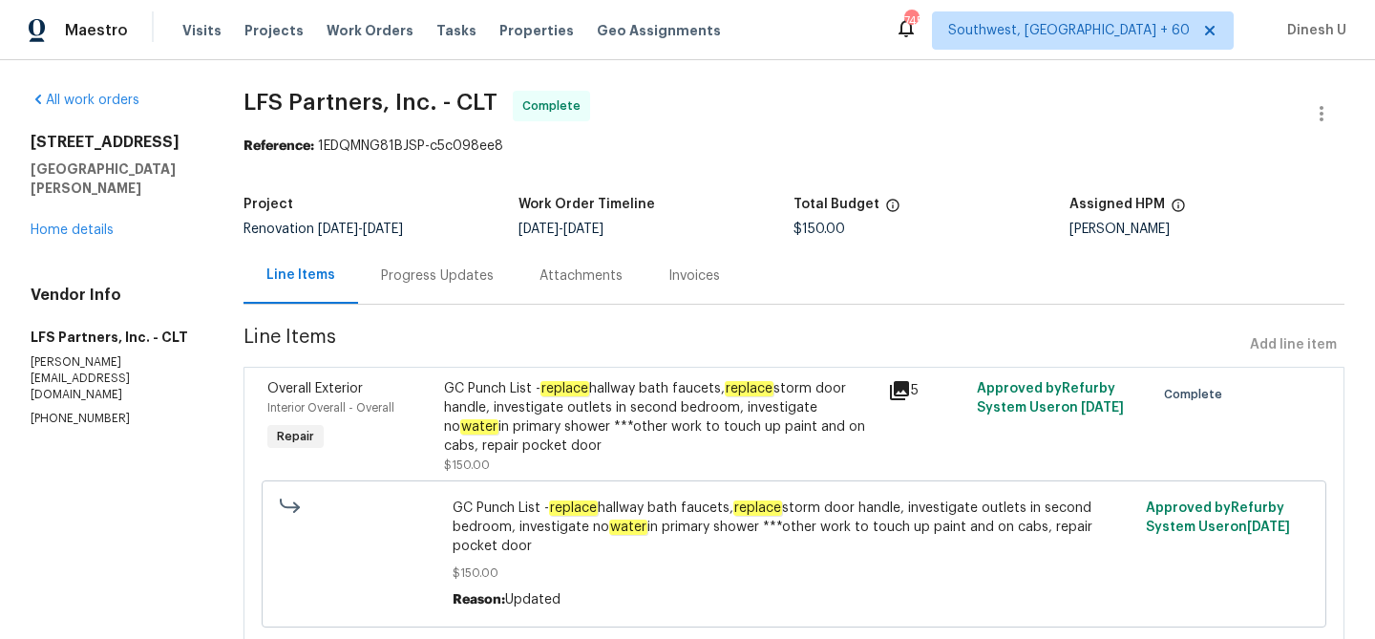
click at [465, 278] on div "Progress Updates" at bounding box center [437, 275] width 113 height 19
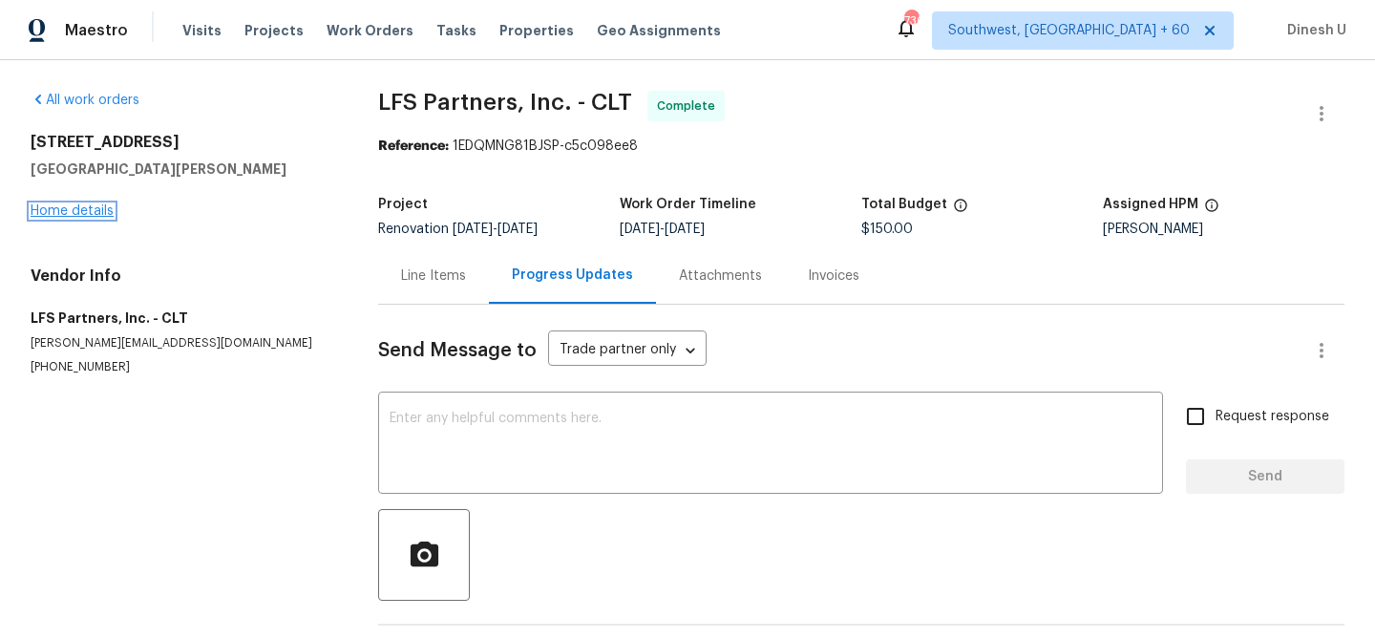
click at [53, 204] on link "Home details" at bounding box center [72, 210] width 83 height 13
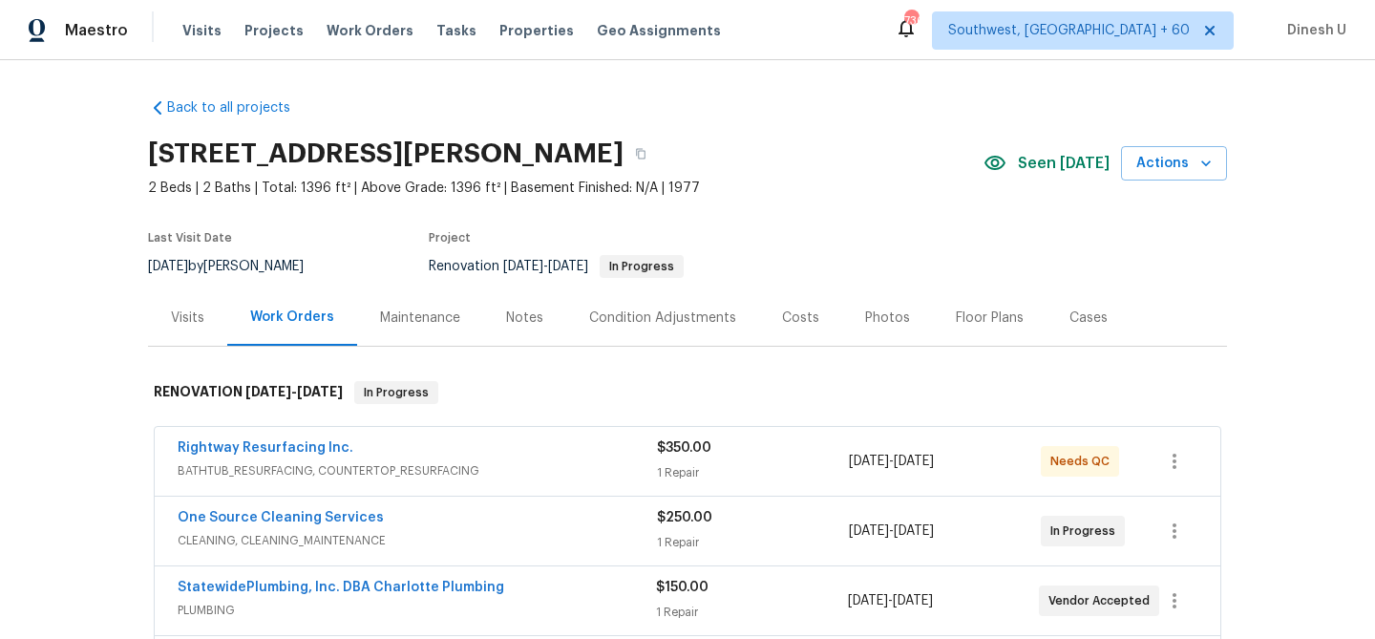
click at [181, 303] on div "Visits" at bounding box center [187, 317] width 79 height 56
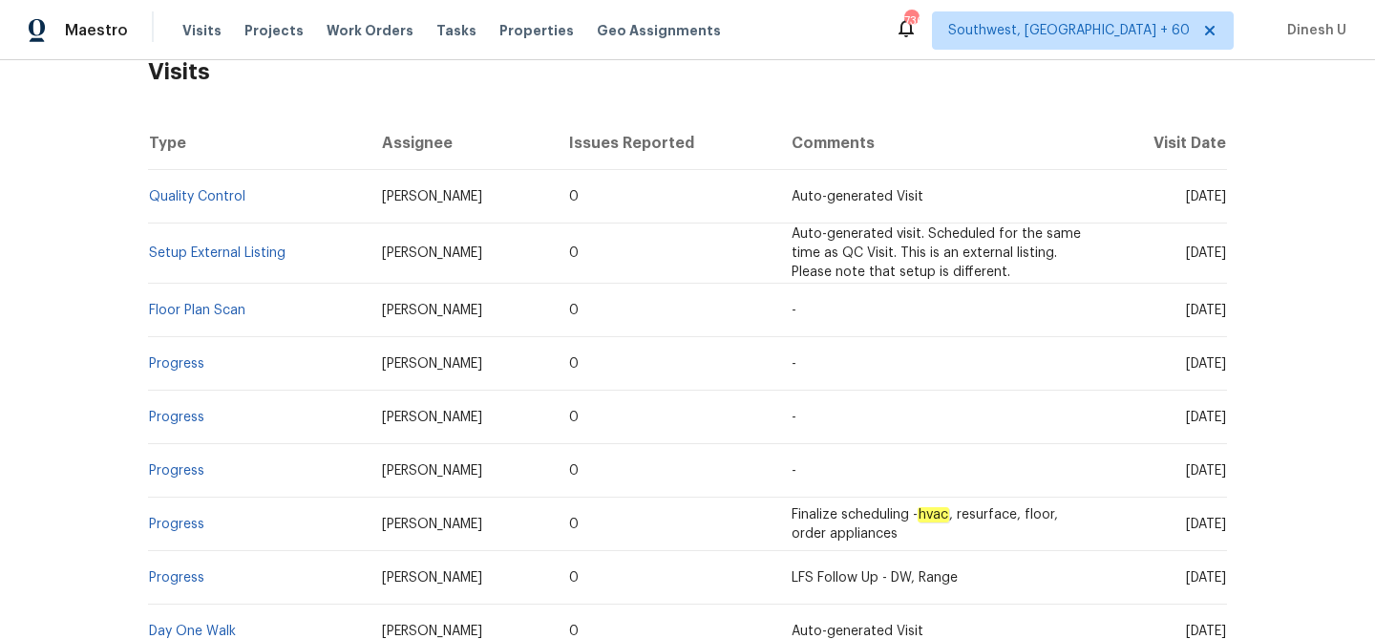
scroll to position [331, 0]
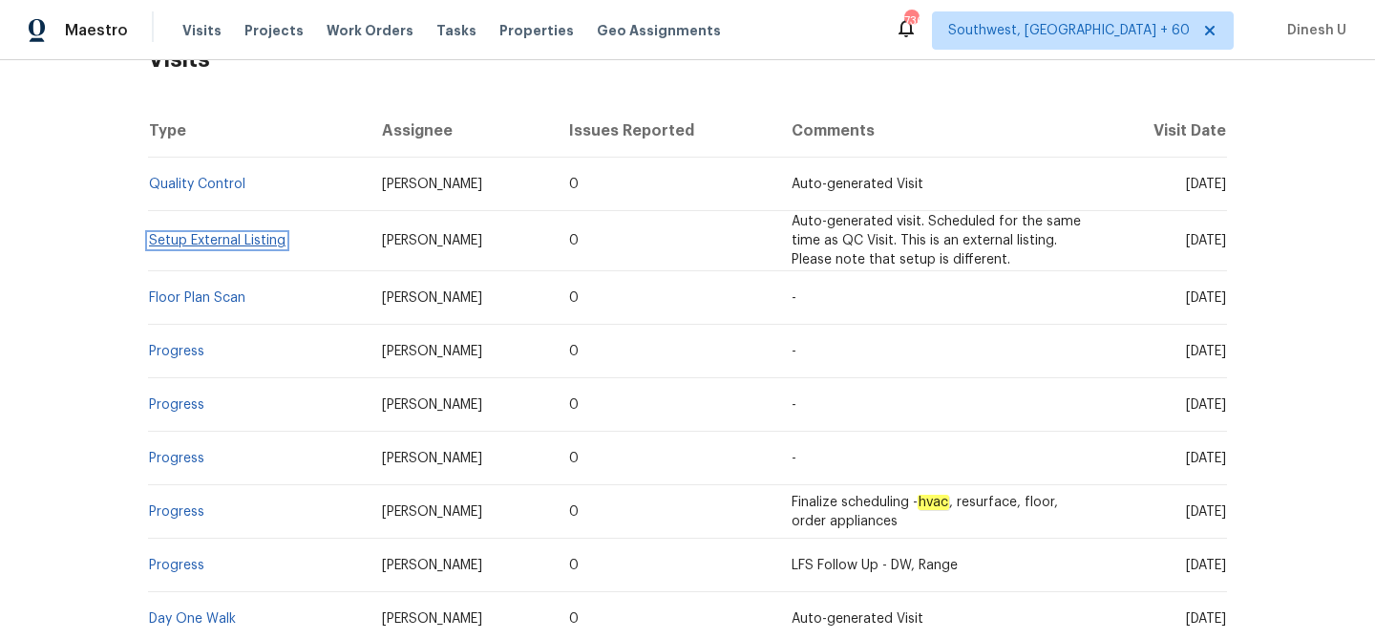
click at [192, 241] on link "Setup External Listing" at bounding box center [217, 240] width 137 height 13
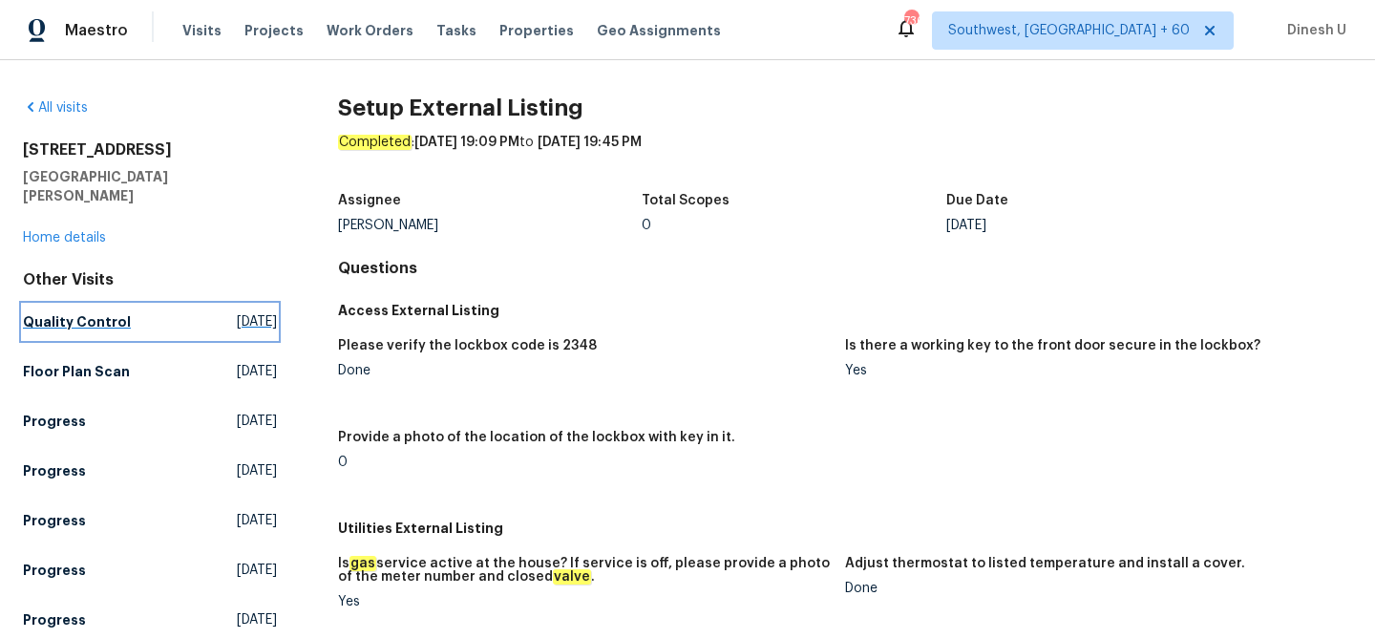
click at [237, 312] on span "[DATE]" at bounding box center [257, 321] width 40 height 19
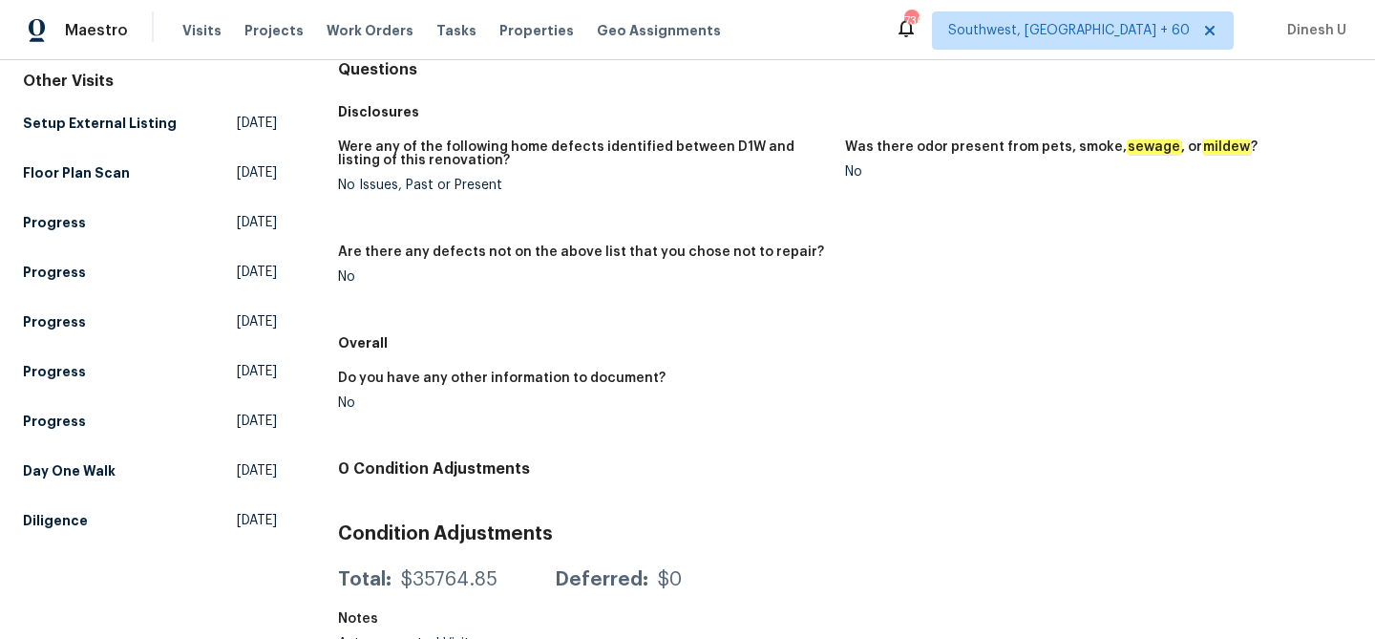
scroll to position [222, 0]
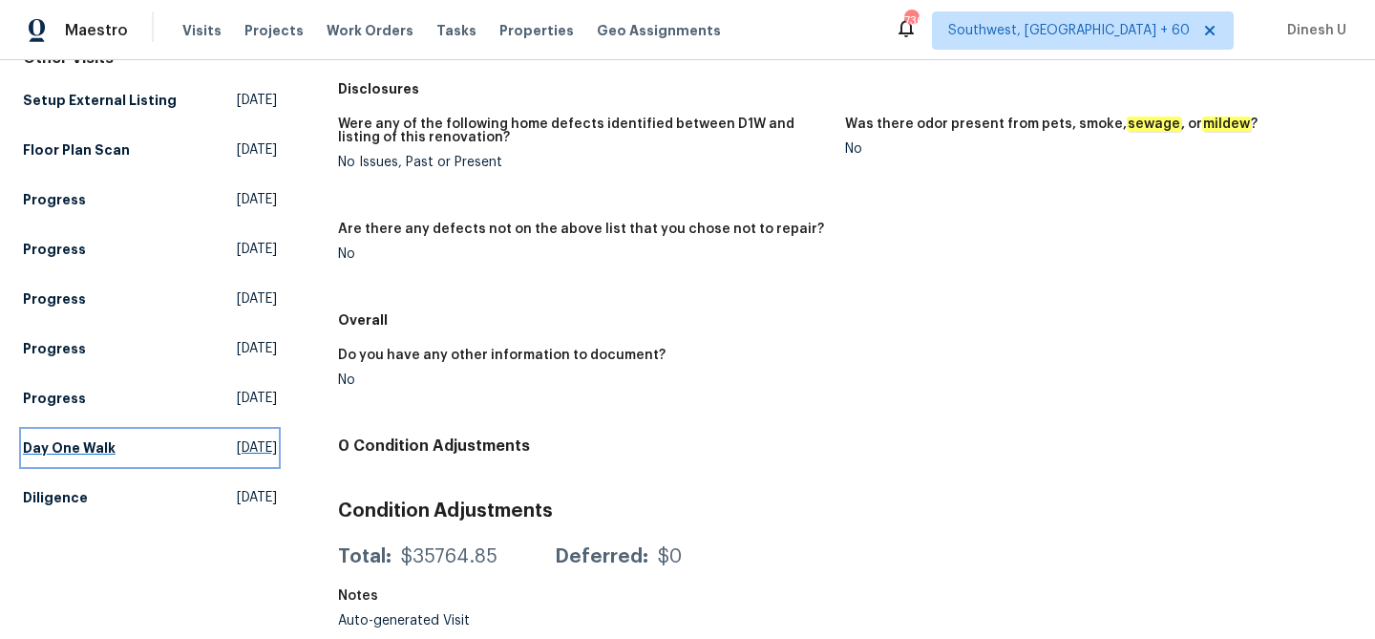
click at [237, 438] on span "[DATE]" at bounding box center [257, 447] width 40 height 19
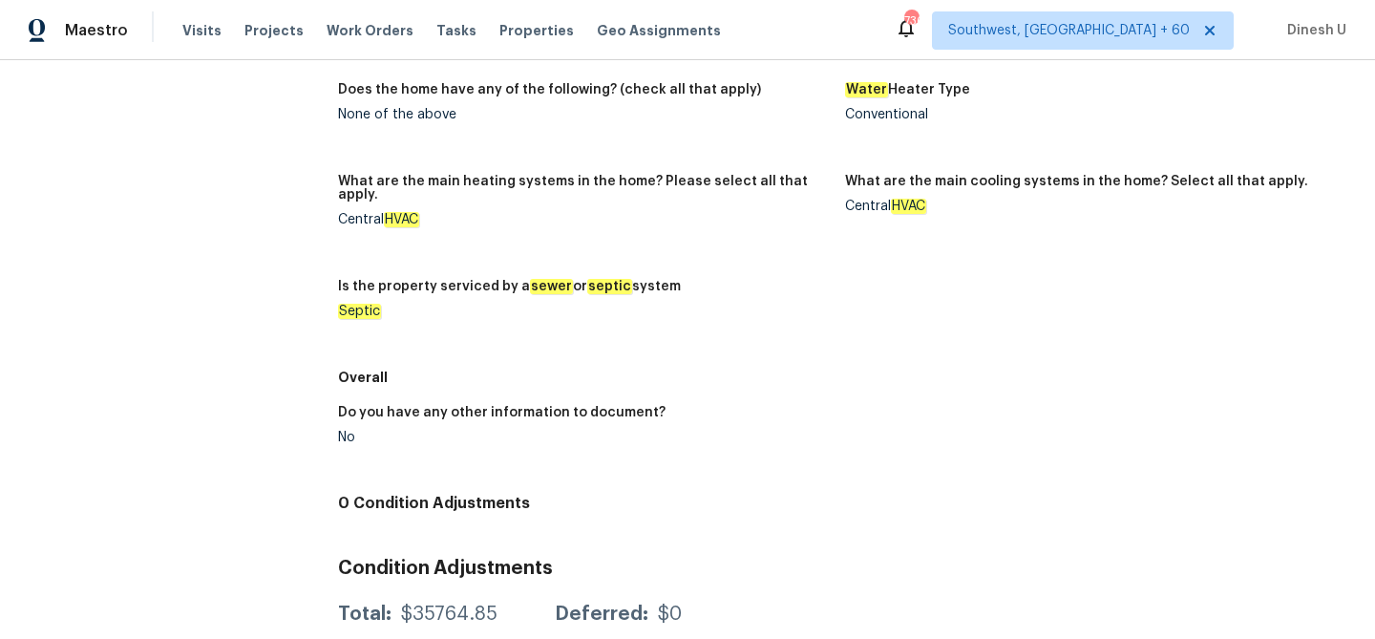
scroll to position [1161, 0]
